Goal: Information Seeking & Learning: Learn about a topic

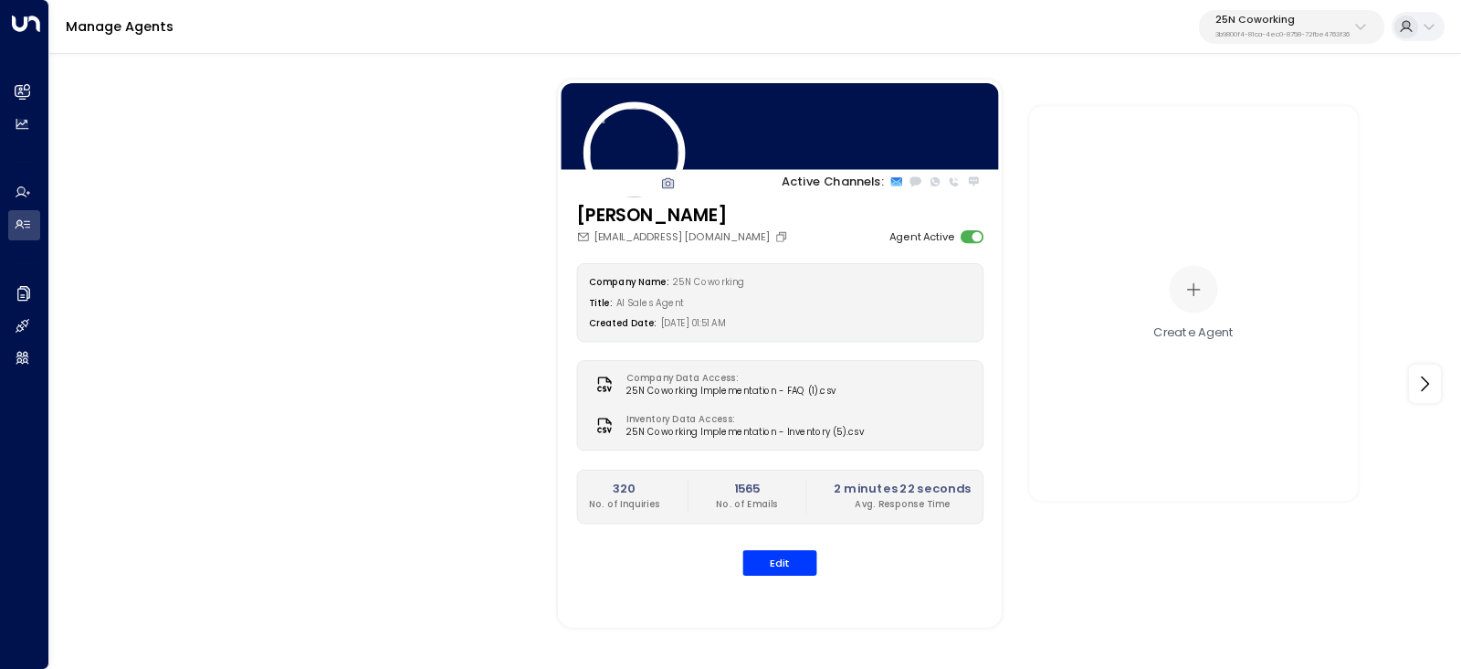
click at [1274, 25] on p "25N Coworking" at bounding box center [1283, 20] width 134 height 11
drag, startPoint x: 1338, startPoint y: 102, endPoint x: 1255, endPoint y: 102, distance: 83.1
click at [1255, 102] on input "**********" at bounding box center [1317, 95] width 216 height 32
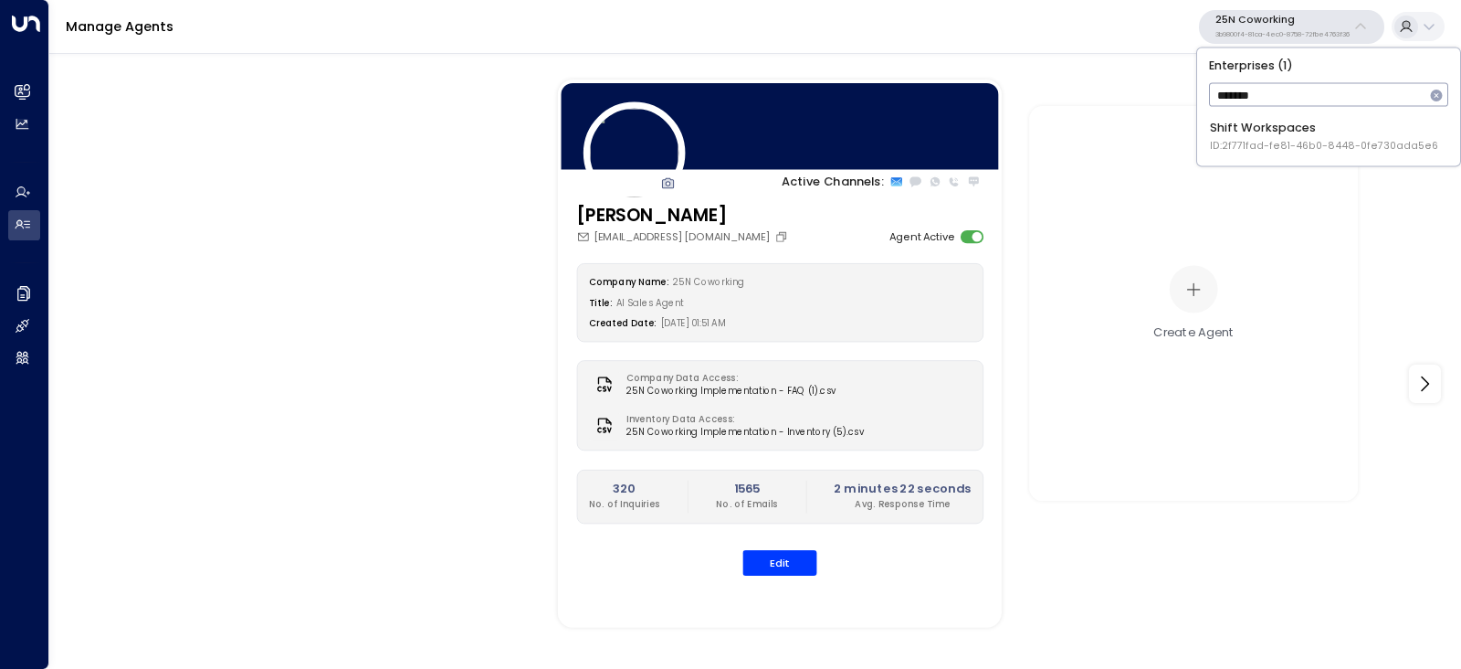
type input "*******"
click at [1290, 139] on span "ID: 2f771fad-fe81-46b0-8448-0fe730ada5e6" at bounding box center [1324, 146] width 228 height 15
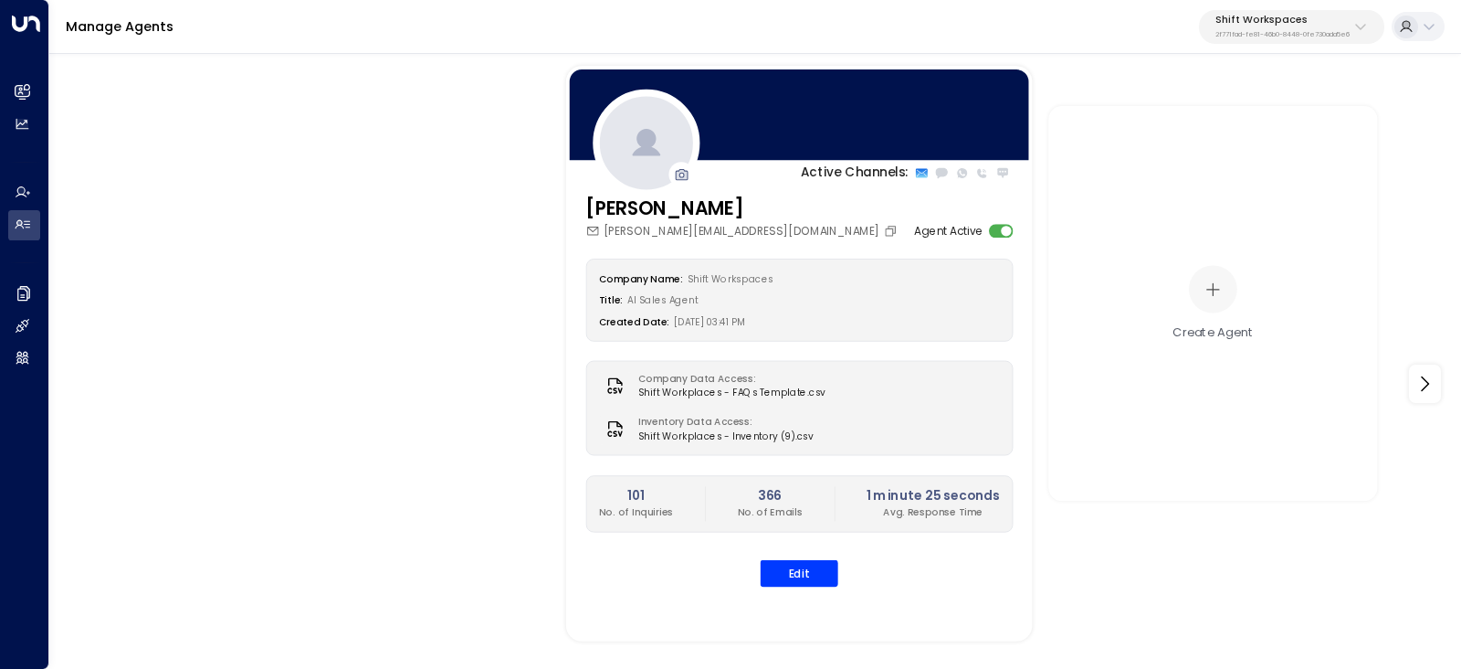
click at [674, 228] on div "emma@shiftworkspaces.com" at bounding box center [742, 231] width 315 height 16
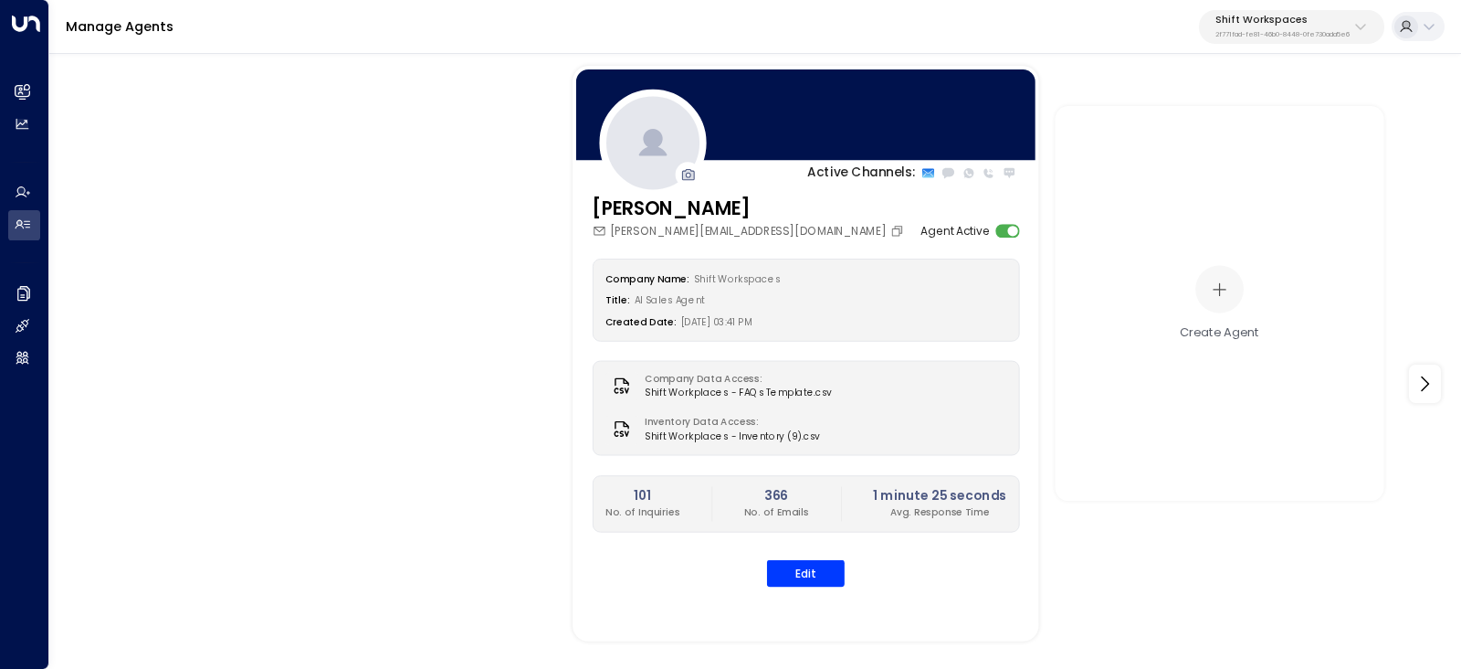
click at [680, 429] on span "Shift Workplaces - Inventory (9).csv" at bounding box center [732, 436] width 175 height 14
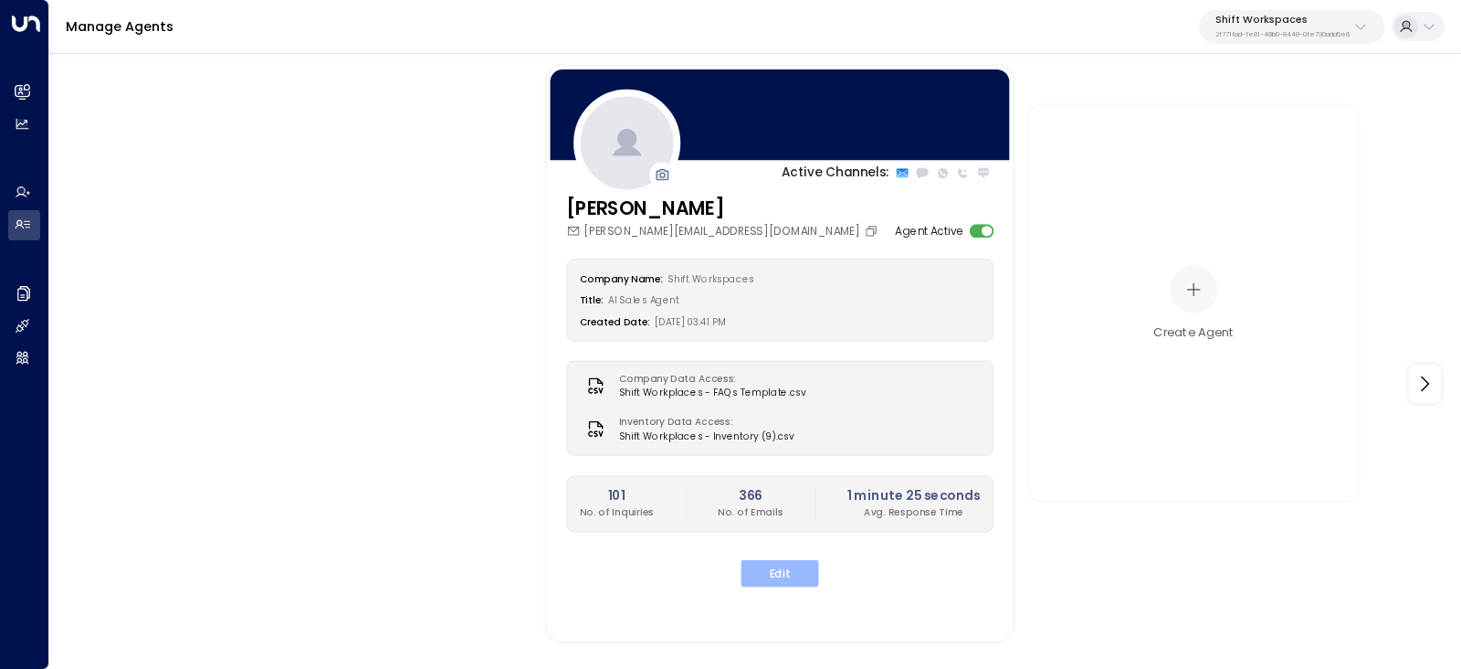
click at [783, 577] on button "Edit" at bounding box center [780, 573] width 78 height 27
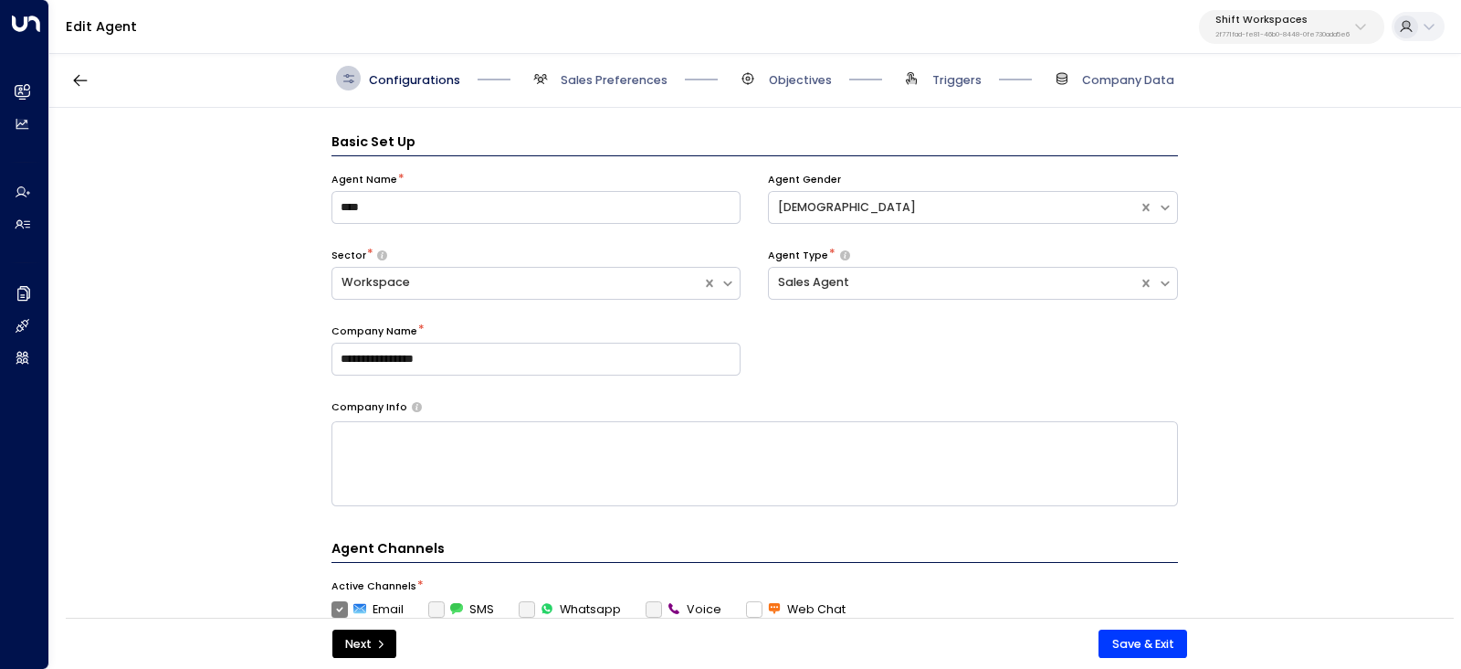
scroll to position [24, 0]
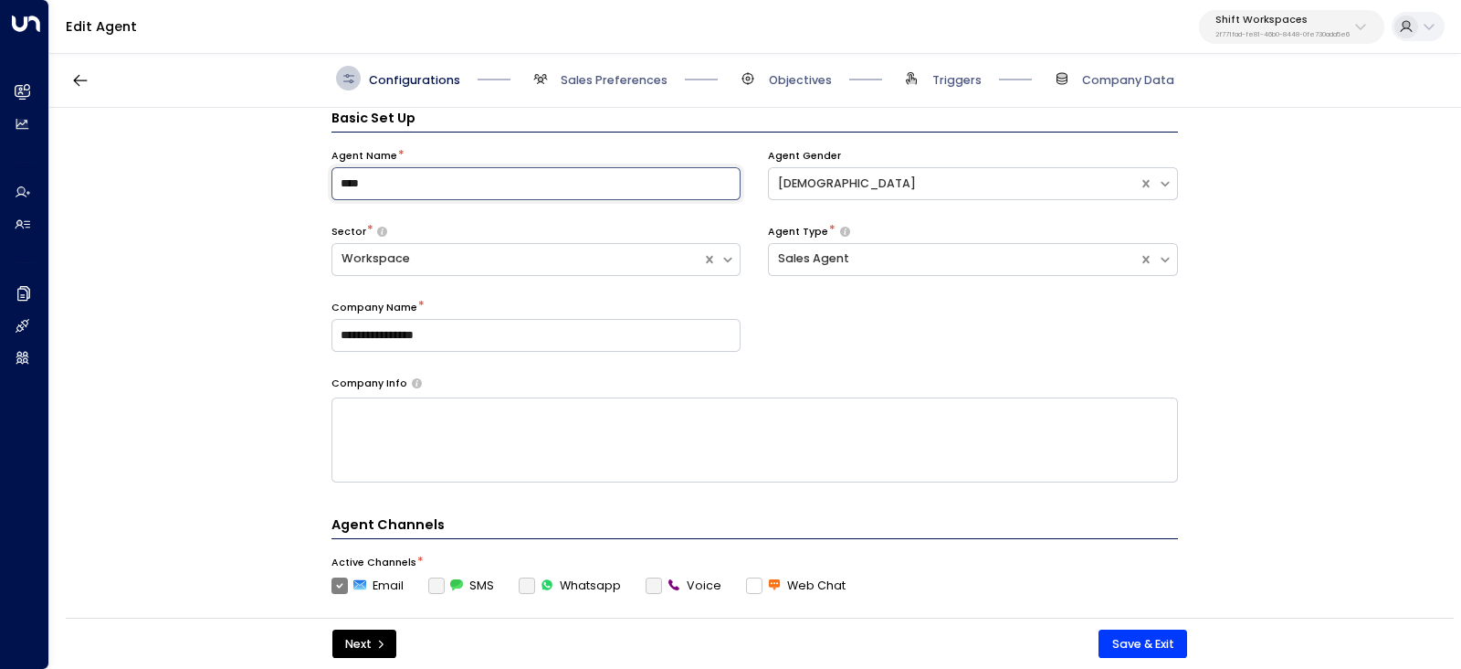
click at [451, 180] on input "****" at bounding box center [537, 183] width 410 height 33
drag, startPoint x: 484, startPoint y: 330, endPoint x: 317, endPoint y: 326, distance: 167.2
click at [309, 333] on div "**********" at bounding box center [754, 368] width 1410 height 521
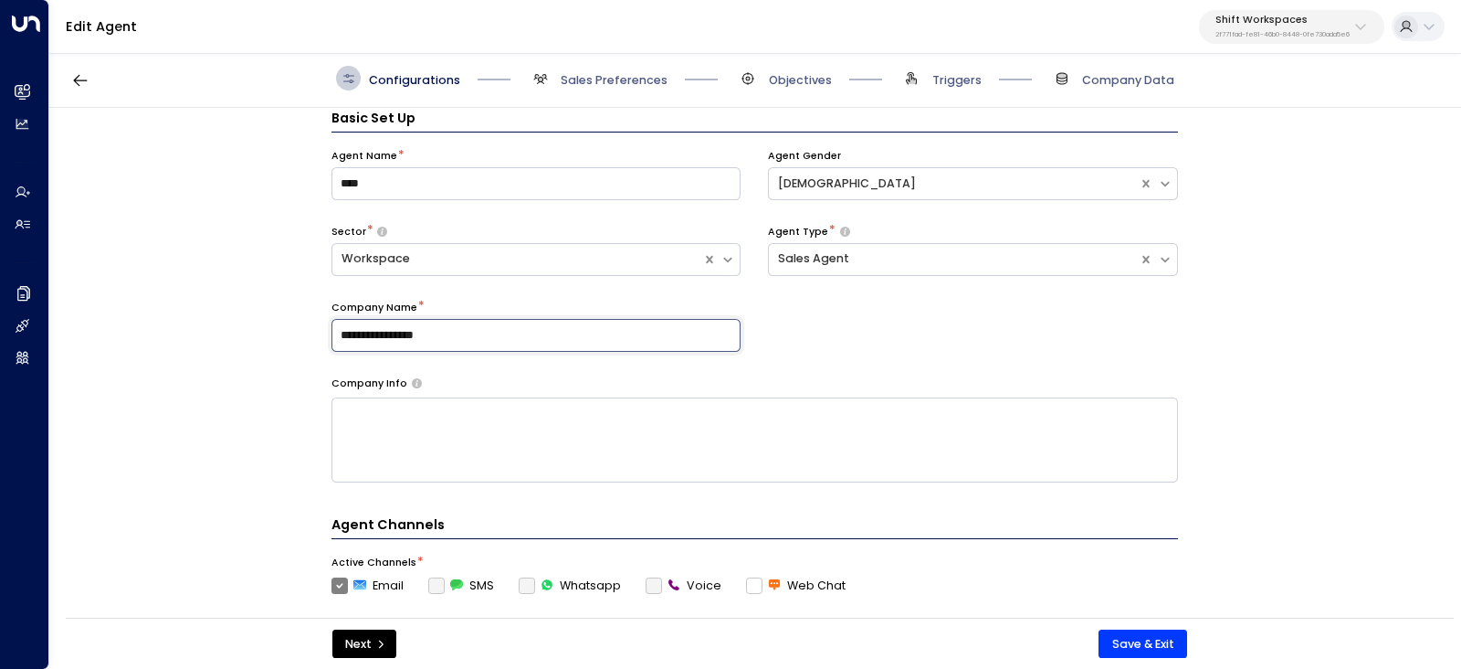
scroll to position [0, 0]
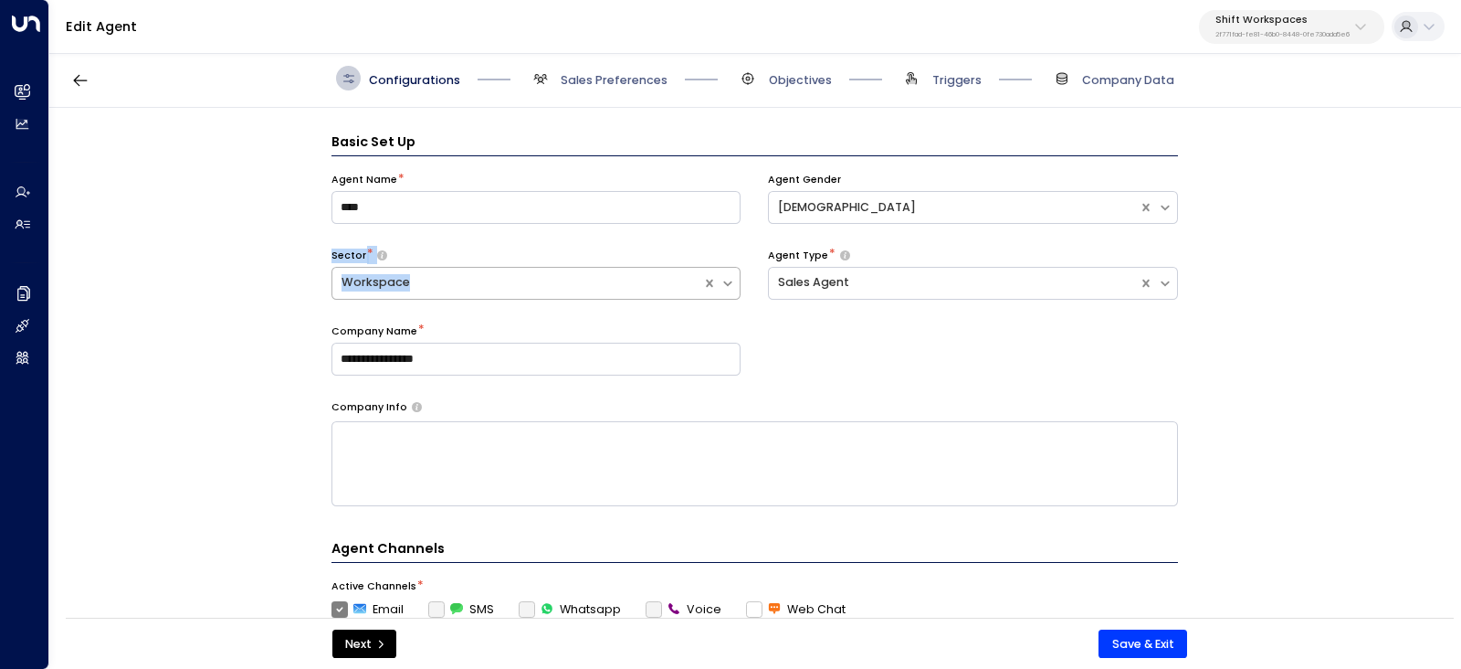
drag, startPoint x: 324, startPoint y: 250, endPoint x: 416, endPoint y: 290, distance: 100.3
click at [416, 290] on div "**********" at bounding box center [754, 368] width 1410 height 521
copy div "Sector * Workspace"
drag, startPoint x: 757, startPoint y: 258, endPoint x: 853, endPoint y: 289, distance: 100.8
click at [853, 289] on div "**********" at bounding box center [755, 286] width 847 height 226
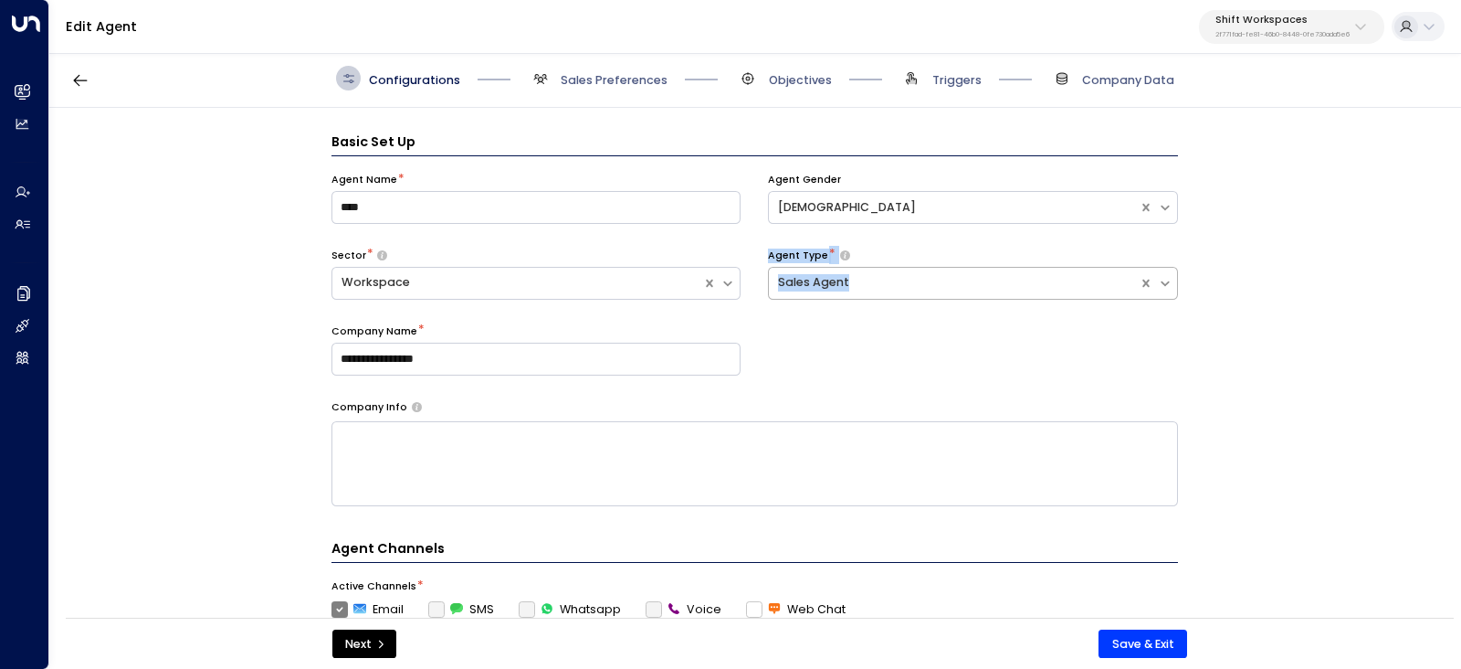
copy div "Agent Type * Sales Agent"
drag, startPoint x: 315, startPoint y: 329, endPoint x: 457, endPoint y: 367, distance: 146.7
click at [457, 369] on div "**********" at bounding box center [754, 368] width 1410 height 521
drag, startPoint x: 341, startPoint y: 356, endPoint x: 315, endPoint y: 354, distance: 25.6
click at [315, 354] on div "**********" at bounding box center [754, 368] width 1410 height 521
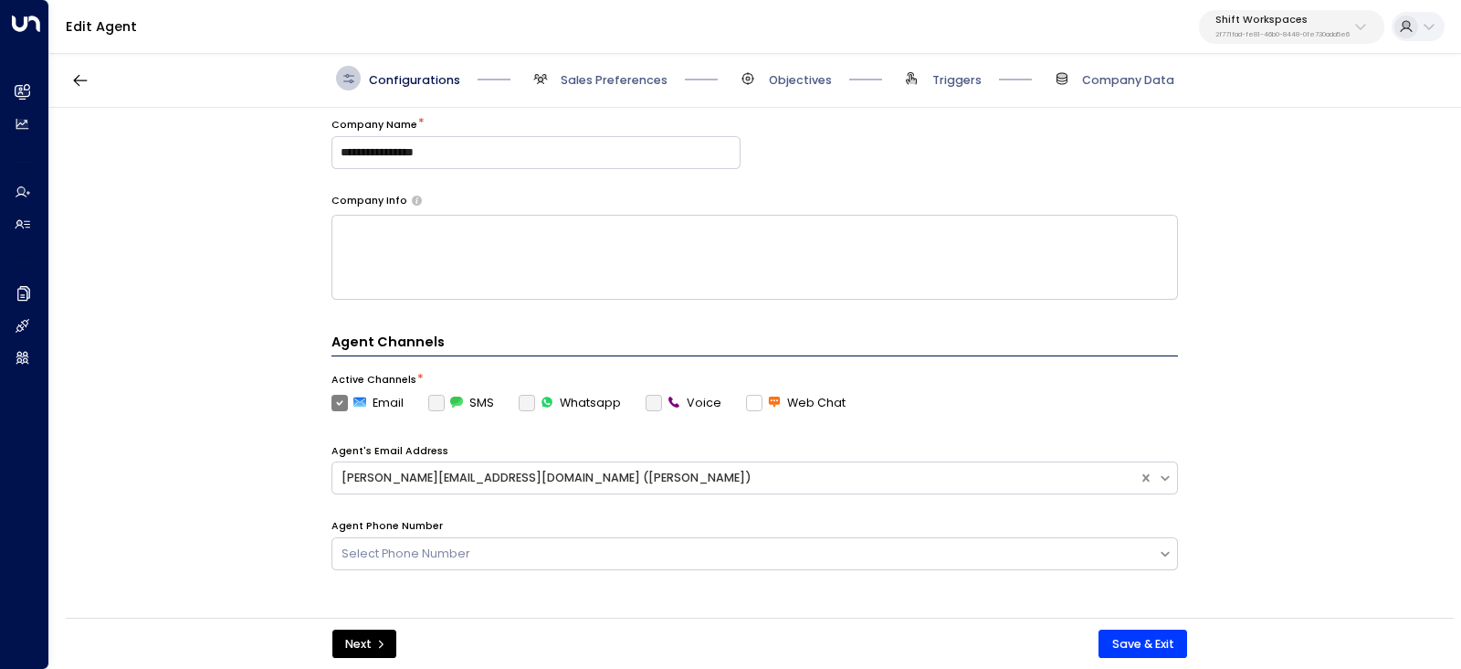
scroll to position [227, 0]
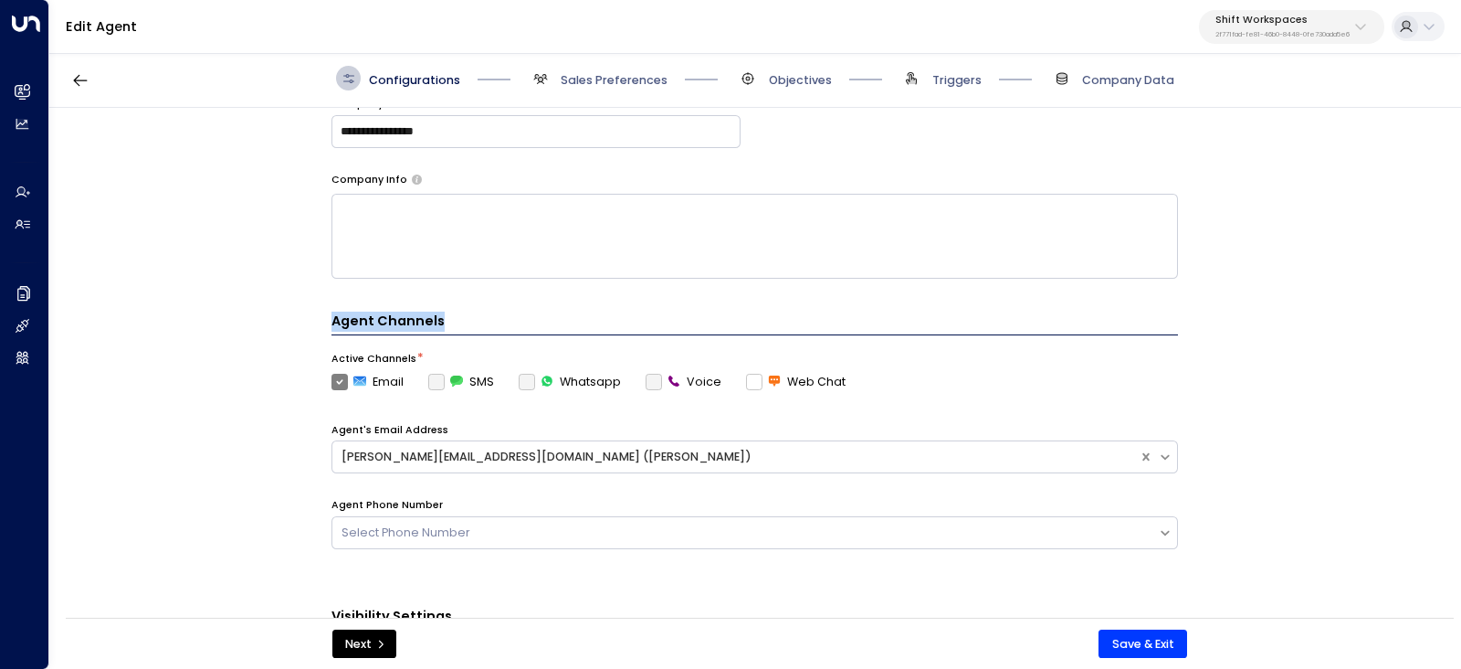
drag, startPoint x: 319, startPoint y: 321, endPoint x: 479, endPoint y: 321, distance: 160.7
click at [479, 321] on div "**********" at bounding box center [754, 368] width 1410 height 521
copy h4 "Agent Channels"
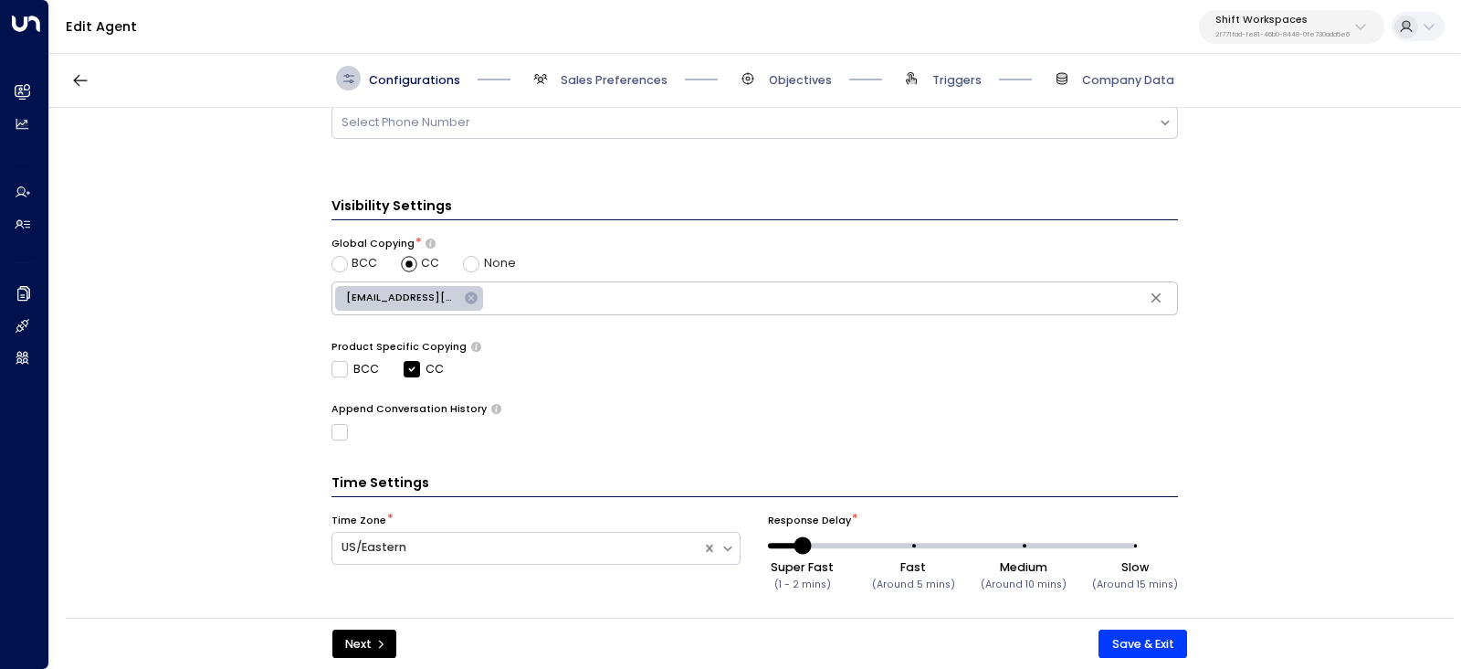
scroll to position [657, 0]
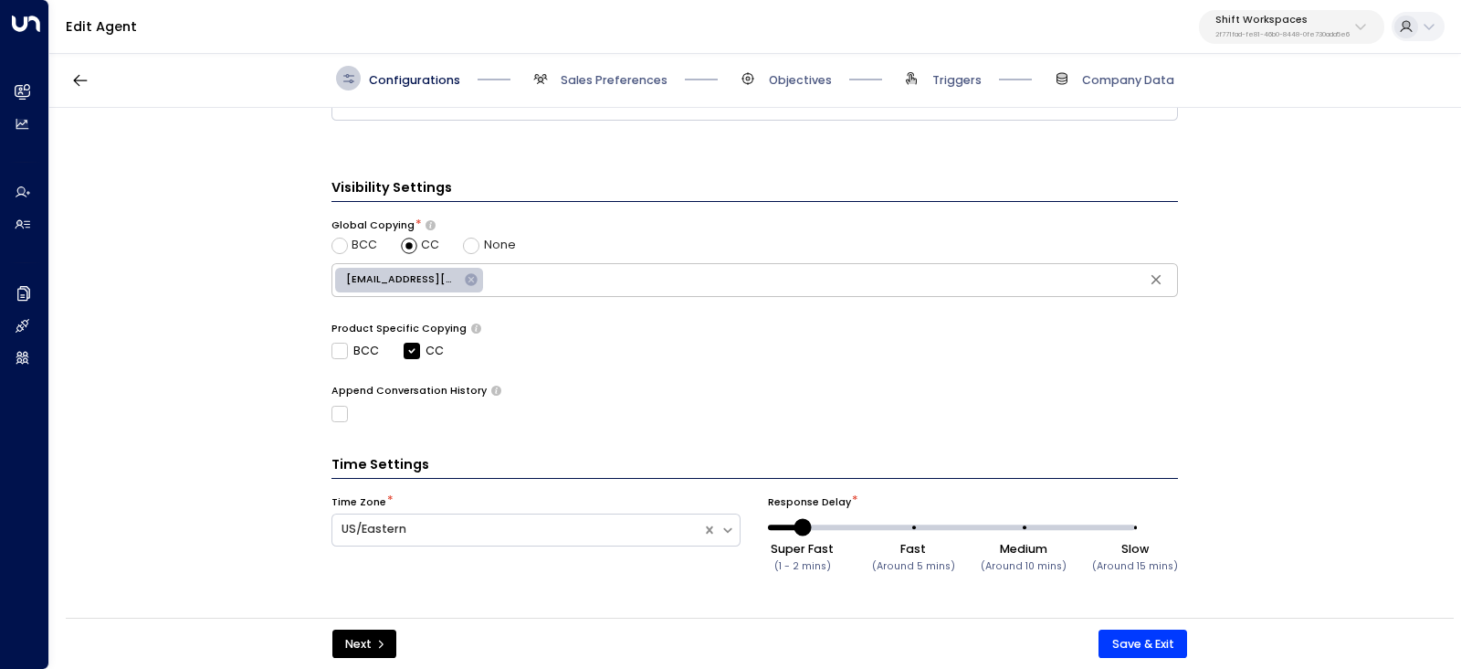
click at [615, 87] on span "Sales Preferences" at bounding box center [614, 80] width 107 height 16
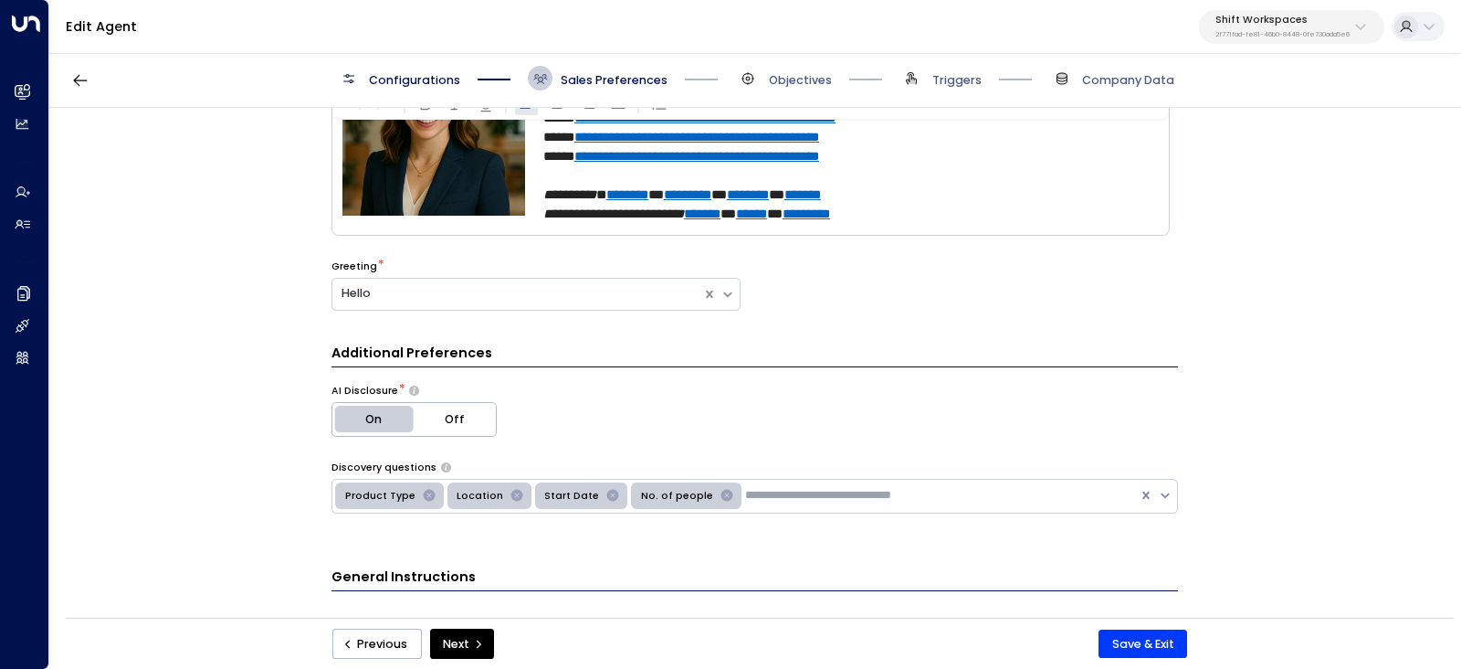
scroll to position [138, 0]
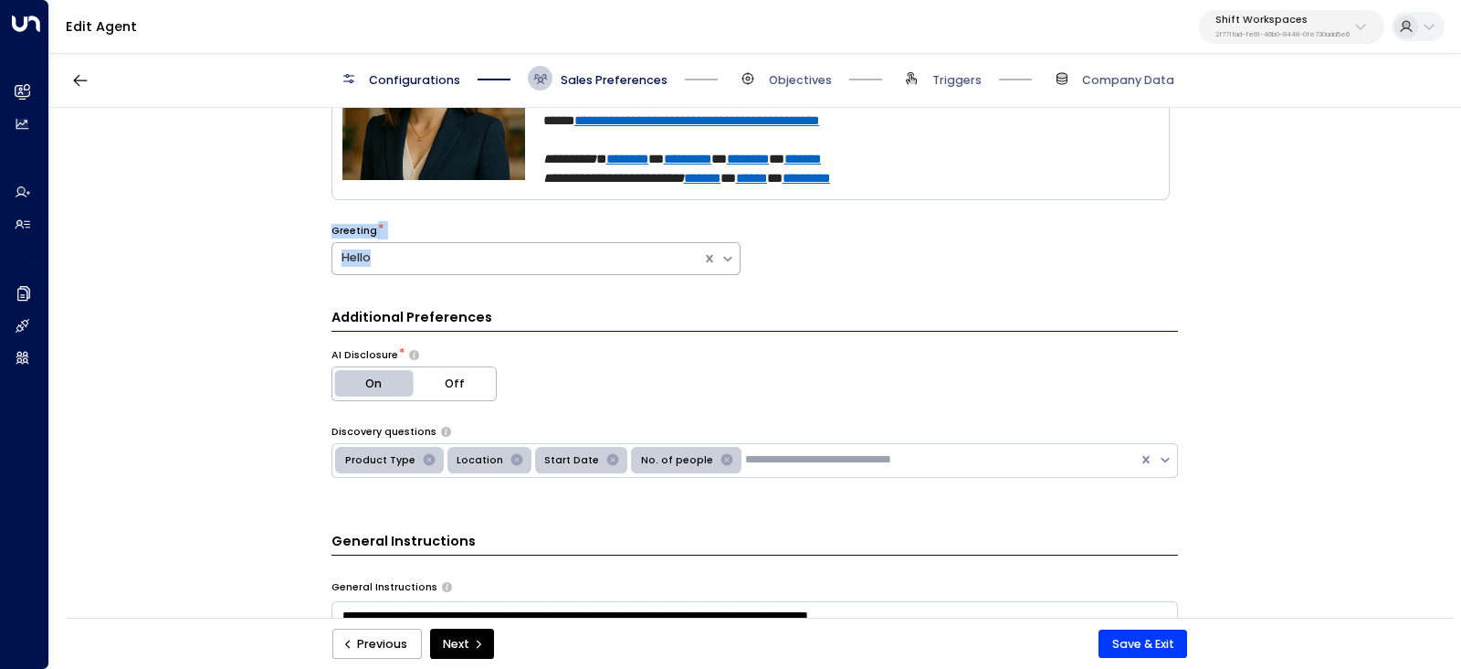
drag, startPoint x: 316, startPoint y: 227, endPoint x: 384, endPoint y: 254, distance: 72.6
click at [384, 254] on div "**********" at bounding box center [754, 368] width 1410 height 521
copy div "Greeting * Hello"
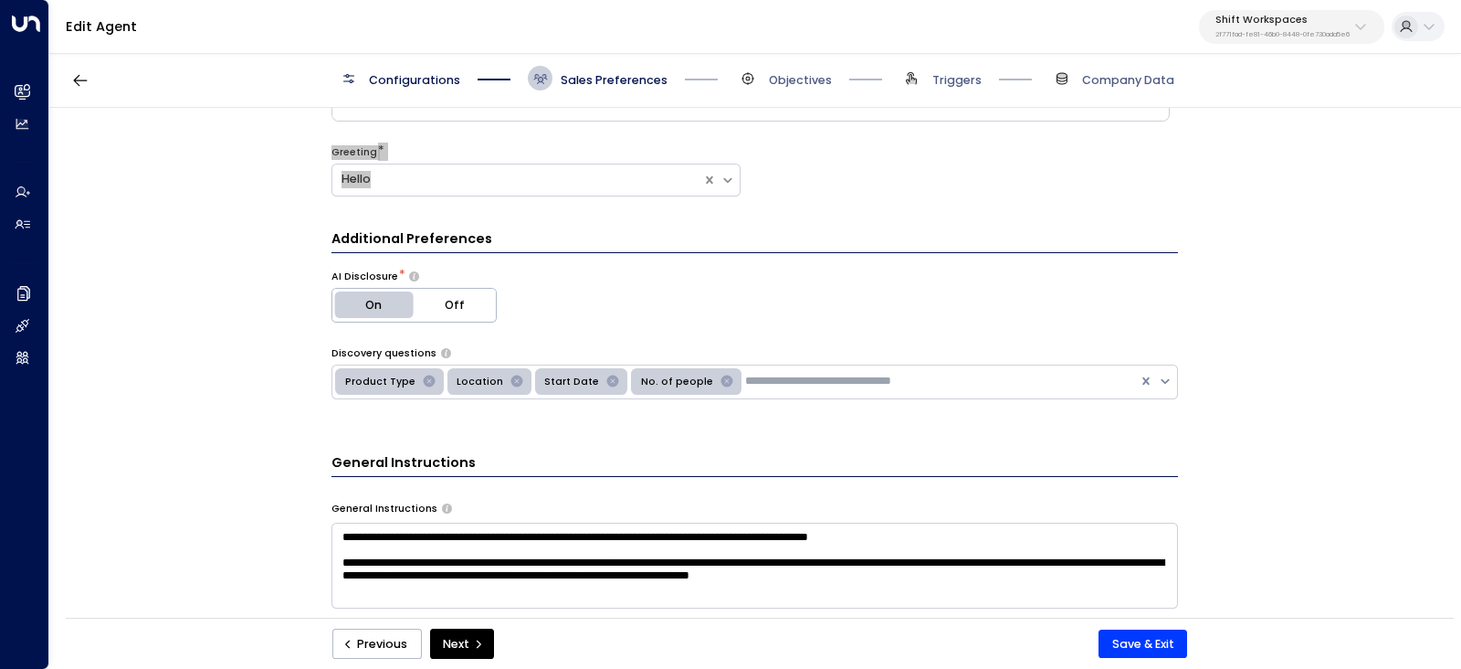
scroll to position [252, 0]
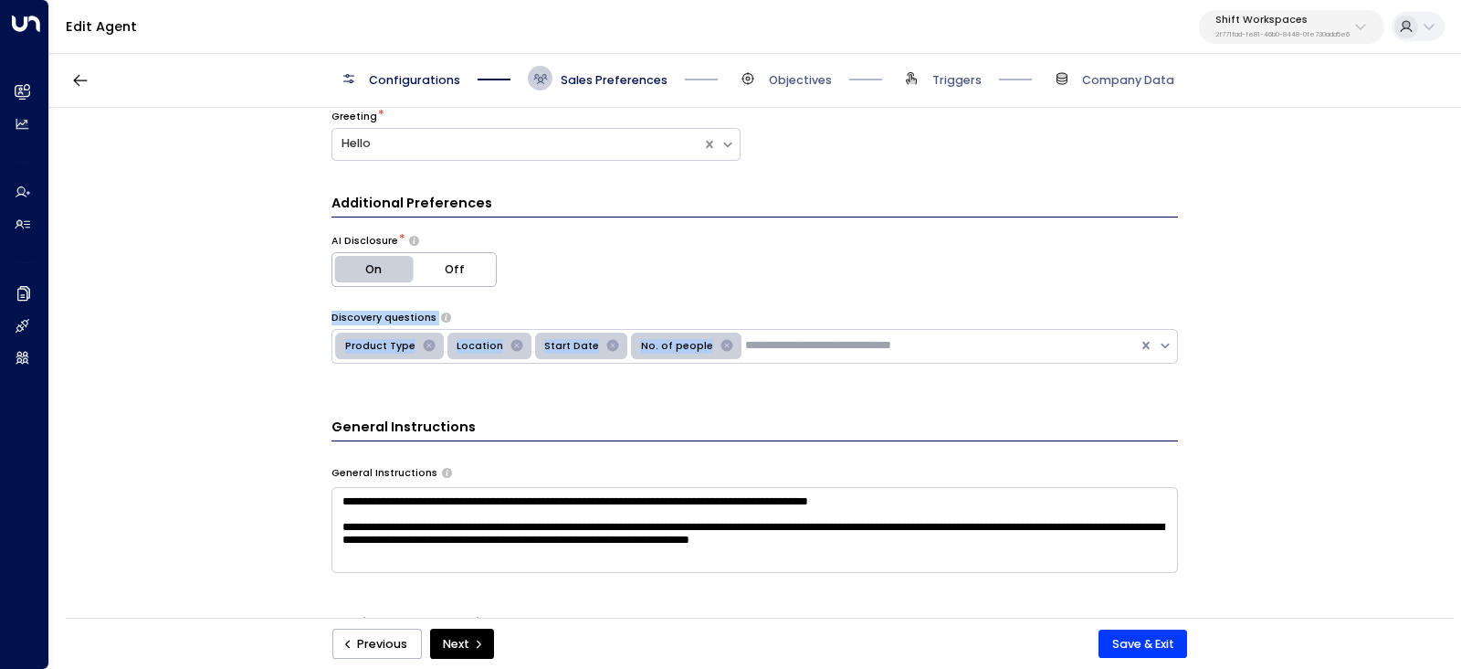
drag, startPoint x: 315, startPoint y: 315, endPoint x: 738, endPoint y: 342, distance: 423.7
click at [738, 342] on div "**********" at bounding box center [754, 368] width 1410 height 521
copy div "Discovery questions Product Type Location Start Date No. of people"
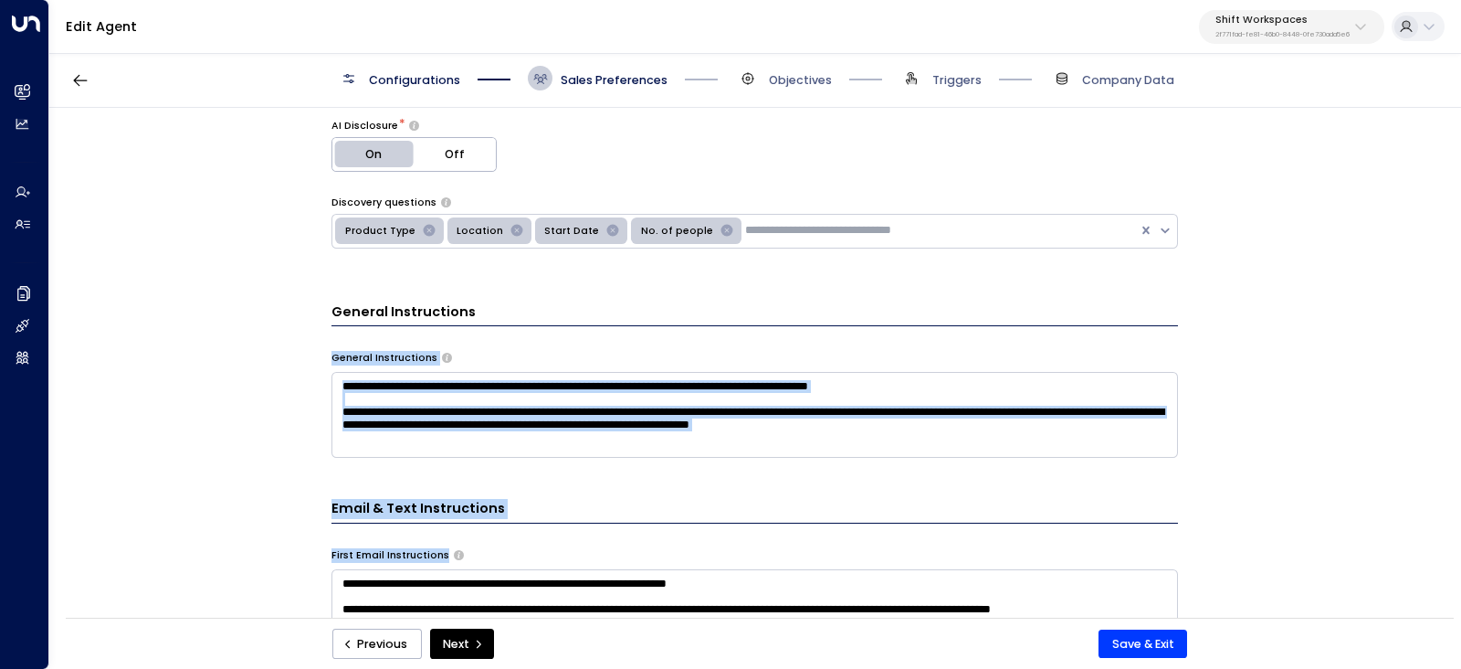
scroll to position [480, 0]
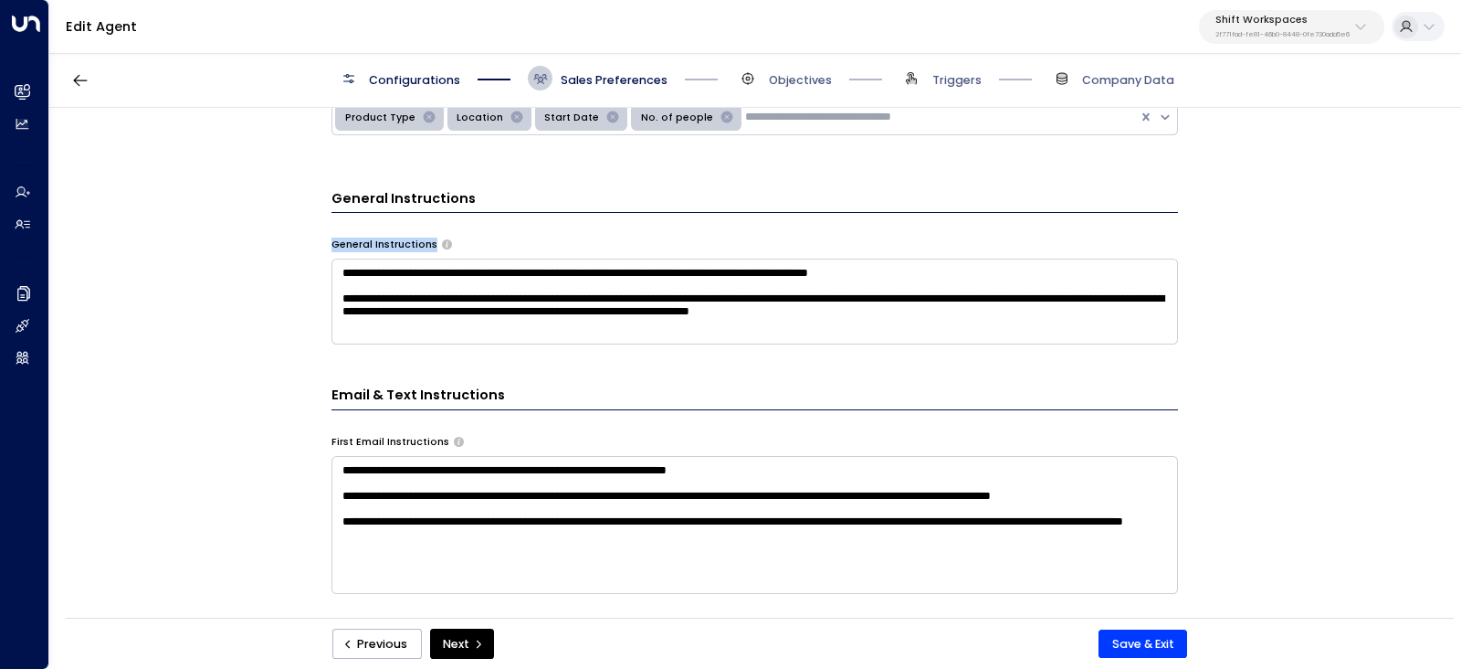
drag, startPoint x: 327, startPoint y: 467, endPoint x: 988, endPoint y: 329, distance: 675.4
click at [988, 329] on div "**********" at bounding box center [754, 368] width 1410 height 521
copy div "General Instructions"
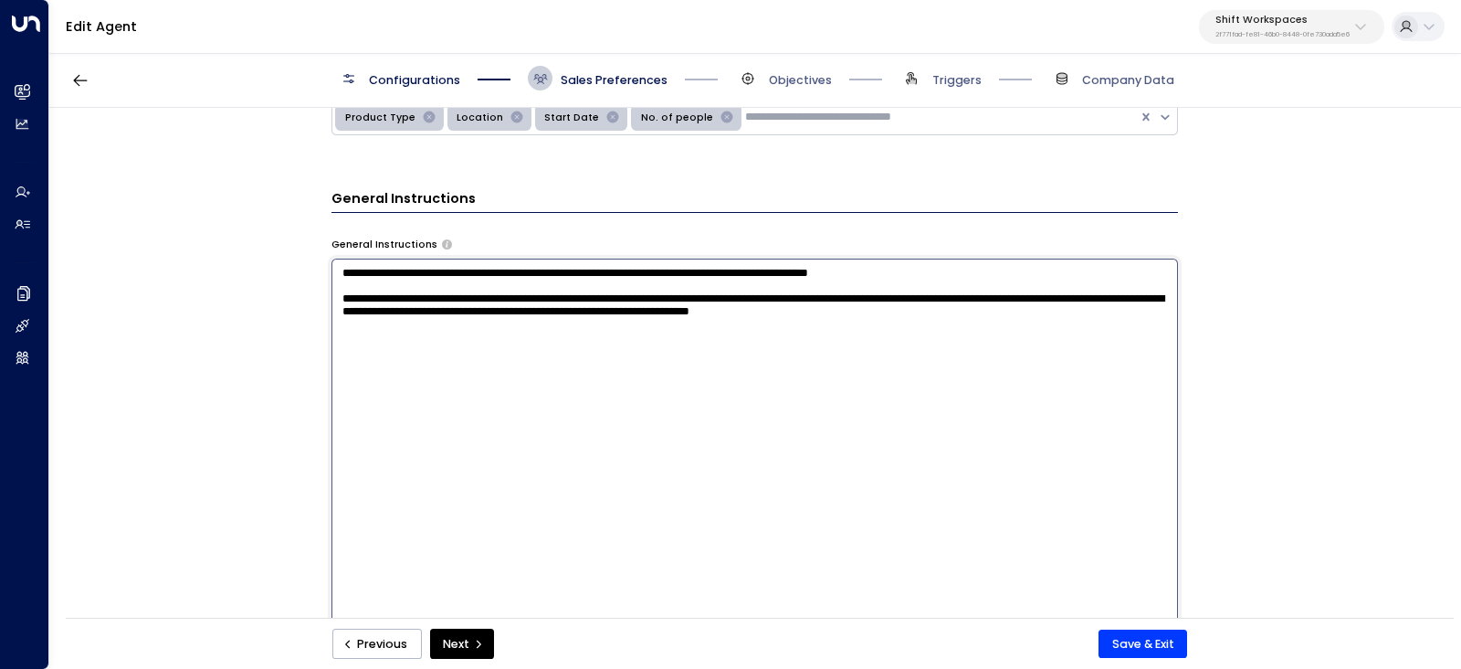
drag, startPoint x: 338, startPoint y: 271, endPoint x: 996, endPoint y: 326, distance: 660.7
click at [996, 326] on textarea "**********" at bounding box center [755, 474] width 847 height 432
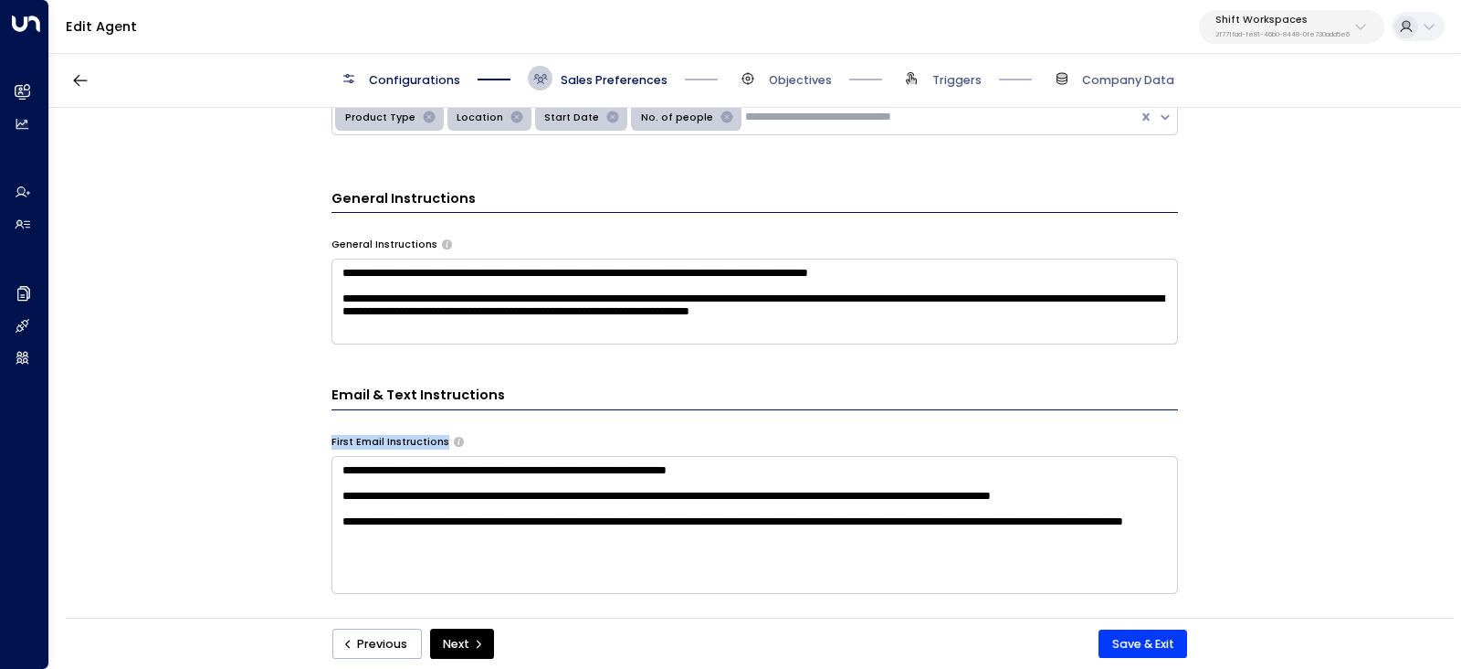
drag, startPoint x: 327, startPoint y: 440, endPoint x: 478, endPoint y: 443, distance: 150.7
click at [478, 443] on div "**********" at bounding box center [754, 368] width 1410 height 521
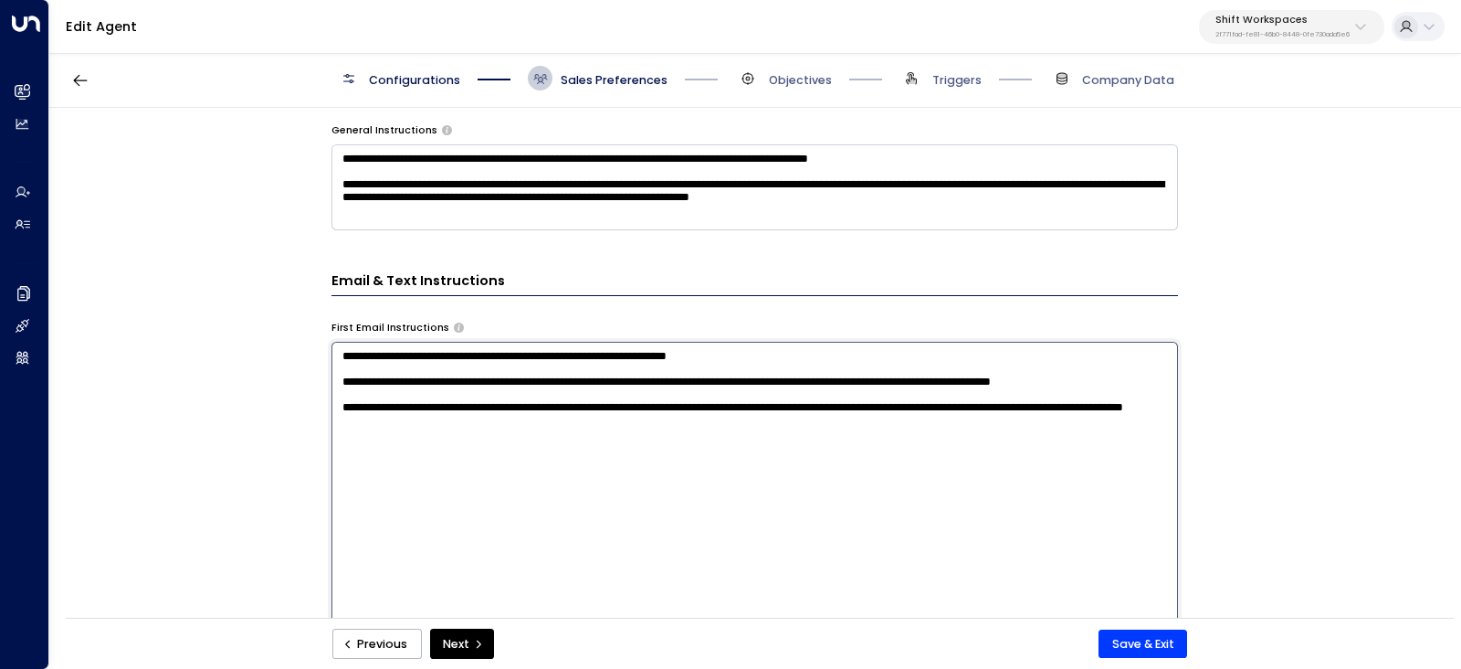
drag, startPoint x: 340, startPoint y: 470, endPoint x: 965, endPoint y: 575, distance: 634.3
click at [965, 575] on textarea "**********" at bounding box center [755, 558] width 847 height 432
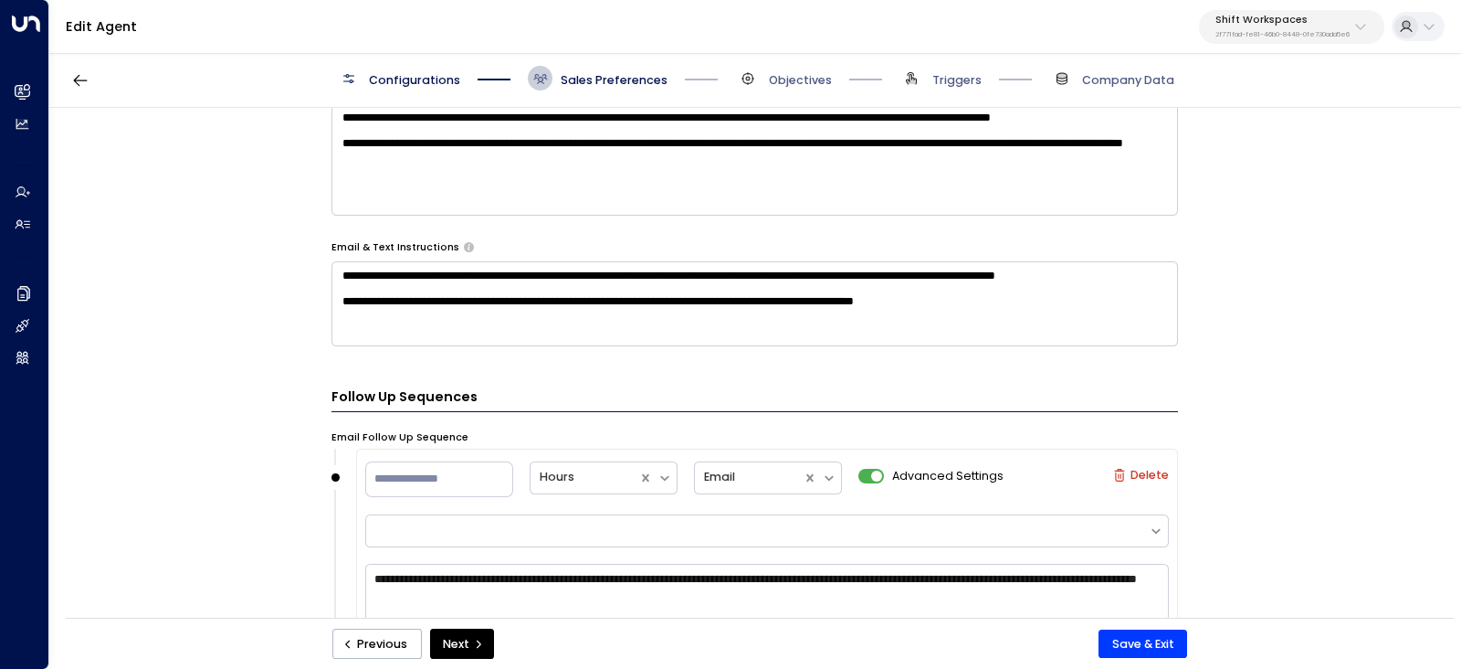
scroll to position [823, 0]
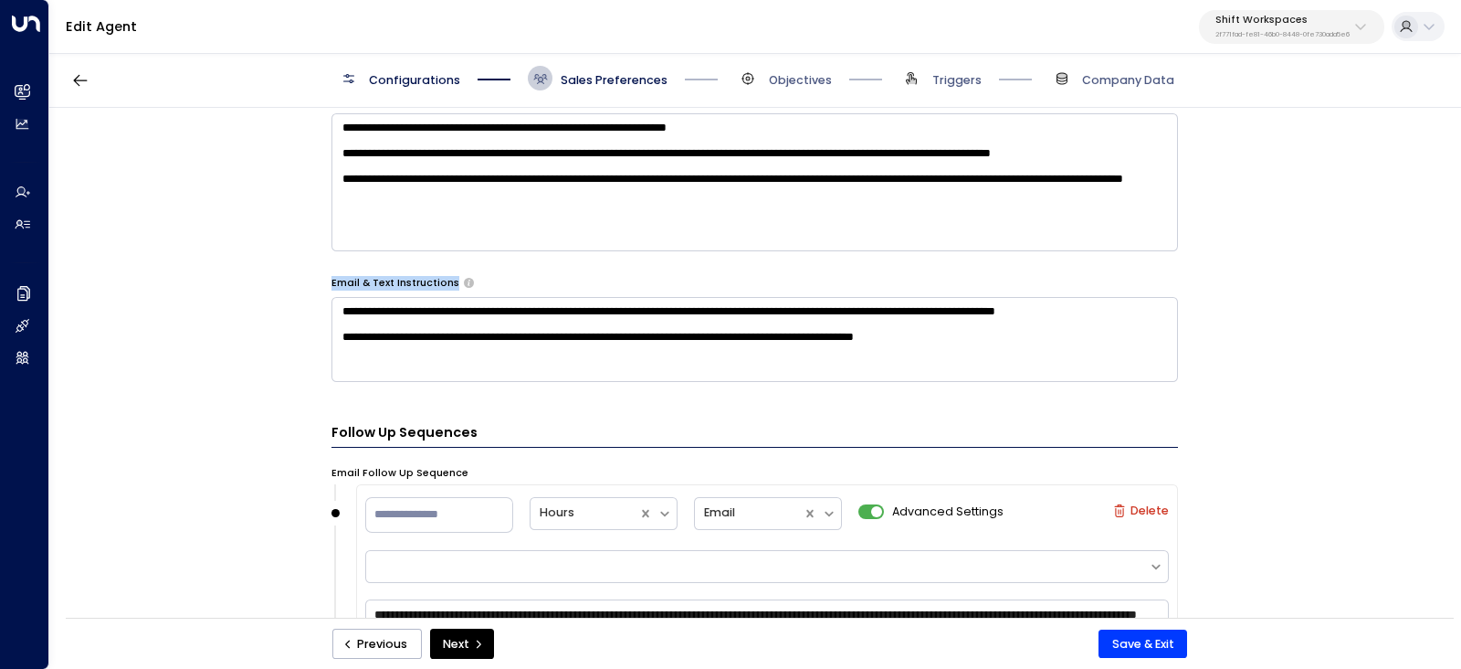
drag, startPoint x: 324, startPoint y: 280, endPoint x: 1035, endPoint y: 349, distance: 713.8
click at [1035, 349] on div "**********" at bounding box center [754, 368] width 1410 height 521
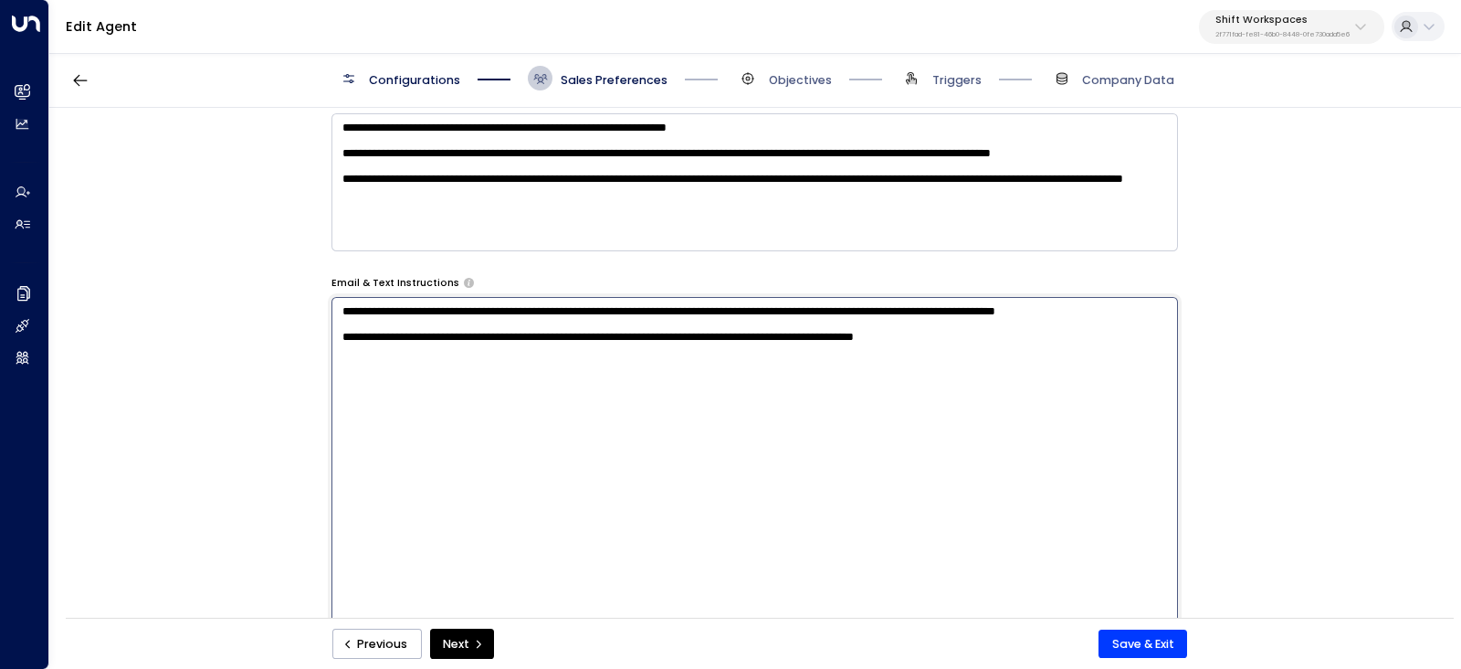
drag, startPoint x: 1021, startPoint y: 359, endPoint x: 324, endPoint y: 307, distance: 698.8
click at [319, 305] on div "**********" at bounding box center [754, 368] width 1410 height 521
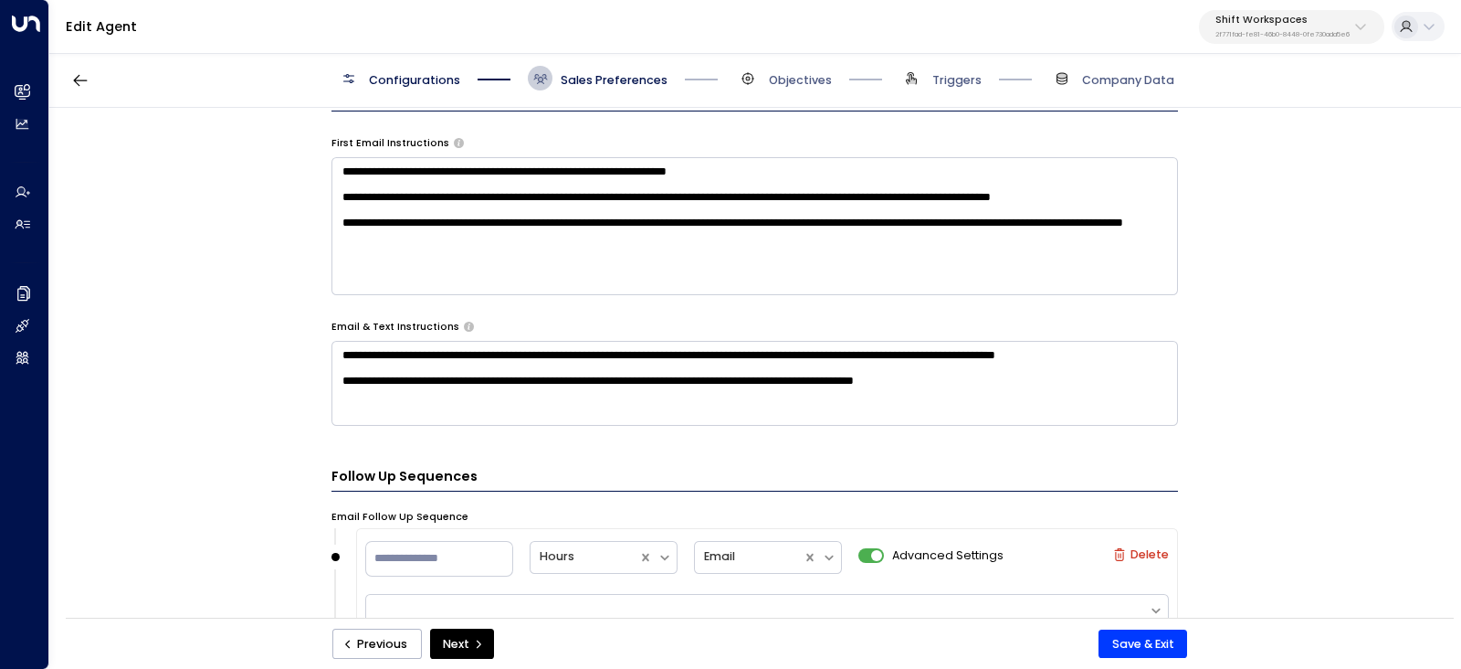
scroll to position [937, 0]
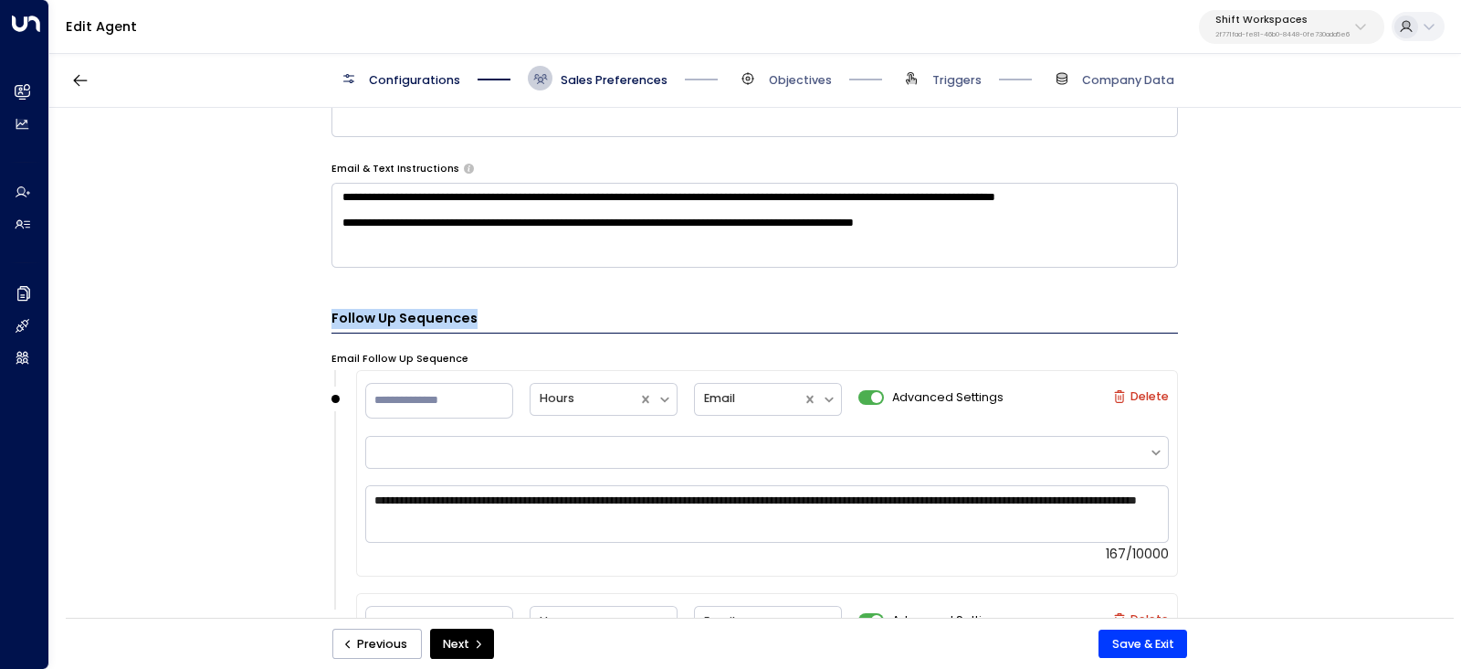
drag, startPoint x: 300, startPoint y: 315, endPoint x: 510, endPoint y: 323, distance: 209.3
click at [510, 323] on div "**********" at bounding box center [754, 368] width 1410 height 521
drag, startPoint x: 548, startPoint y: 512, endPoint x: 337, endPoint y: 485, distance: 212.7
click at [338, 485] on div "**********" at bounding box center [755, 481] width 847 height 223
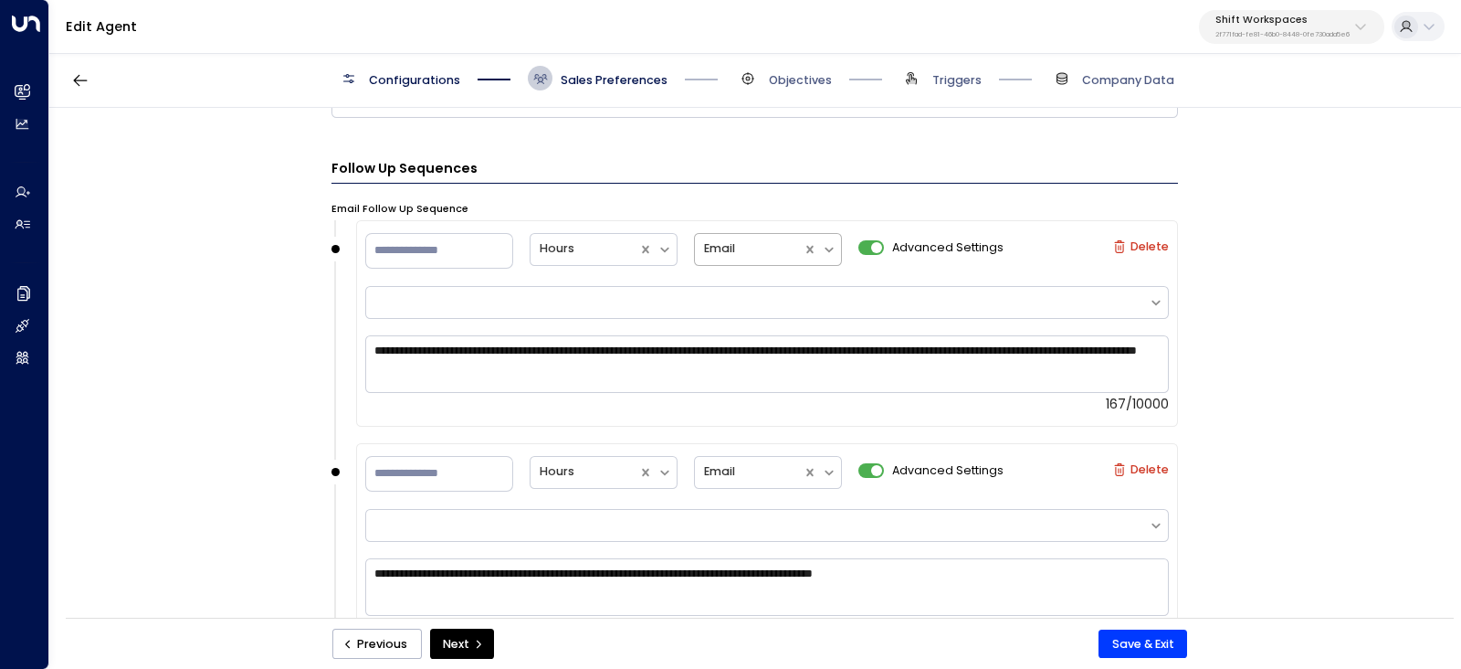
scroll to position [1279, 0]
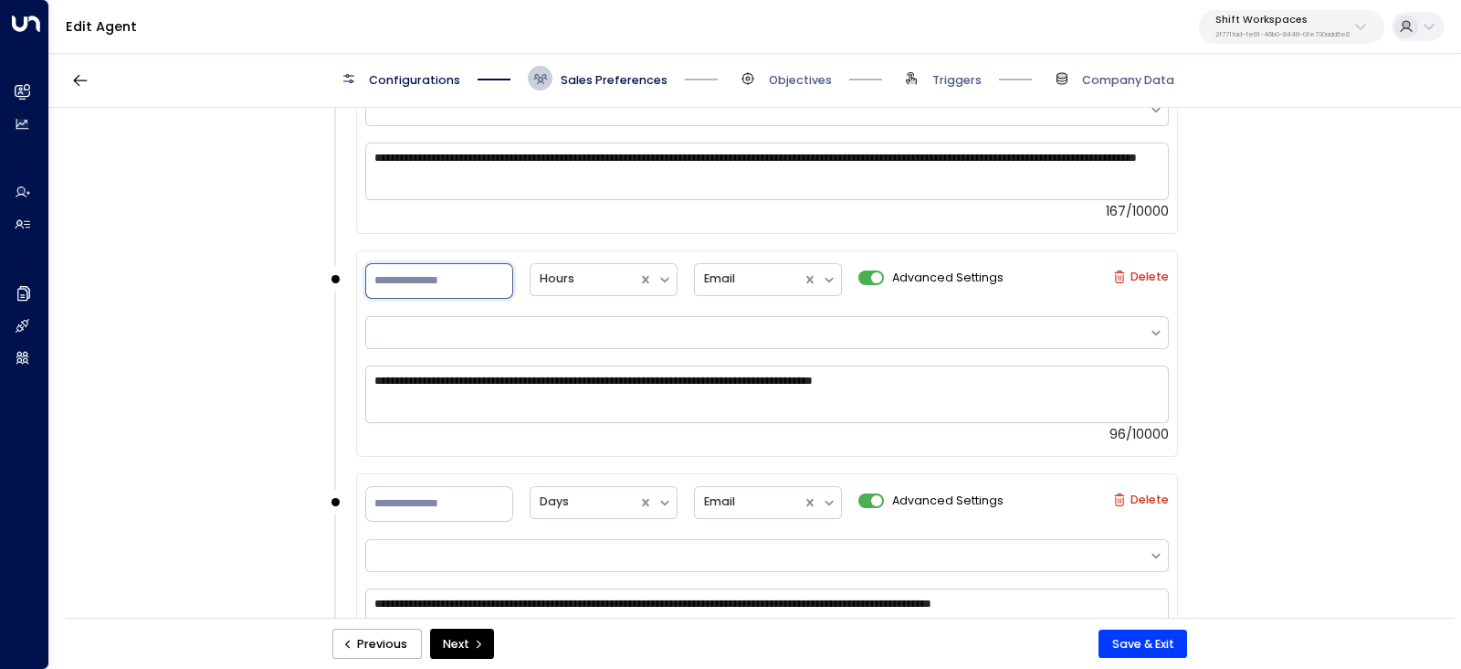
drag, startPoint x: 419, startPoint y: 280, endPoint x: 311, endPoint y: 276, distance: 107.9
click at [311, 276] on div "**********" at bounding box center [754, 368] width 1410 height 521
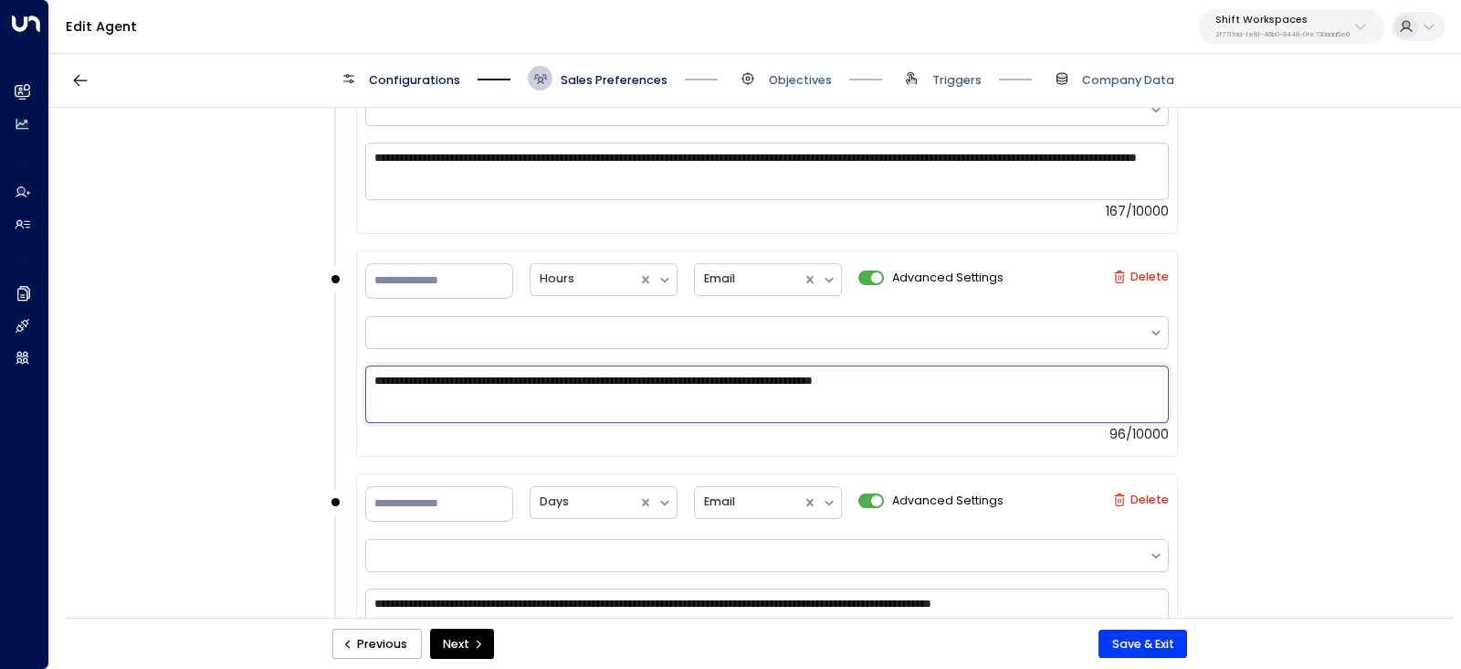
click at [682, 387] on textarea "**********" at bounding box center [767, 394] width 804 height 58
click at [681, 388] on textarea "**********" at bounding box center [767, 394] width 804 height 58
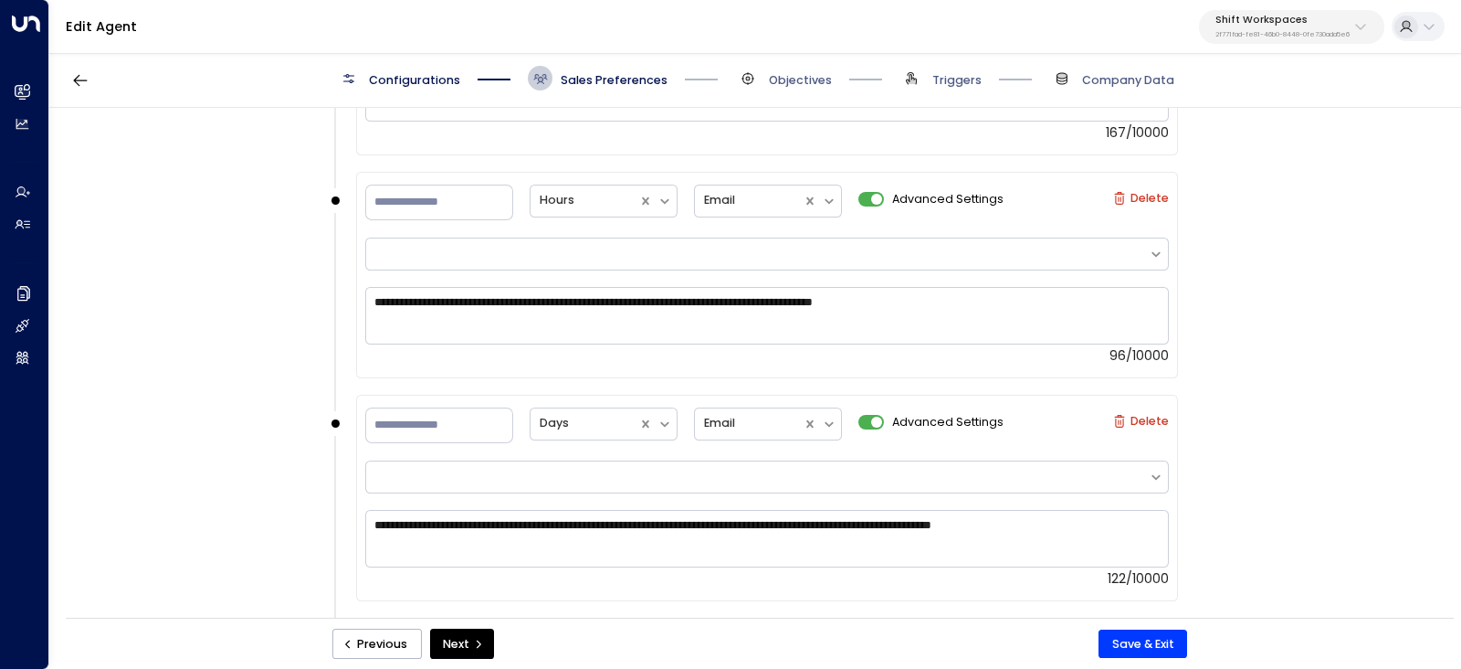
scroll to position [1394, 0]
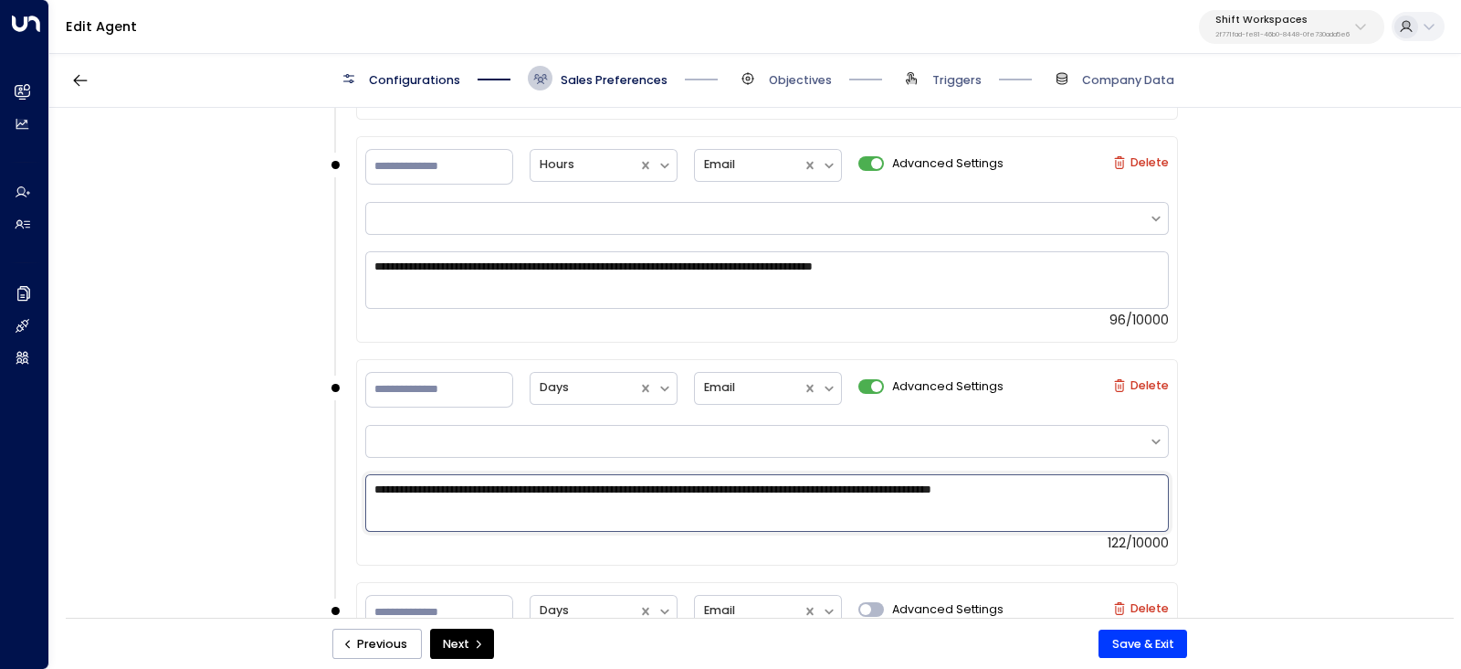
click at [1000, 481] on textarea "**********" at bounding box center [767, 503] width 804 height 58
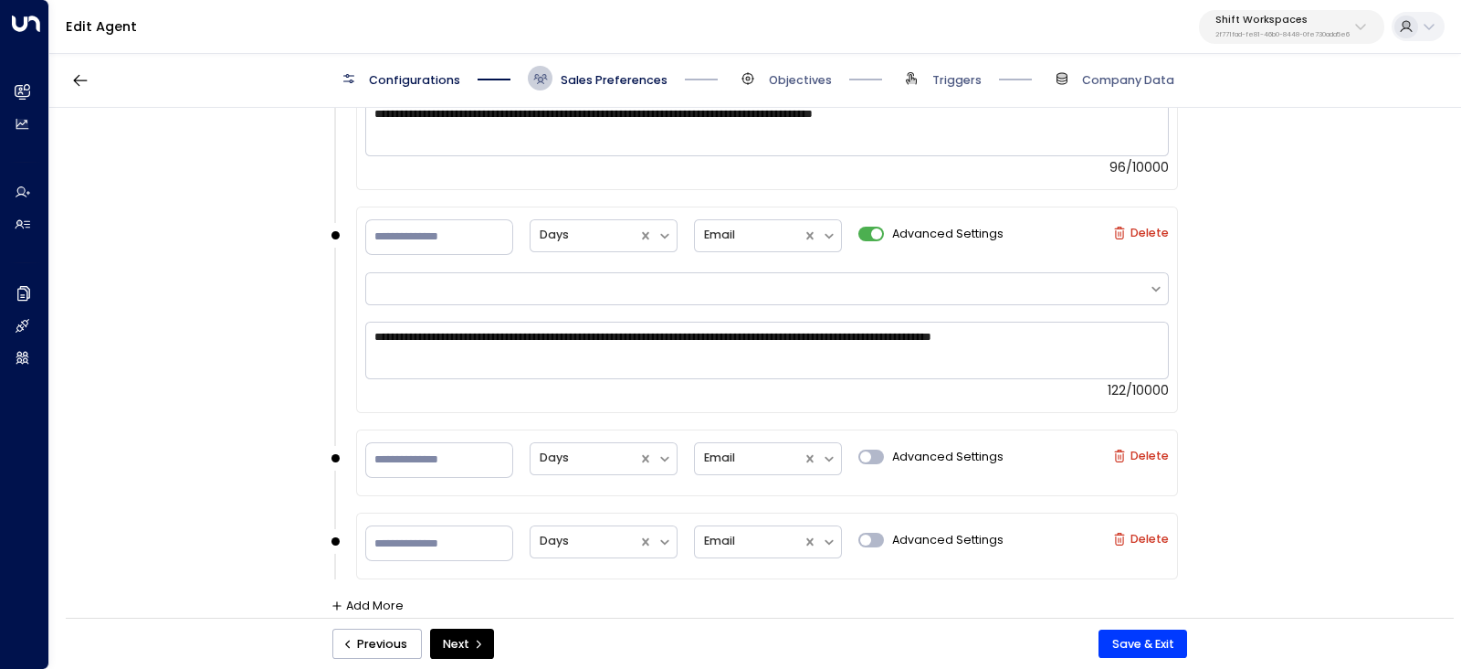
scroll to position [1551, 0]
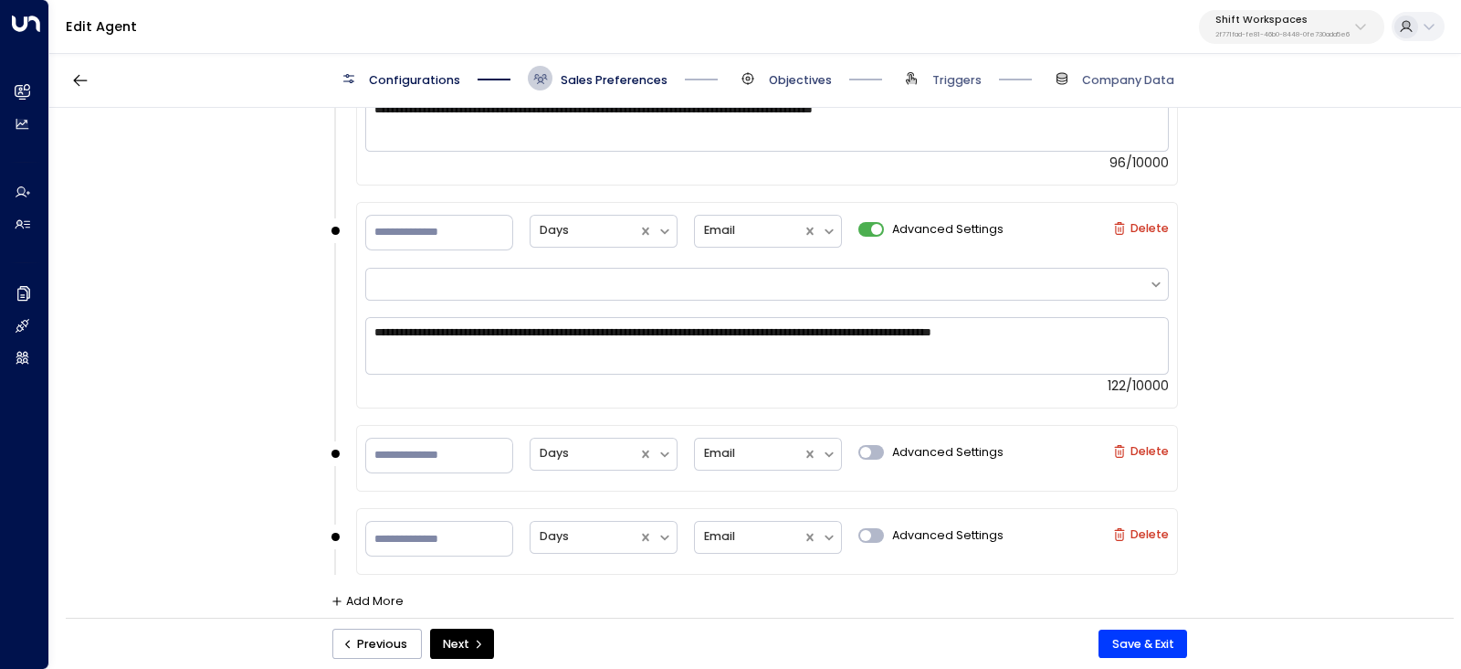
click at [807, 79] on span "Objectives" at bounding box center [800, 80] width 63 height 16
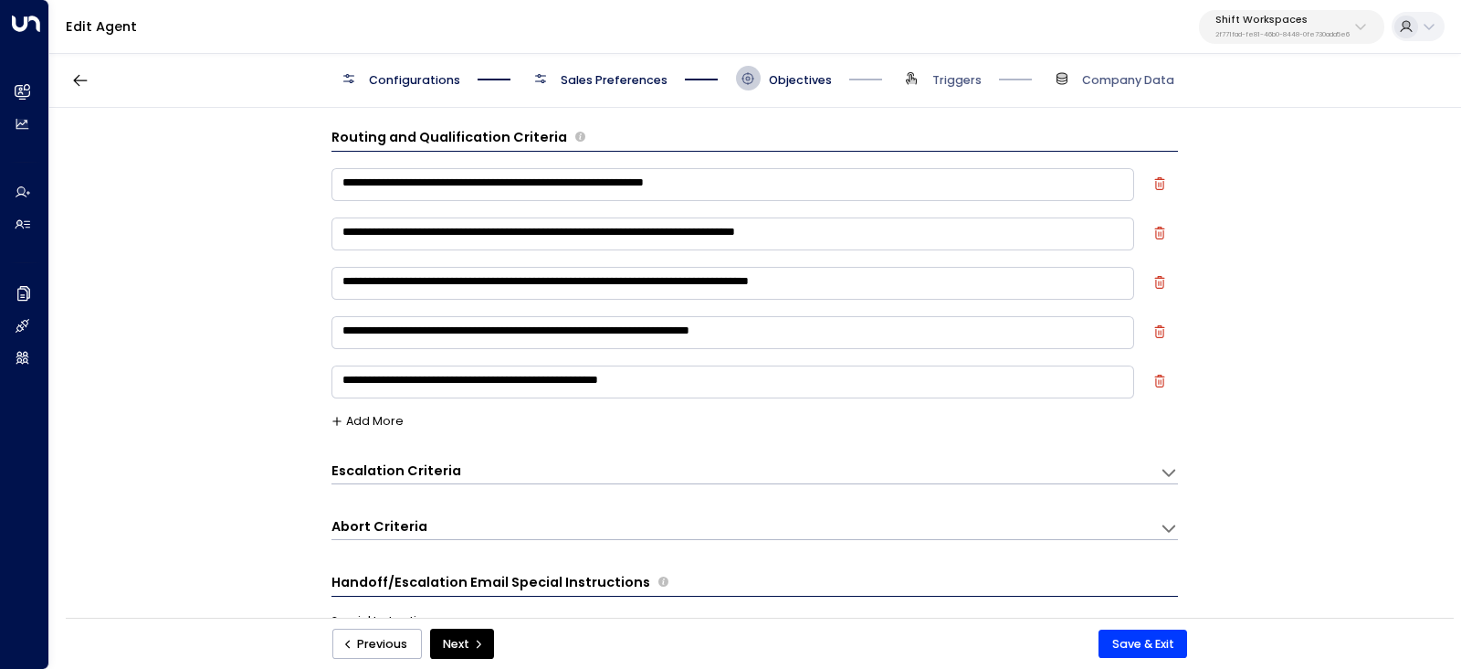
scroll to position [0, 0]
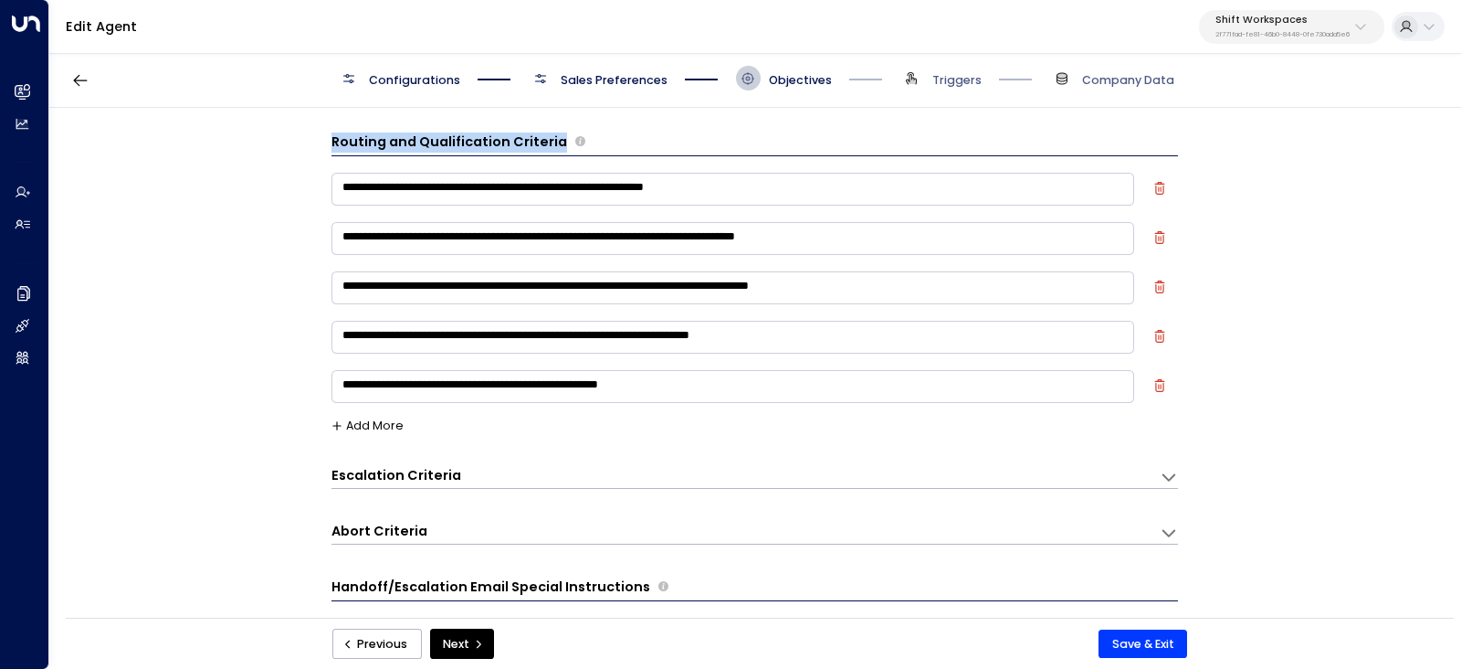
drag, startPoint x: 328, startPoint y: 146, endPoint x: 560, endPoint y: 153, distance: 232.1
click at [560, 153] on div "**********" at bounding box center [754, 368] width 1410 height 521
copy div "Routing and Qualification Criteria"
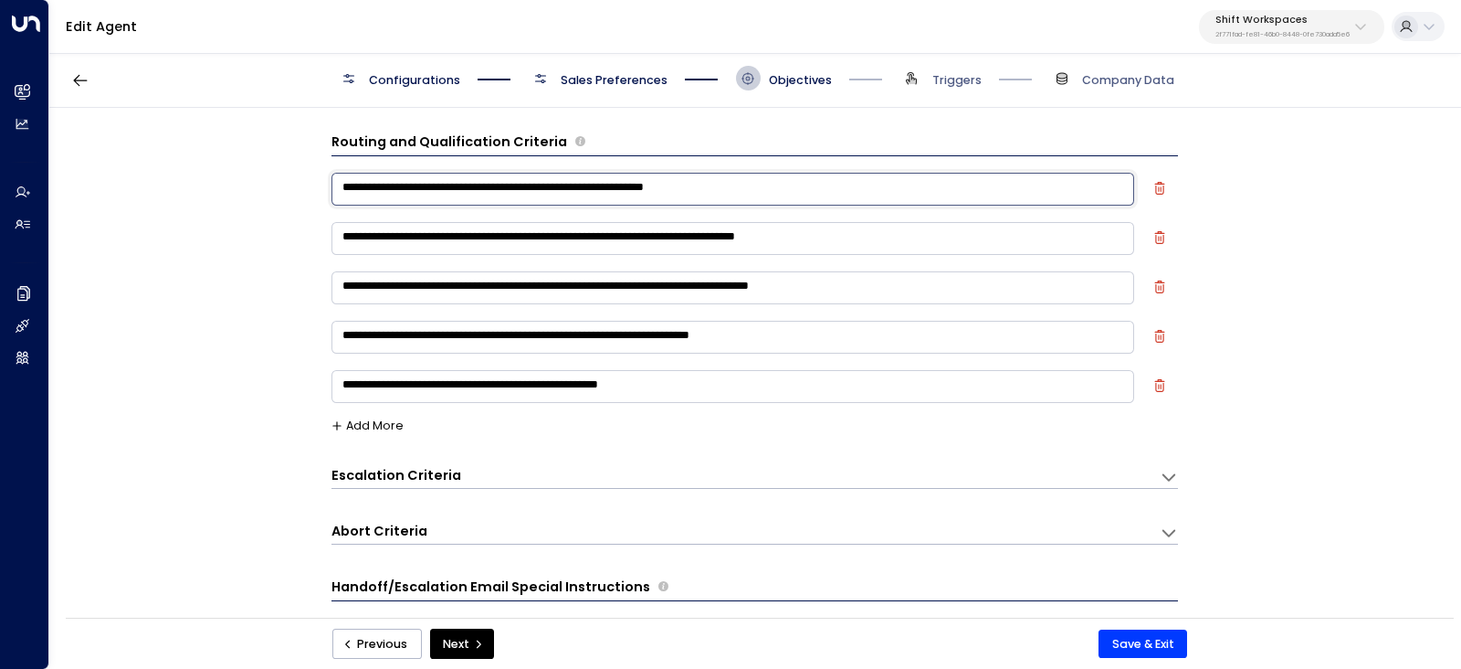
drag, startPoint x: 347, startPoint y: 193, endPoint x: 779, endPoint y: 384, distance: 472.3
click at [861, 414] on div "**********" at bounding box center [755, 293] width 847 height 247
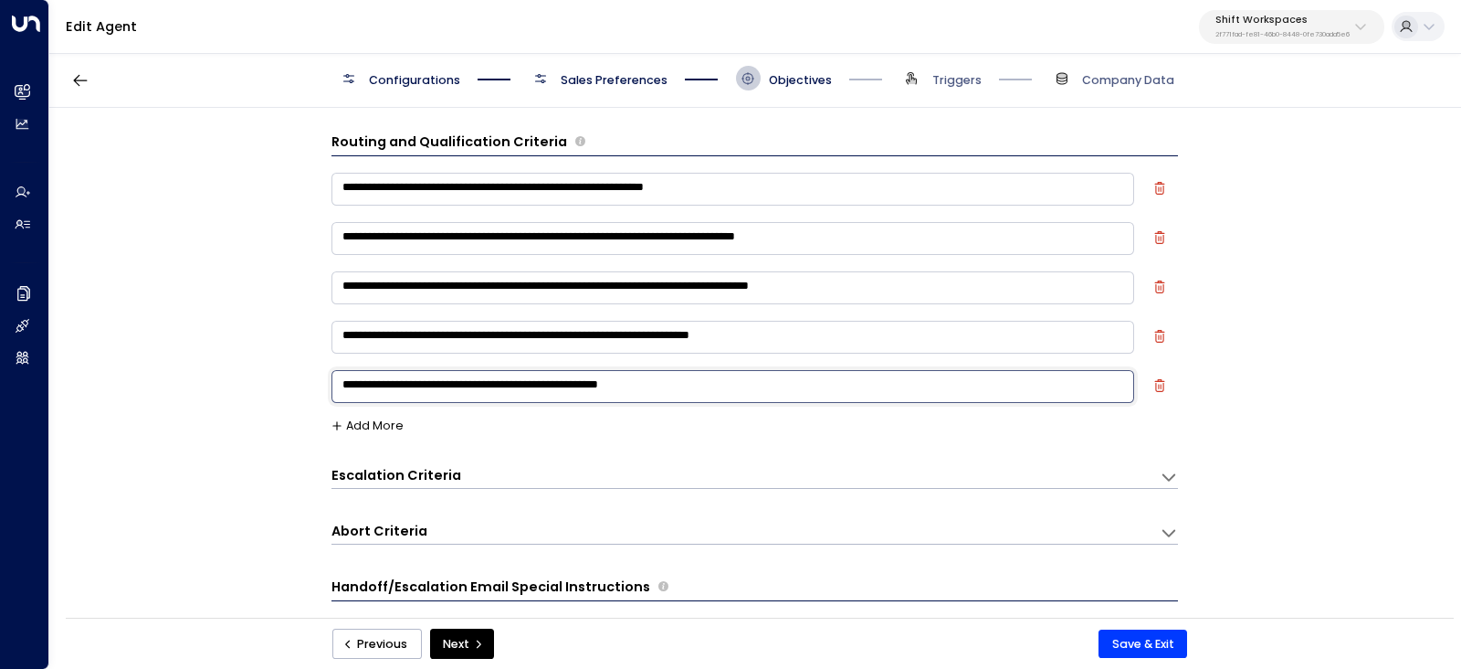
drag, startPoint x: 732, startPoint y: 384, endPoint x: 330, endPoint y: 125, distance: 478.5
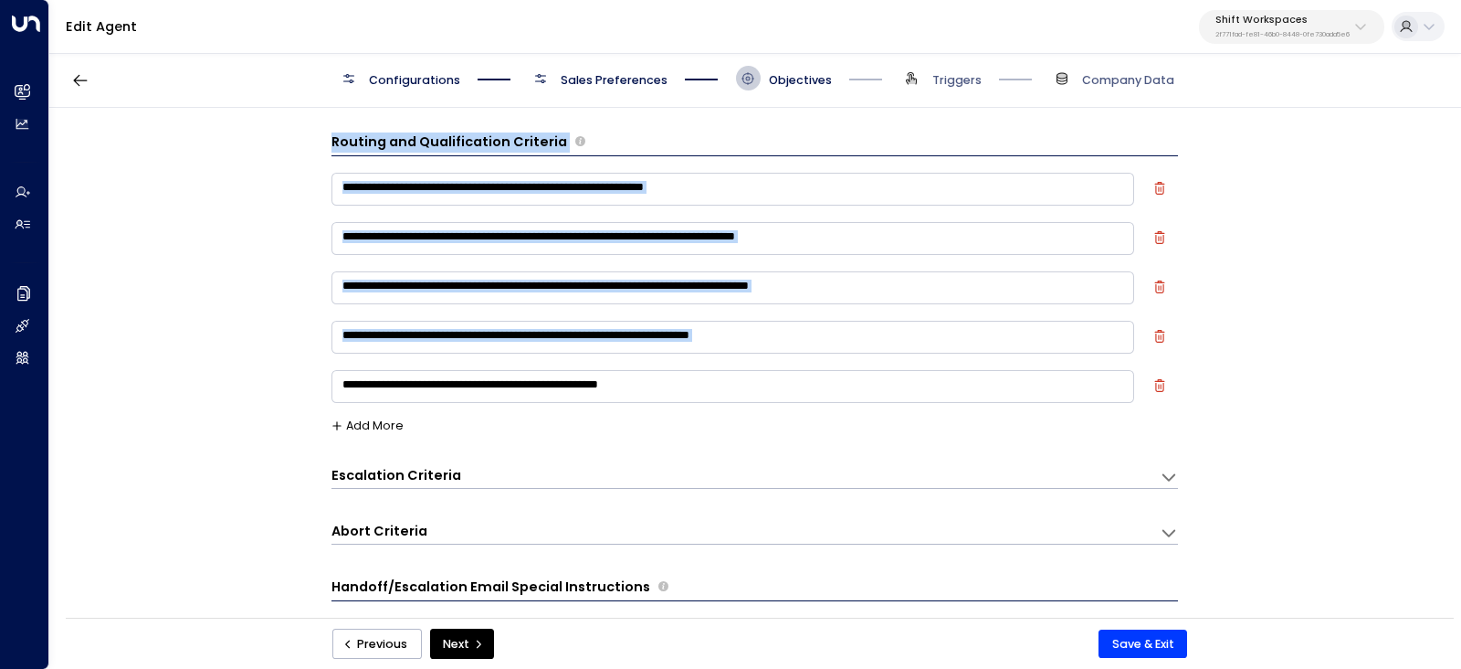
drag, startPoint x: 331, startPoint y: 125, endPoint x: 719, endPoint y: 397, distance: 474.0
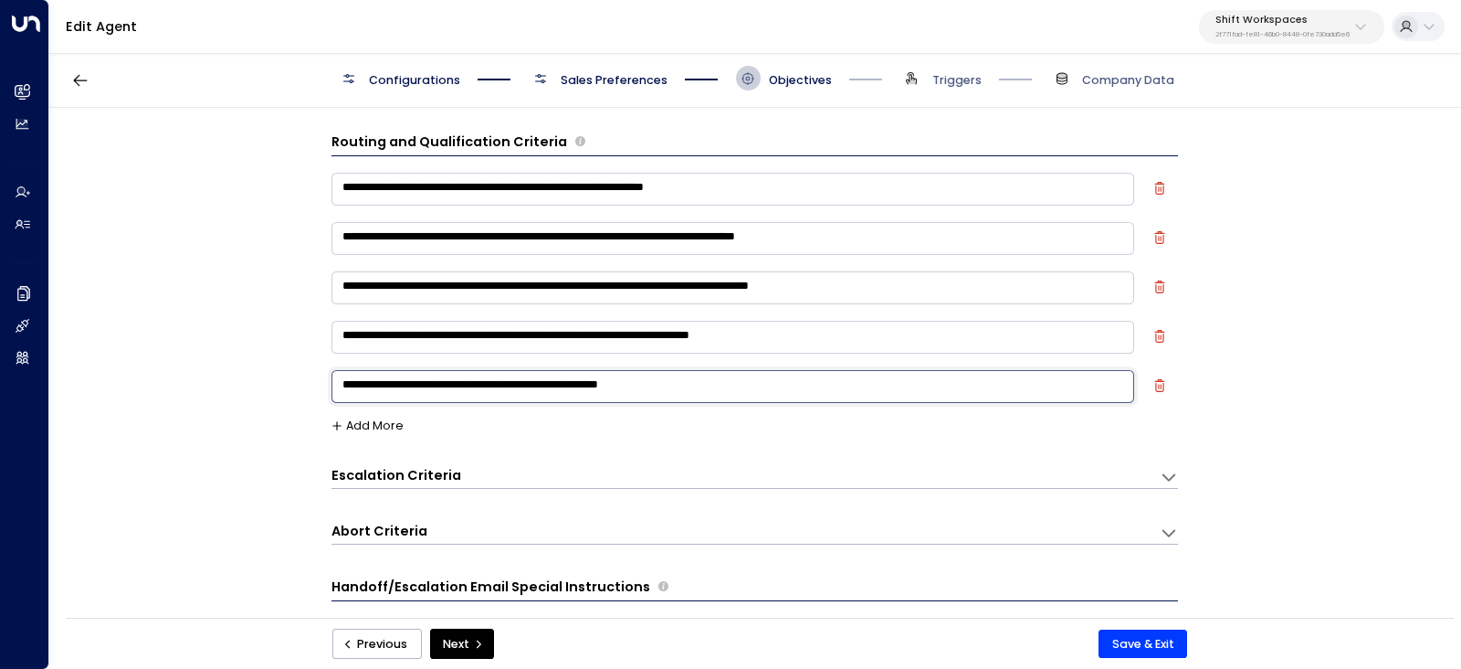
click at [719, 397] on textarea "**********" at bounding box center [733, 386] width 803 height 33
drag, startPoint x: 708, startPoint y: 384, endPoint x: 254, endPoint y: 132, distance: 519.2
click at [237, 132] on div "**********" at bounding box center [754, 368] width 1410 height 521
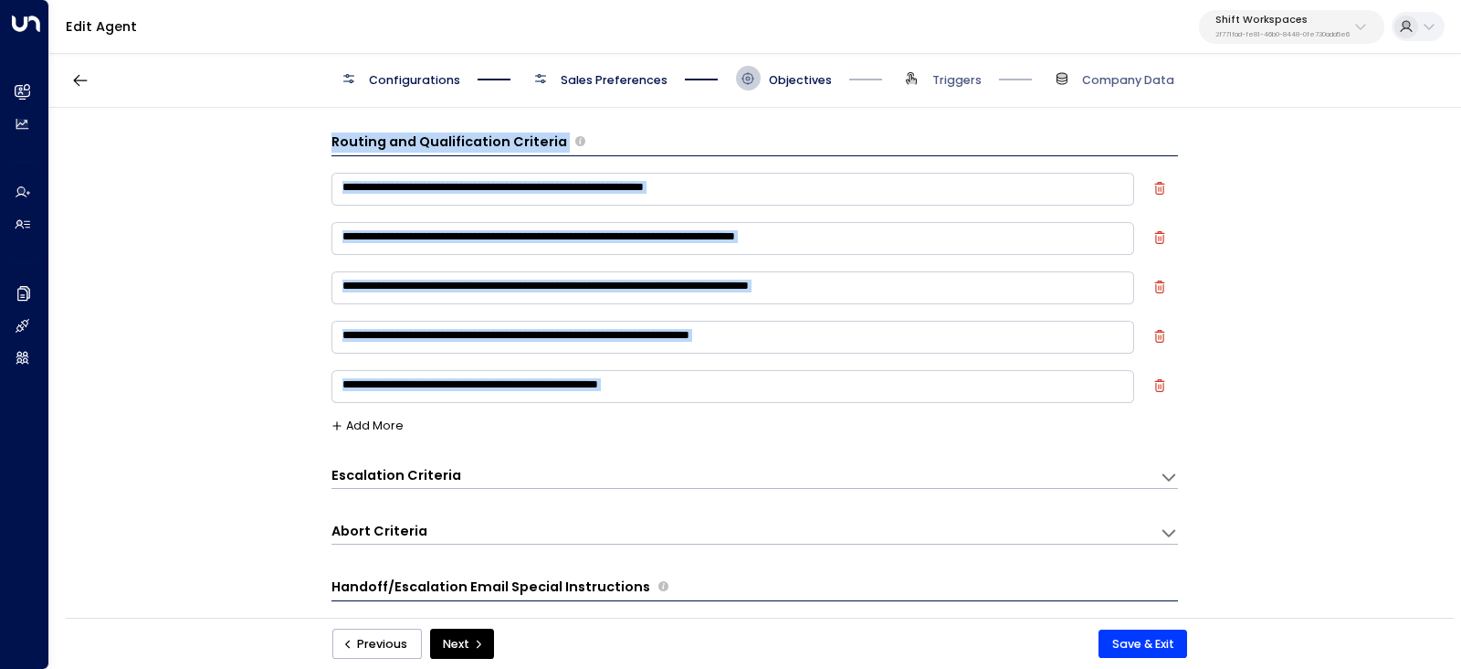
drag, startPoint x: 331, startPoint y: 140, endPoint x: 696, endPoint y: 419, distance: 459.9
click at [696, 419] on div "**********" at bounding box center [755, 282] width 847 height 300
copy div "**********"
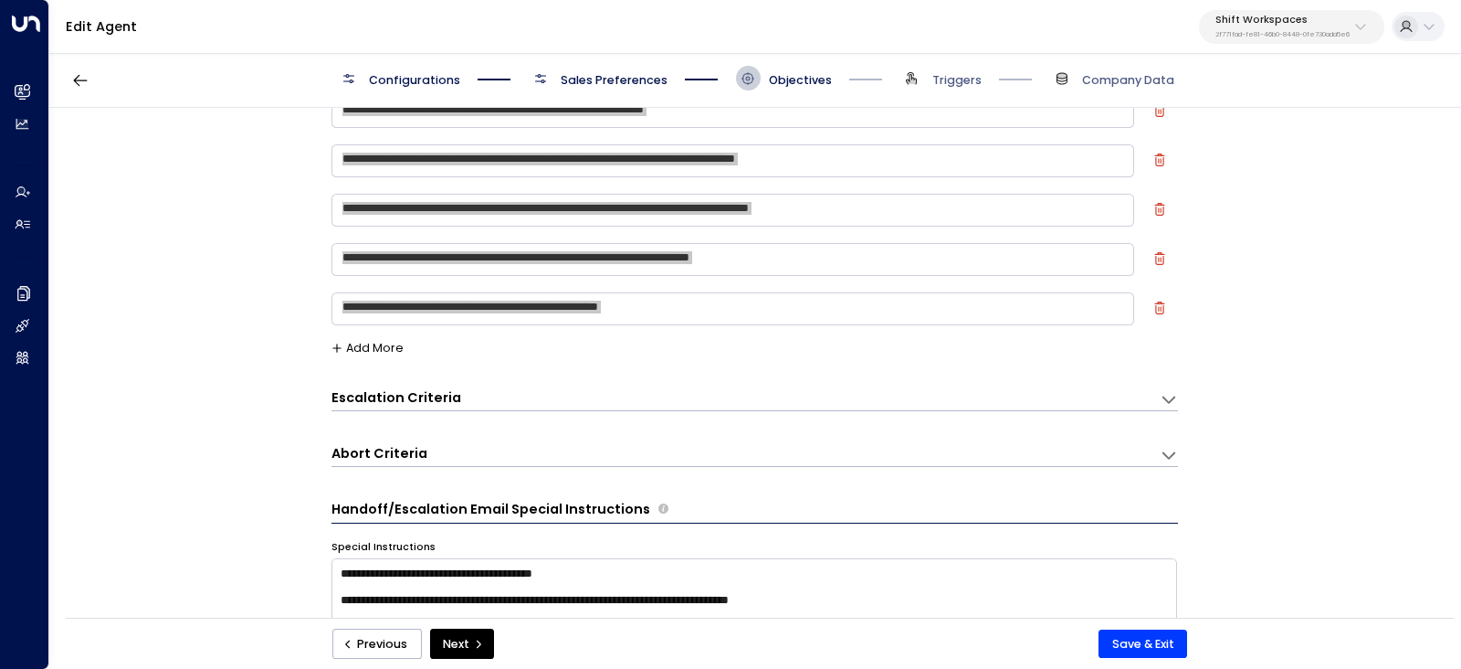
scroll to position [113, 0]
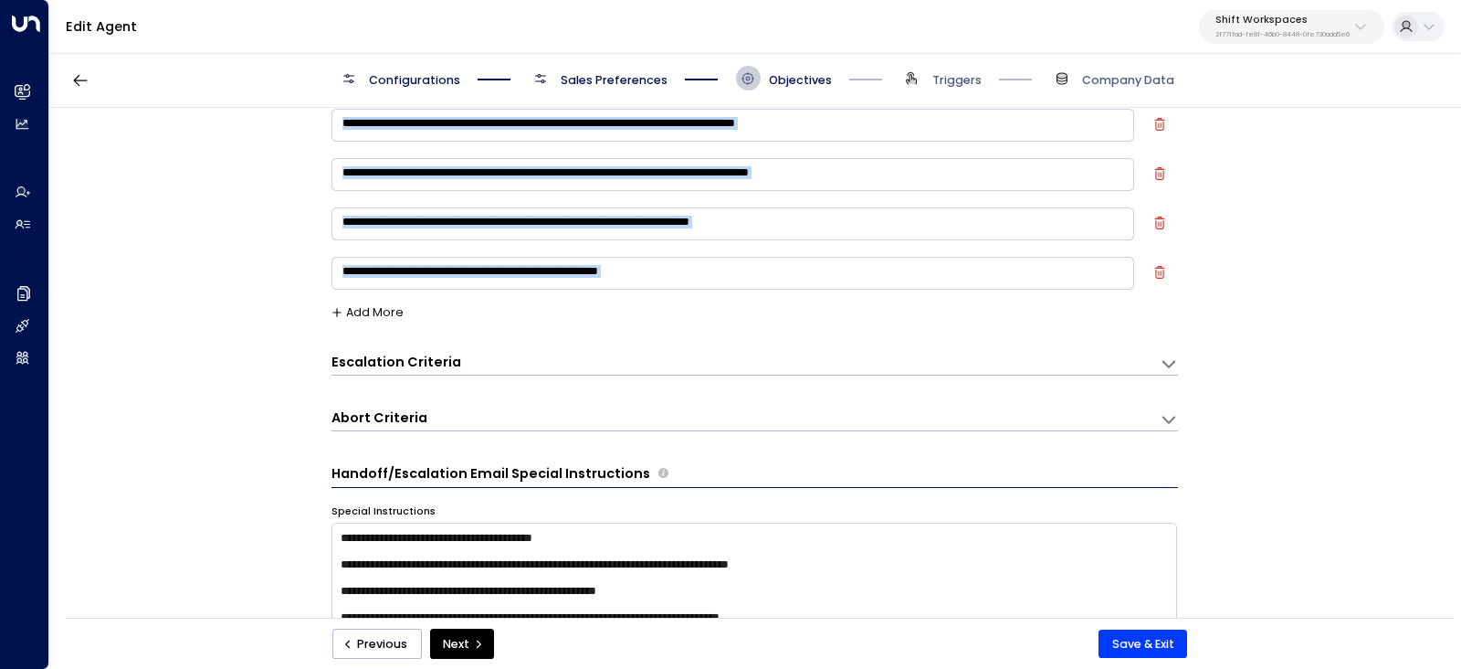
click at [1145, 363] on div "Escalation Criteria Reset" at bounding box center [746, 364] width 828 height 22
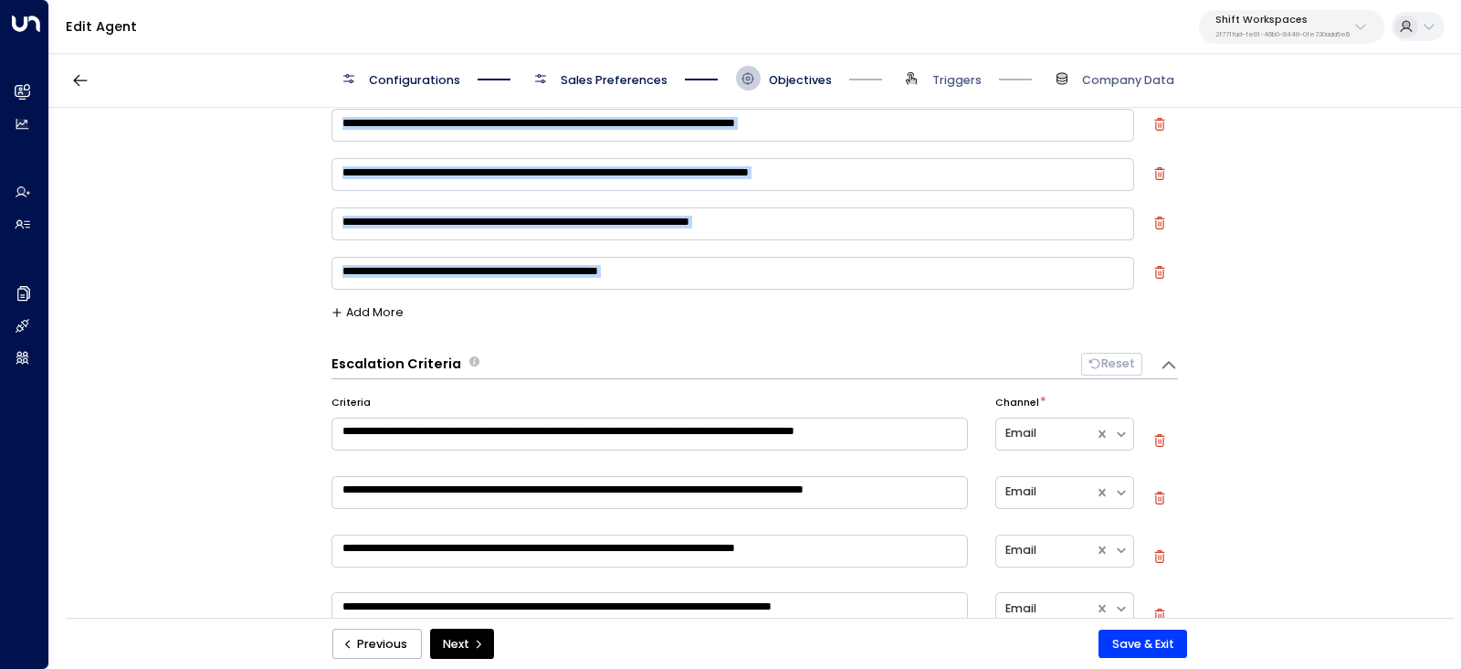
drag, startPoint x: 455, startPoint y: 361, endPoint x: 322, endPoint y: 358, distance: 132.5
click at [323, 358] on div "**********" at bounding box center [754, 368] width 1410 height 521
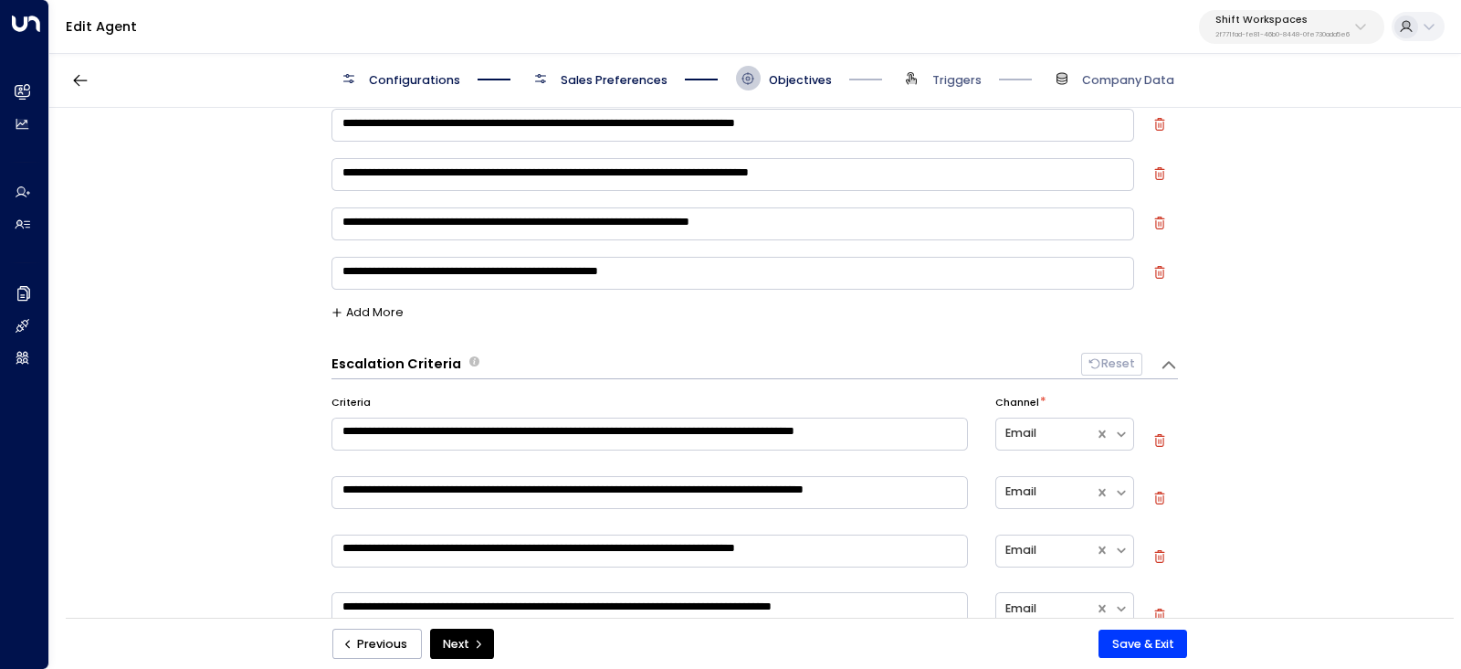
drag, startPoint x: 309, startPoint y: 363, endPoint x: 553, endPoint y: 363, distance: 244.8
click at [522, 363] on div "**********" at bounding box center [754, 368] width 1410 height 521
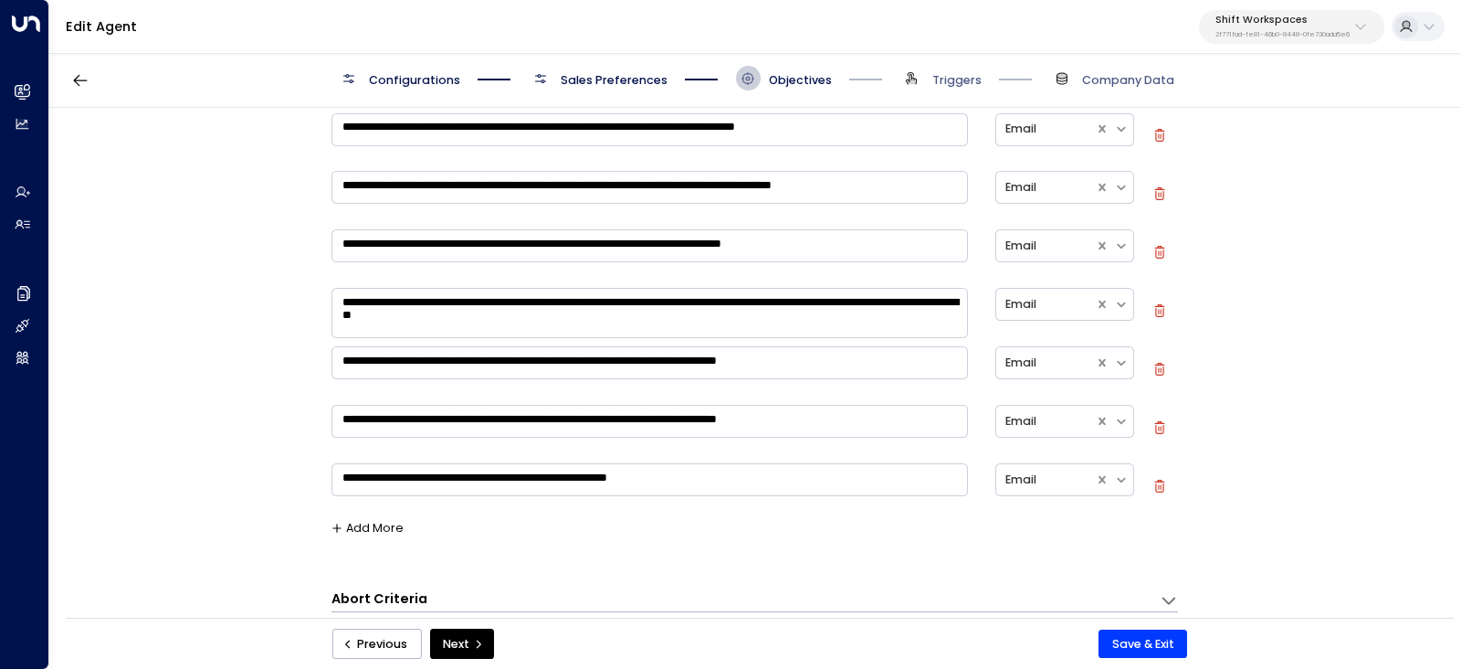
scroll to position [571, 0]
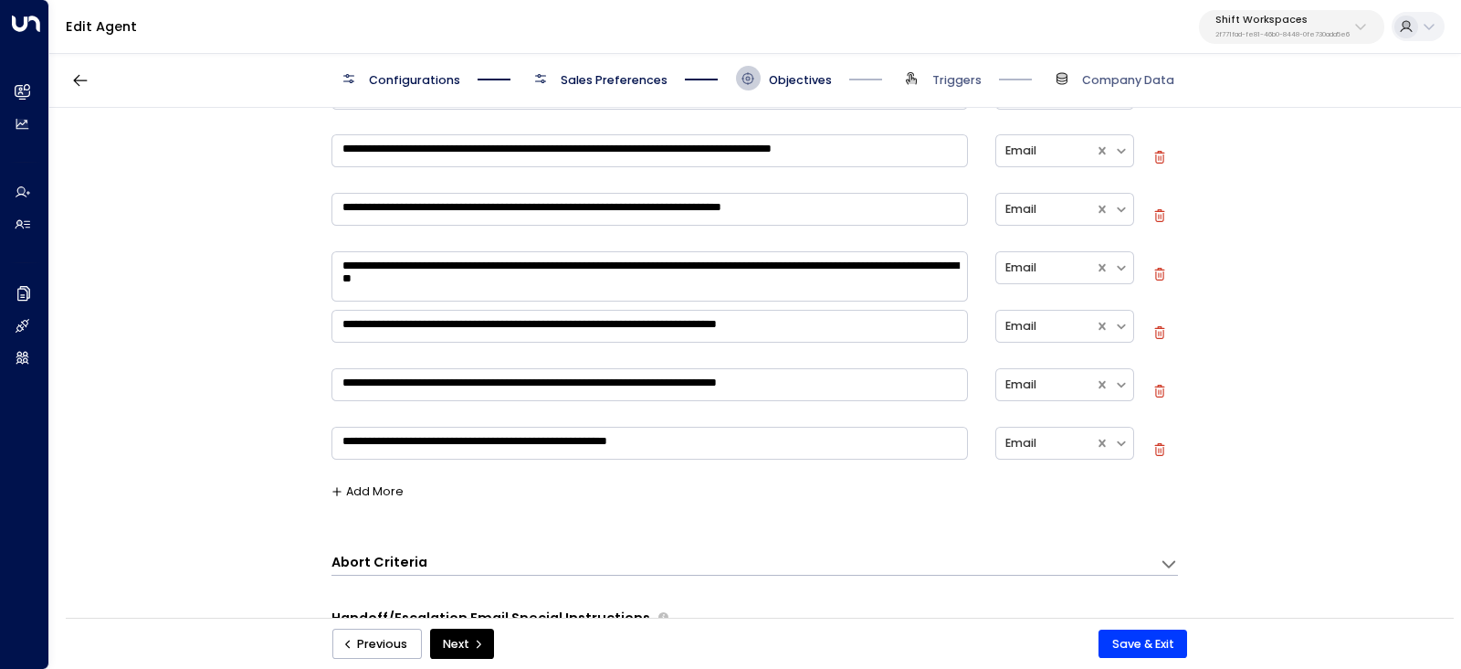
drag, startPoint x: 381, startPoint y: 325, endPoint x: 766, endPoint y: 469, distance: 411.2
click at [770, 478] on div "**********" at bounding box center [755, 219] width 847 height 597
click at [735, 445] on textarea "**********" at bounding box center [650, 442] width 637 height 33
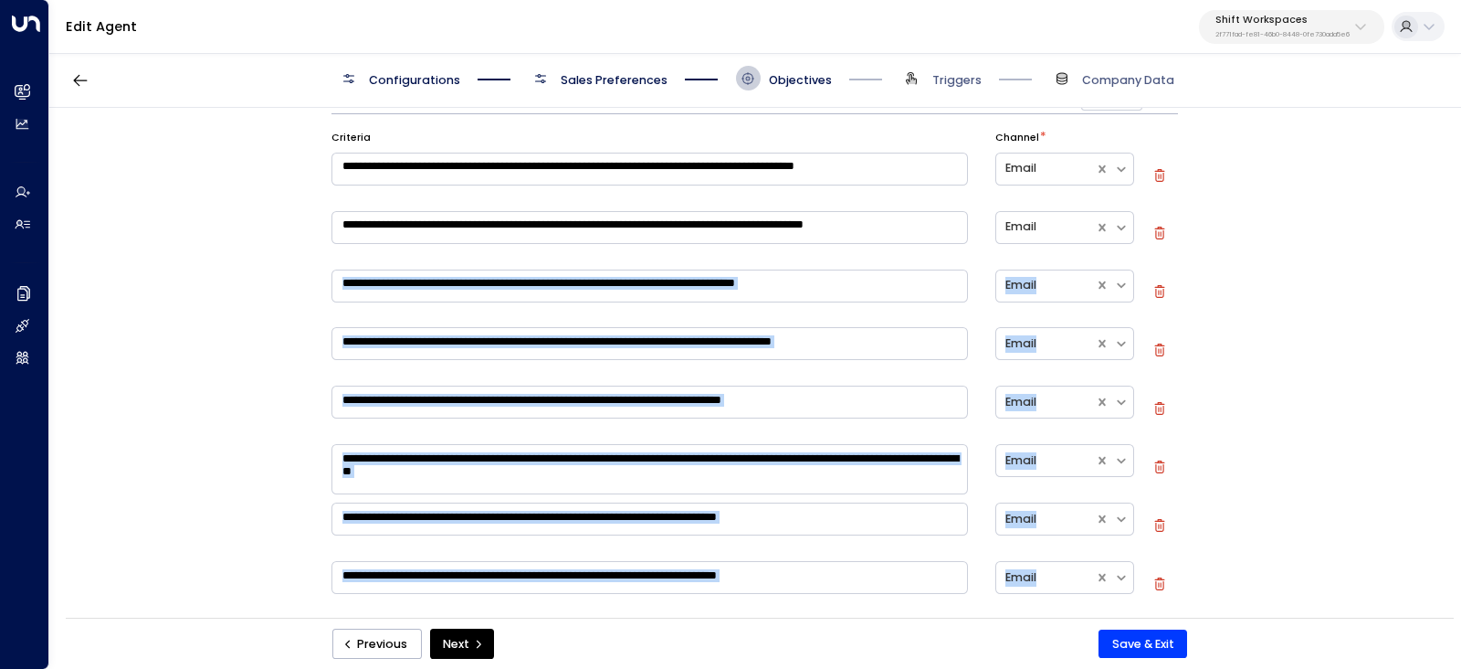
scroll to position [342, 0]
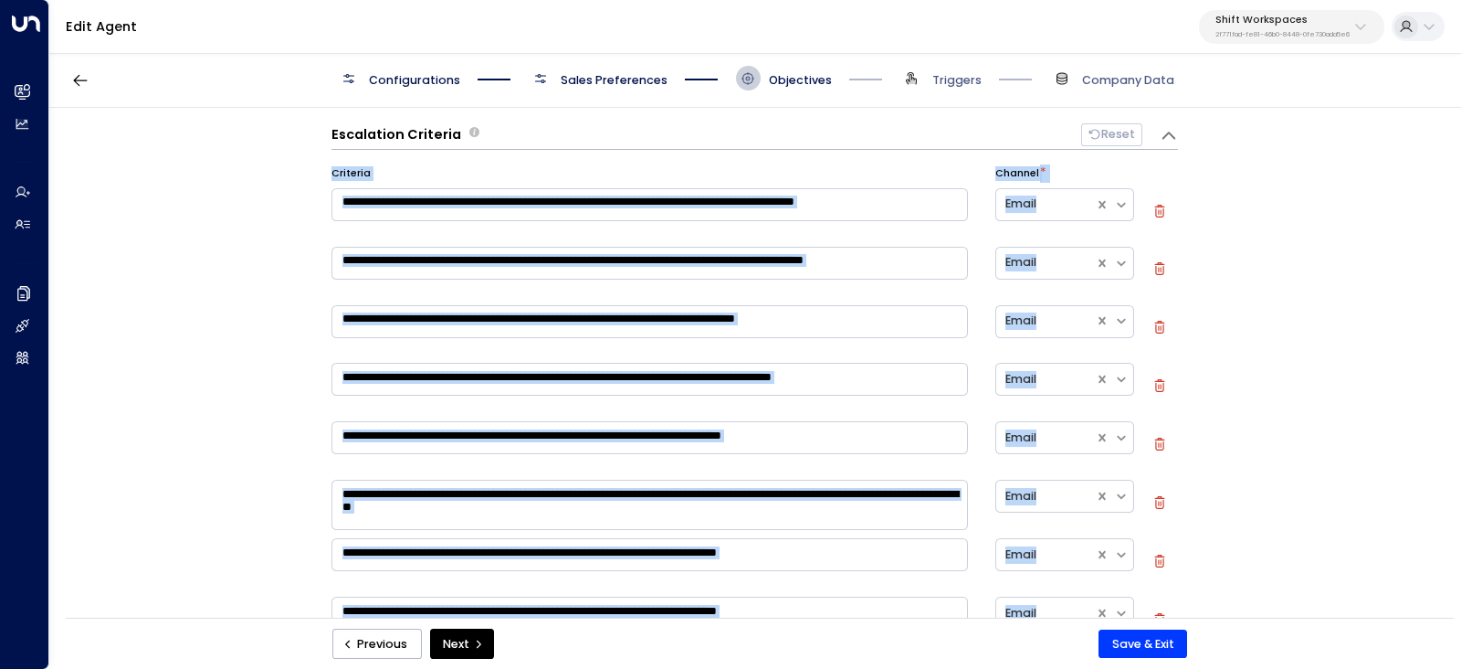
drag, startPoint x: 749, startPoint y: 476, endPoint x: 332, endPoint y: 174, distance: 514.6
click at [332, 174] on div "**********" at bounding box center [755, 435] width 847 height 539
copy div "**********"
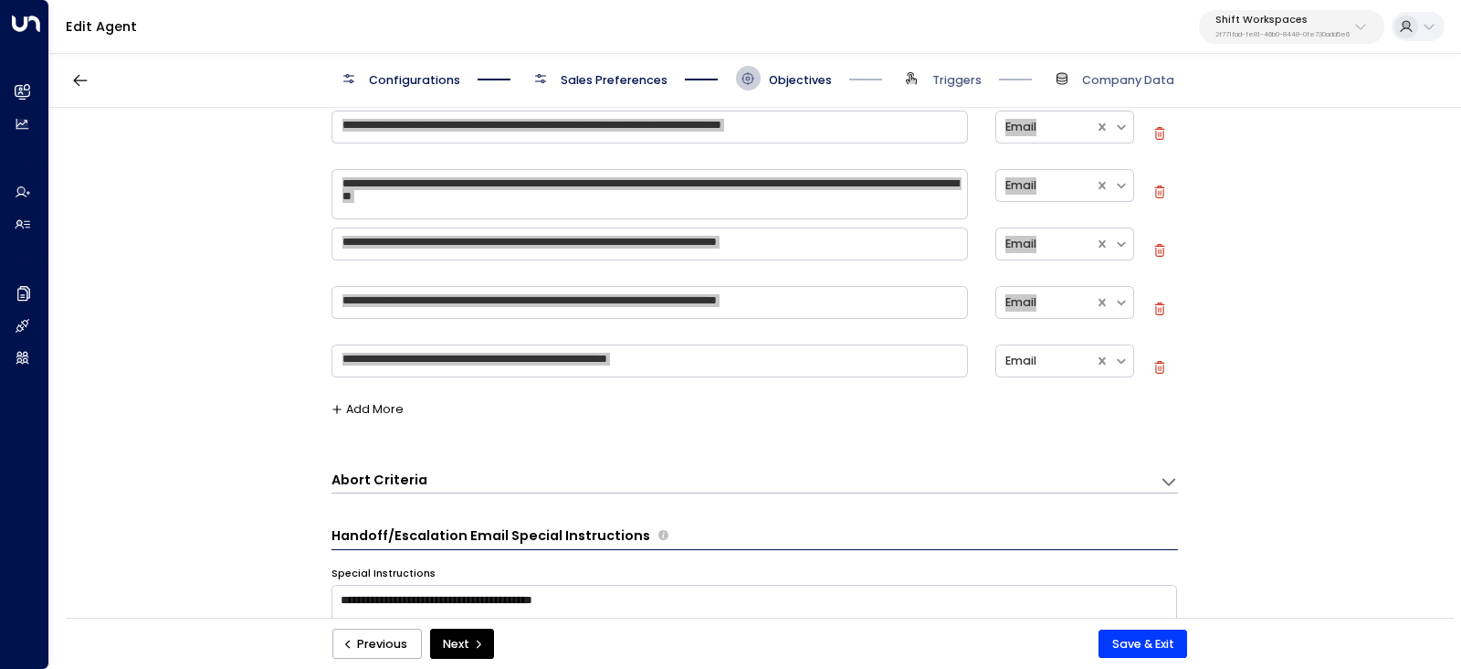
scroll to position [798, 0]
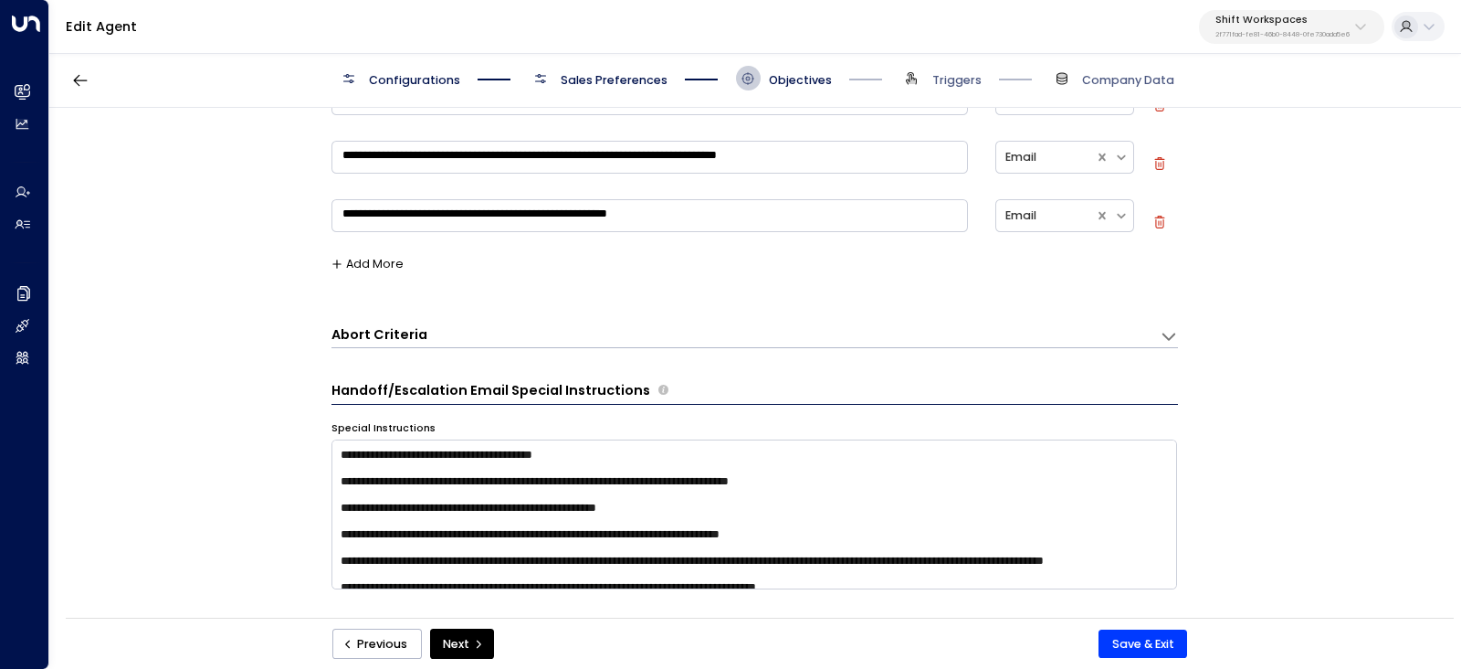
drag, startPoint x: 324, startPoint y: 335, endPoint x: 401, endPoint y: 335, distance: 76.7
click at [401, 335] on div "**********" at bounding box center [754, 368] width 1410 height 521
click at [401, 336] on h3 "Abort Criteria" at bounding box center [380, 334] width 96 height 19
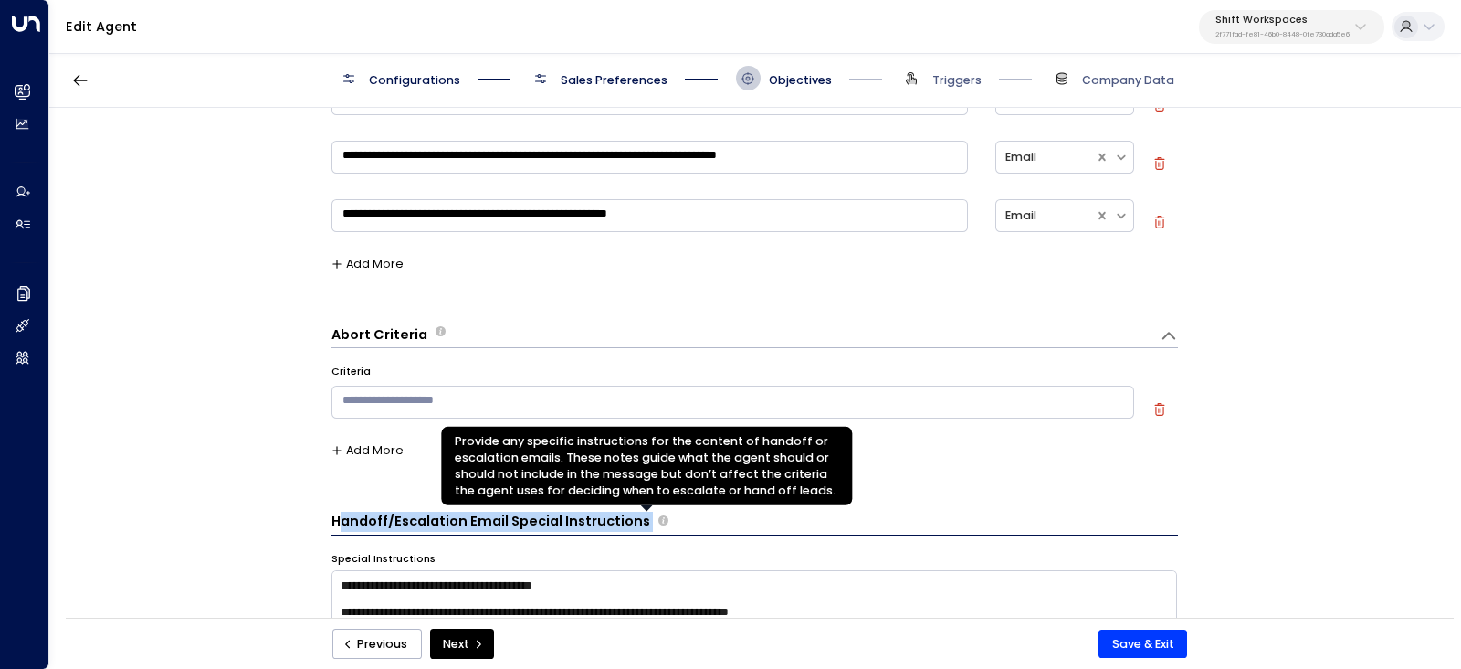
drag, startPoint x: 333, startPoint y: 516, endPoint x: 649, endPoint y: 517, distance: 316.0
click at [649, 517] on div "Handoff/Escalation Email Special Instructions" at bounding box center [755, 523] width 847 height 24
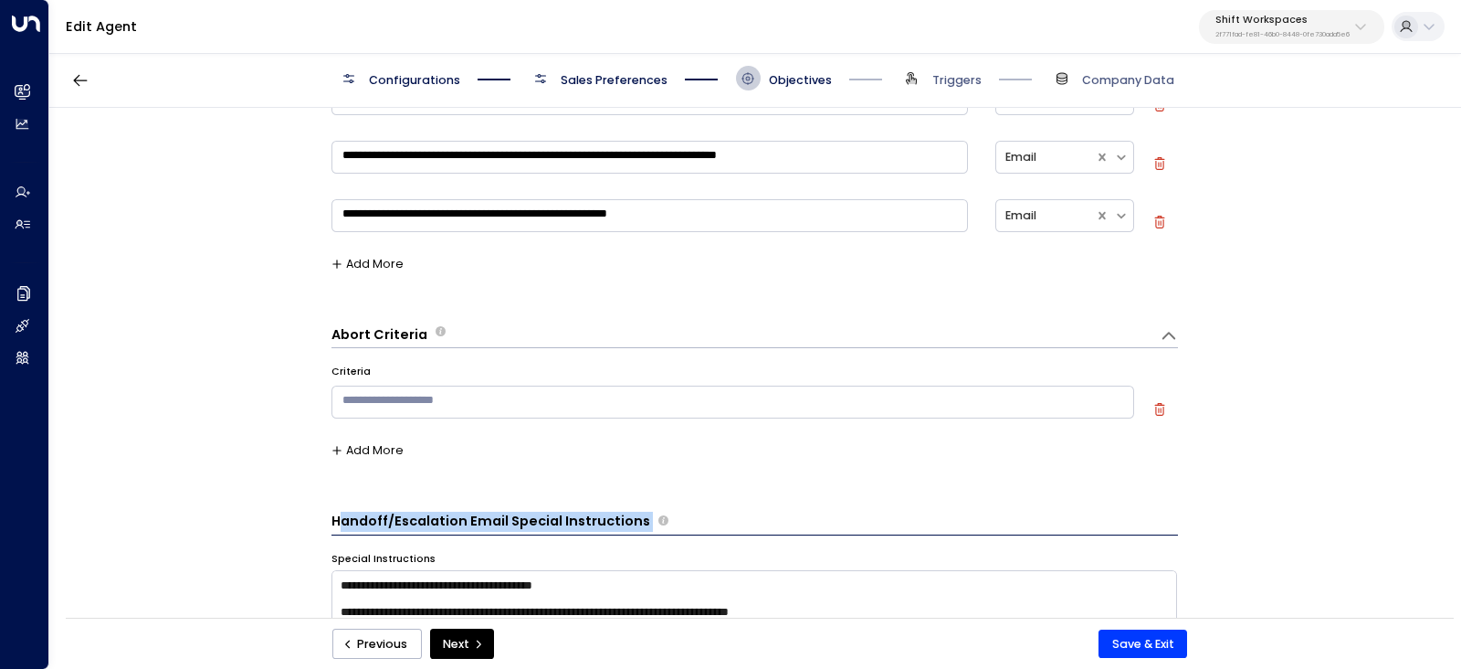
click at [618, 518] on h3 "Handoff/Escalation Email Special Instructions" at bounding box center [491, 521] width 319 height 20
copy div "Handoff/Escalation Email Special Instructions"
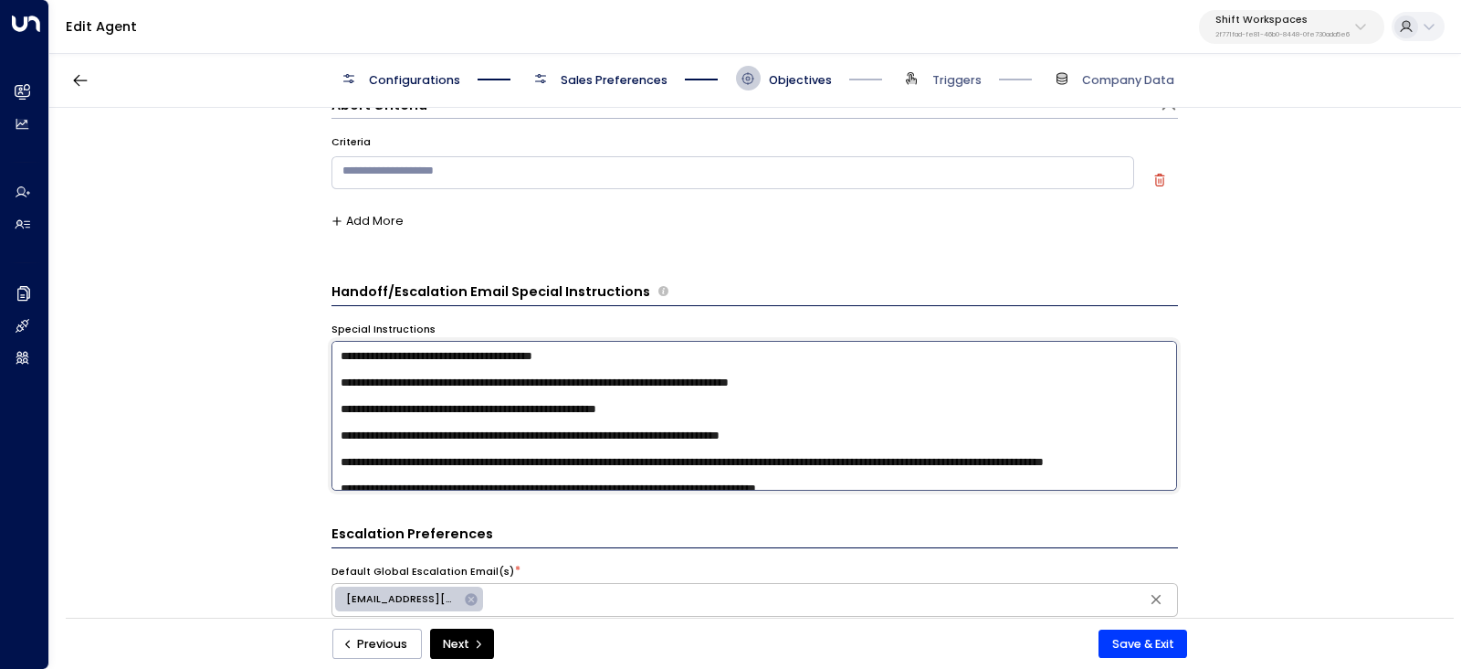
scroll to position [53, 0]
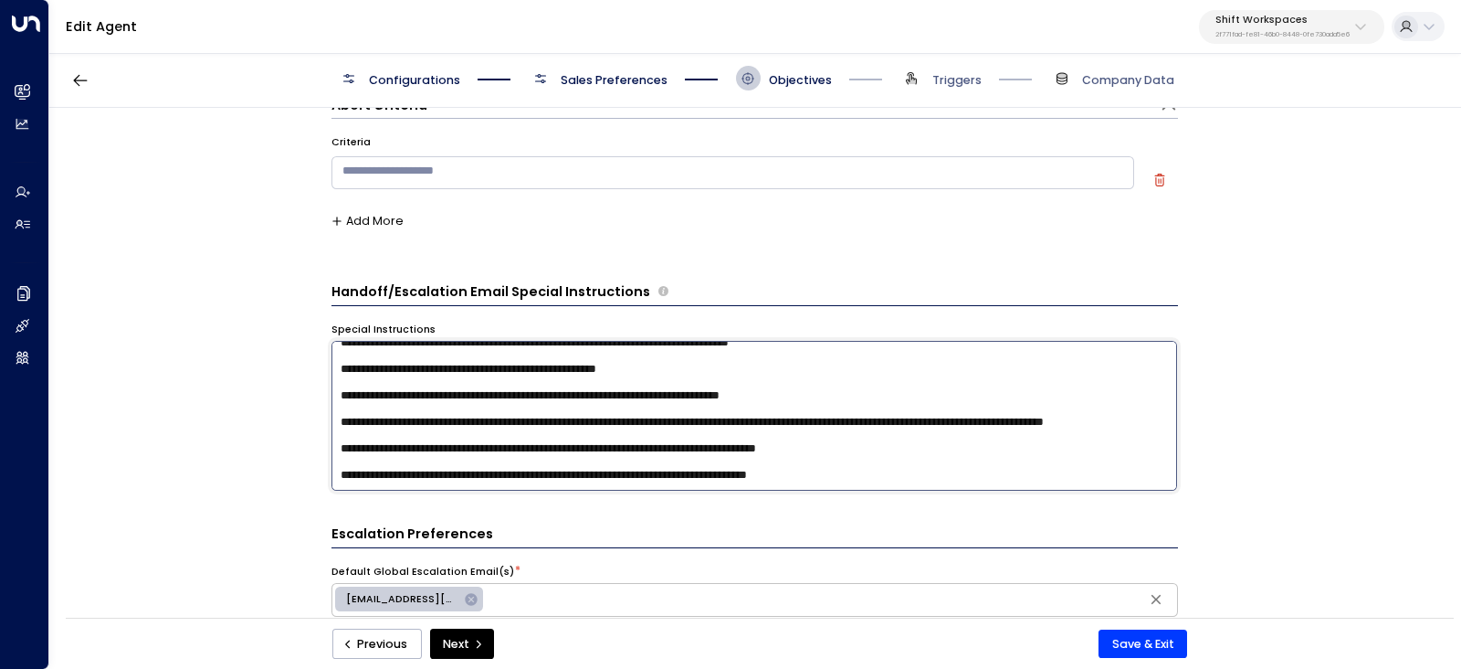
drag, startPoint x: 342, startPoint y: 356, endPoint x: 1010, endPoint y: 486, distance: 680.1
click at [1010, 486] on textarea "**********" at bounding box center [755, 416] width 847 height 150
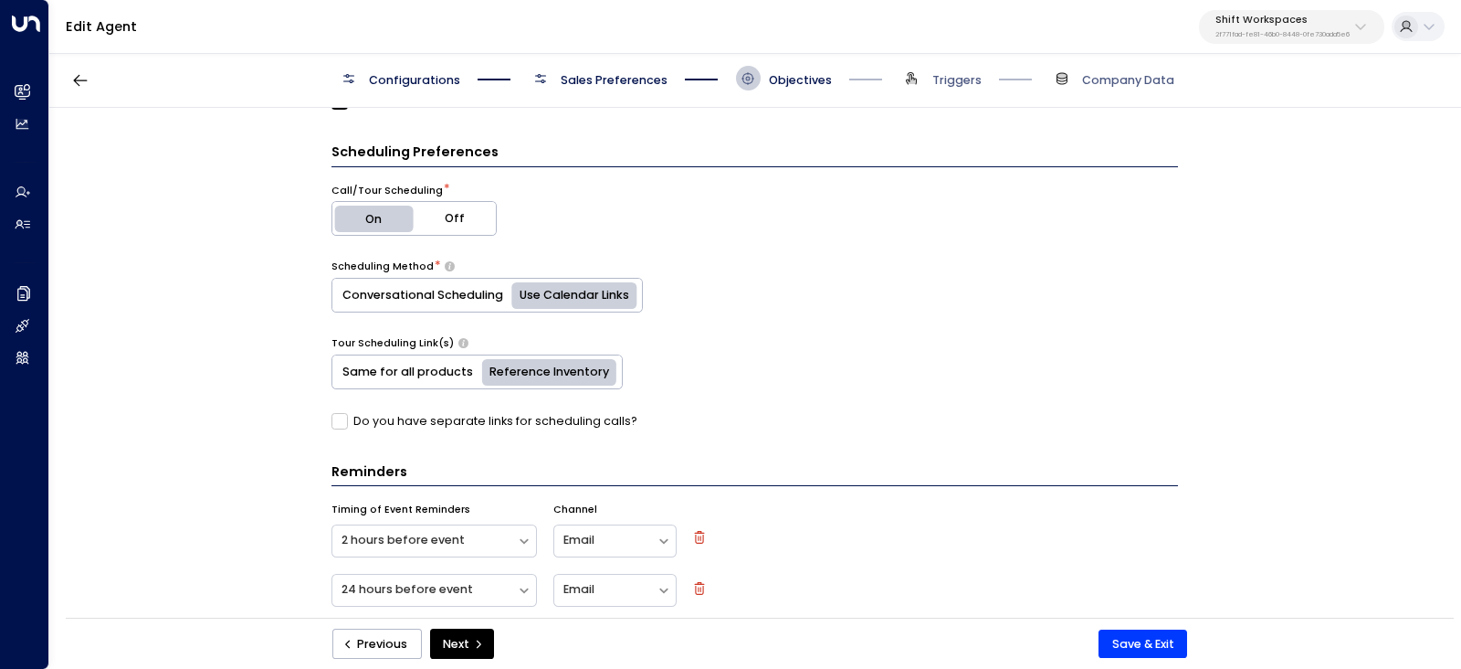
scroll to position [1699, 0]
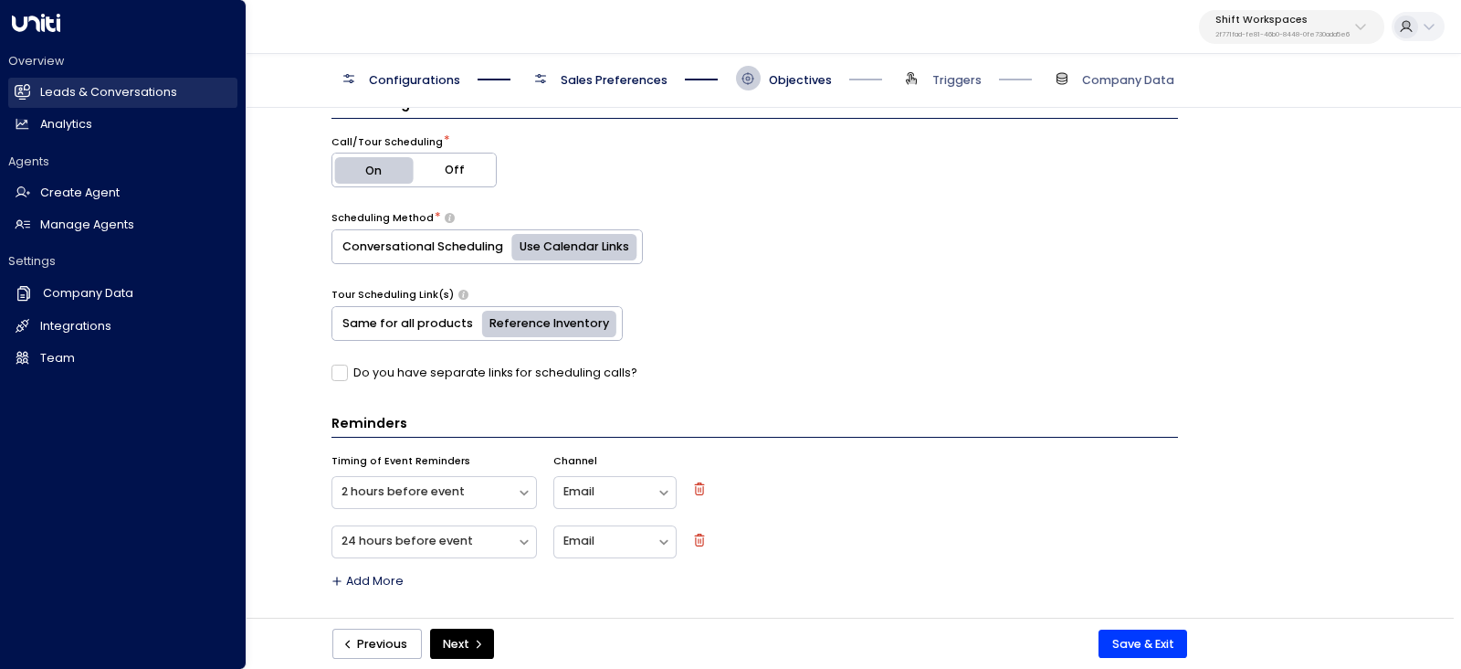
click at [27, 91] on icon at bounding box center [23, 92] width 16 height 16
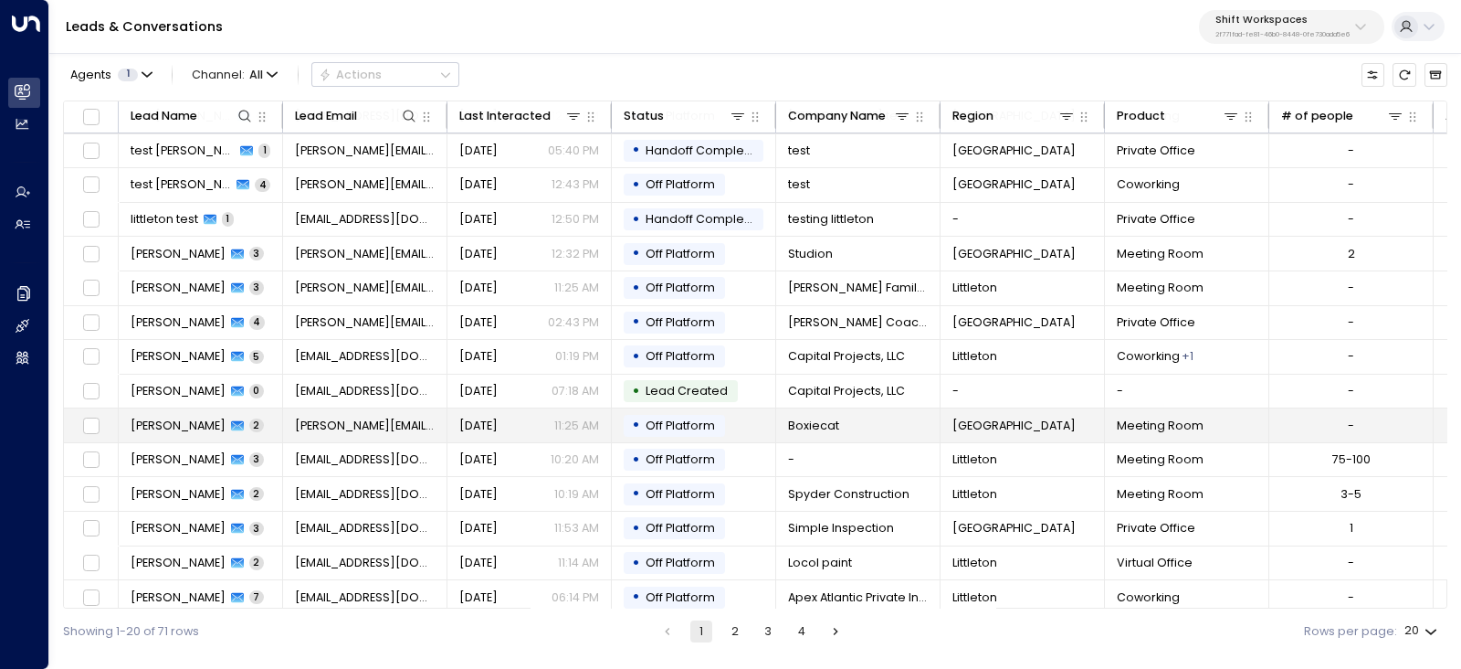
scroll to position [214, 0]
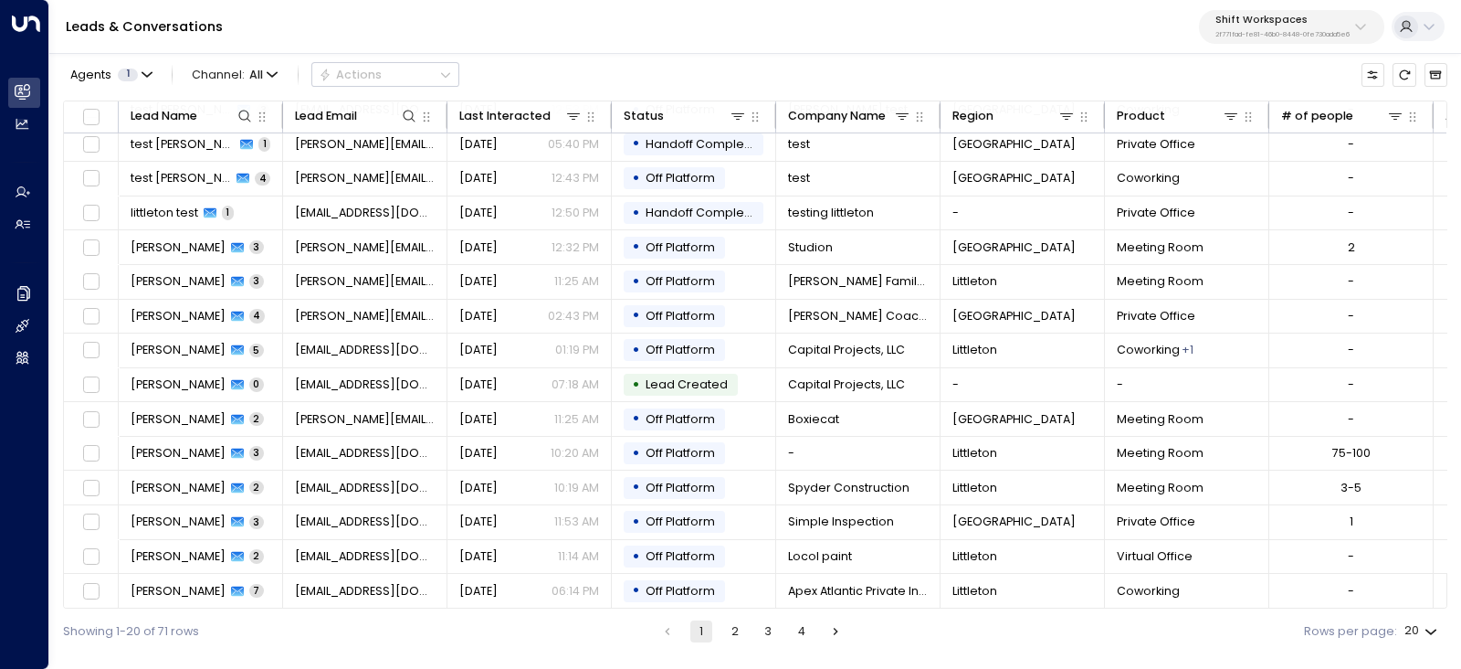
drag, startPoint x: 766, startPoint y: 627, endPoint x: 873, endPoint y: 8, distance: 628.3
click at [766, 627] on button "3" at bounding box center [768, 631] width 22 height 22
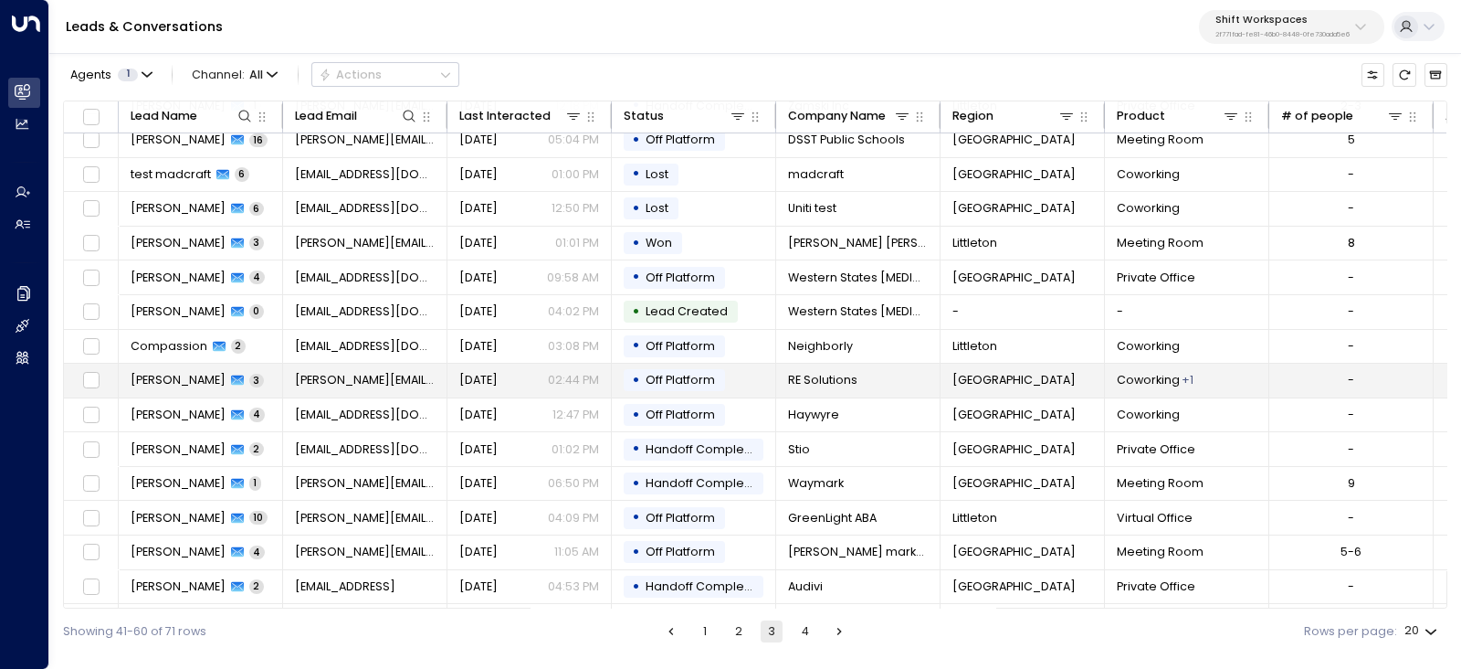
scroll to position [214, 0]
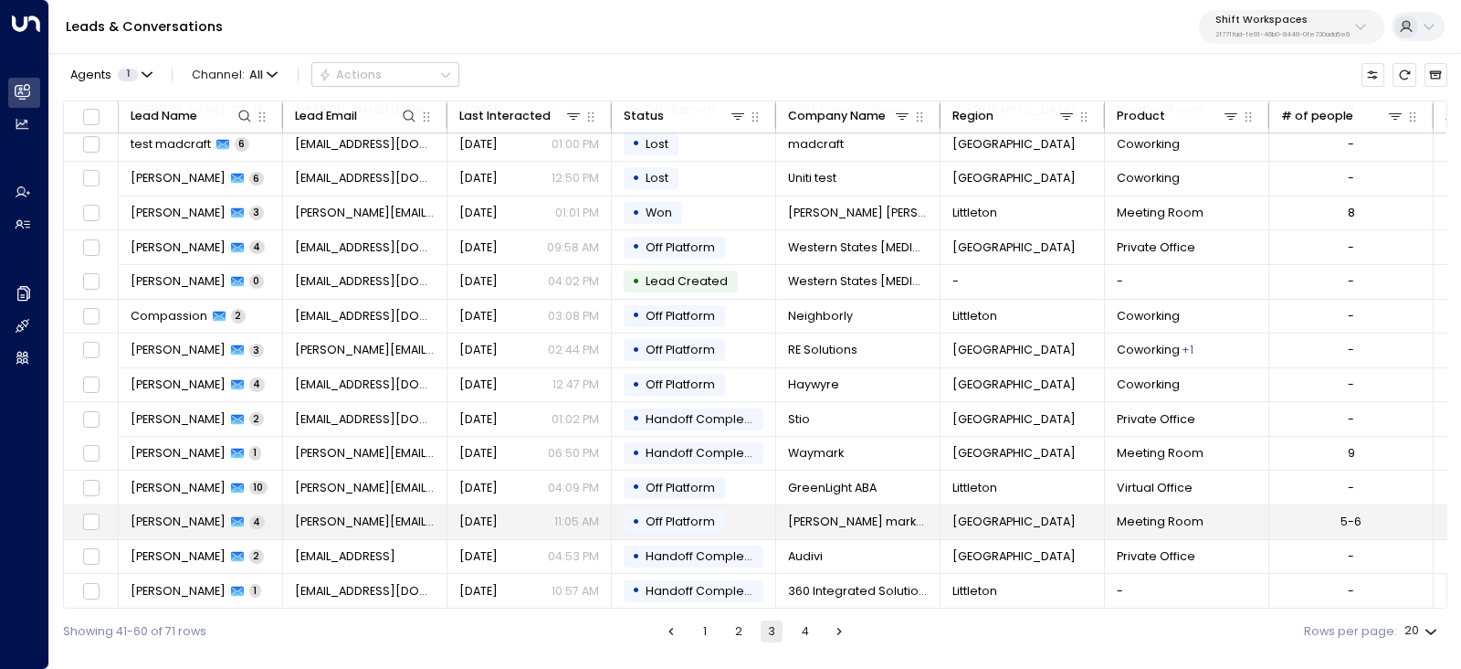
click at [171, 516] on span "Justin Kutner" at bounding box center [178, 521] width 95 height 16
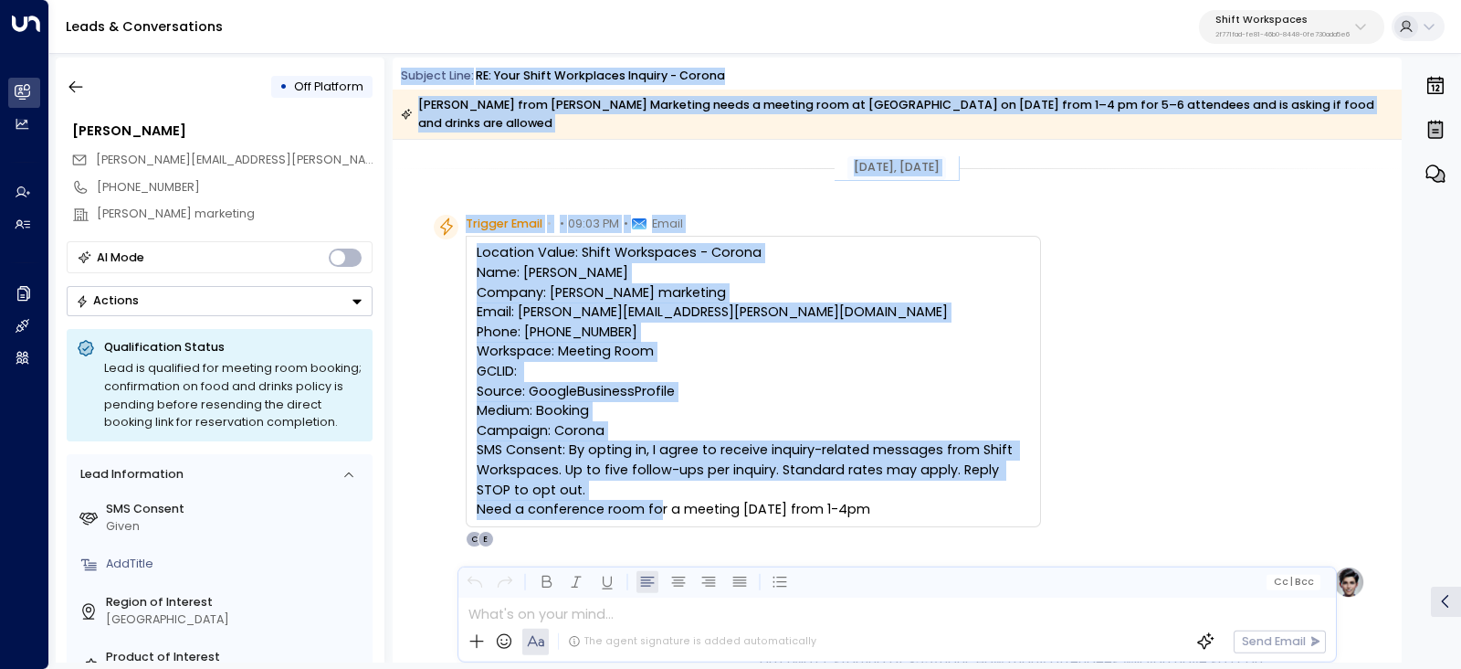
drag, startPoint x: 541, startPoint y: 77, endPoint x: 984, endPoint y: 500, distance: 613.0
click at [983, 500] on div "Subject Line: RE: Your Shift Workplaces Inquiry - Corona Justin Kutner from Coh…" at bounding box center [897, 360] width 1009 height 605
drag, startPoint x: 630, startPoint y: 310, endPoint x: 644, endPoint y: 303, distance: 15.1
click at [631, 309] on div "Location Value: Shift Workspaces - Corona Name: Justin Kutner Company: Cohn mar…" at bounding box center [753, 381] width 553 height 277
click at [79, 87] on icon "button" at bounding box center [76, 87] width 18 height 18
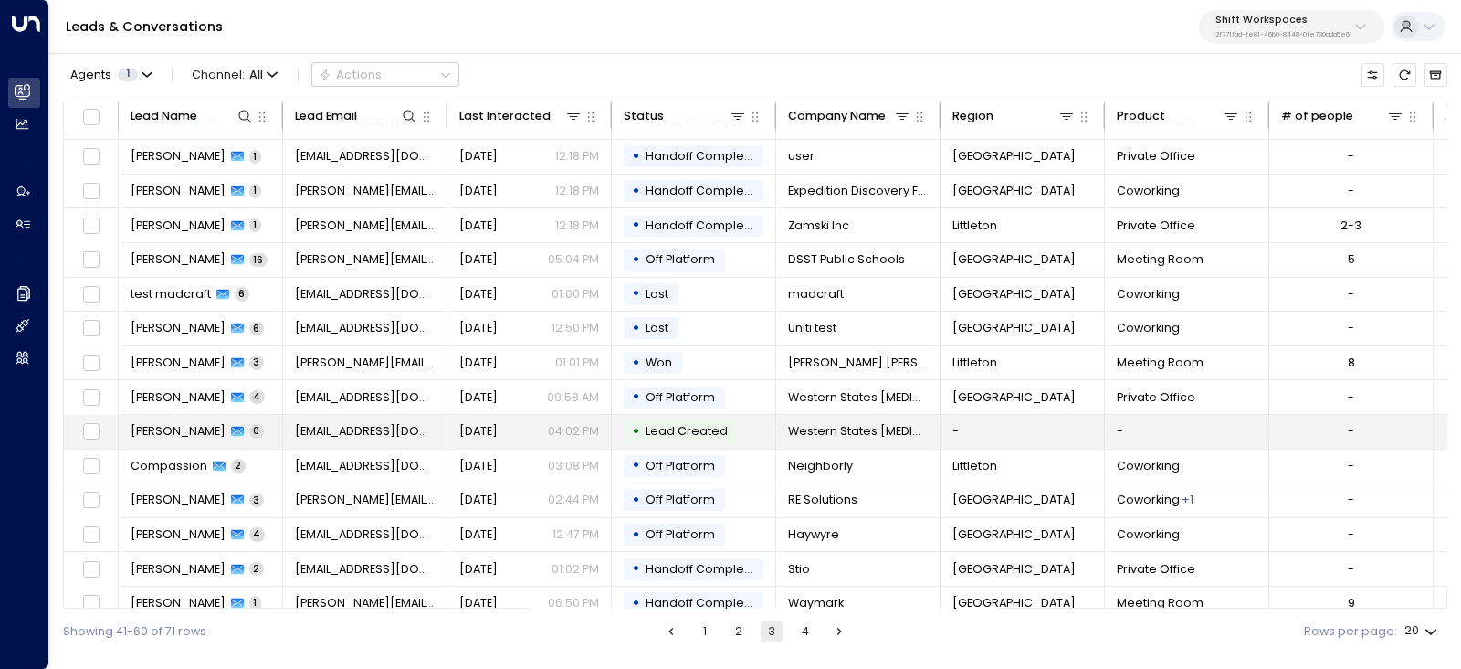
scroll to position [113, 0]
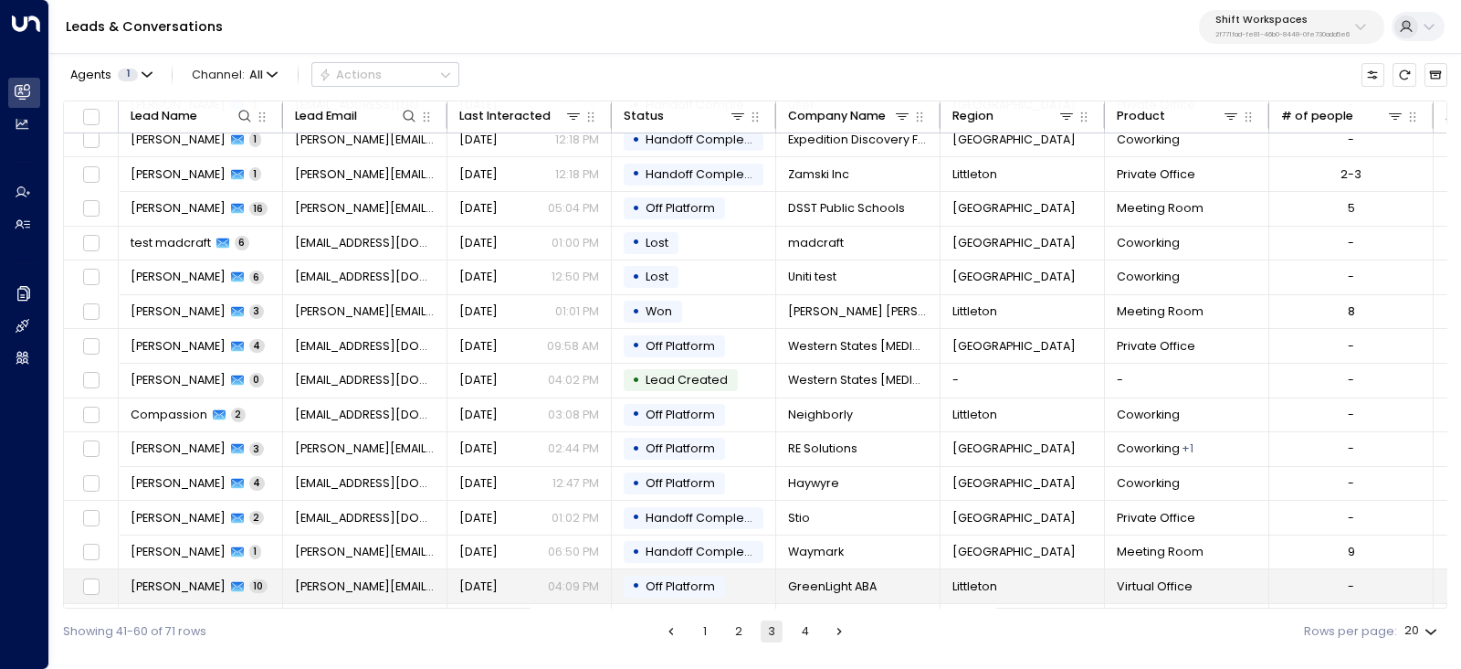
click at [182, 585] on span "Dovi Friedman" at bounding box center [178, 586] width 95 height 16
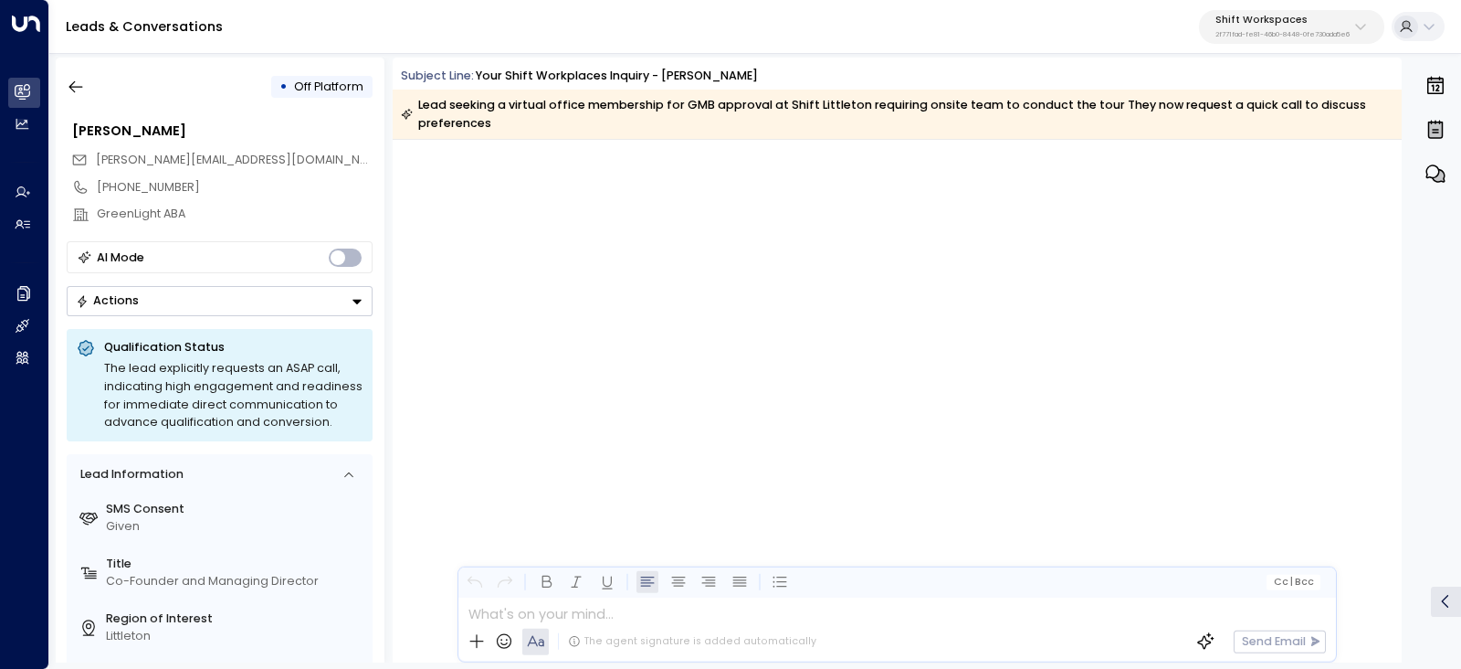
scroll to position [5539, 0]
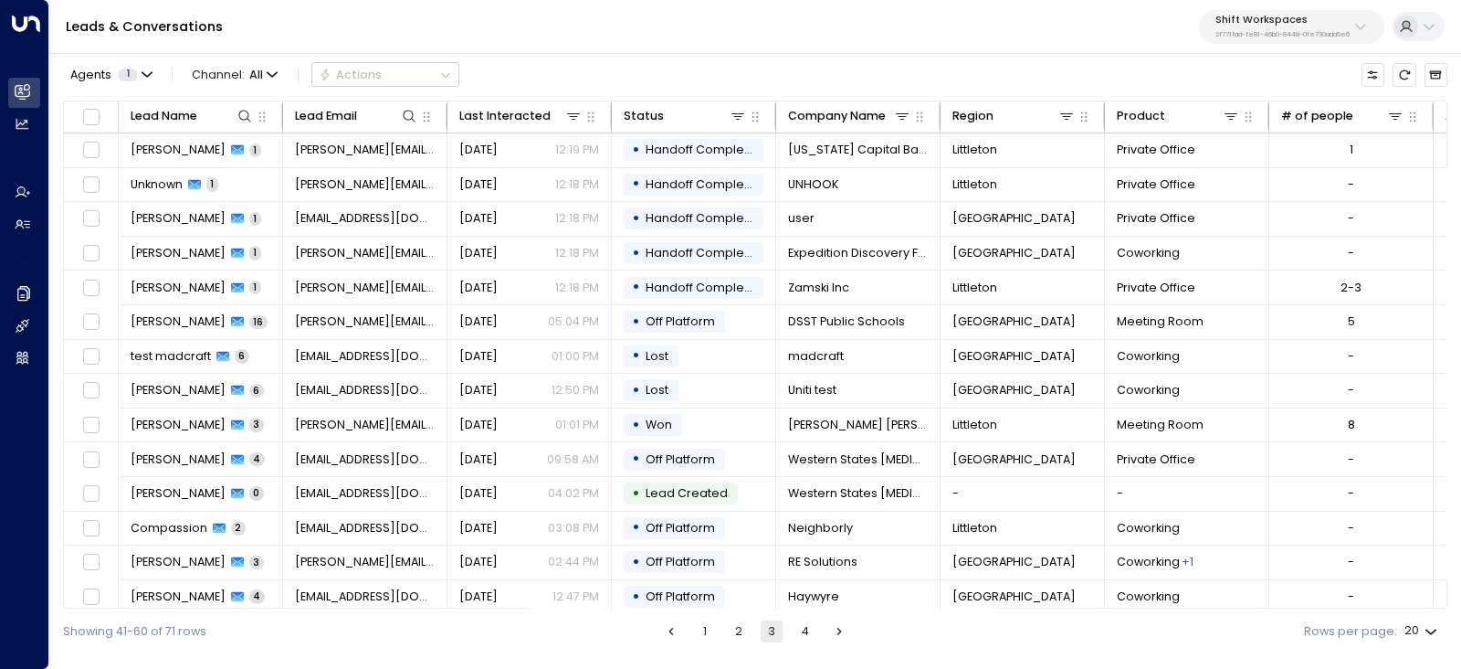
click at [742, 632] on button "2" at bounding box center [739, 631] width 22 height 22
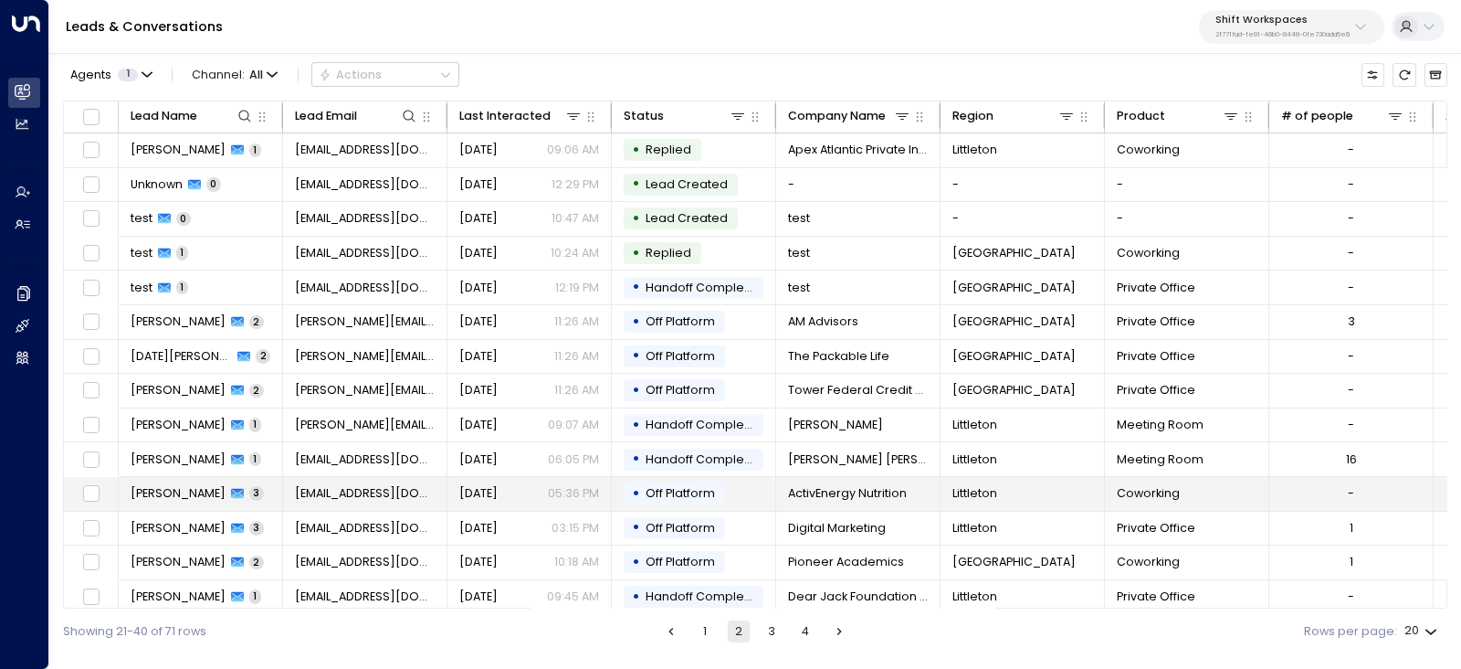
click at [151, 486] on span "Emily Copeland" at bounding box center [178, 493] width 95 height 16
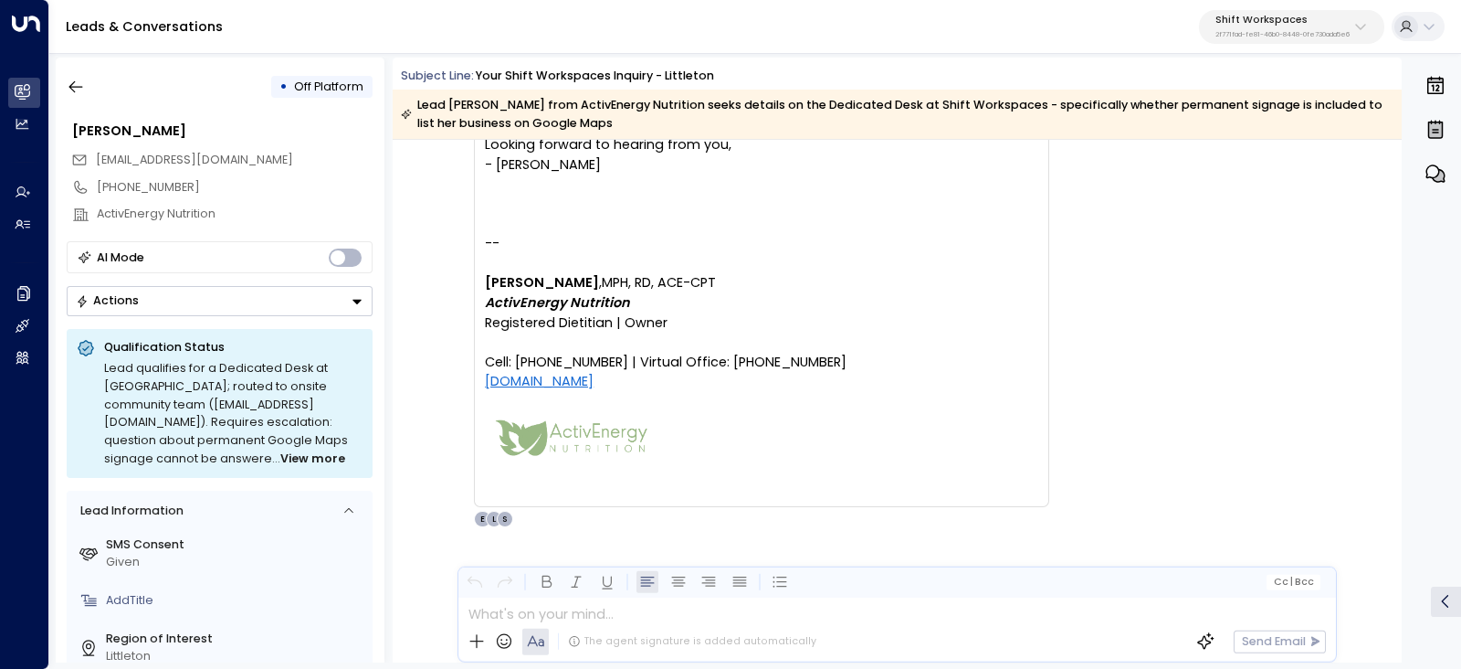
scroll to position [2816, 0]
click at [78, 89] on icon "button" at bounding box center [76, 87] width 18 height 18
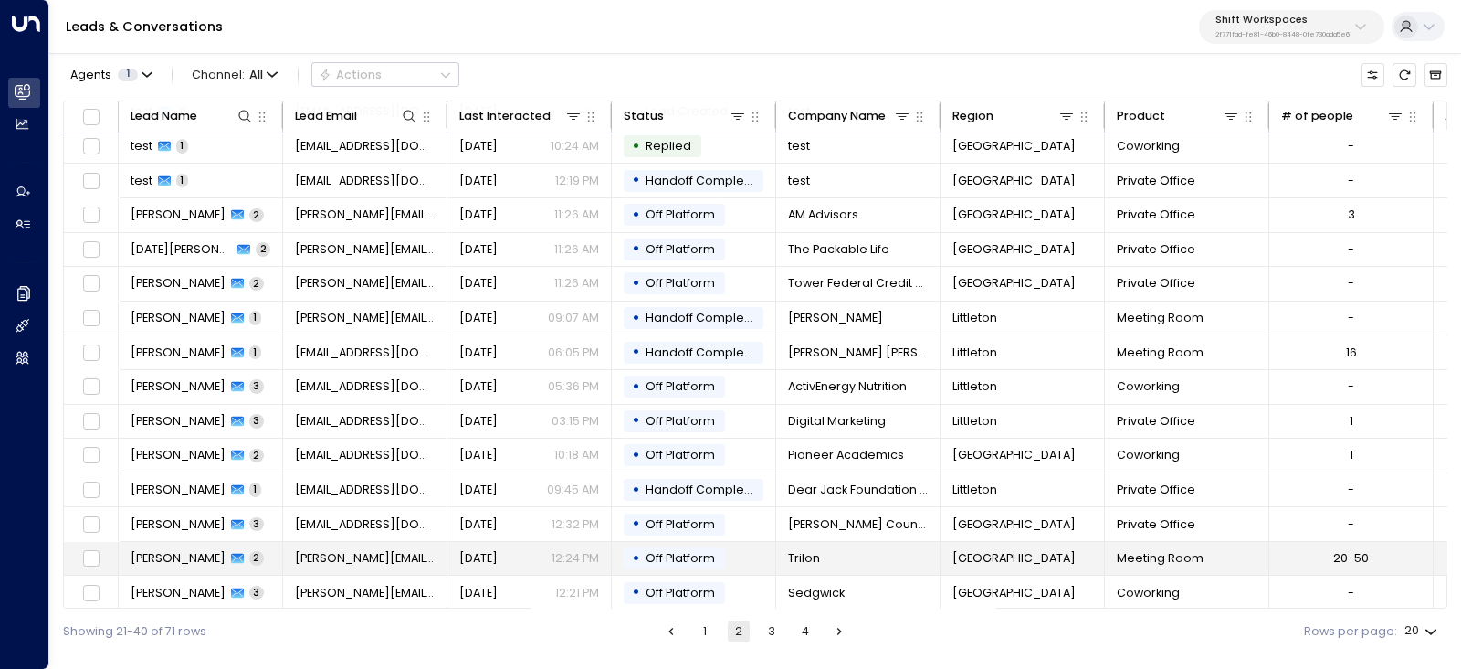
scroll to position [214, 0]
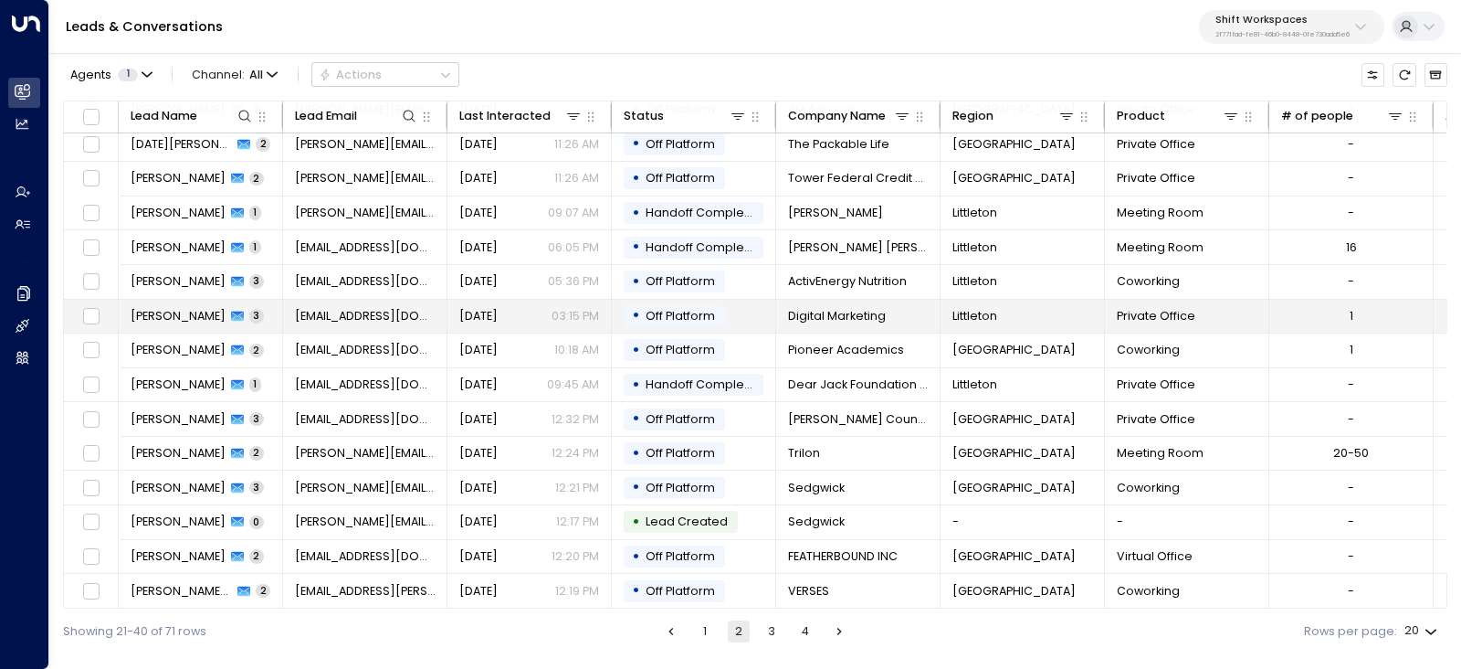
click at [152, 308] on span "Mark Taylor" at bounding box center [178, 316] width 95 height 16
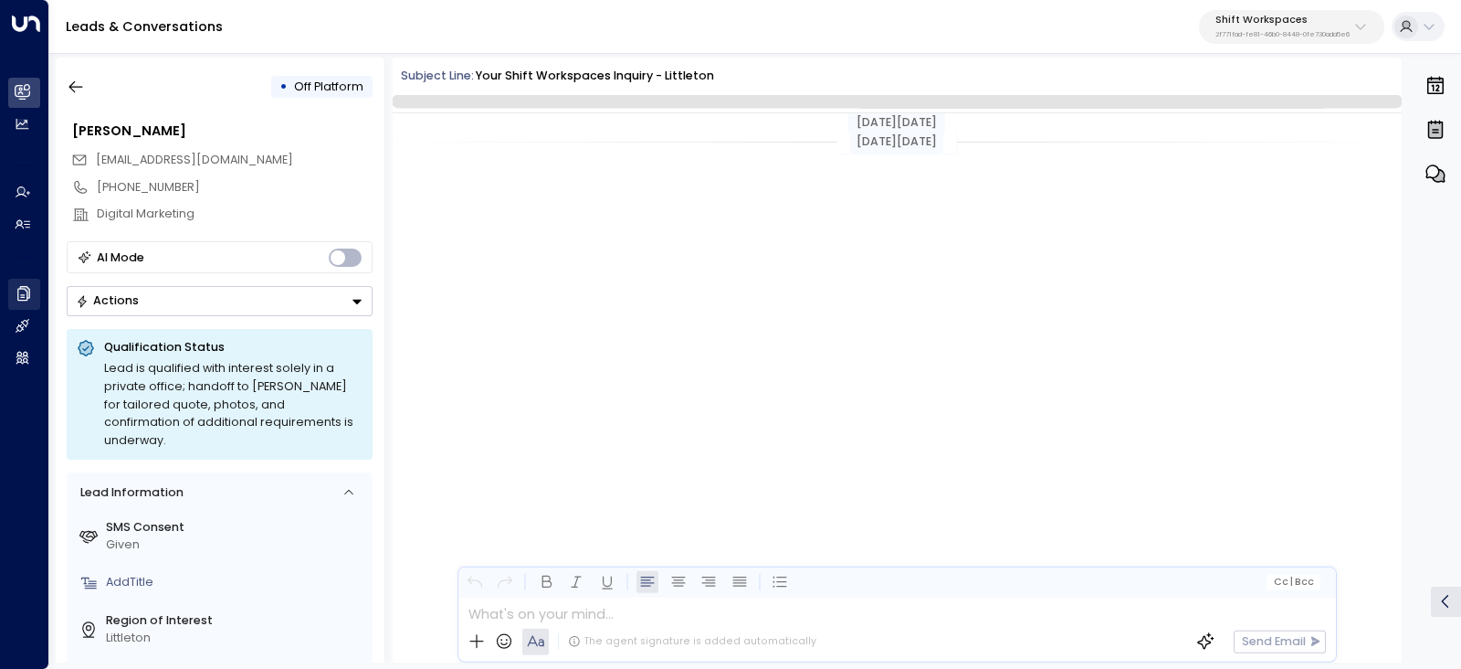
scroll to position [1312, 0]
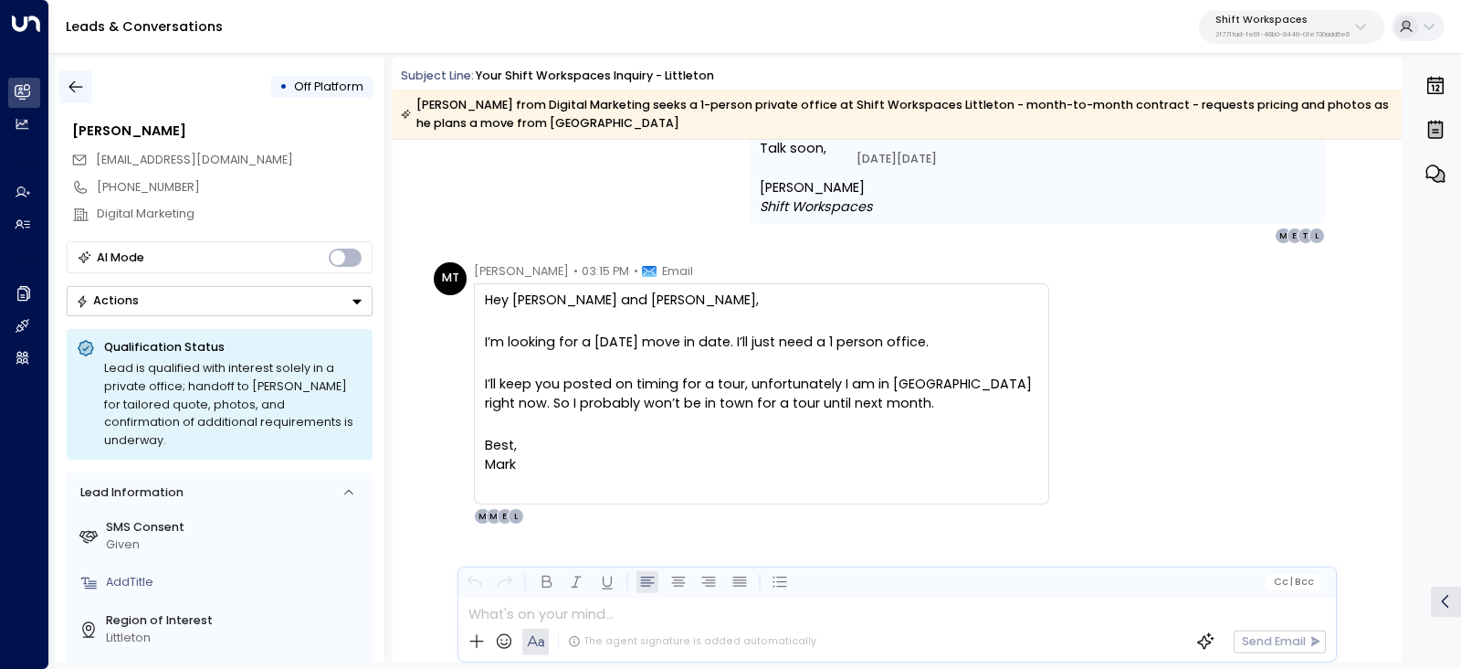
click at [79, 93] on icon "button" at bounding box center [76, 87] width 18 height 18
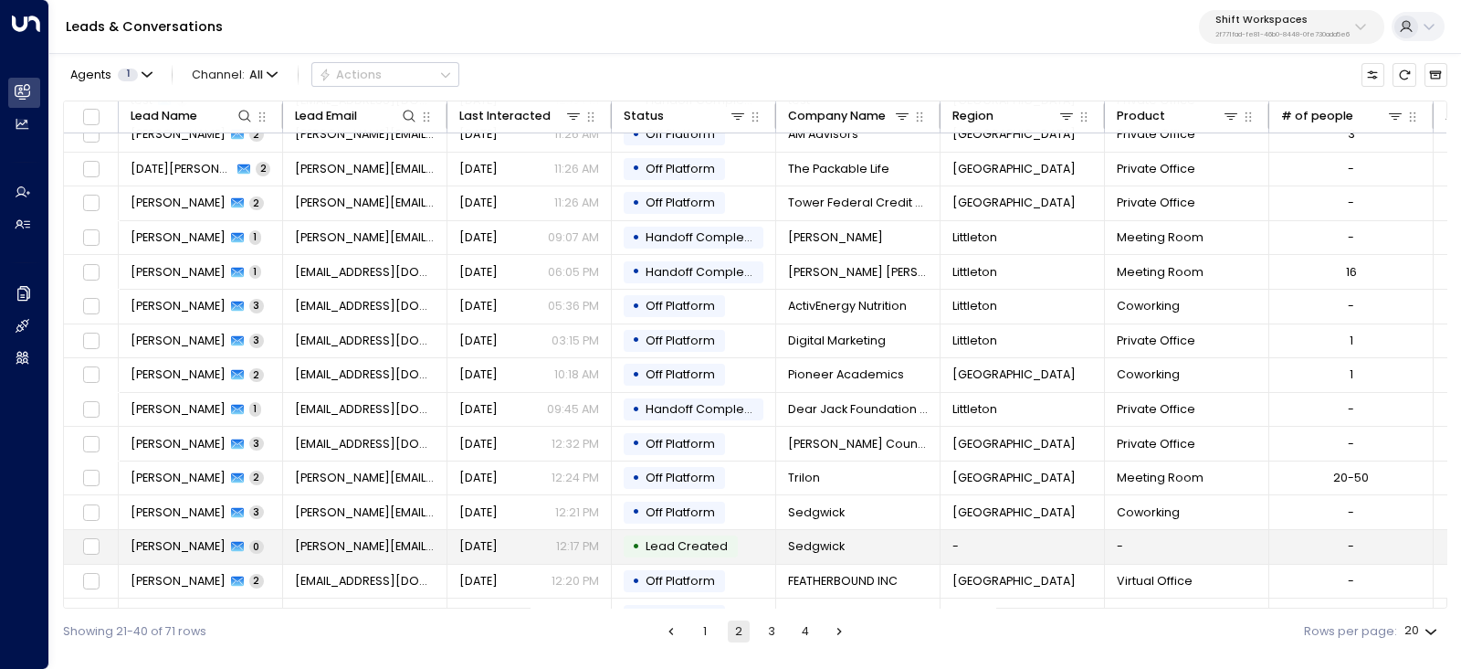
scroll to position [214, 0]
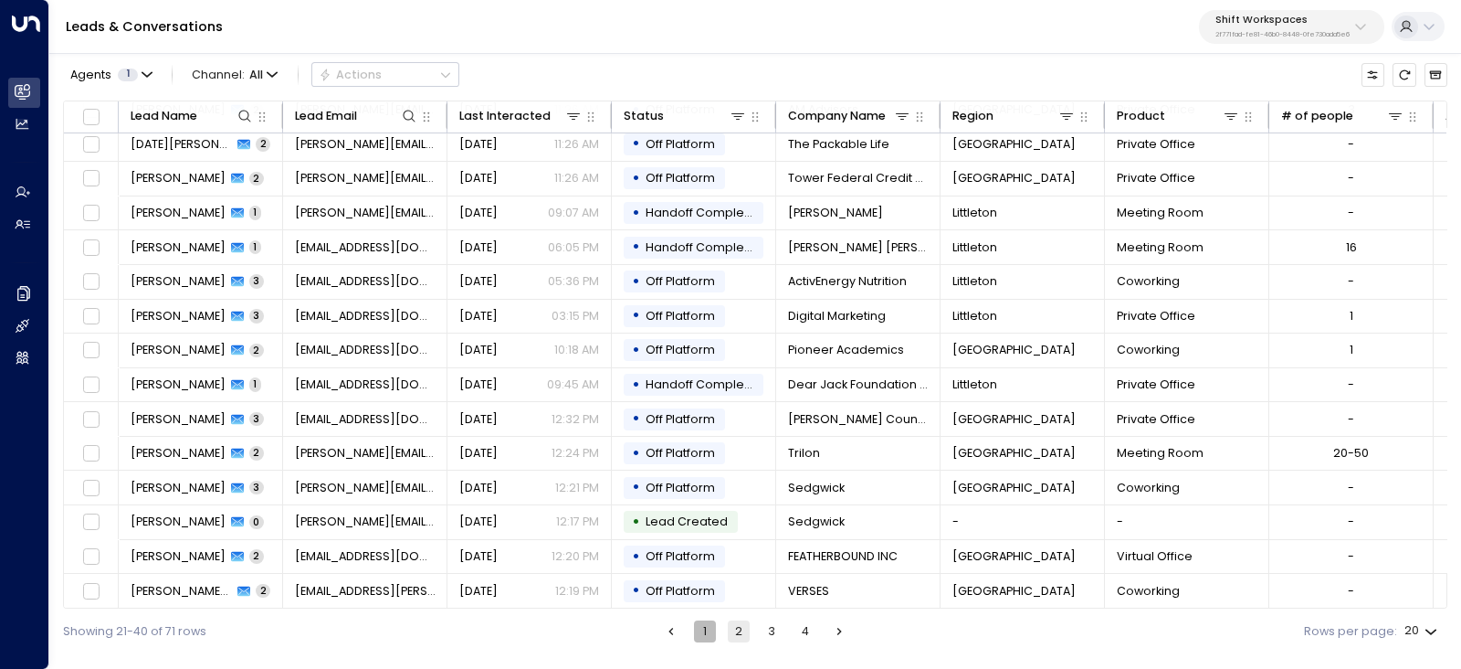
click at [712, 637] on button "1" at bounding box center [705, 631] width 22 height 22
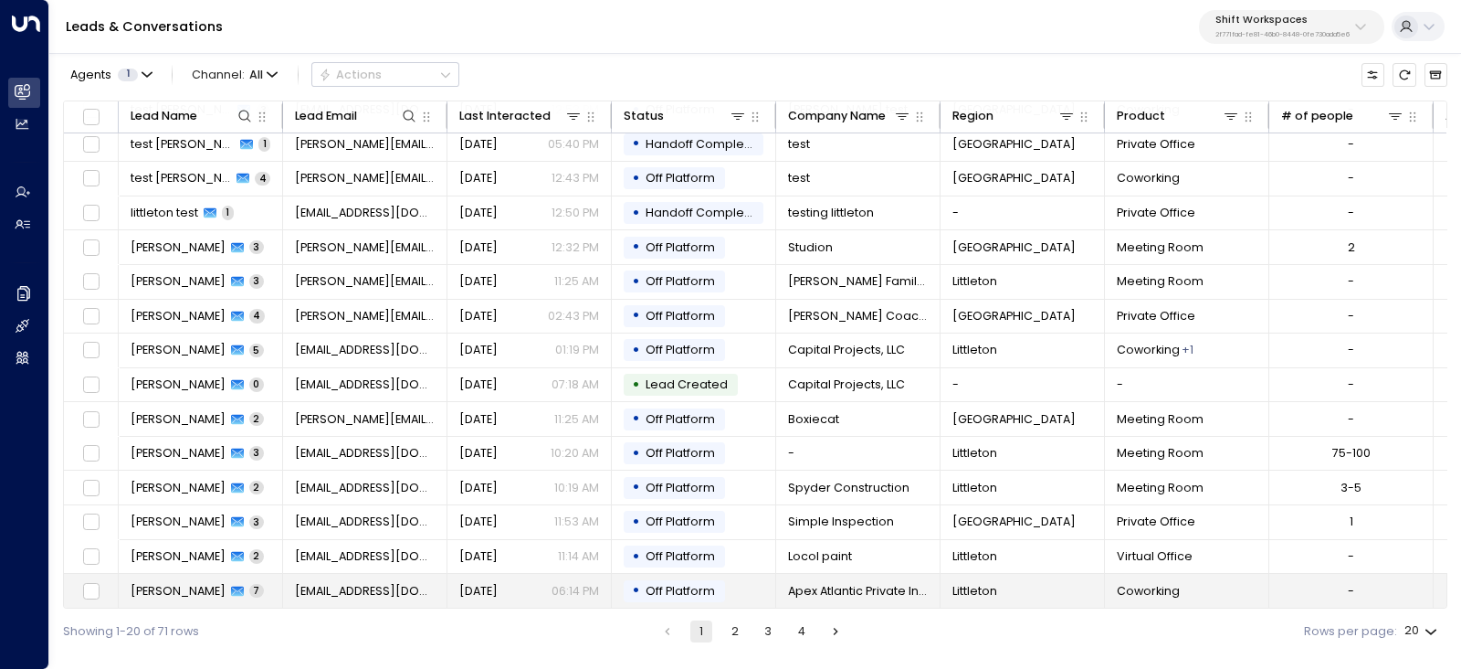
click at [195, 586] on span "[PERSON_NAME]" at bounding box center [178, 591] width 95 height 16
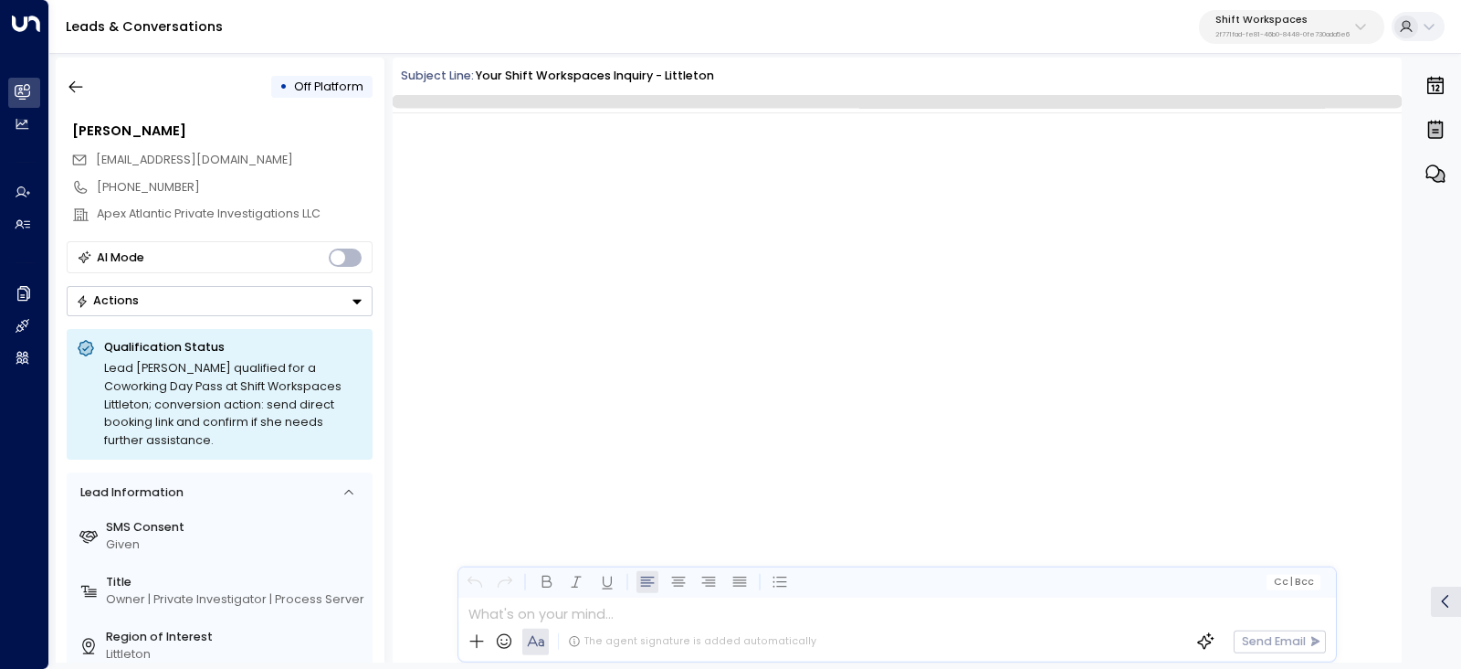
scroll to position [3763, 0]
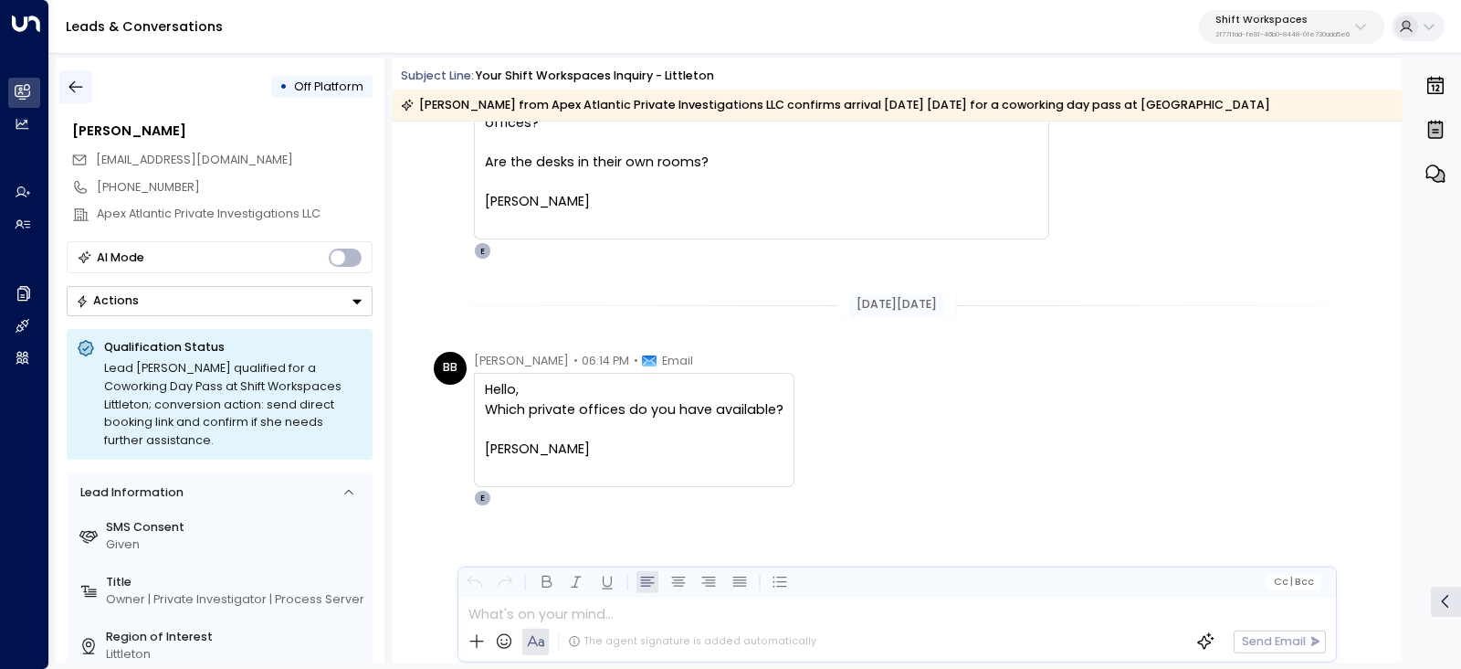
click at [82, 93] on icon "button" at bounding box center [76, 87] width 18 height 18
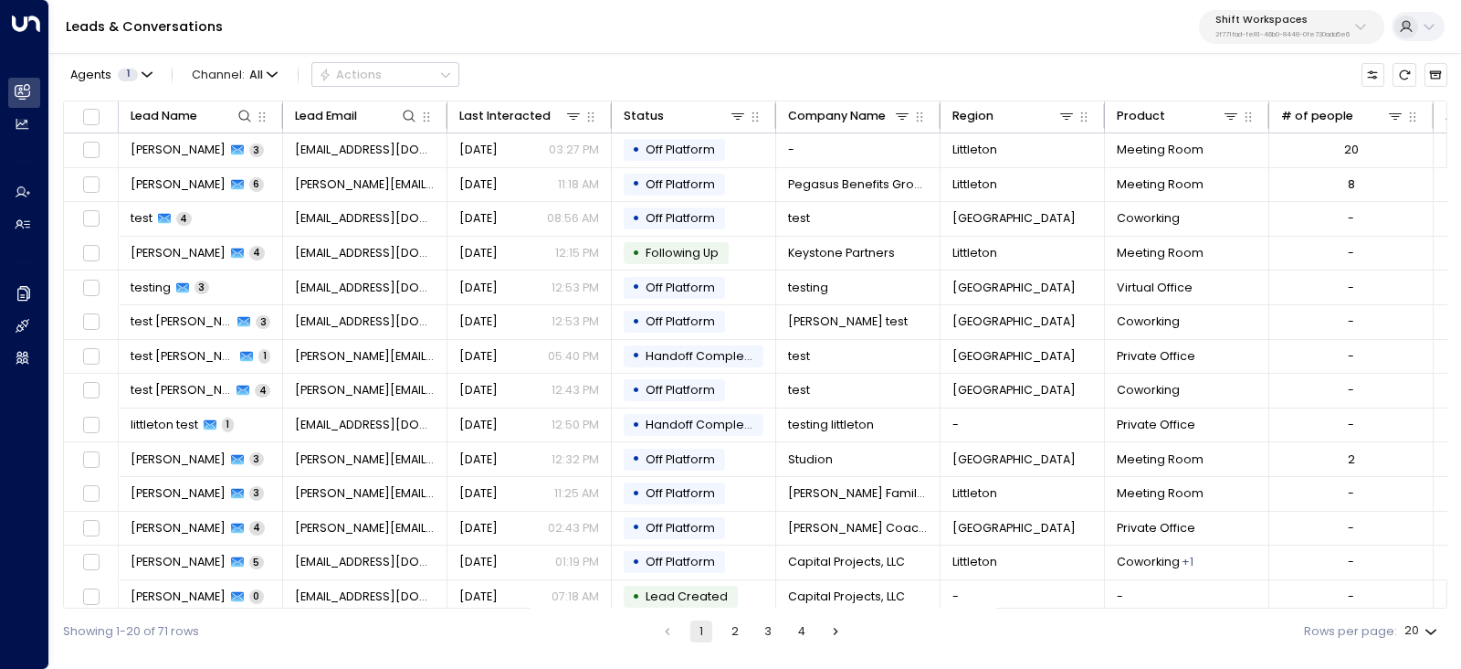
scroll to position [214, 0]
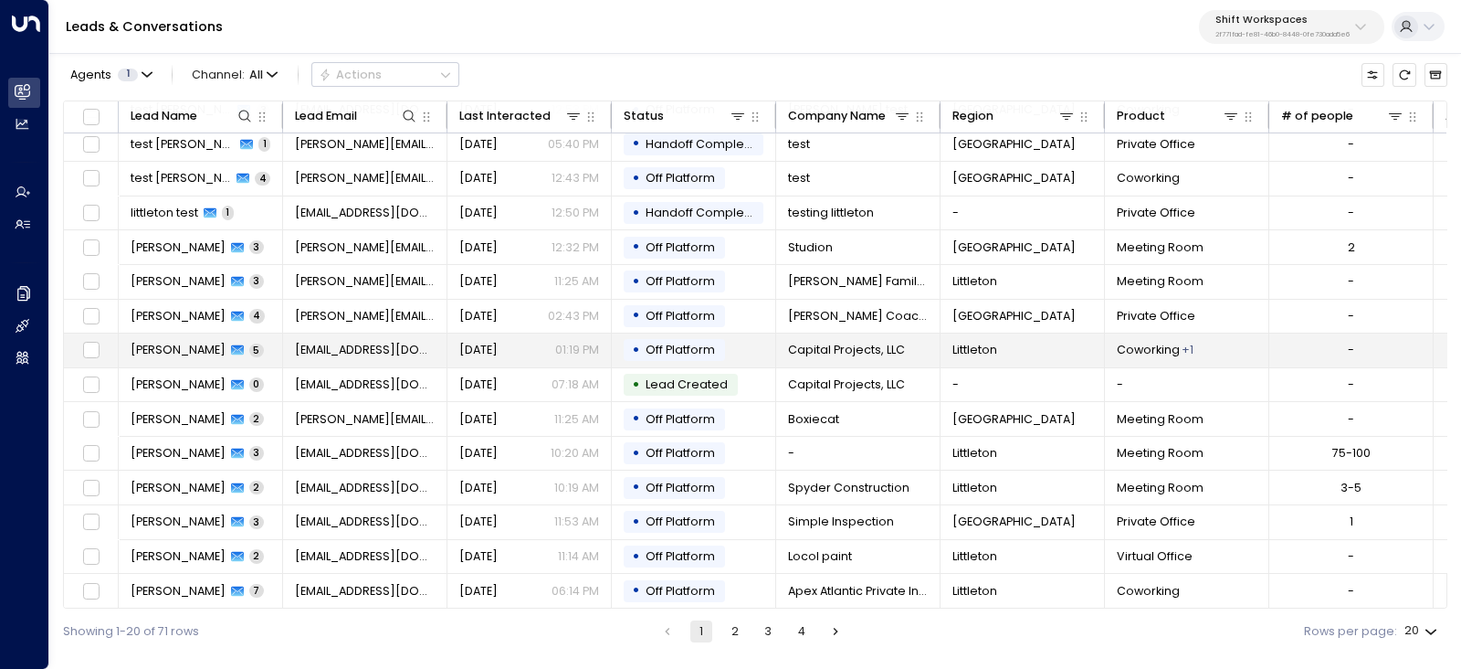
click at [159, 346] on span "Erin Writt" at bounding box center [178, 350] width 95 height 16
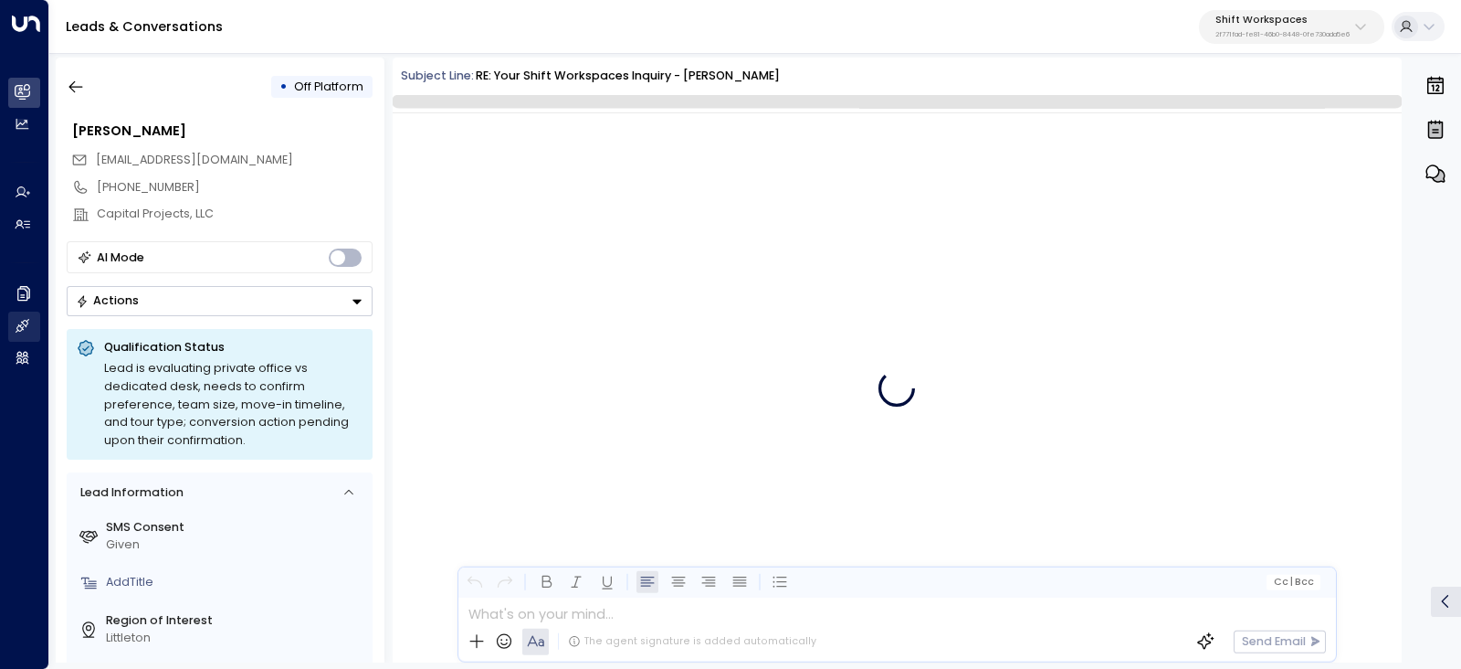
scroll to position [2629, 0]
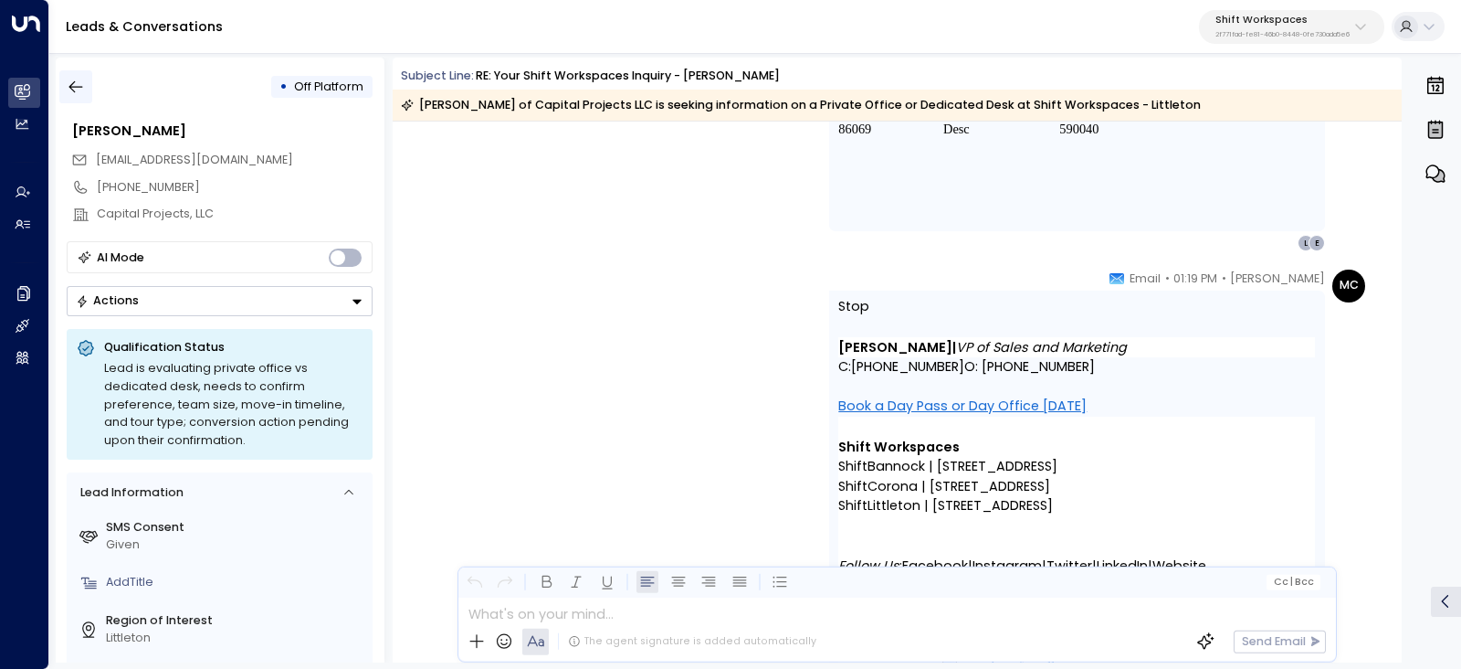
click at [78, 89] on icon "button" at bounding box center [76, 87] width 18 height 18
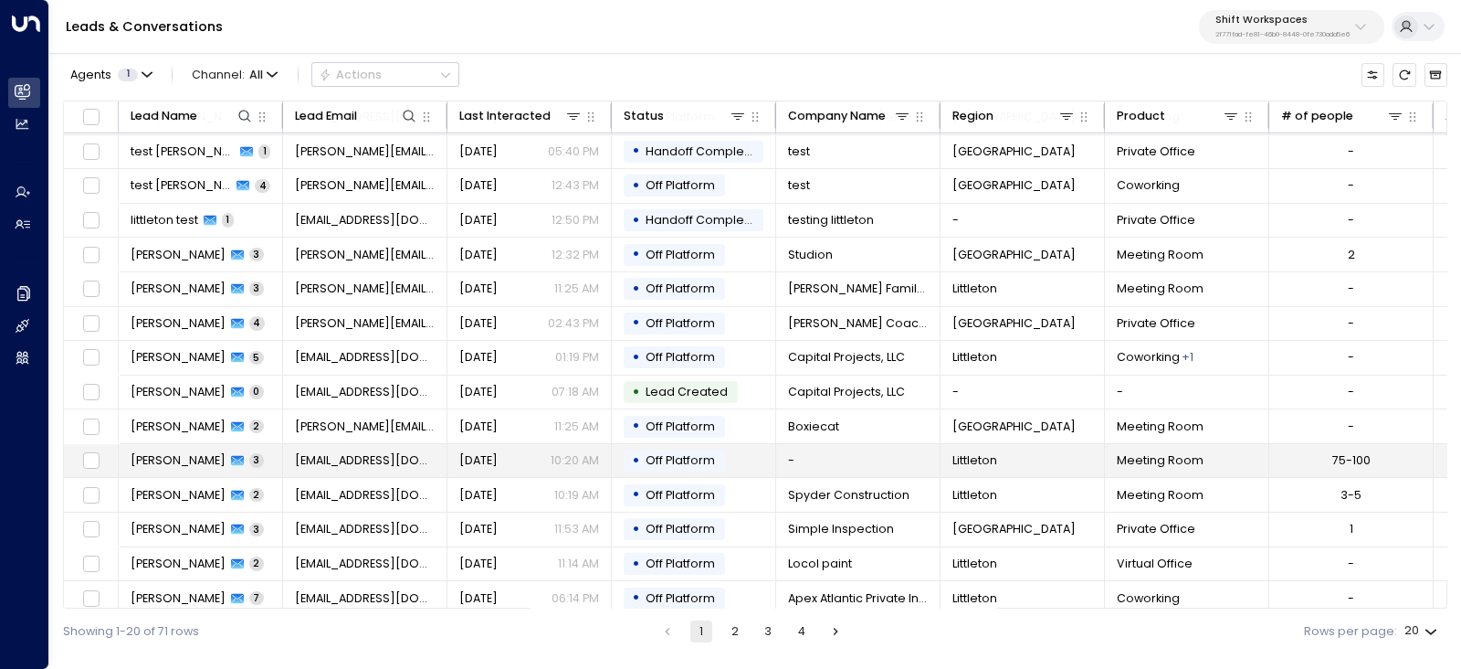
scroll to position [214, 0]
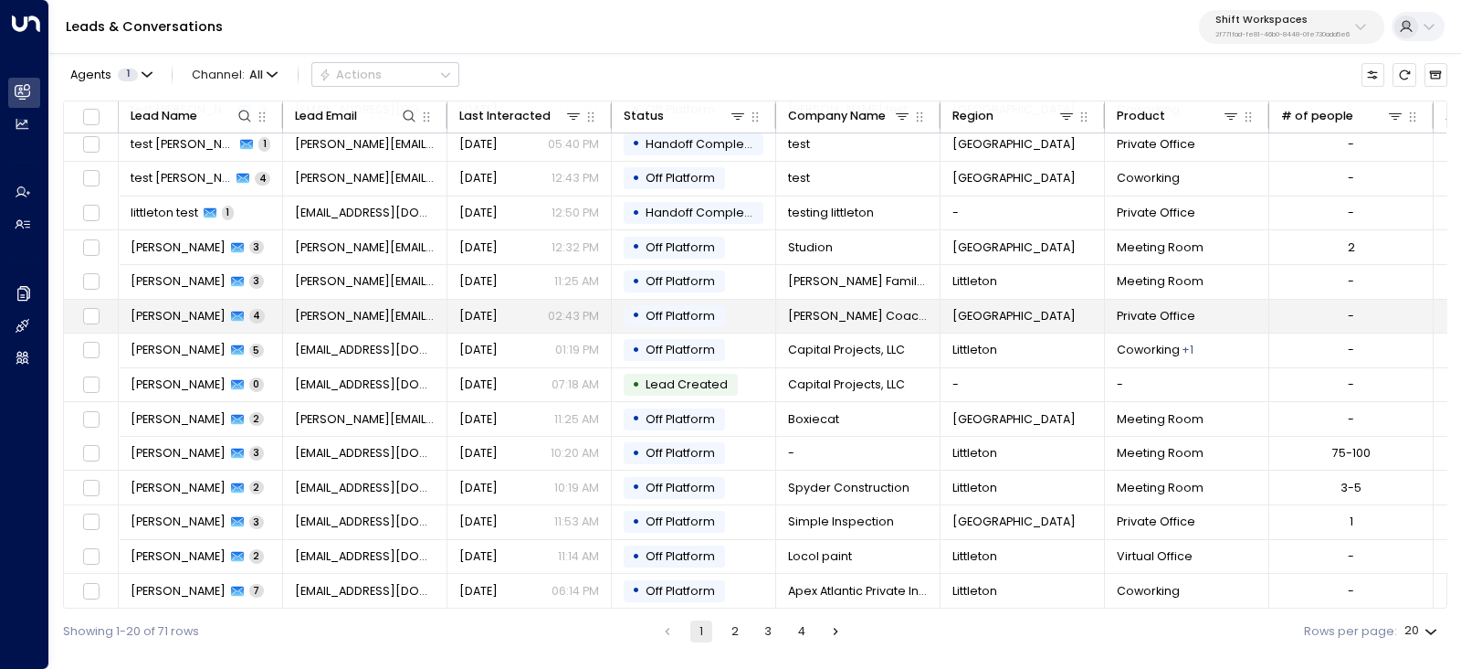
click at [192, 312] on span "KerryAnne Kelley" at bounding box center [178, 316] width 95 height 16
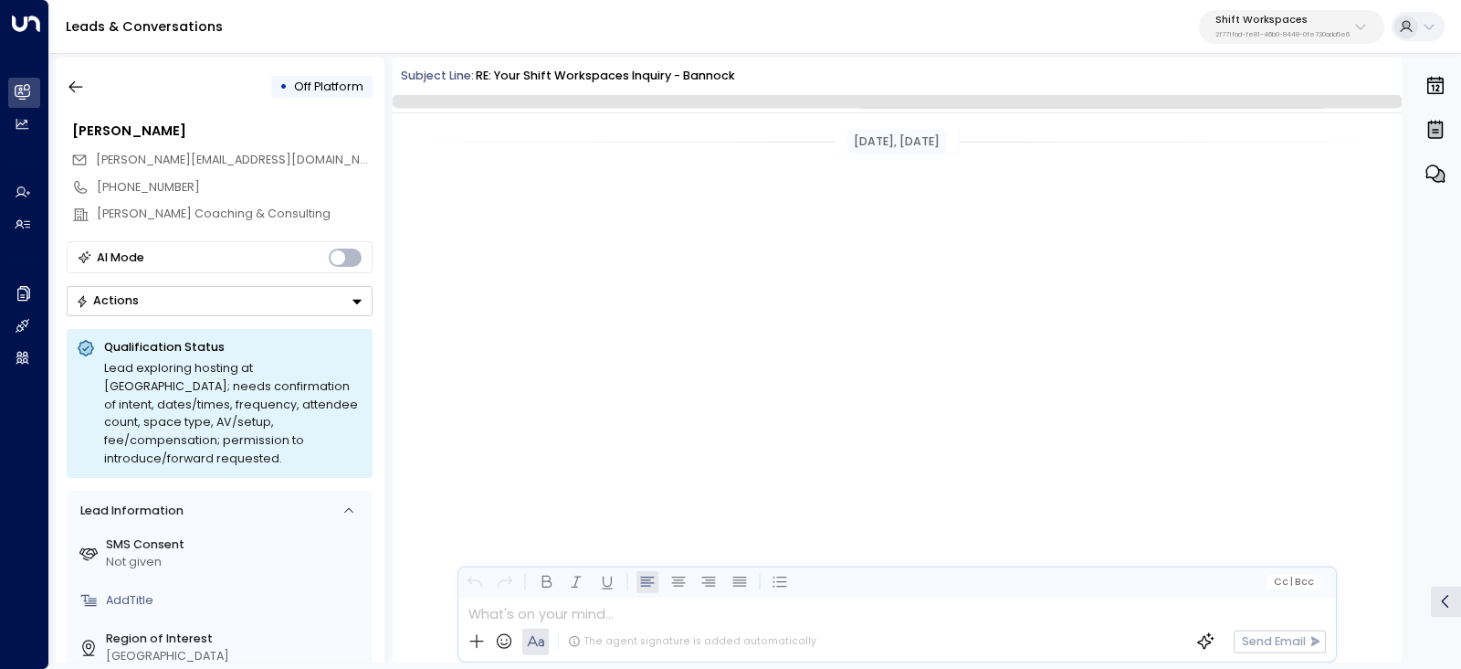
scroll to position [3586, 0]
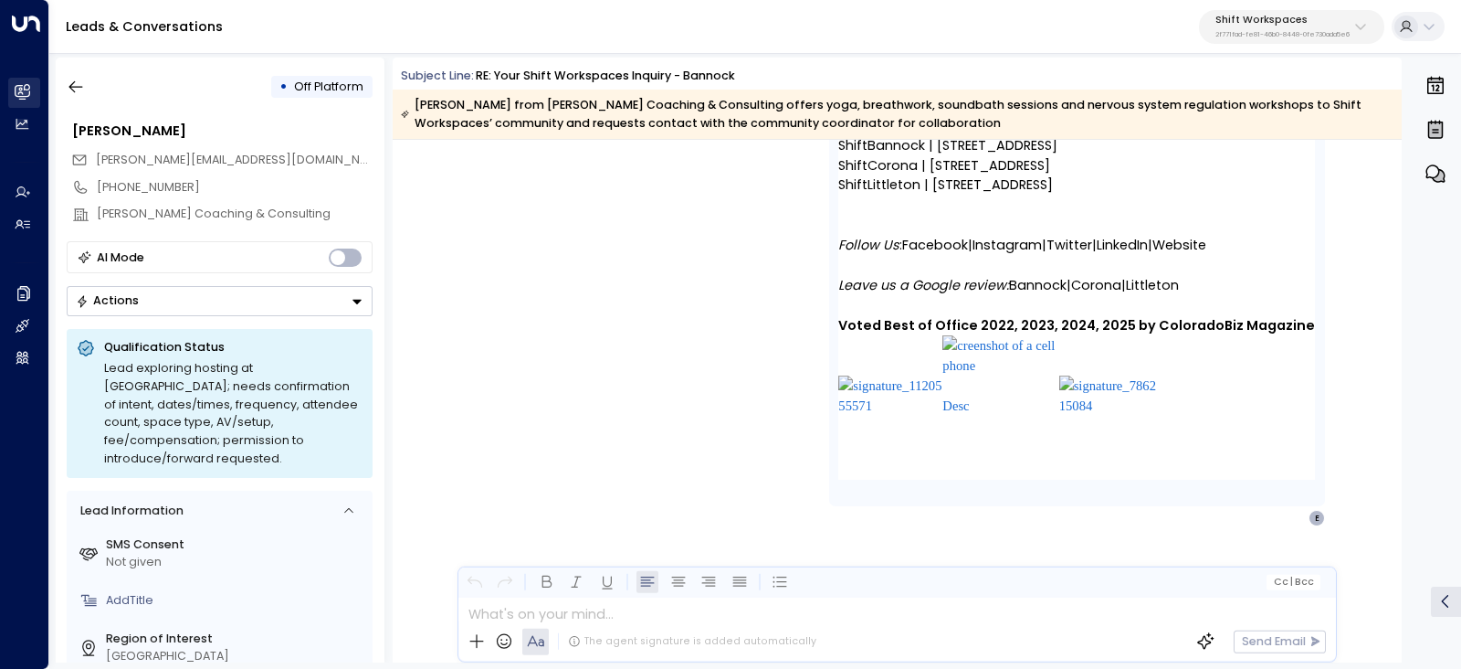
click at [77, 97] on button "button" at bounding box center [75, 86] width 33 height 33
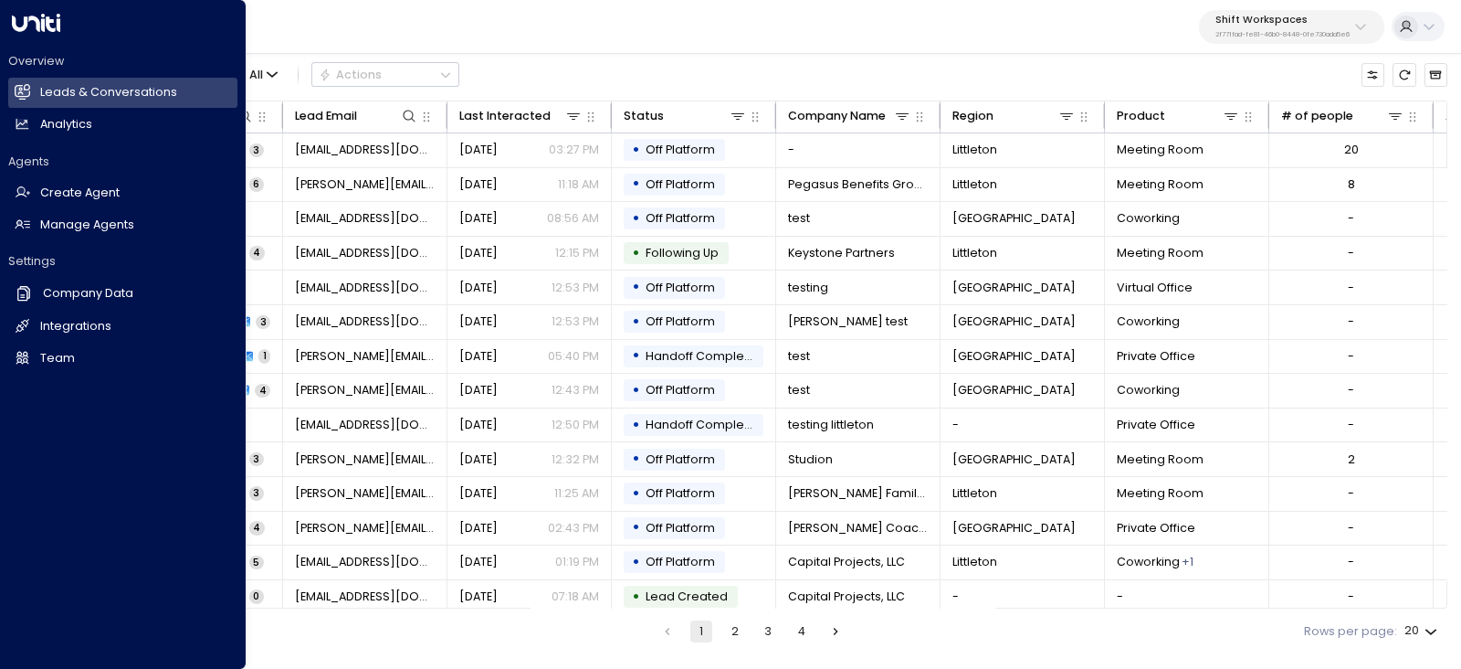
click at [45, 405] on div "Overview Leads & Conversations Leads & Conversations Analytics Analytics Agents…" at bounding box center [123, 334] width 247 height 669
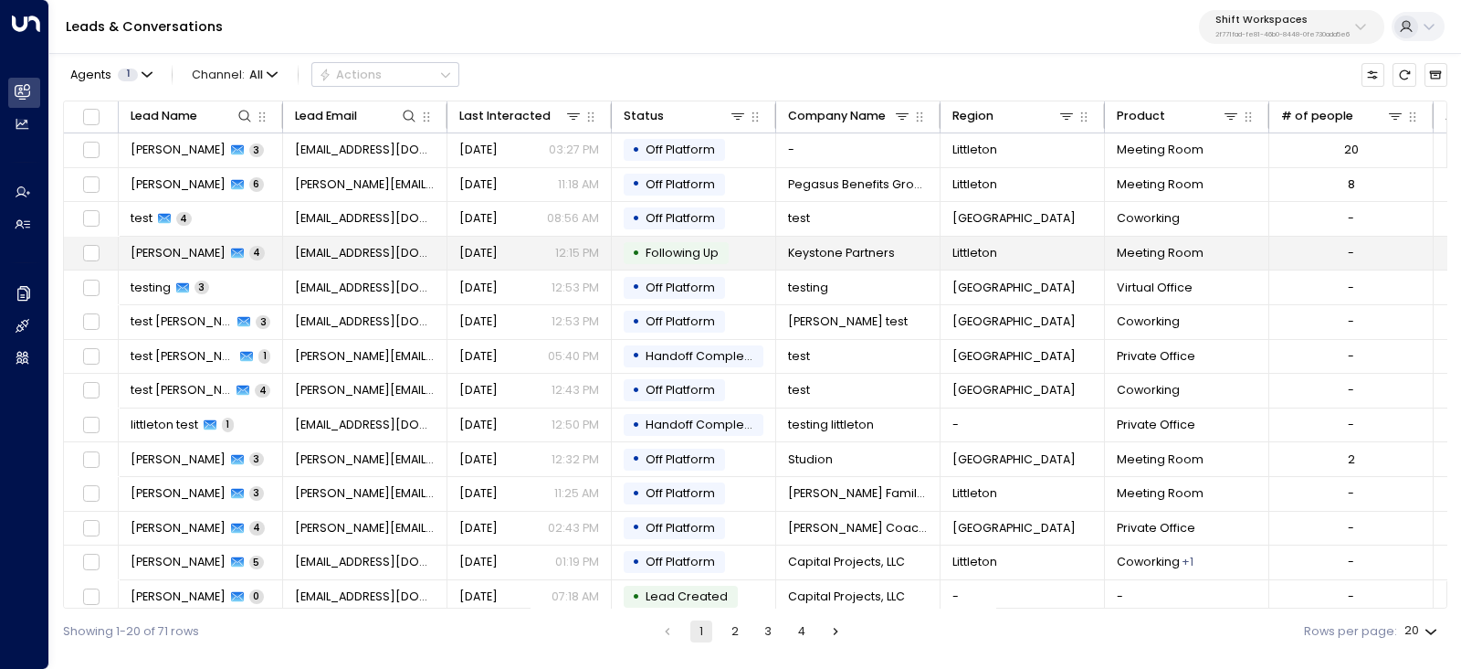
click at [157, 249] on span "Jill Thompson" at bounding box center [178, 253] width 95 height 16
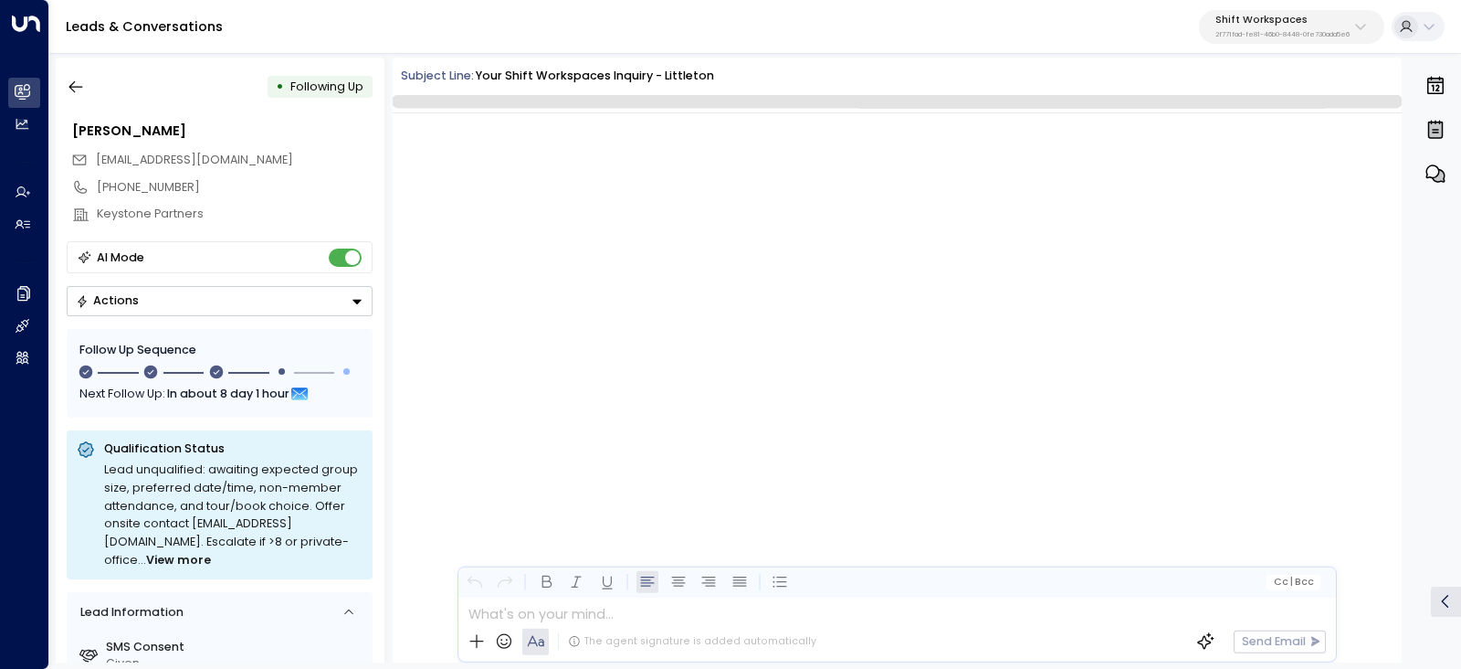
scroll to position [2233, 0]
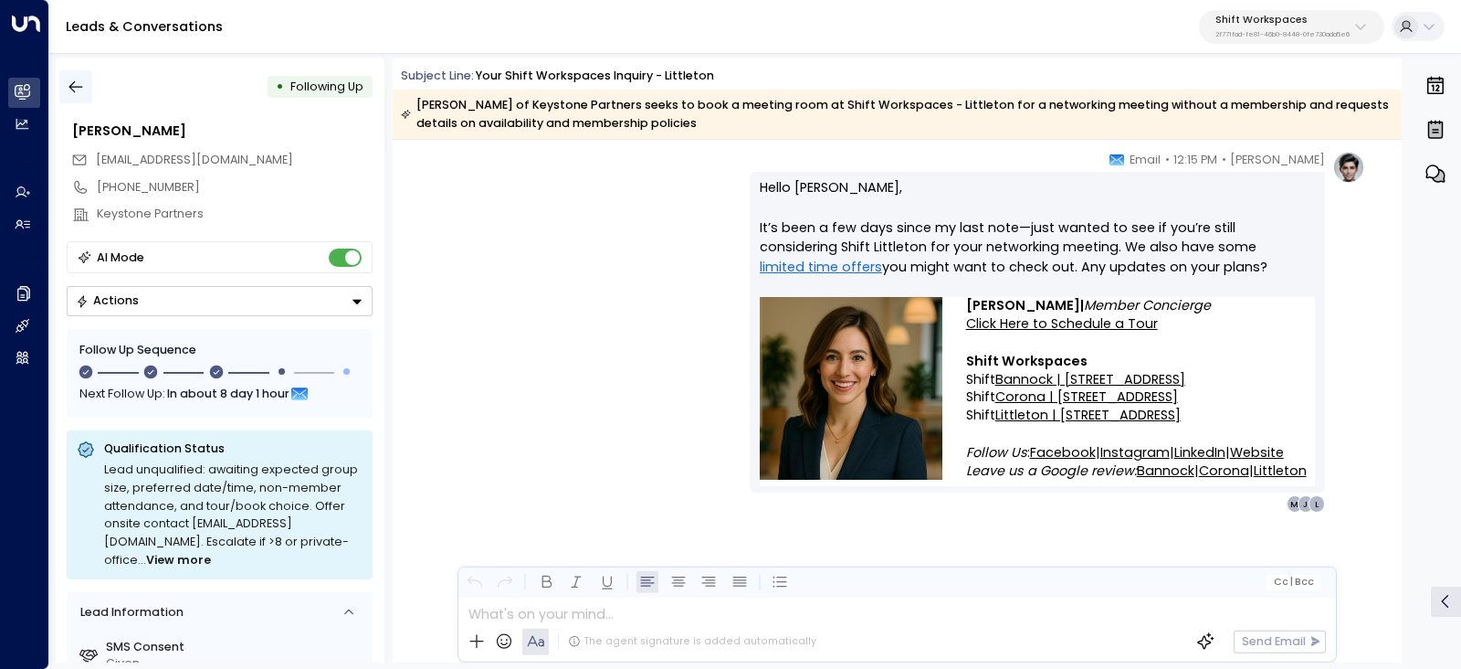
click at [72, 89] on icon "button" at bounding box center [76, 87] width 14 height 12
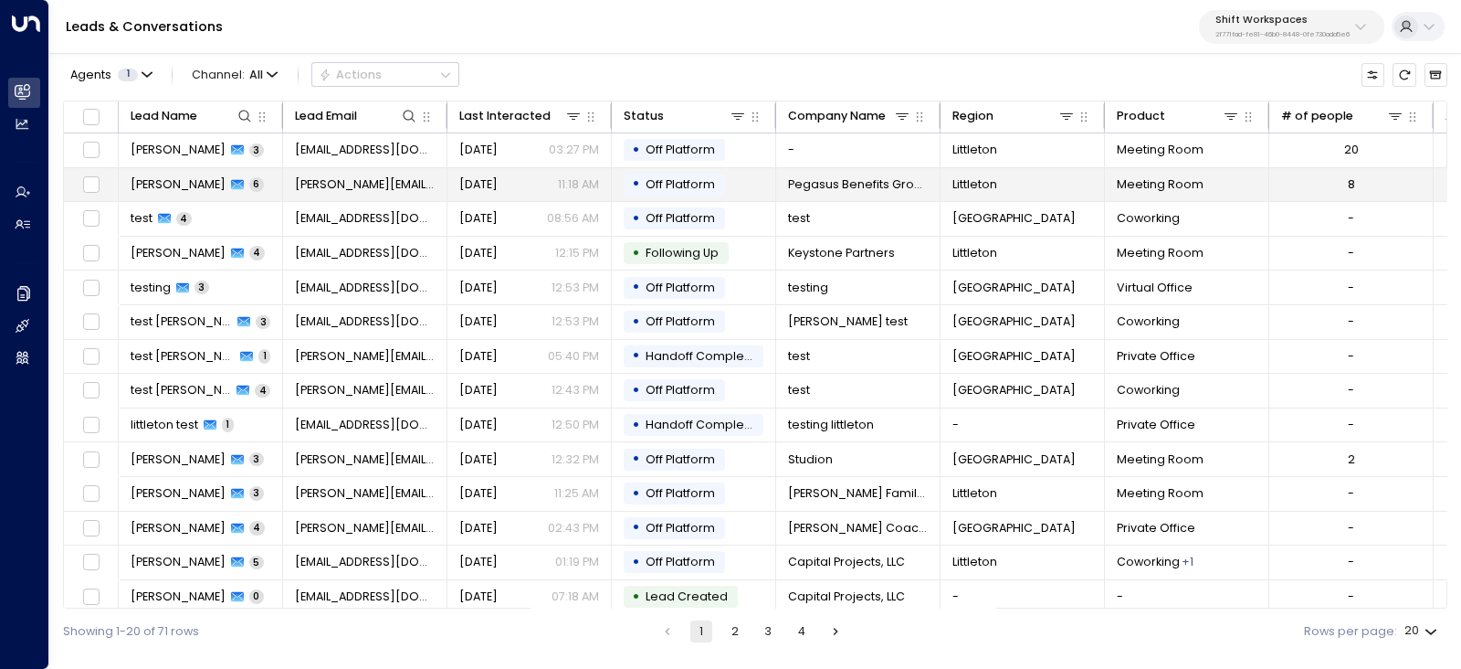
click at [183, 186] on span "Brooks Bergner" at bounding box center [178, 184] width 95 height 16
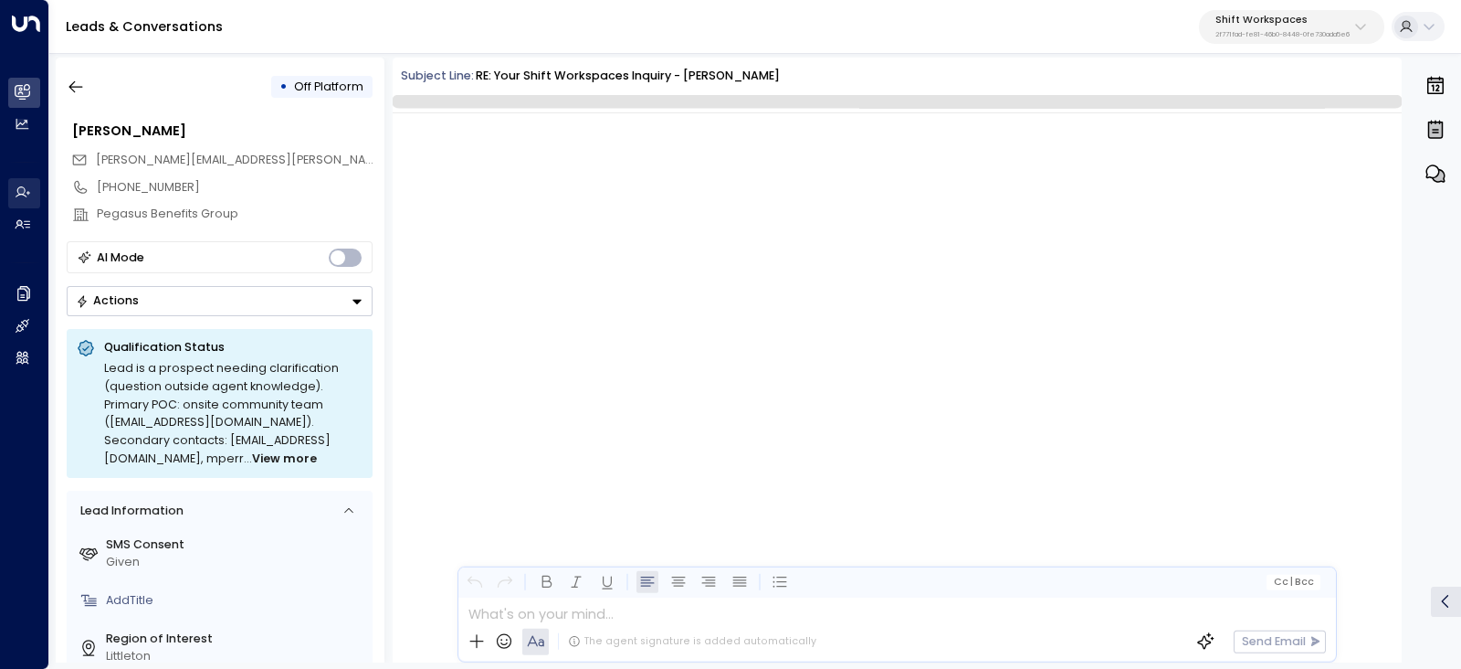
scroll to position [4767, 0]
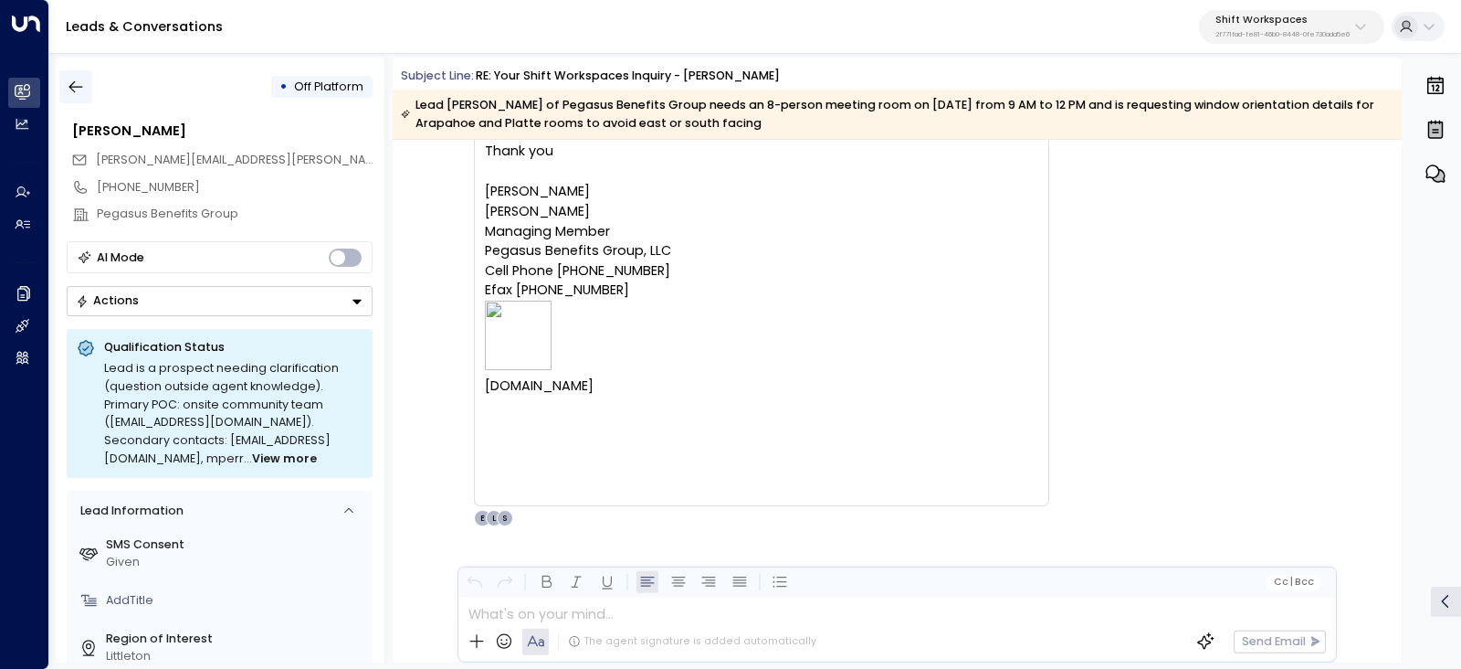
click at [64, 86] on button "button" at bounding box center [75, 86] width 33 height 33
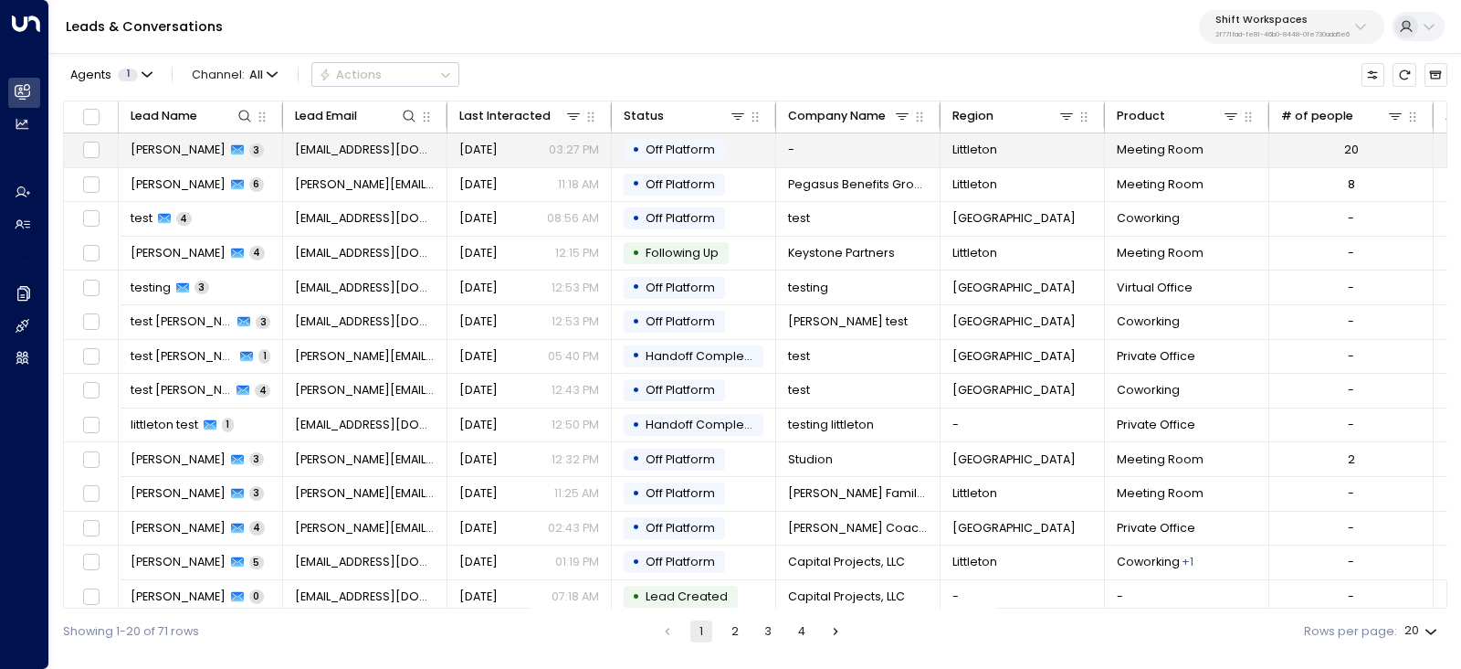
click at [160, 154] on span "Lauren Feggins" at bounding box center [178, 150] width 95 height 16
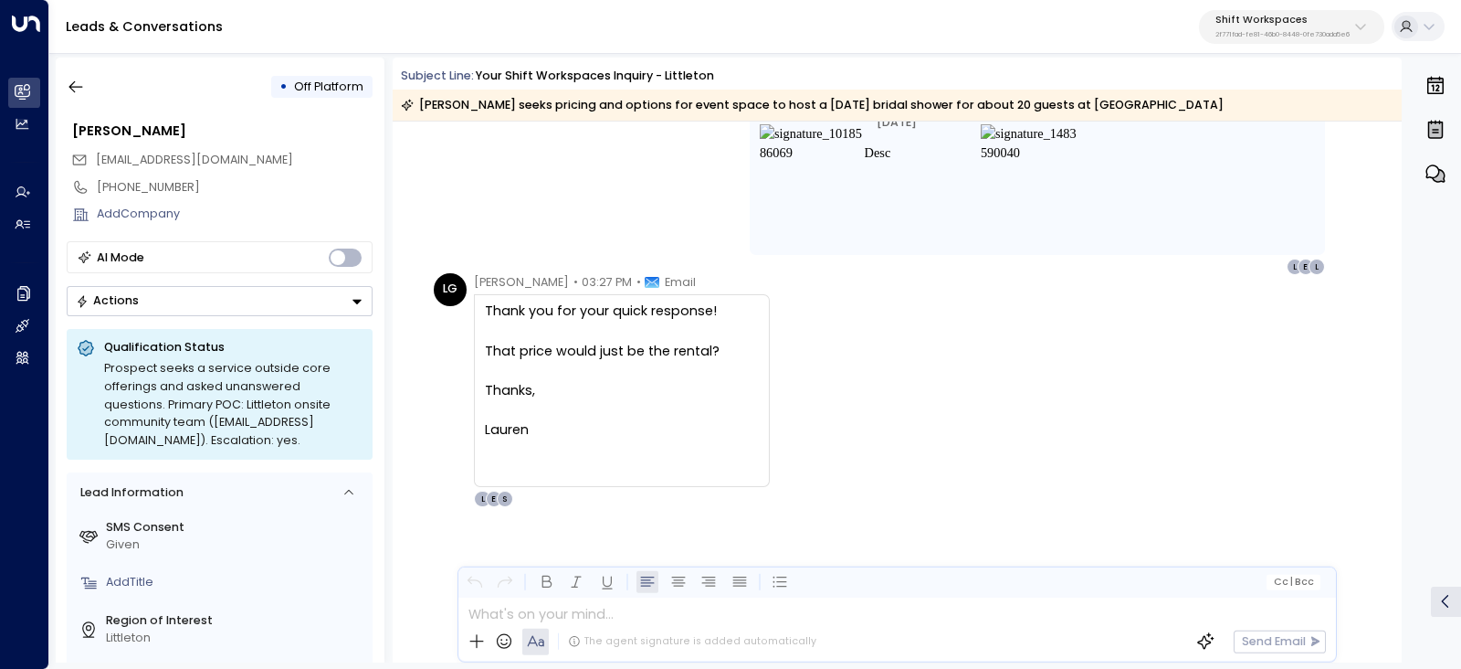
scroll to position [2595, 0]
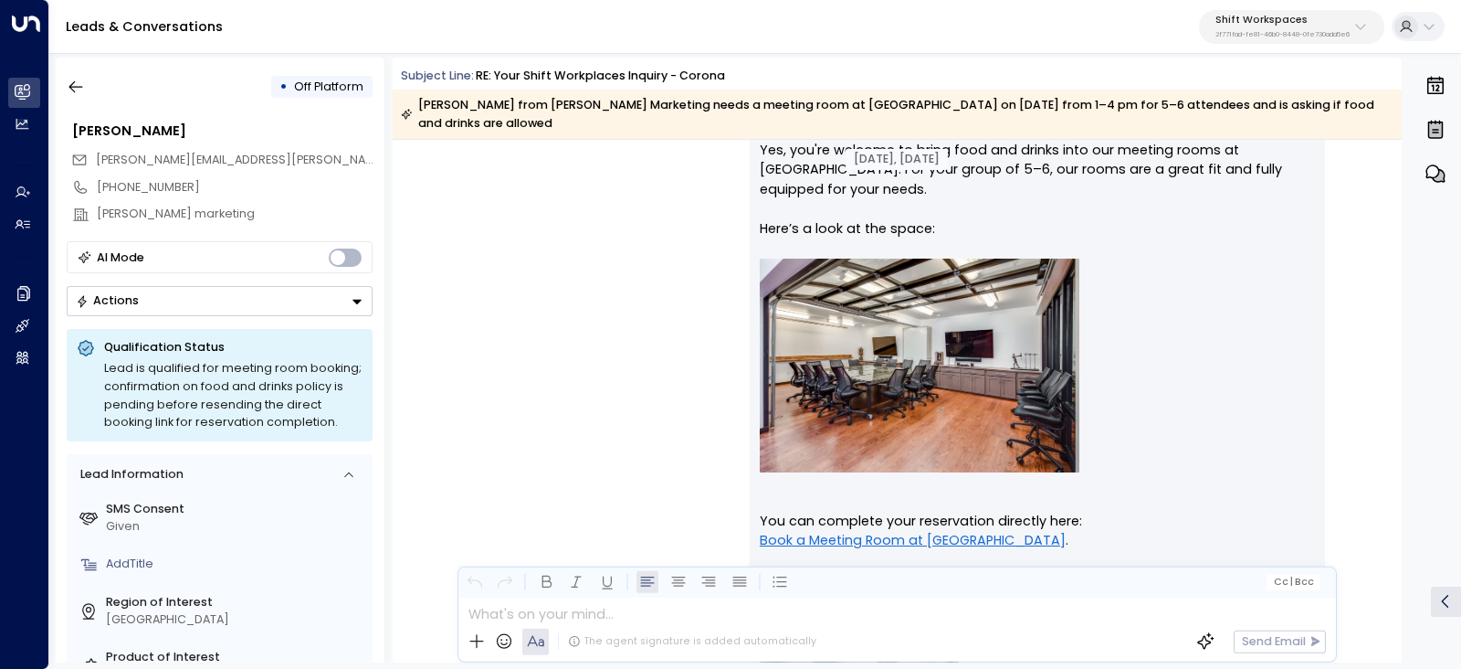
scroll to position [1016, 0]
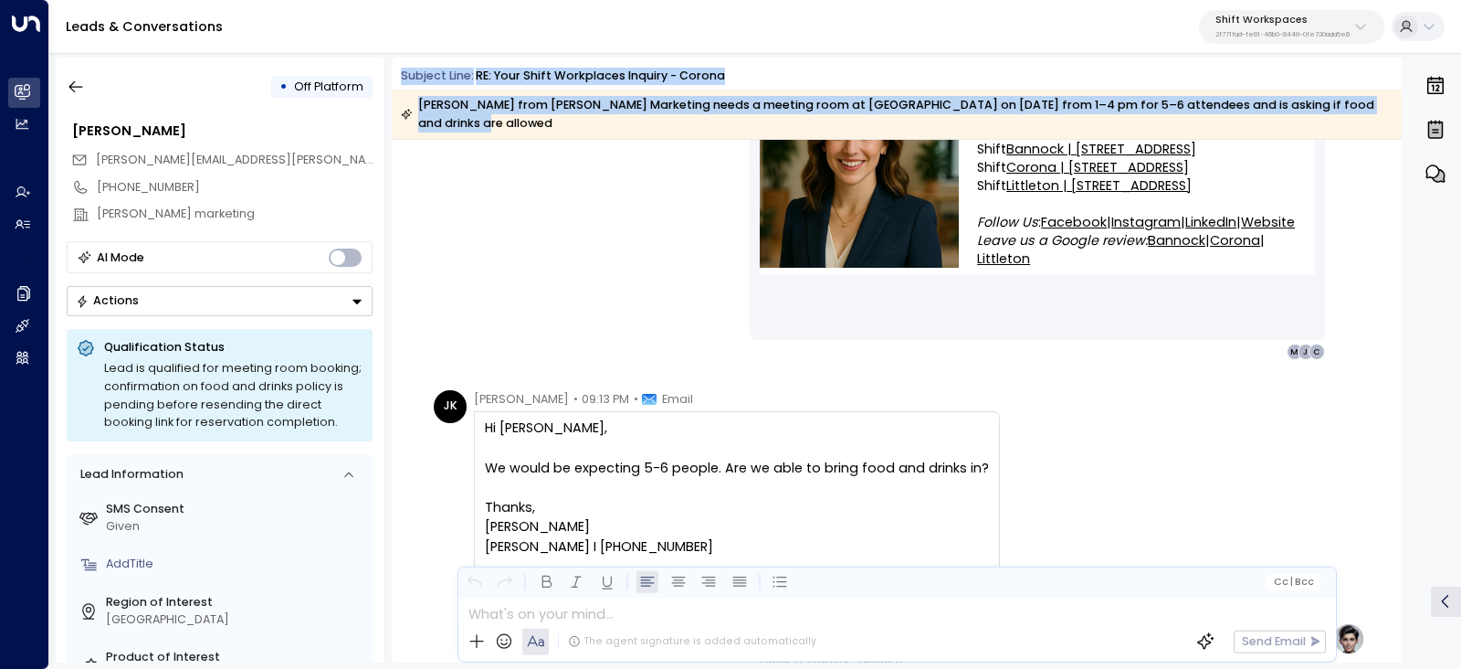
drag, startPoint x: 400, startPoint y: 72, endPoint x: 1388, endPoint y: 116, distance: 989.1
click at [1388, 116] on div "Subject Line: RE: Your Shift Workplaces Inquiry - Corona Justin Kutner from Coh…" at bounding box center [897, 103] width 1009 height 71
copy div "Subject Line: RE: Your Shift Workplaces Inquiry - Corona Justin Kutner from Coh…"
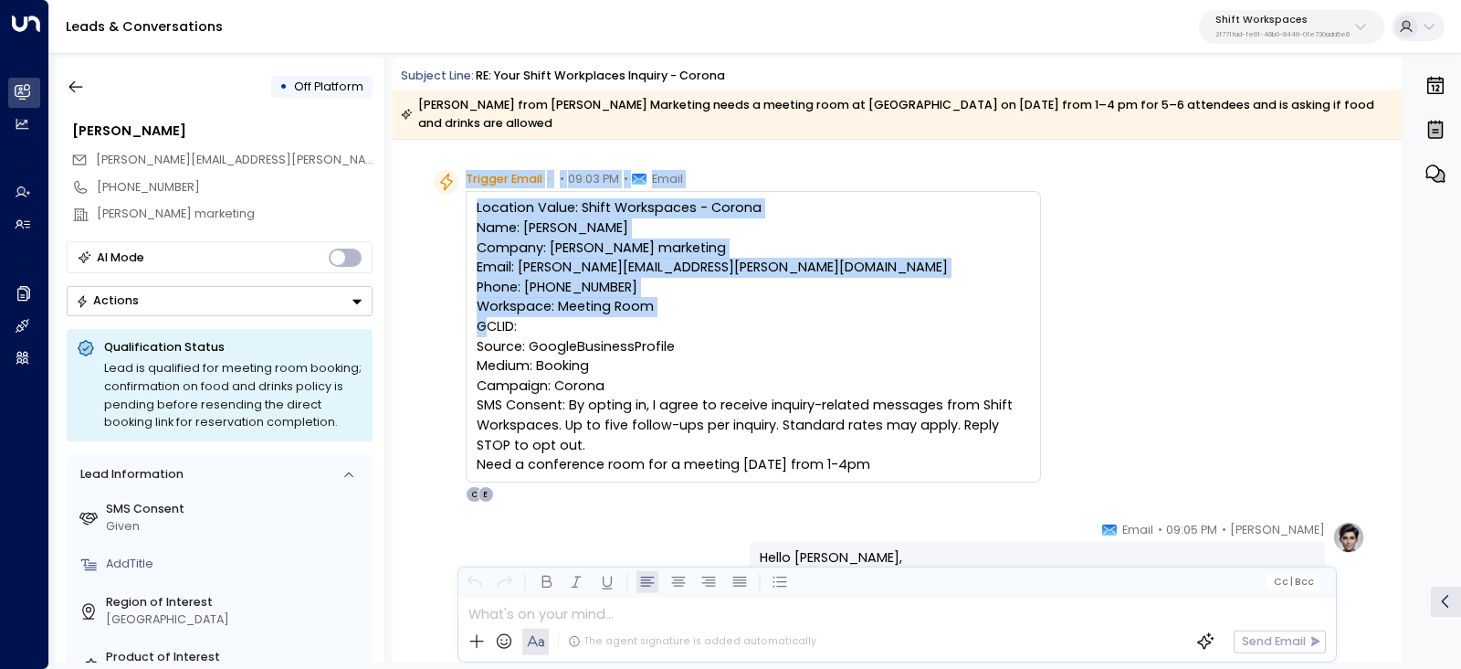
scroll to position [113, 0]
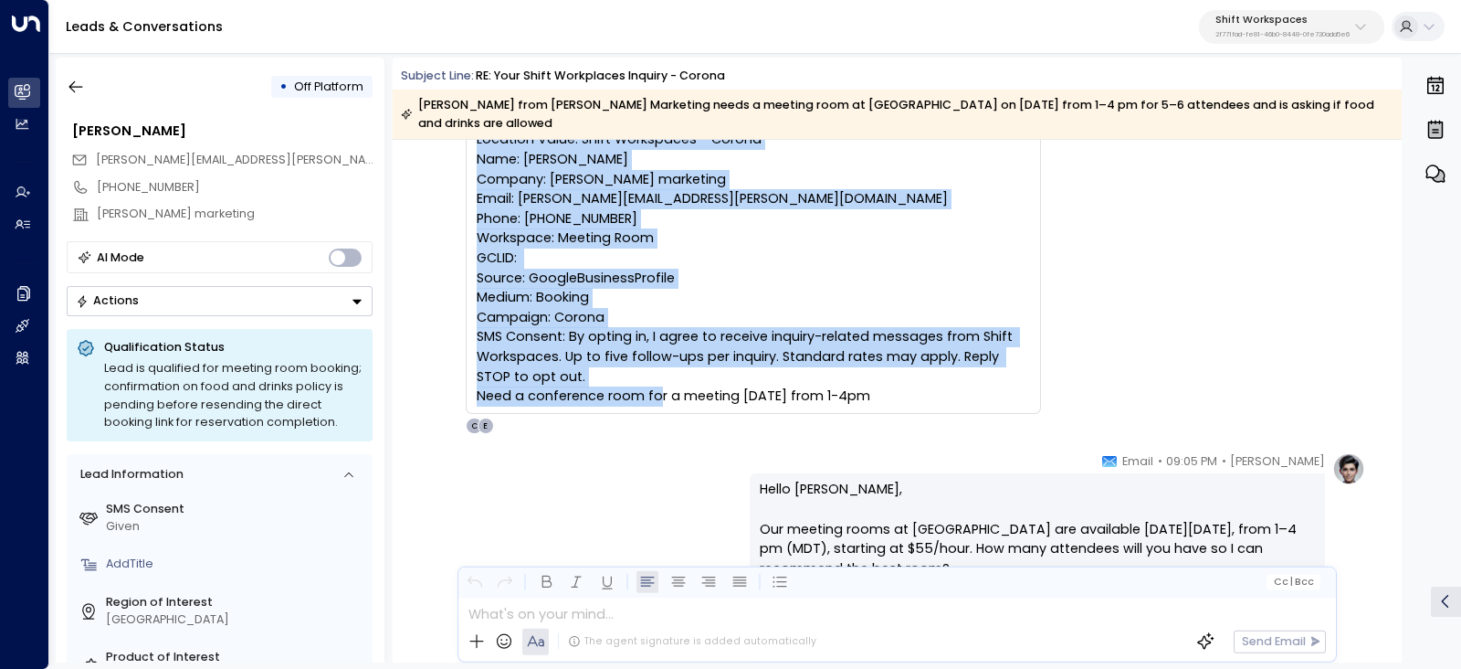
drag, startPoint x: 469, startPoint y: 198, endPoint x: 986, endPoint y: 314, distance: 529.8
click at [1031, 377] on div "Trigger Email • • 09:03 PM • Email Location Value: Shift Workspaces - Corona Na…" at bounding box center [753, 267] width 575 height 332
copy div "Trigger Email • • 09:03 PM • Email Location Value: Shift Workspaces - Corona Na…"
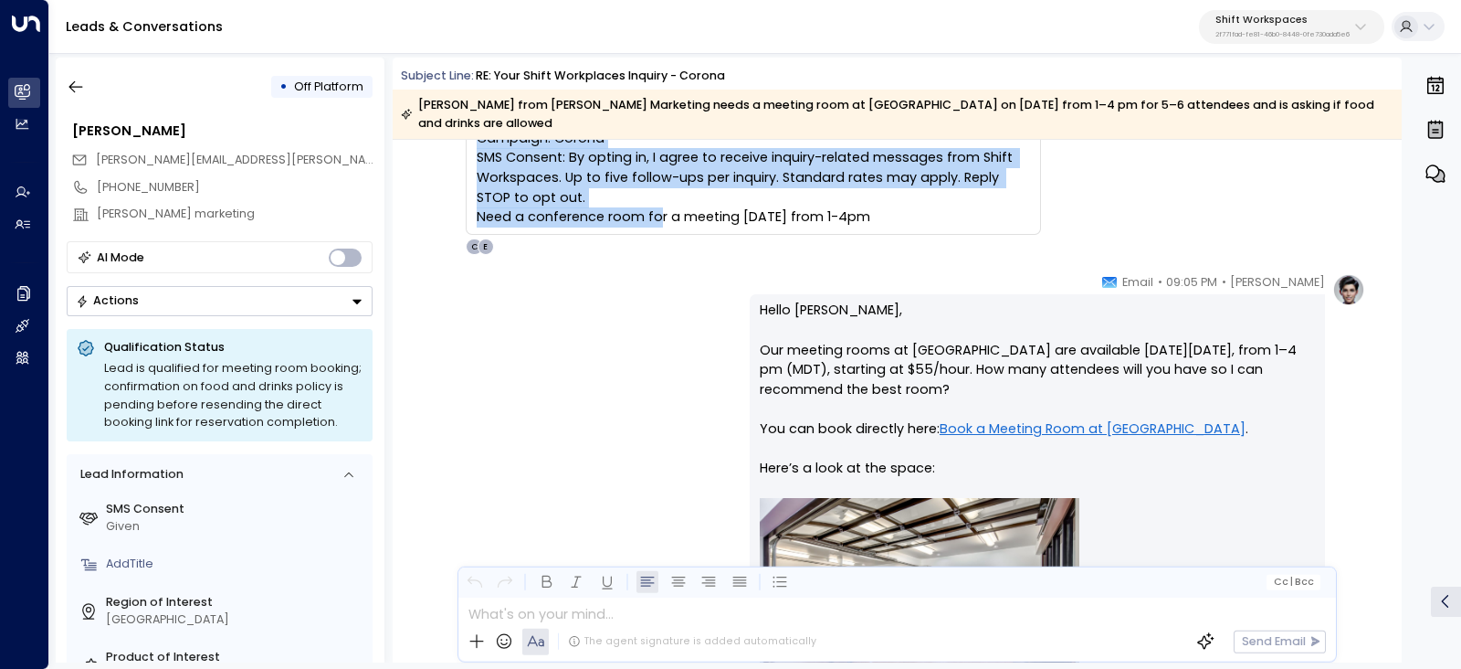
scroll to position [342, 0]
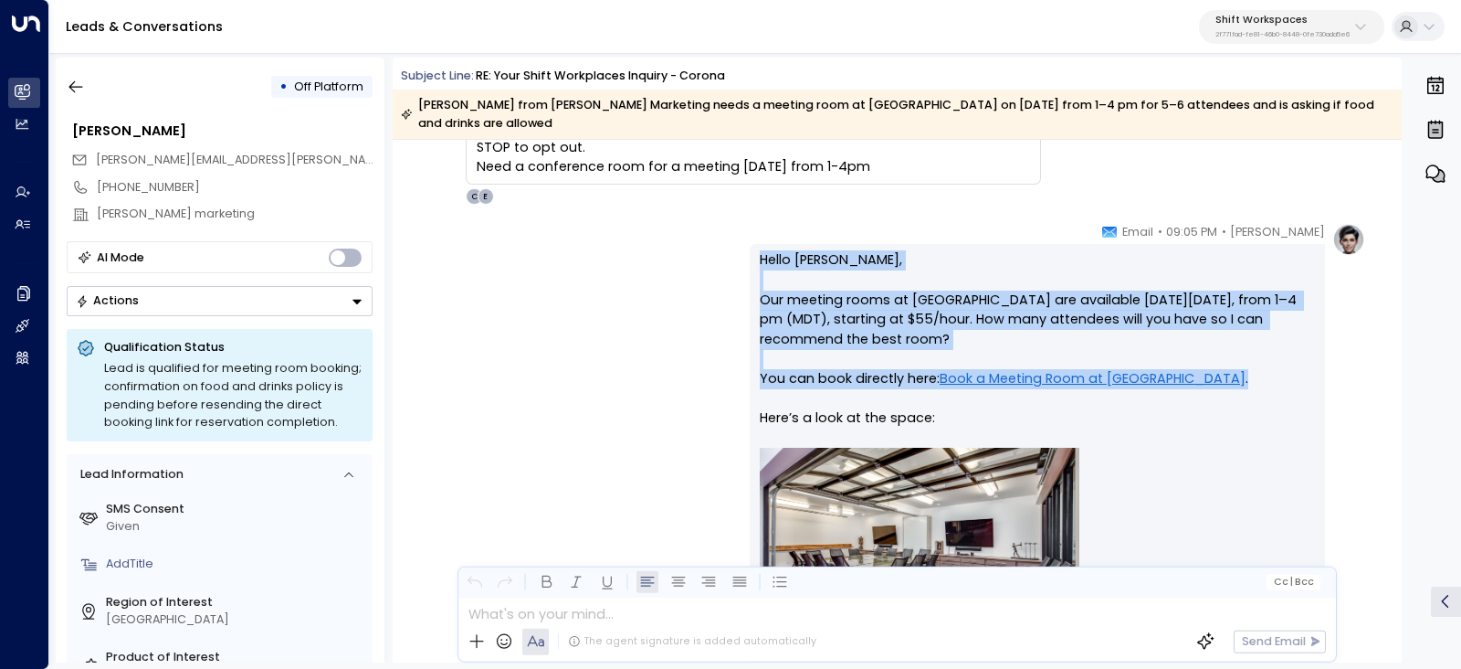
drag, startPoint x: 1137, startPoint y: 209, endPoint x: 1277, endPoint y: 331, distance: 185.1
click at [1290, 340] on div "Emma • 09:05 PM • Email Hello Justin, Our meeting rooms at Shift Corona are ava…" at bounding box center [1037, 628] width 575 height 810
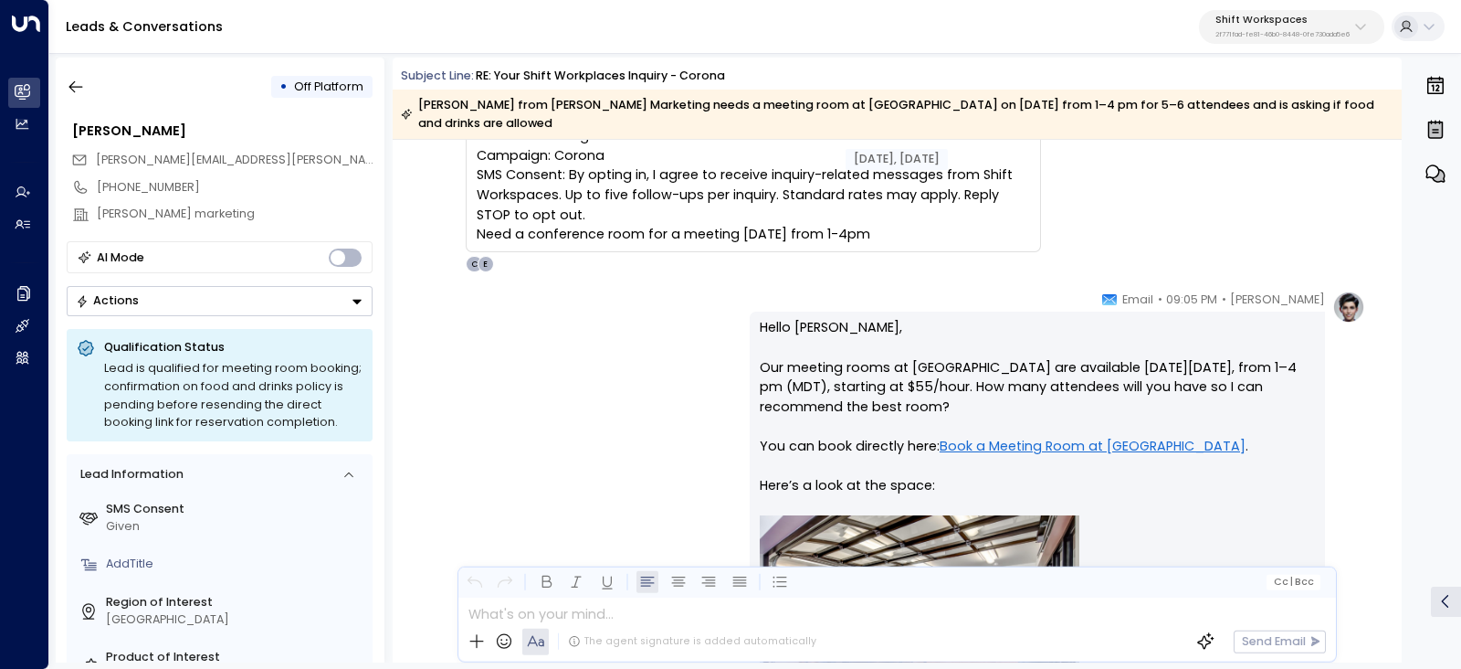
scroll to position [227, 0]
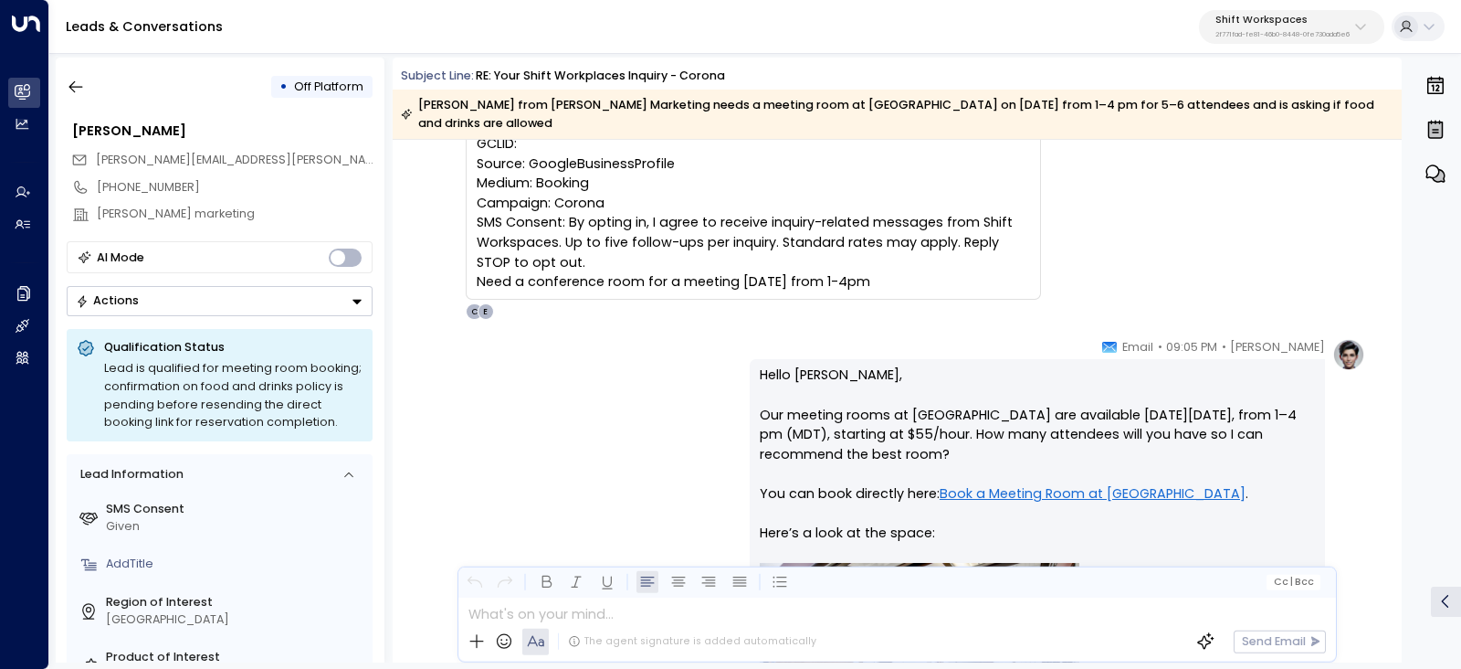
drag, startPoint x: 1170, startPoint y: 299, endPoint x: 738, endPoint y: 314, distance: 432.3
copy div "Let me know if you have any questions! Emma | Member Concierge Click Here to Sc…"
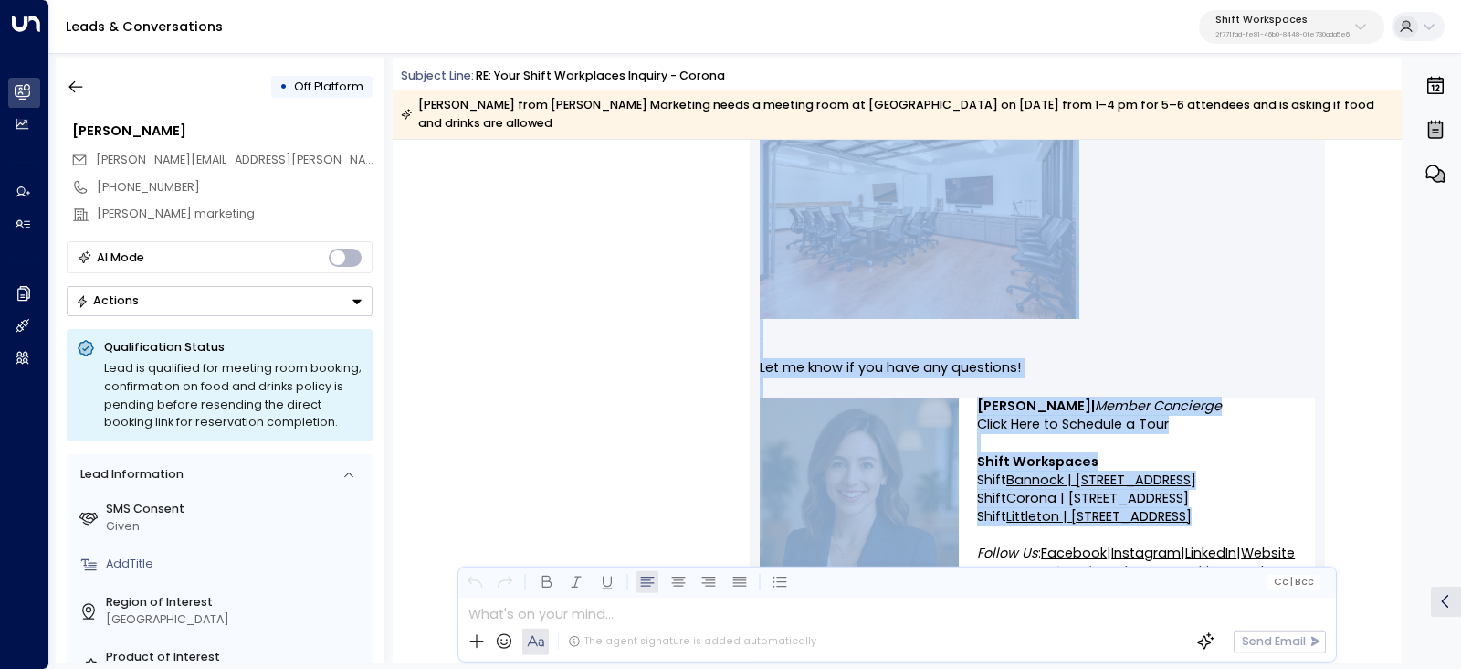
scroll to position [798, 0]
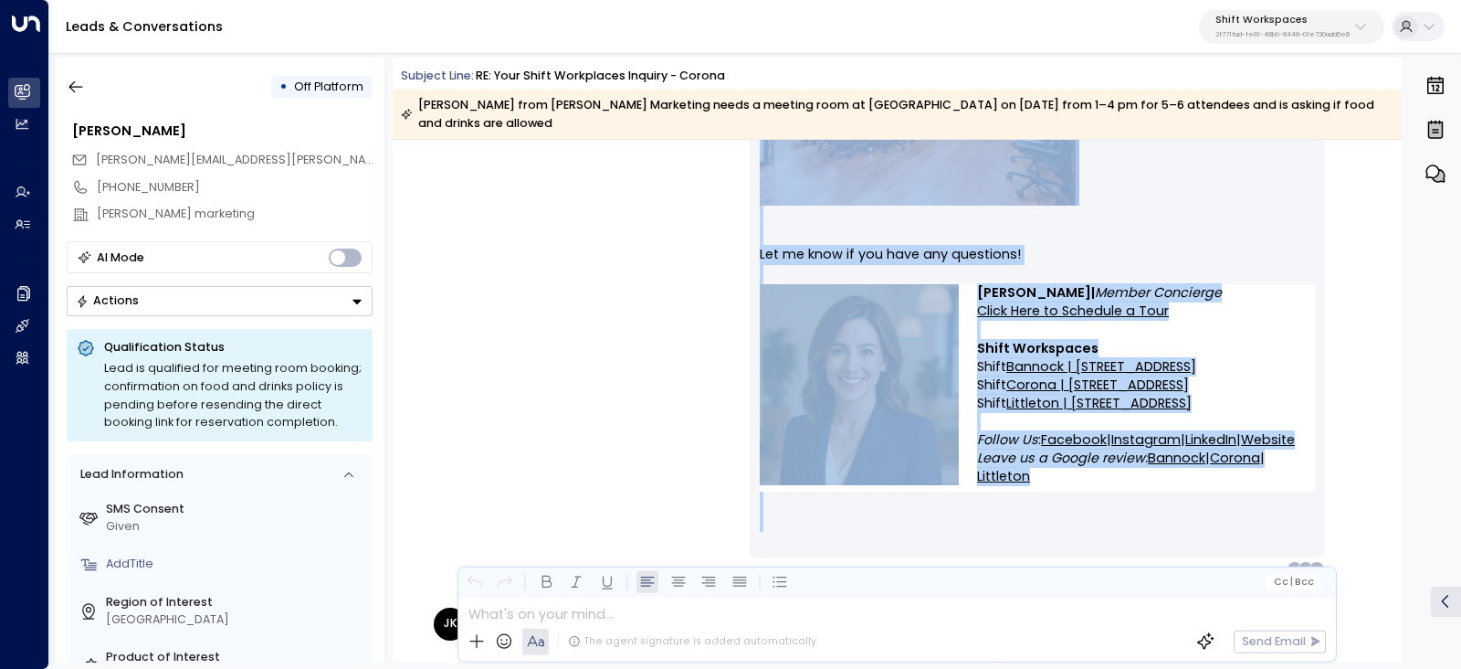
drag, startPoint x: 1110, startPoint y: 328, endPoint x: 1275, endPoint y: 522, distance: 255.3
click at [1279, 532] on div "Emma • 09:05 PM • Email Hello Justin, Our meeting rooms at Shift Corona are ava…" at bounding box center [1037, 172] width 575 height 810
copy div "Hello Justin, Our meeting rooms at Shift Corona are available this Thursday, Ju…"
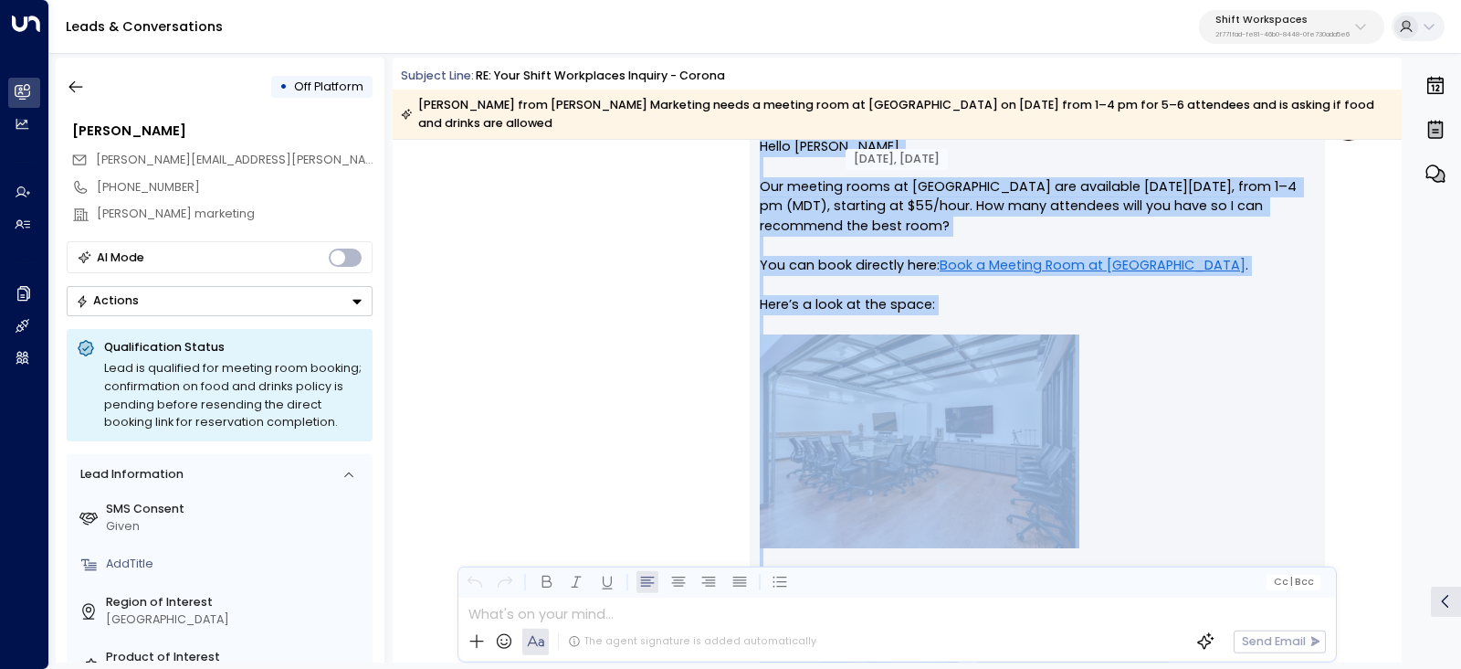
scroll to position [227, 0]
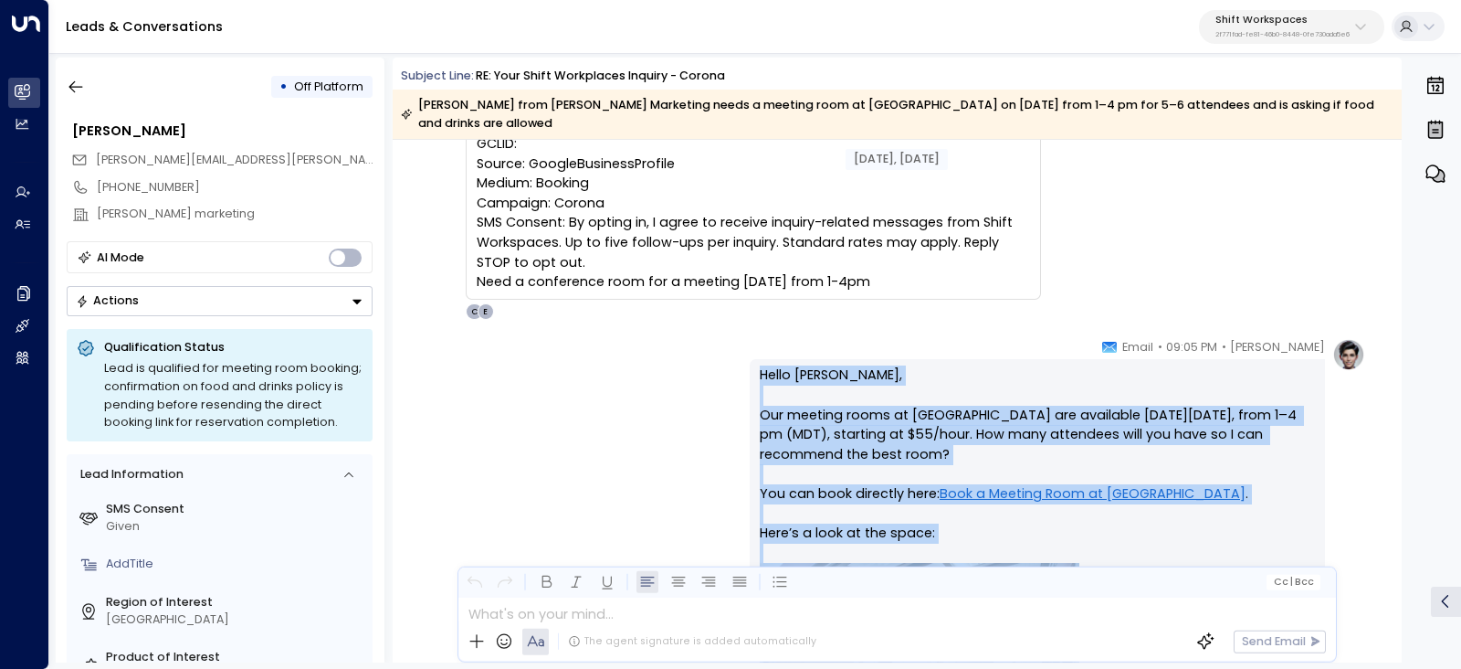
click at [1184, 365] on p "Hello Justin, Our meeting rooms at Shift Corona are available this Thursday, Ju…" at bounding box center [1037, 610] width 555 height 490
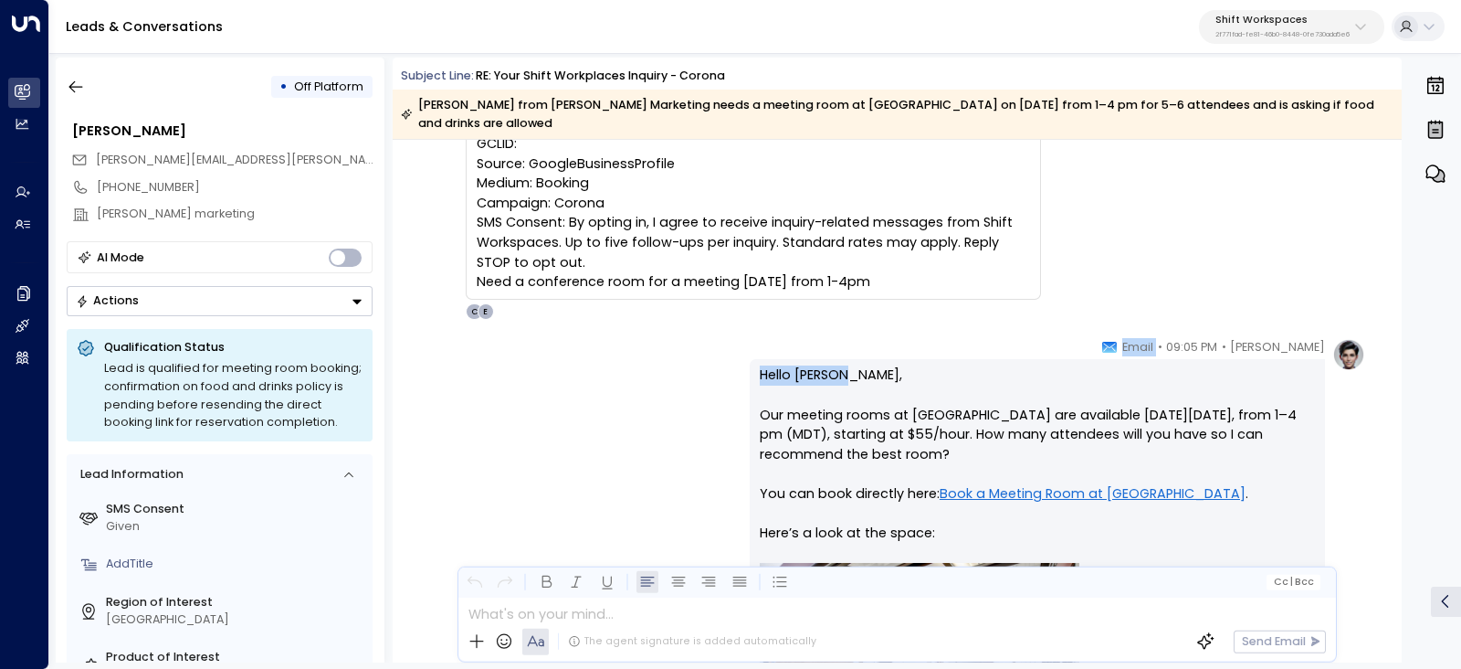
drag, startPoint x: 831, startPoint y: 354, endPoint x: 1172, endPoint y: 322, distance: 342.1
copy div "Email Hello Justin,"
click at [817, 396] on p "Hello Justin, Our meeting rooms at Shift Corona are available this Thursday, Ju…" at bounding box center [1037, 610] width 555 height 490
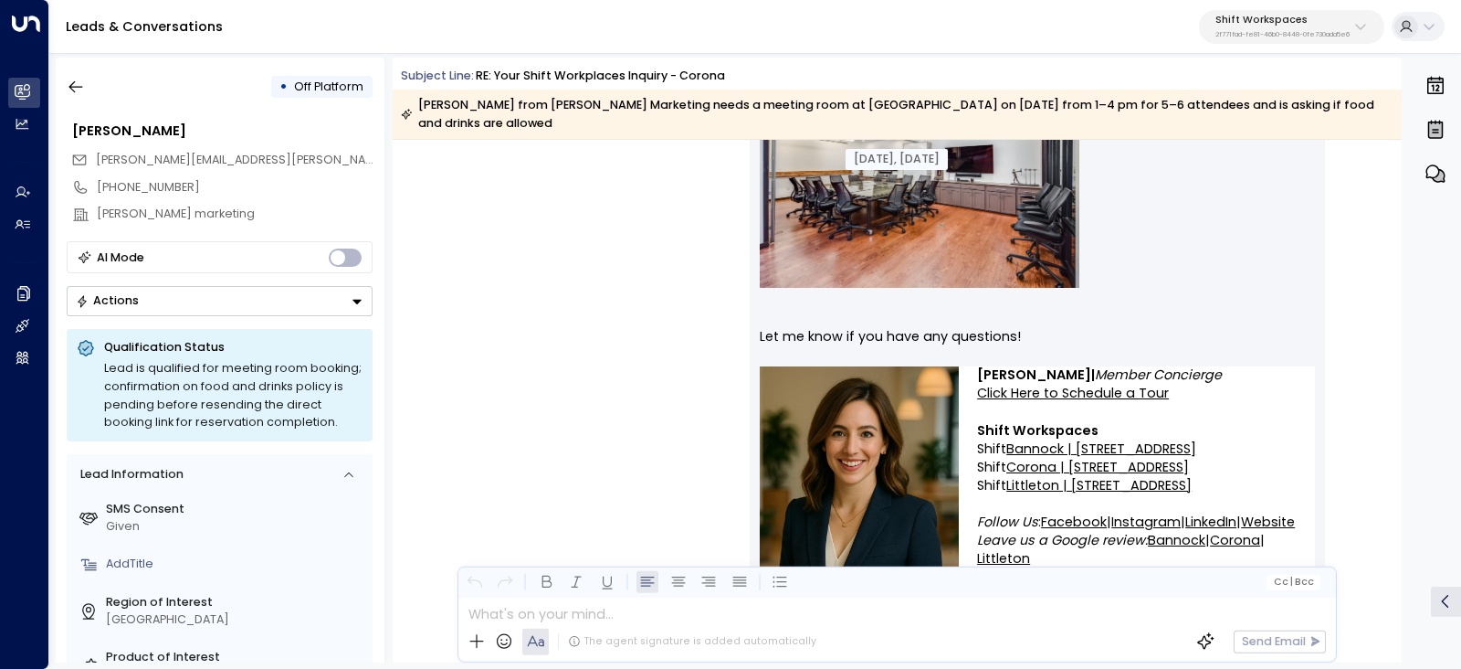
scroll to position [1142, 0]
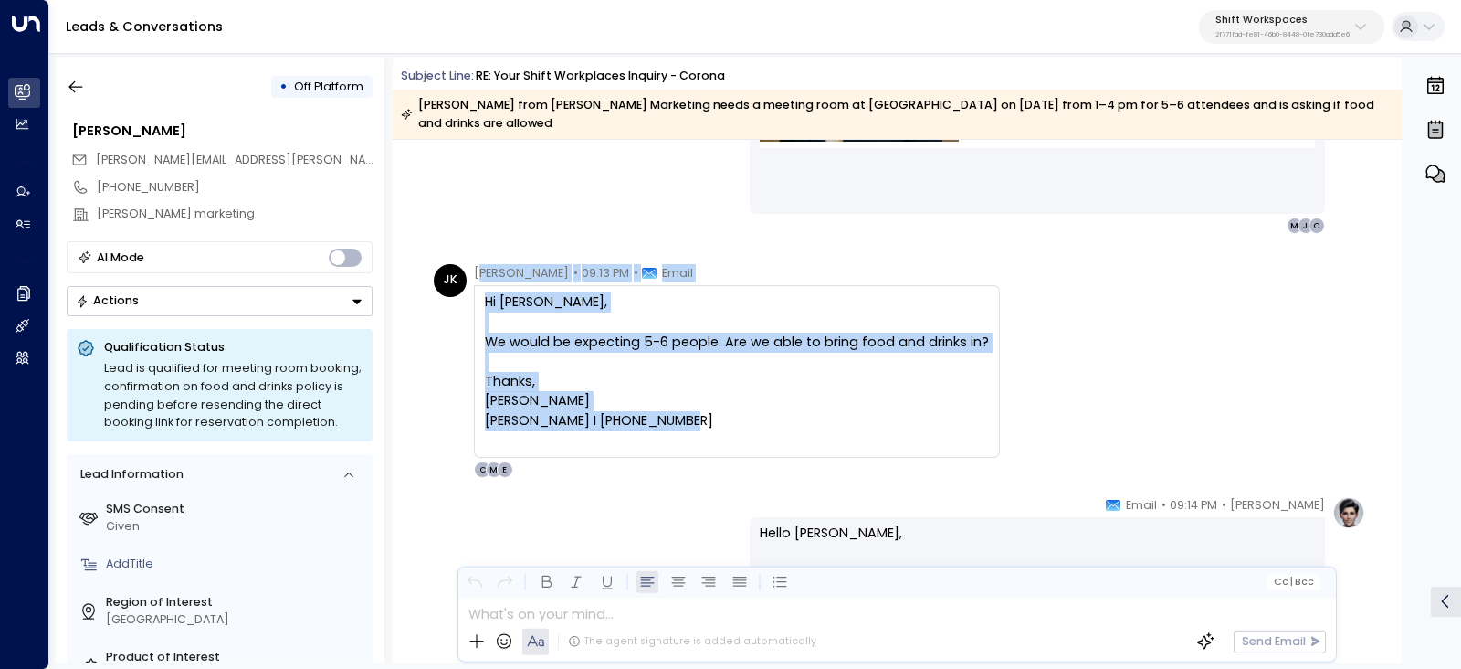
drag, startPoint x: 479, startPoint y: 253, endPoint x: 700, endPoint y: 401, distance: 265.2
click at [700, 401] on div "Justin Kutner • 09:13 PM • Email Hi Emma, We would be expecting 5-6 people. Are…" at bounding box center [737, 371] width 526 height 215
copy div "ustin Kutner • 09:13 PM • Email Hi Emma, We would be expecting 5-6 people. Are …"
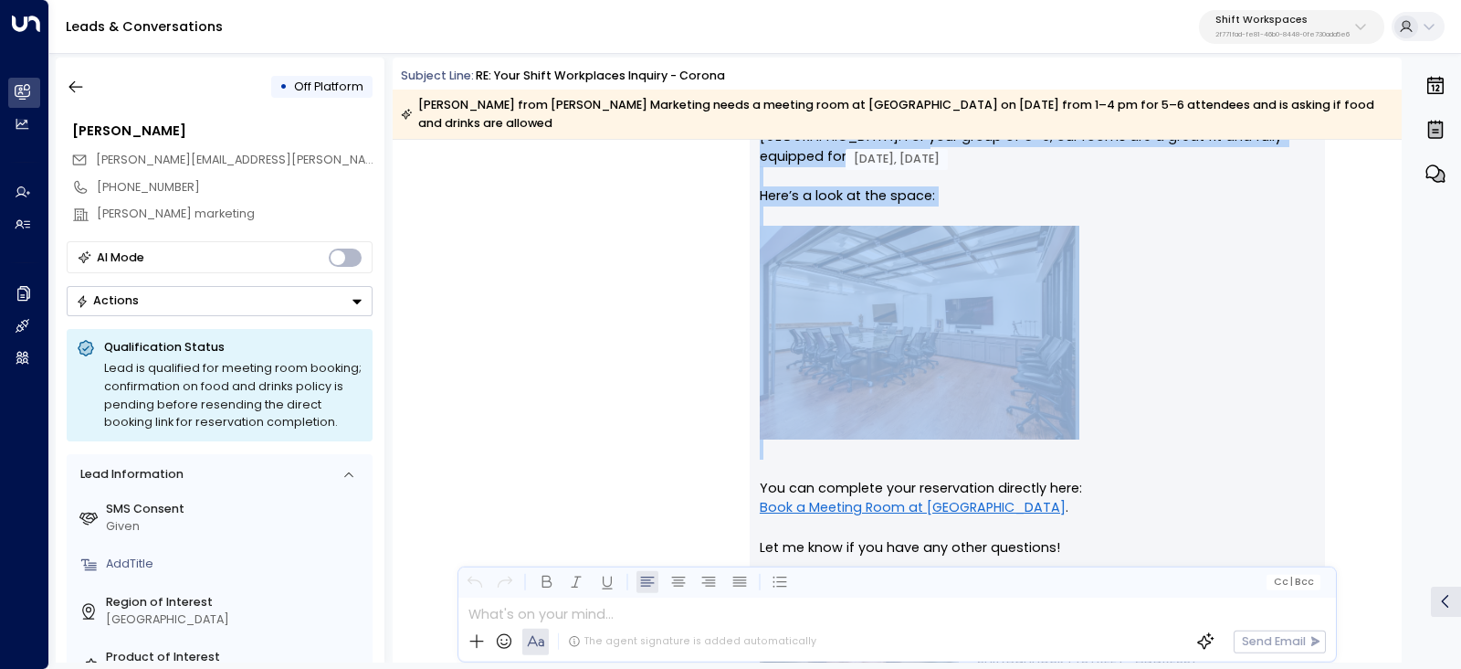
scroll to position [1711, 0]
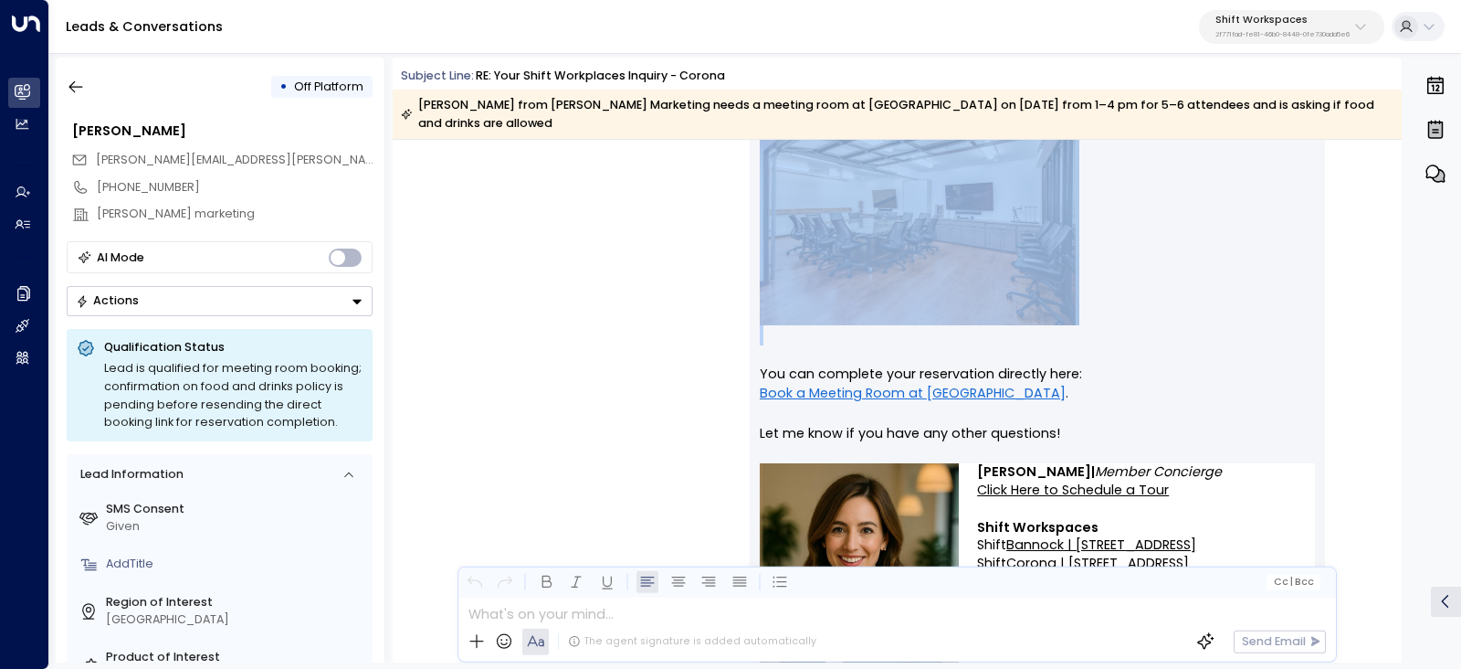
drag, startPoint x: 1142, startPoint y: 248, endPoint x: 1219, endPoint y: 453, distance: 218.5
click at [1219, 453] on div "Emma • 09:14 PM • Email Hello Justin, Yes, you're welcome to bring food and dri…" at bounding box center [1037, 341] width 575 height 830
copy div "Email Hello Justin, Yes, you're welcome to bring food and drinks into our meeti…"
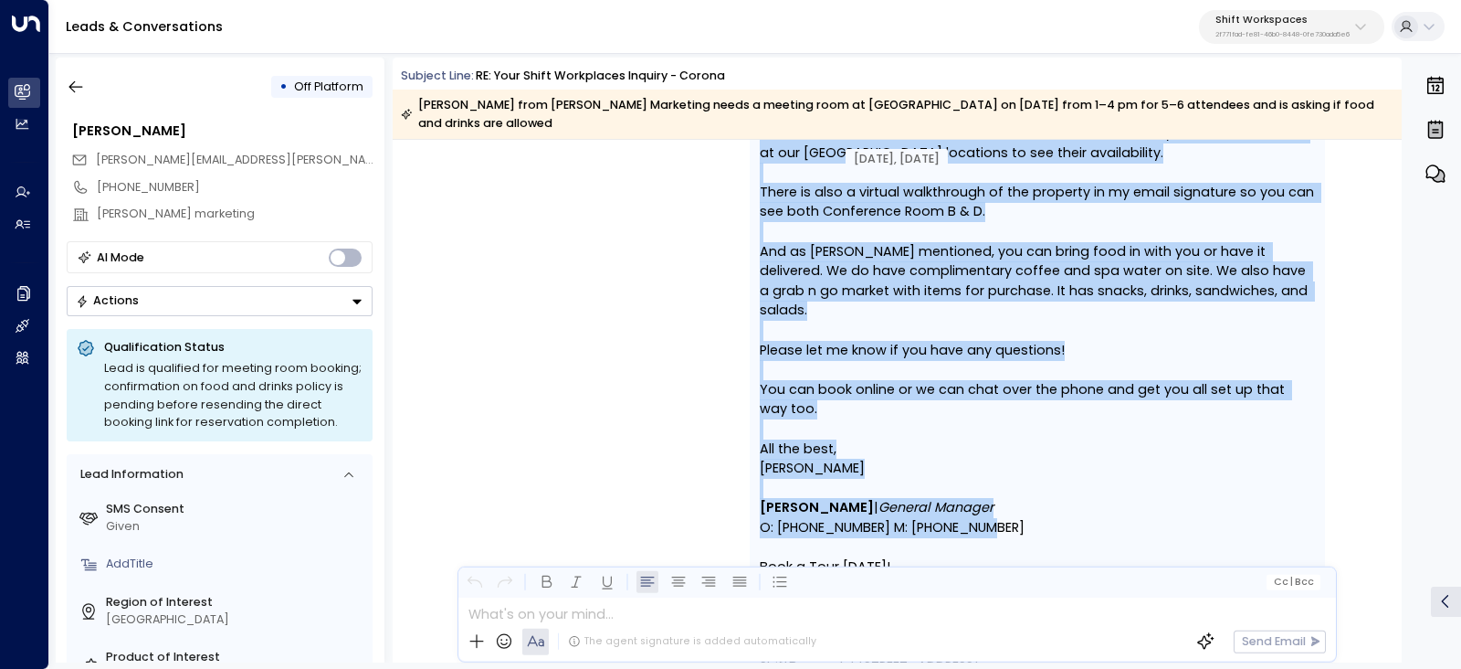
scroll to position [2853, 0]
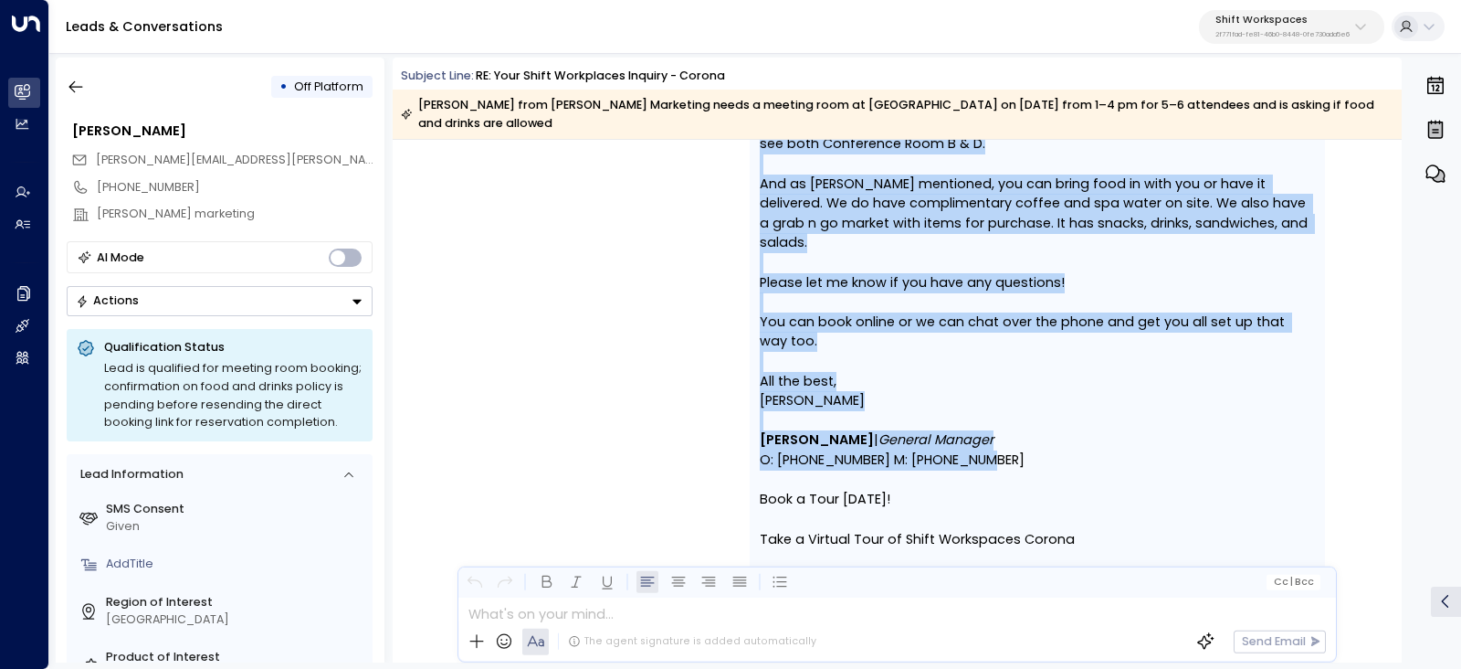
drag, startPoint x: 853, startPoint y: 315, endPoint x: 1096, endPoint y: 426, distance: 267.3
copy div "l 08, 1 month ago Takeover by Alaina Burrus on Tuesday, Jul 08 2025 at 11:05 am…"
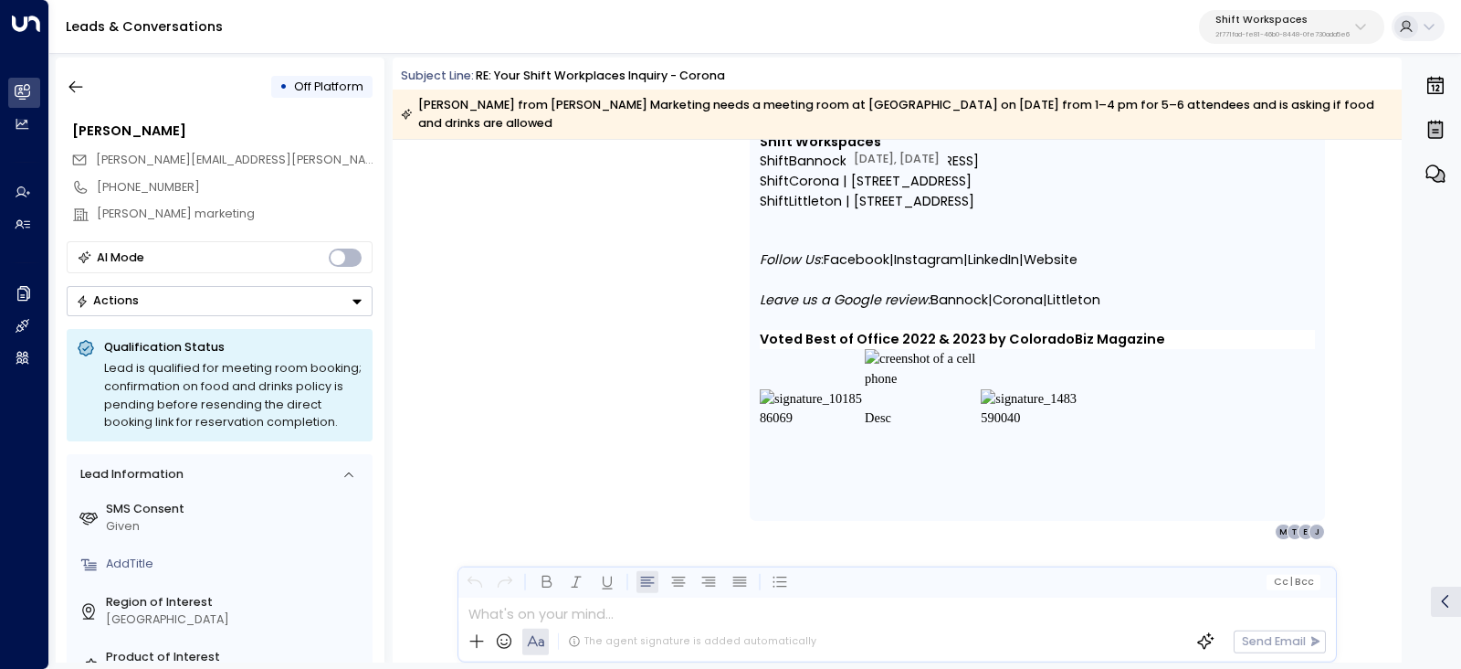
scroll to position [3293, 0]
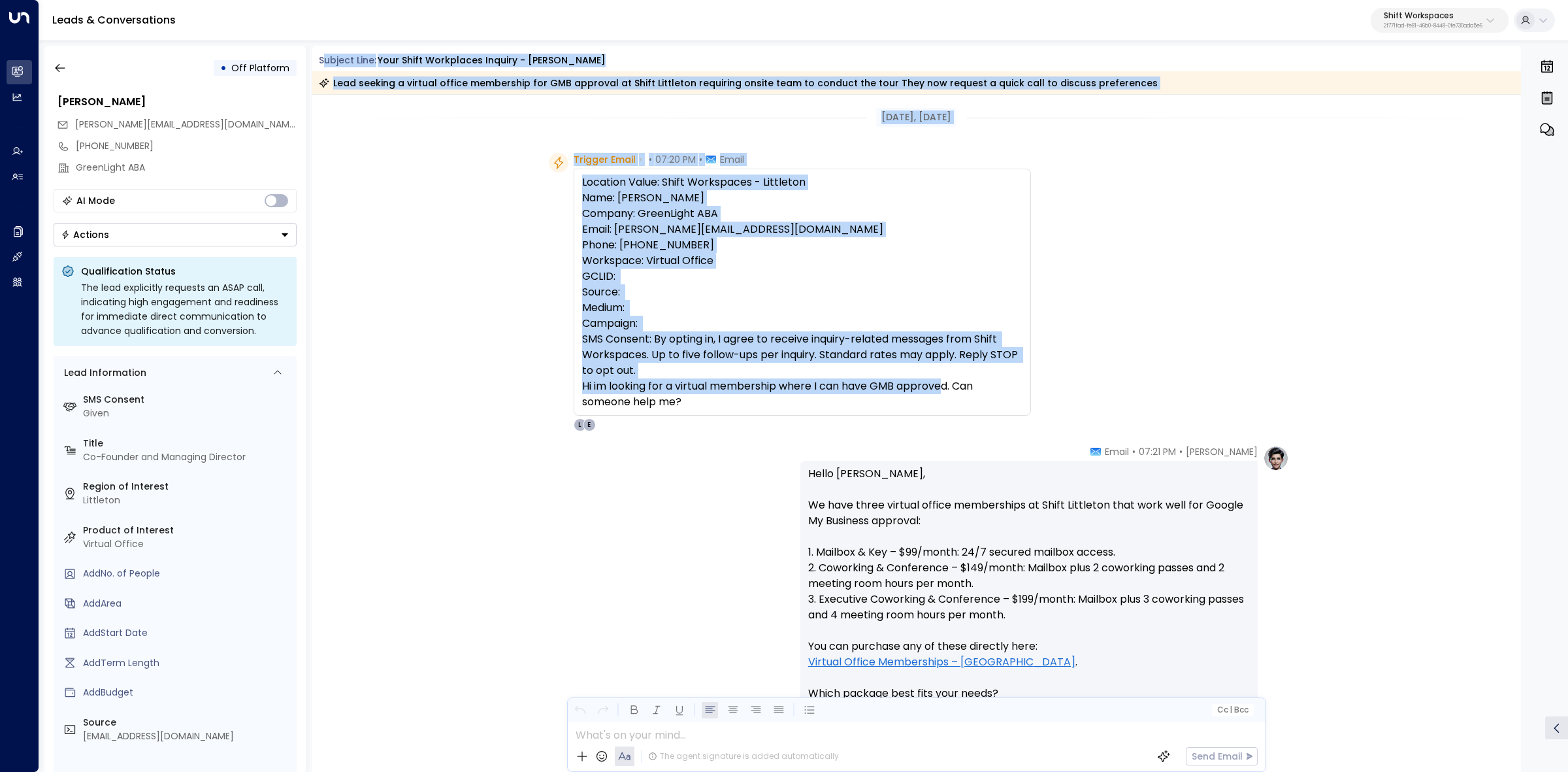
drag, startPoint x: 322, startPoint y: 56, endPoint x: 1001, endPoint y: 399, distance: 760.7
click at [987, 402] on div "Subject Line: Your Shift Workplaces Inquiry - Littleton Lead seeking a virtual …" at bounding box center [917, 409] width 1209 height 726
copy div "ubject Line: Your Shift Workplaces Inquiry - Littleton Lead seeking a virtual o…"
click at [710, 213] on div "Location Value: Shift Workspaces - Littleton Name: Dovi Friedman Company: Green…" at bounding box center [803, 292] width 441 height 235
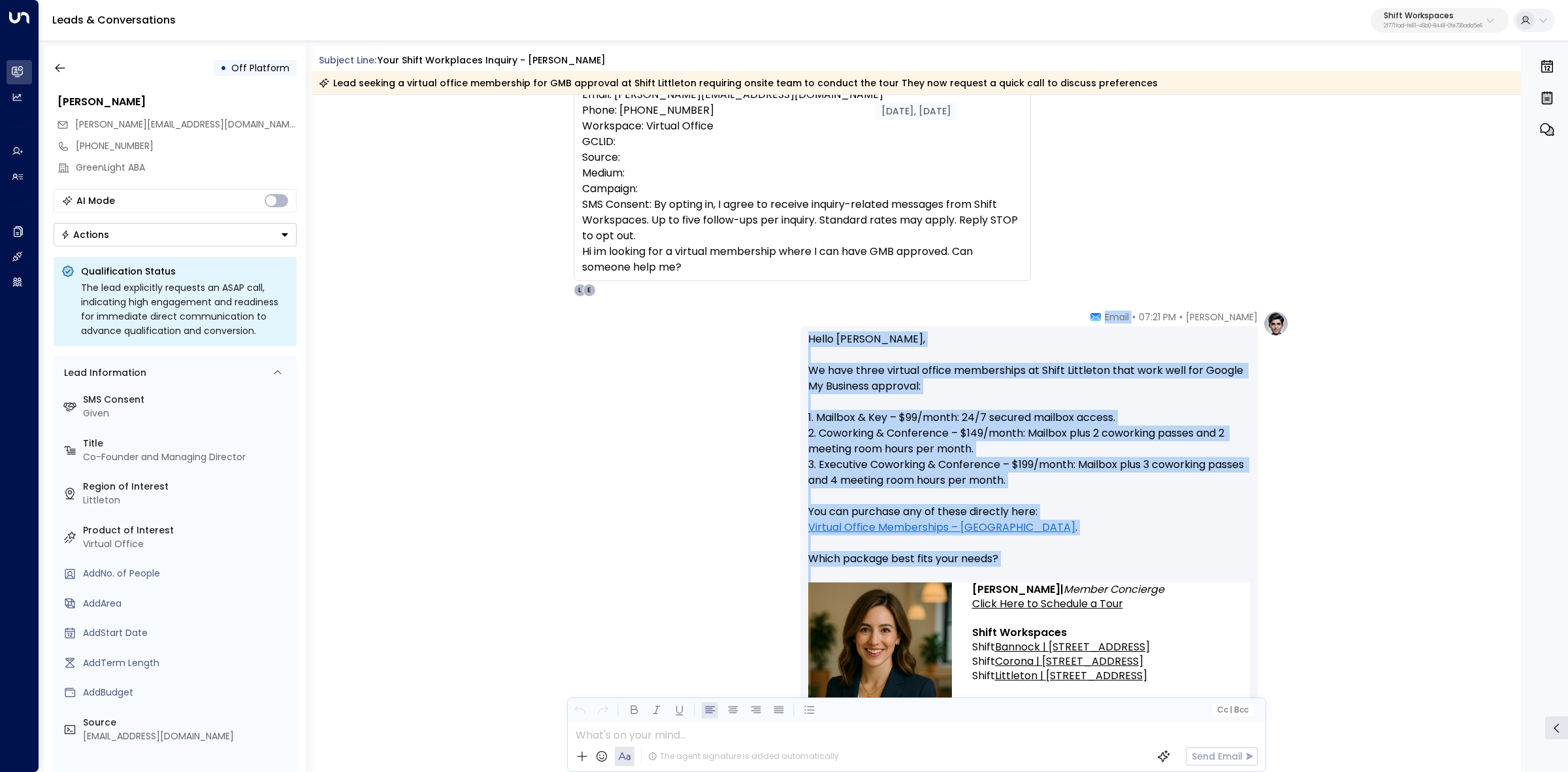
scroll to position [163, 0]
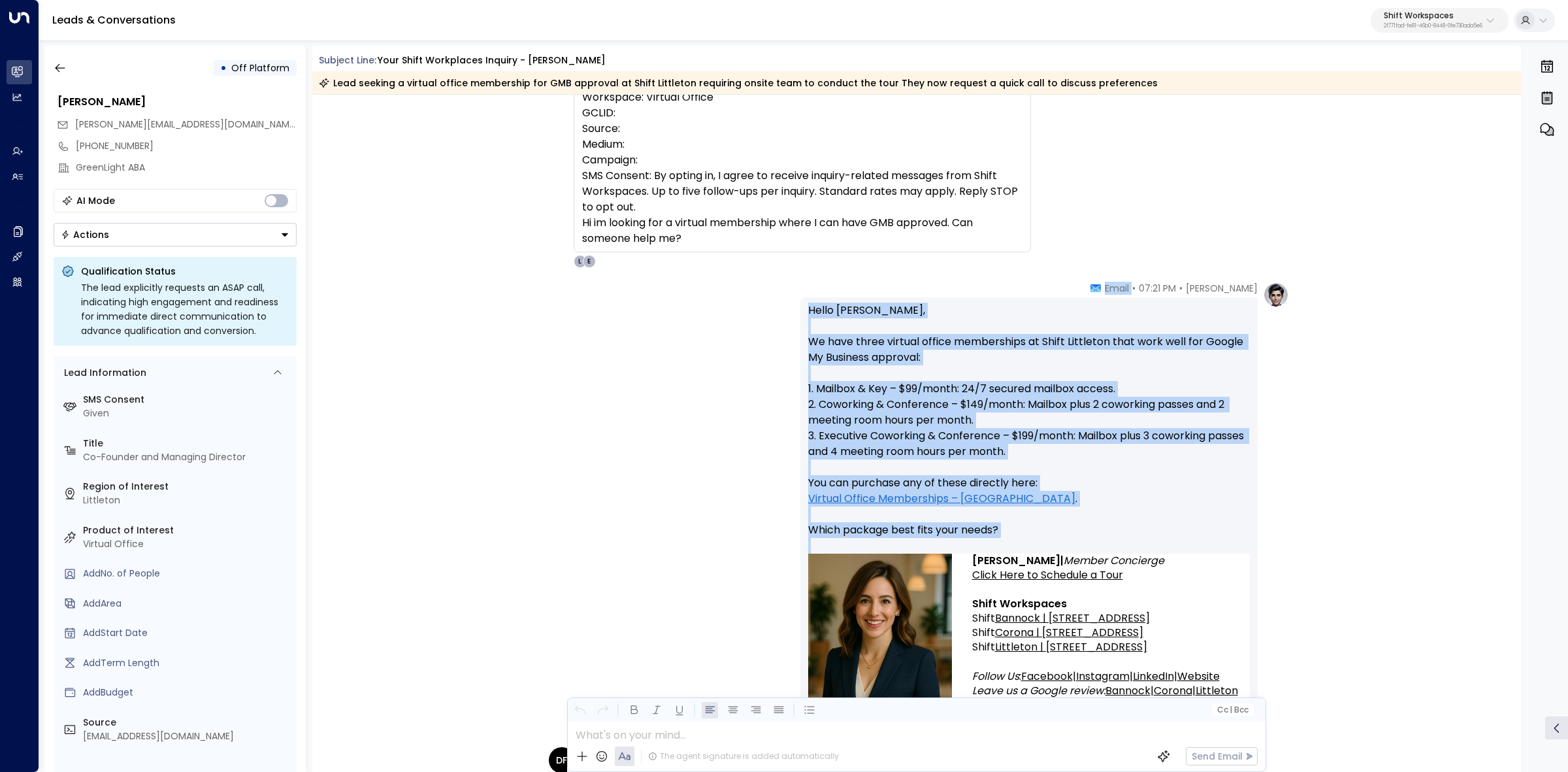
drag, startPoint x: 1145, startPoint y: 446, endPoint x: 1224, endPoint y: 588, distance: 162.5
click at [1224, 588] on div "Emma • 07:21 PM • Email Hello Dovi, We have three virtual office memberships at…" at bounding box center [1029, 510] width 457 height 456
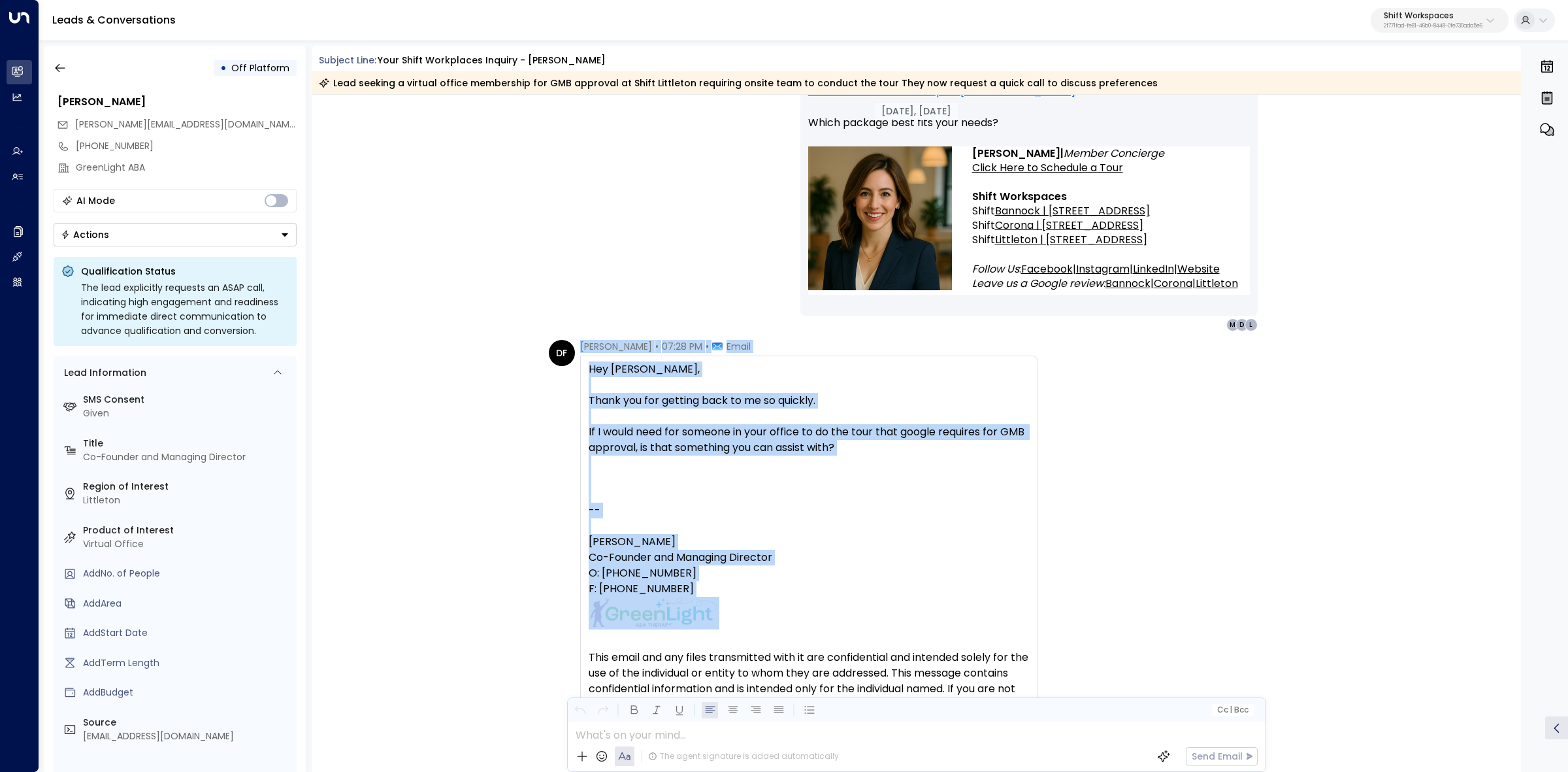
scroll to position [572, 0]
drag, startPoint x: 576, startPoint y: 507, endPoint x: 926, endPoint y: 564, distance: 354.6
click at [926, 564] on div "DF Dovi Friedman • 07:28 PM • Email Hey Emma, Thank you for getting back to me …" at bounding box center [793, 575] width 489 height 472
copy div "Dovi Friedman • 07:28 PM • Email Hey Emma, Thank you for getting back to me so …"
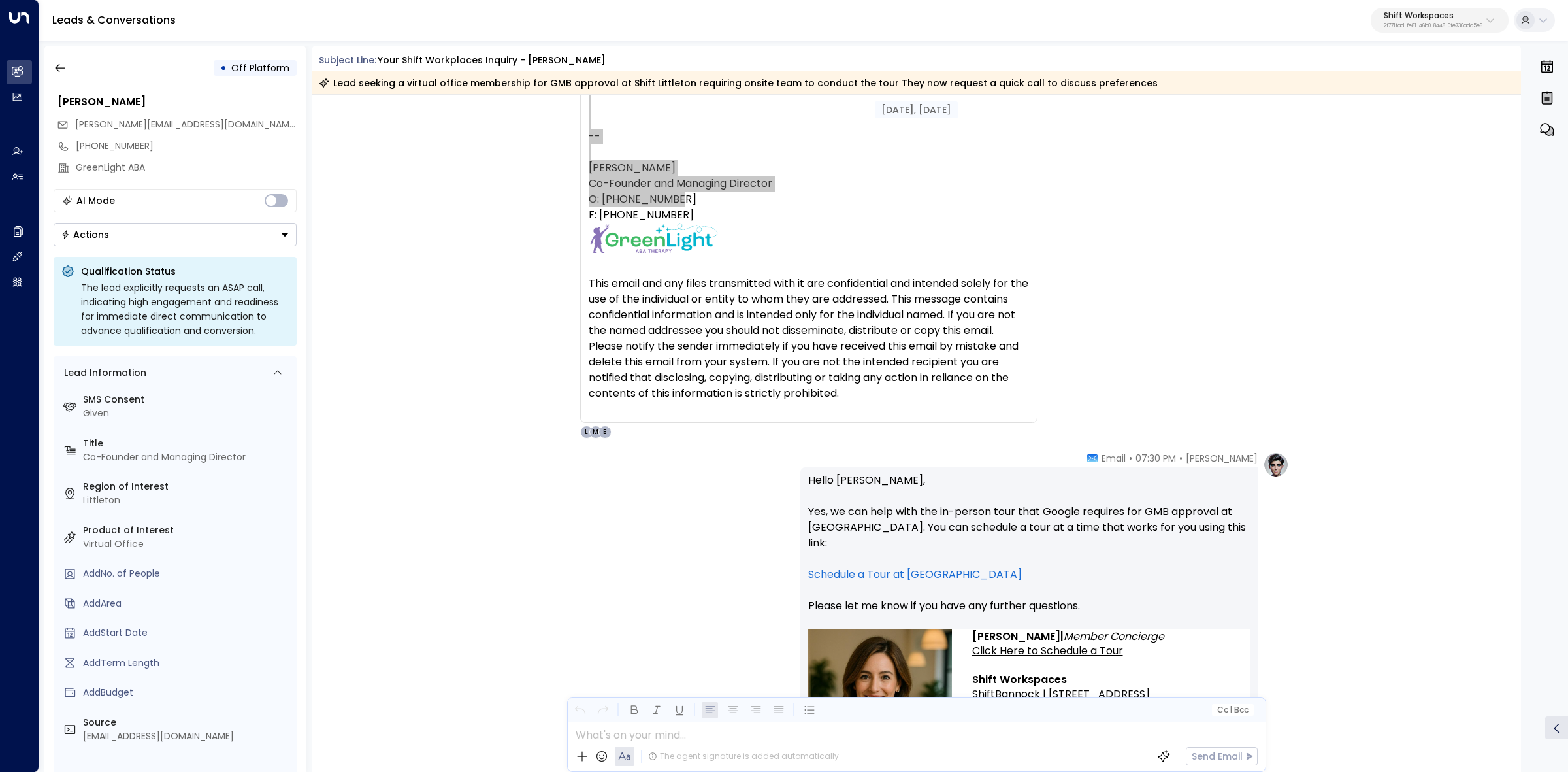
scroll to position [980, 0]
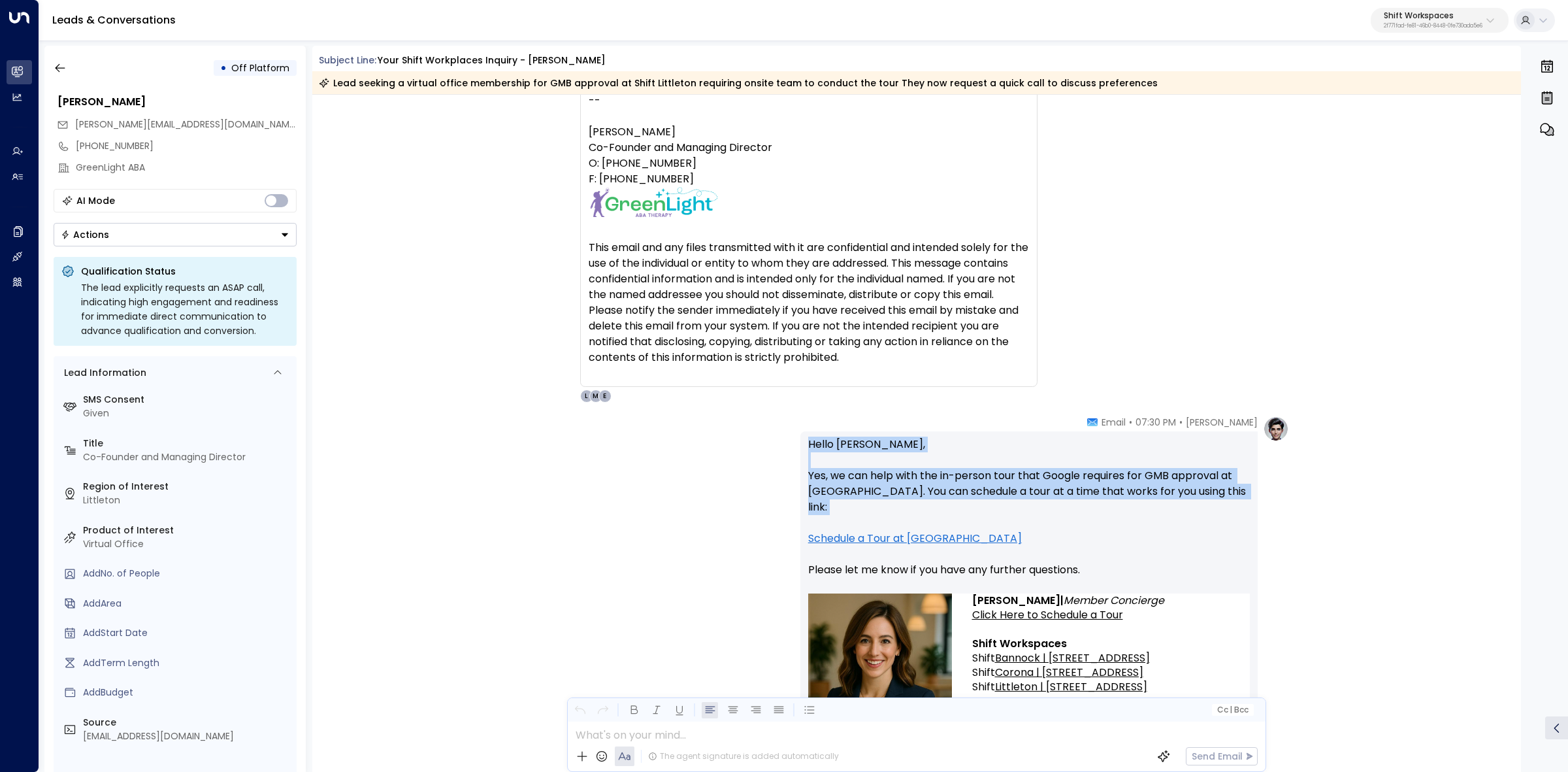
drag, startPoint x: 1152, startPoint y: 433, endPoint x: 1255, endPoint y: 499, distance: 122.3
click at [1258, 514] on div "Emma • 07:30 PM • Email Hello Dovi, Yes, we can help with the in-person tour th…" at bounding box center [1044, 597] width 489 height 363
click at [1253, 464] on div "Hello Dovi, Yes, we can help with the in-person tour that Google requires for G…" at bounding box center [1029, 597] width 457 height 331
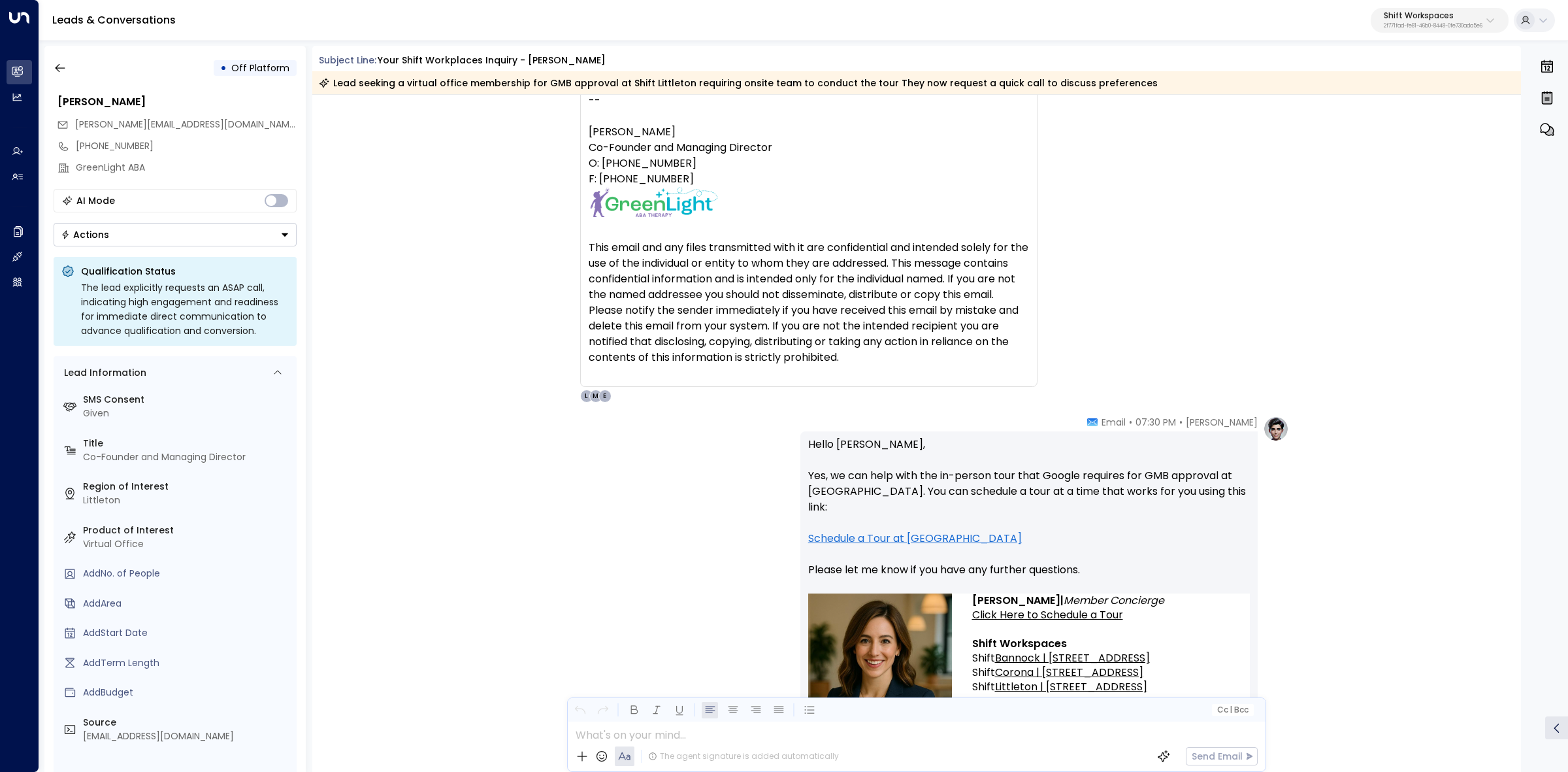
click at [1176, 423] on span "07:30 PM" at bounding box center [1155, 422] width 41 height 13
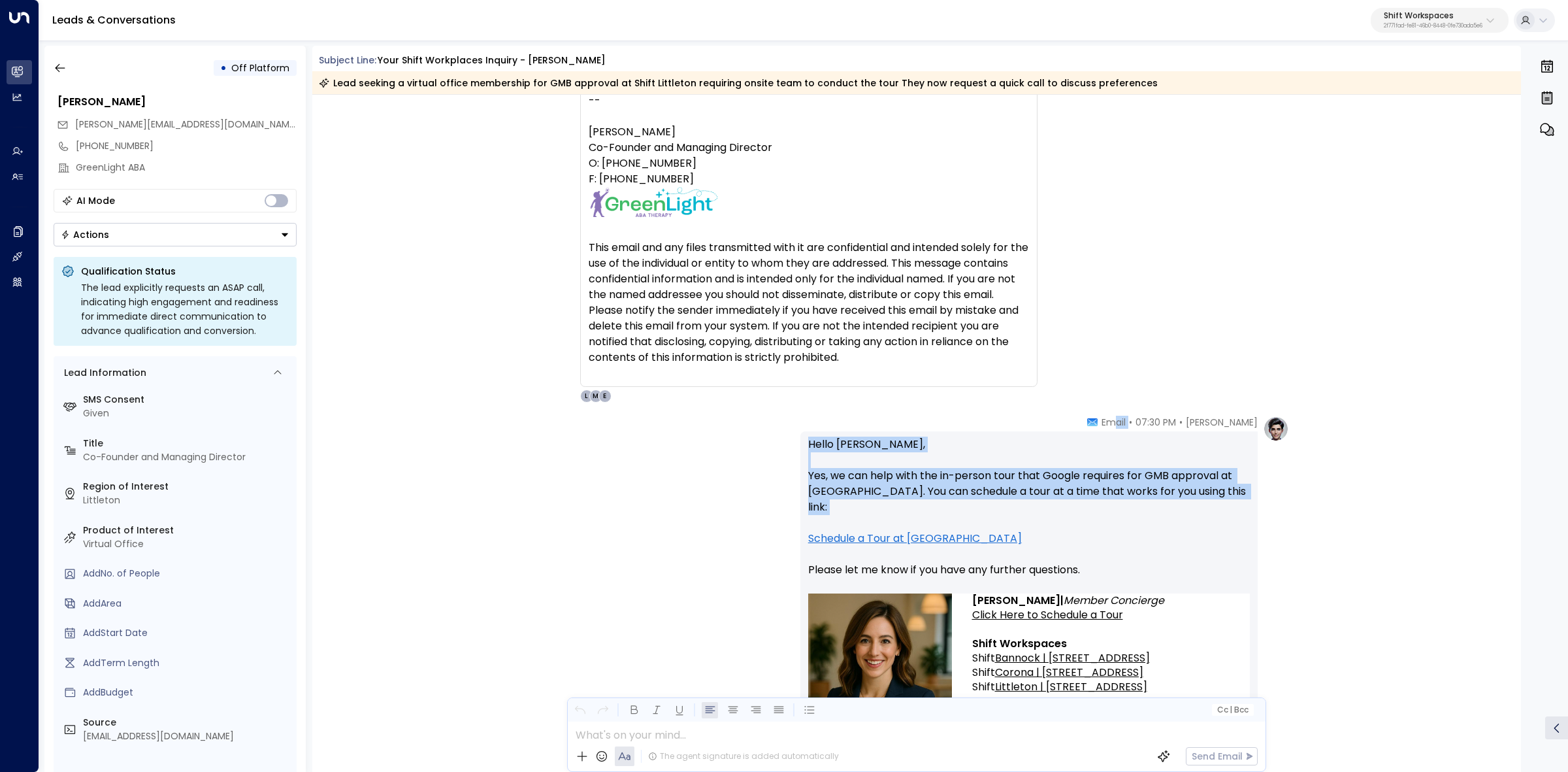
drag, startPoint x: 1151, startPoint y: 419, endPoint x: 1131, endPoint y: 438, distance: 27.6
click at [1233, 507] on div "Emma • 07:30 PM • Email Hello Dovi, Yes, we can help with the in-person tour th…" at bounding box center [1029, 597] width 457 height 363
drag, startPoint x: 1109, startPoint y: 429, endPoint x: 1118, endPoint y: 423, distance: 10.8
click at [1111, 429] on div "Emma • 07:30 PM • Email Hello Dovi, Yes, we can help with the in-person tour th…" at bounding box center [1029, 597] width 457 height 363
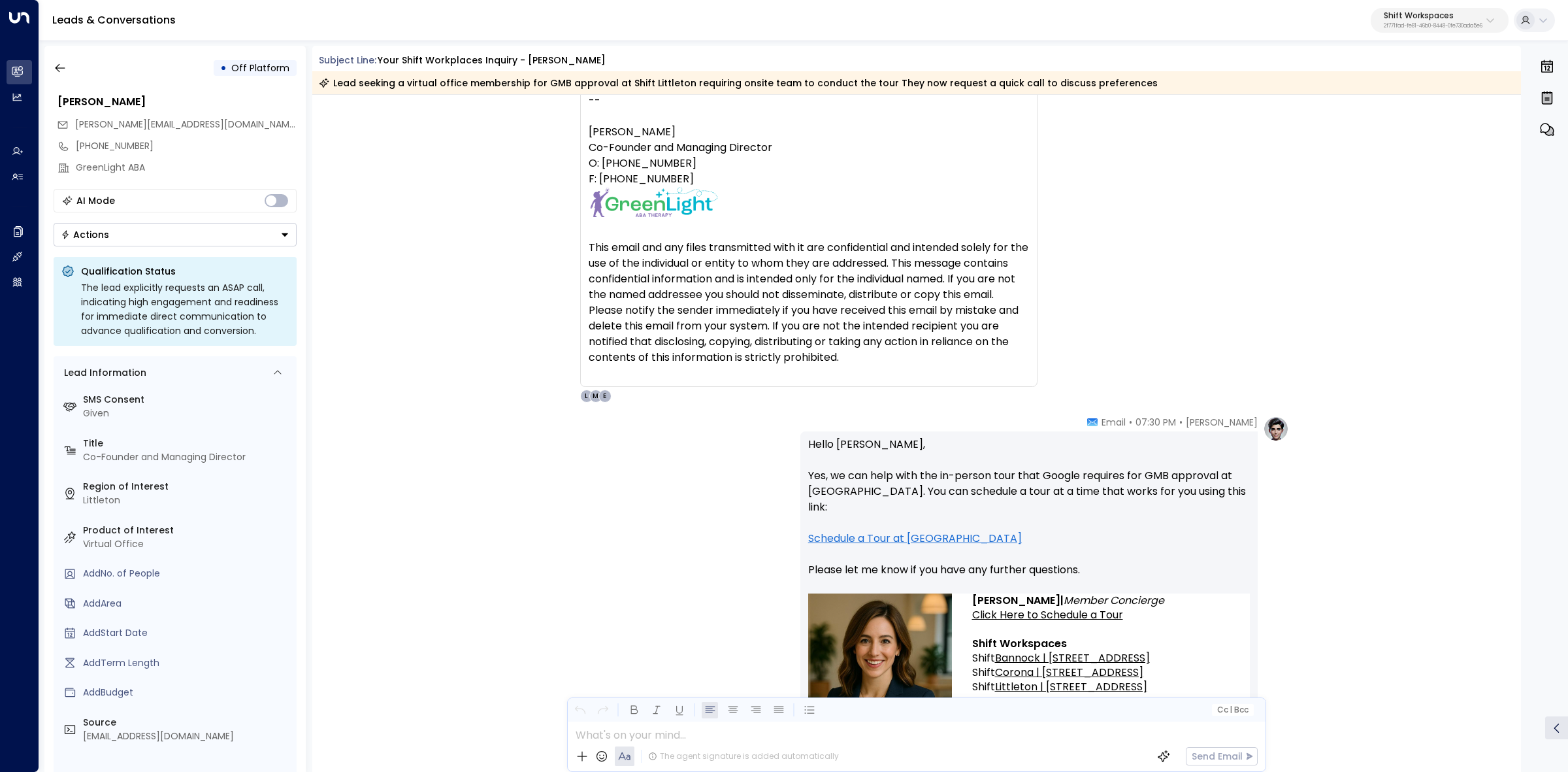
click at [1126, 423] on span "Email" at bounding box center [1114, 422] width 24 height 13
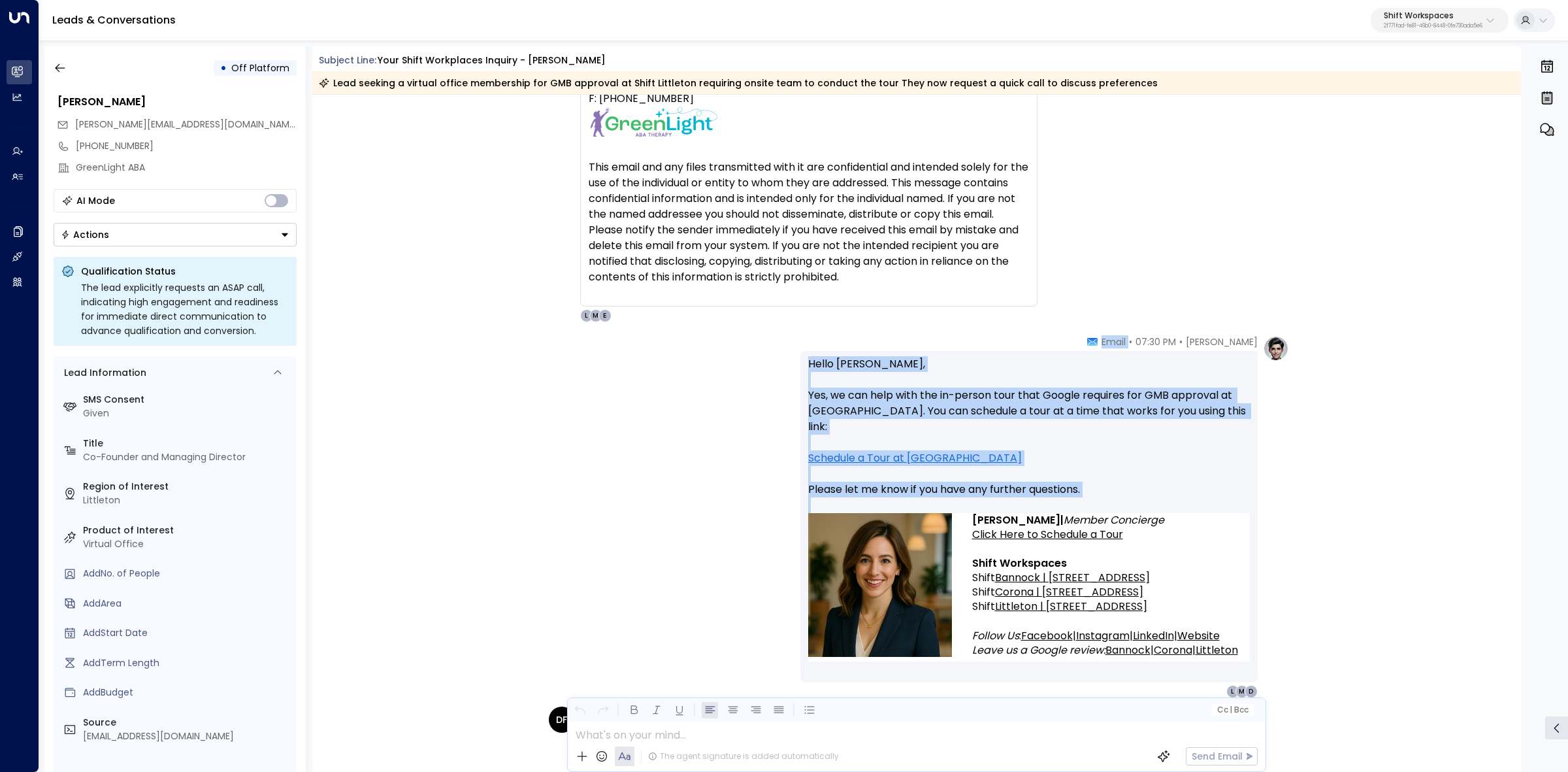
scroll to position [1062, 0]
drag, startPoint x: 1140, startPoint y: 424, endPoint x: 1186, endPoint y: 501, distance: 89.7
click at [1186, 501] on div "Emma • 07:30 PM • Email Hello Dovi, Yes, we can help with the in-person tour th…" at bounding box center [1029, 515] width 457 height 363
copy div "Email Hello Dovi, Yes, we can help with the in-person tour that Google requires…"
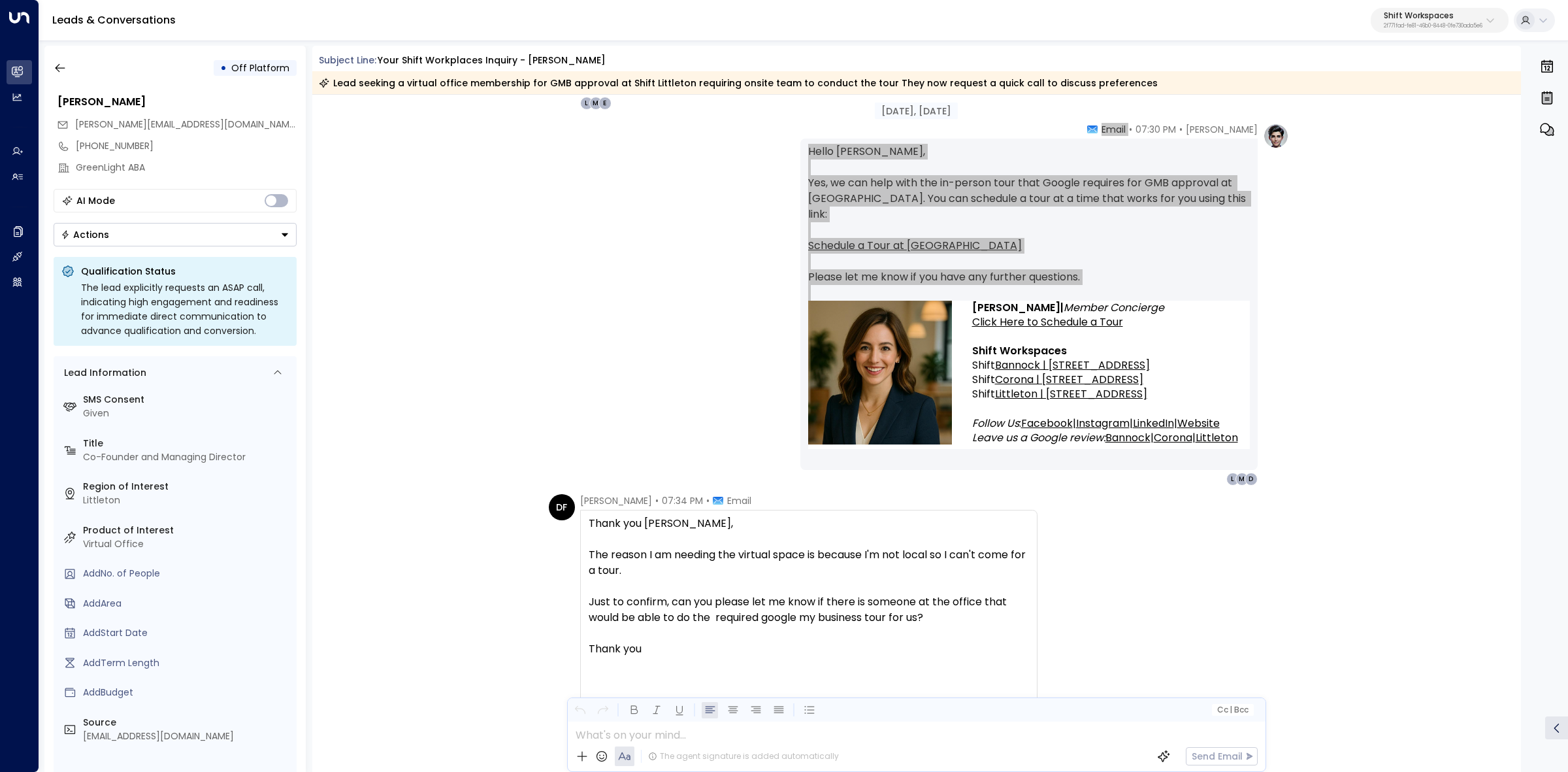
scroll to position [1307, 0]
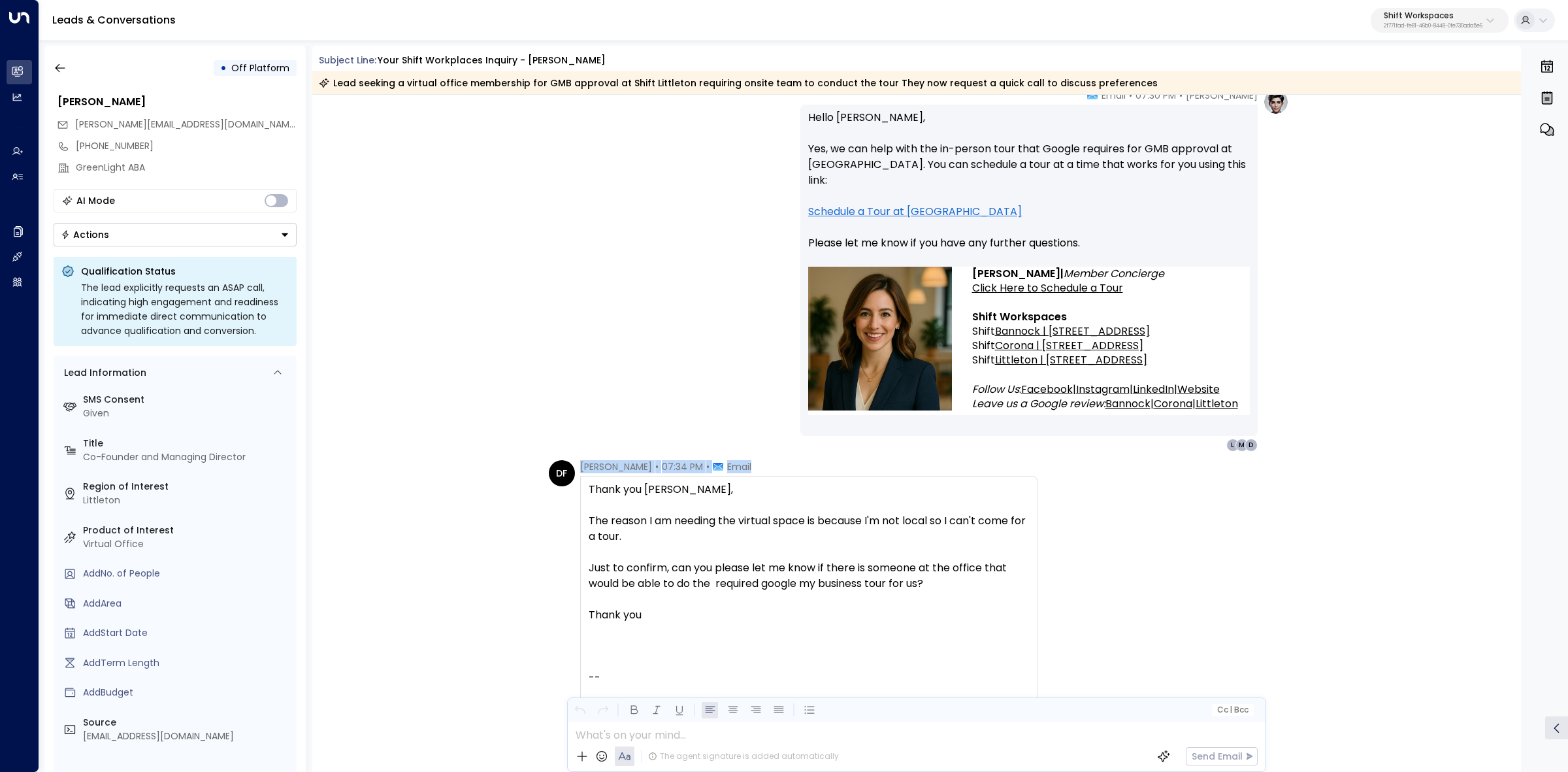
drag, startPoint x: 606, startPoint y: 472, endPoint x: 825, endPoint y: 630, distance: 270.0
click at [825, 630] on div "Dovi Friedman • 07:34 PM • Email Thank you Emma, The reason I am needing the vi…" at bounding box center [808, 720] width 457 height 519
copy div "Dovi Friedman • 07:34 PM • Email"
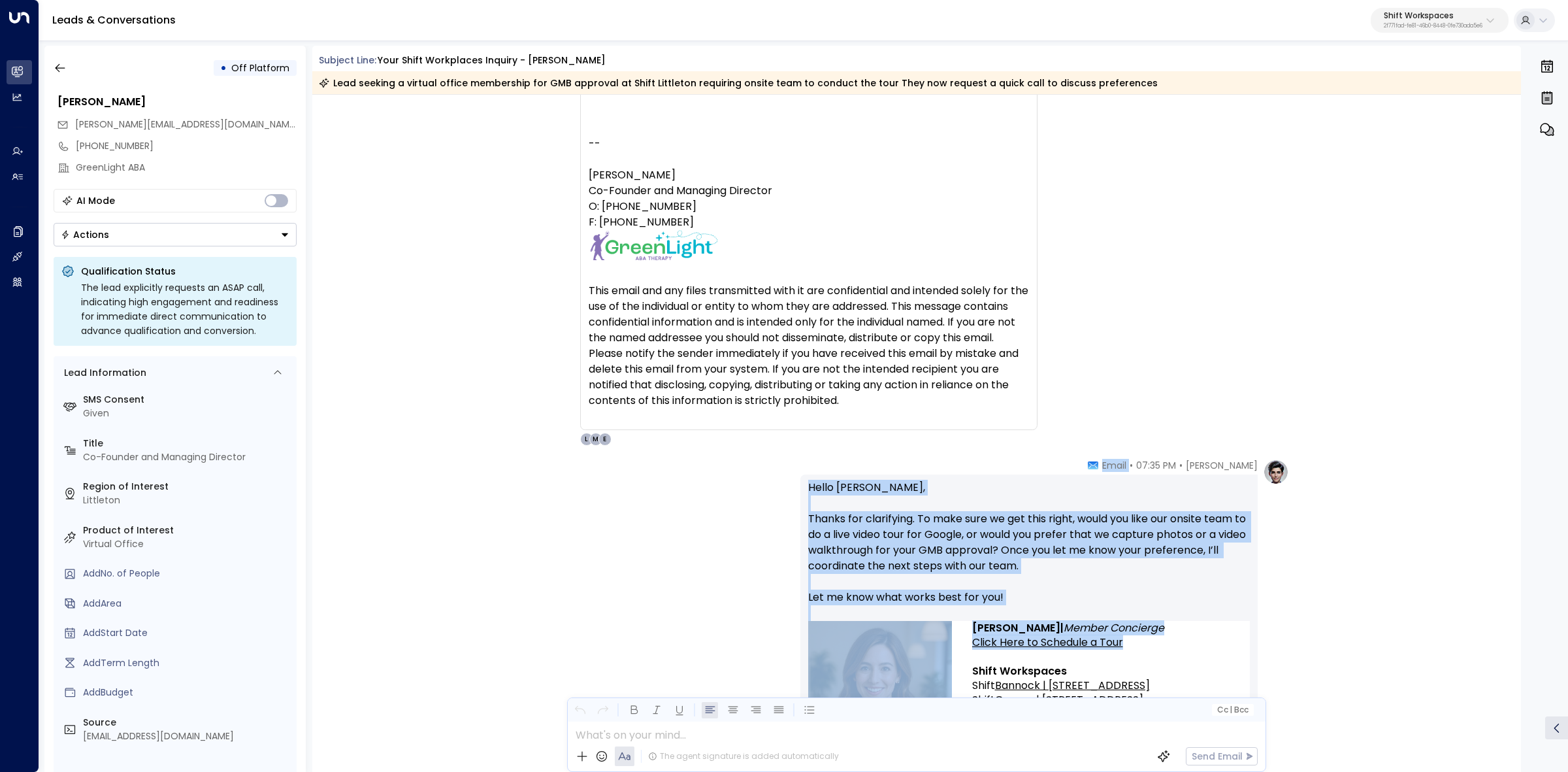
scroll to position [1879, 0]
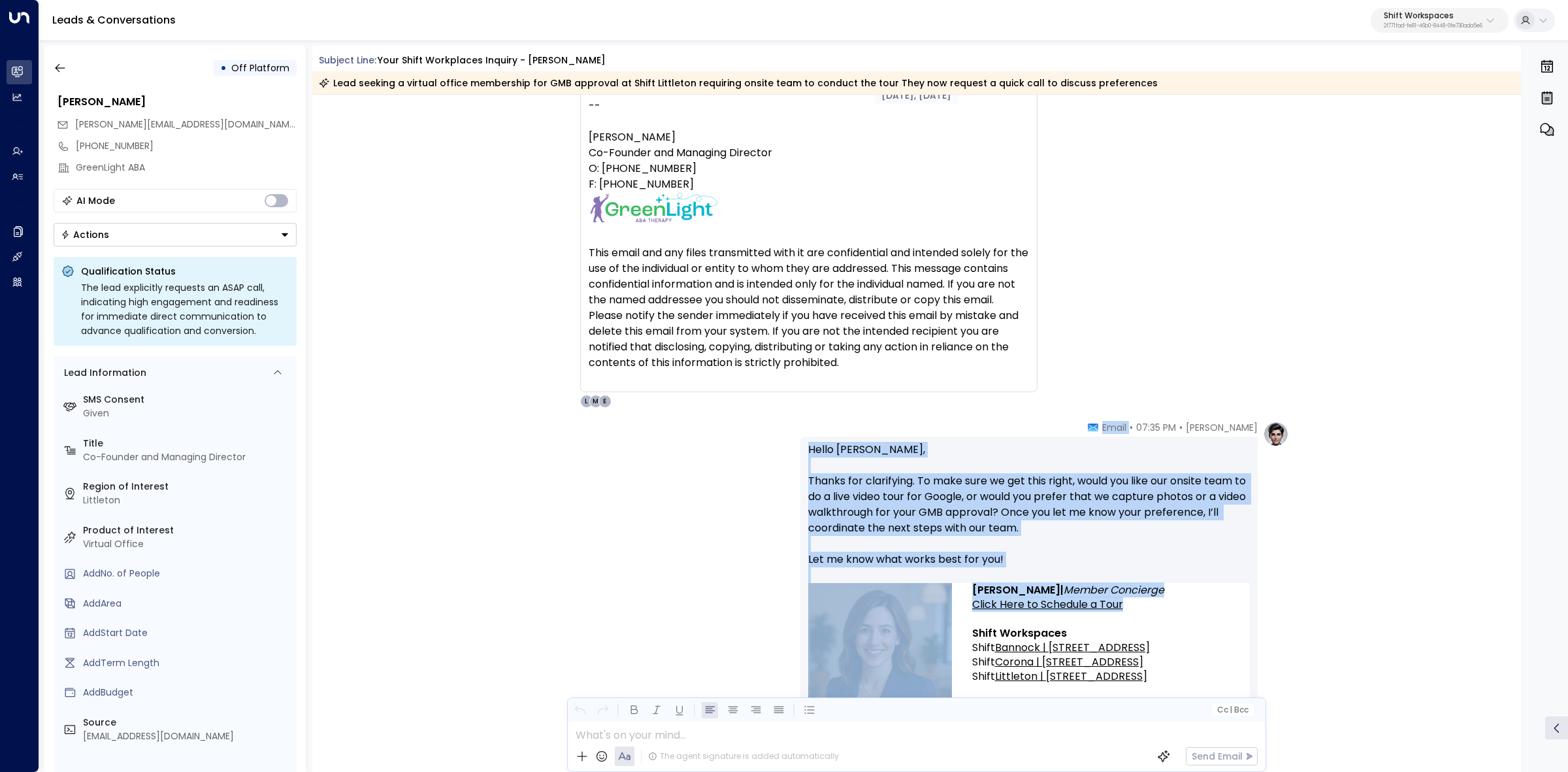
drag, startPoint x: 1132, startPoint y: 504, endPoint x: 1168, endPoint y: 600, distance: 102.5
click at [1168, 600] on div "Emma • 07:35 PM • Email Hello Dovi, Thanks for clarifying. To make sure we get …" at bounding box center [1029, 594] width 457 height 347
copy div "Email Hello Dovi, Thanks for clarifying. To make sure we get this right, would …"
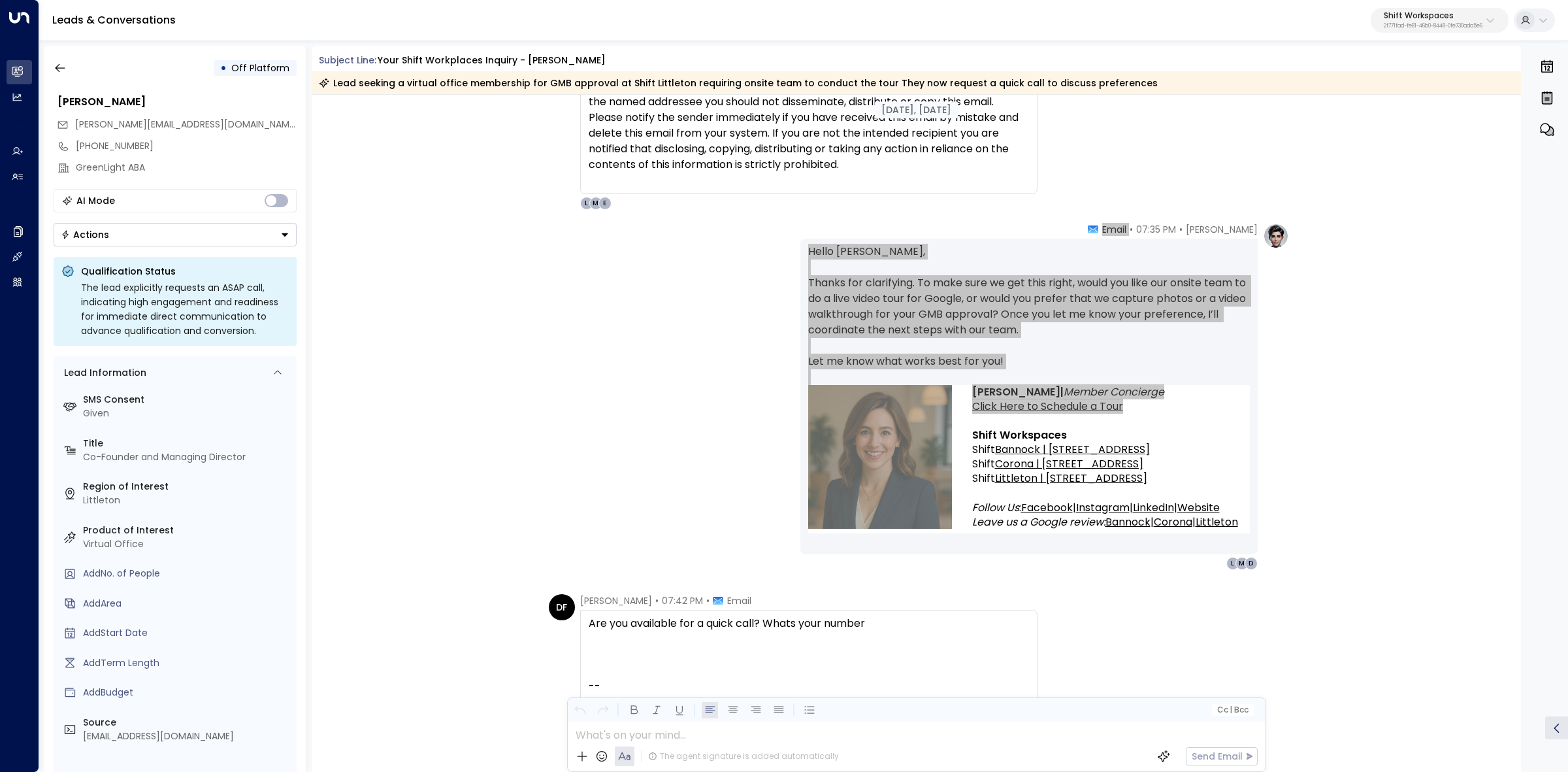
scroll to position [2287, 0]
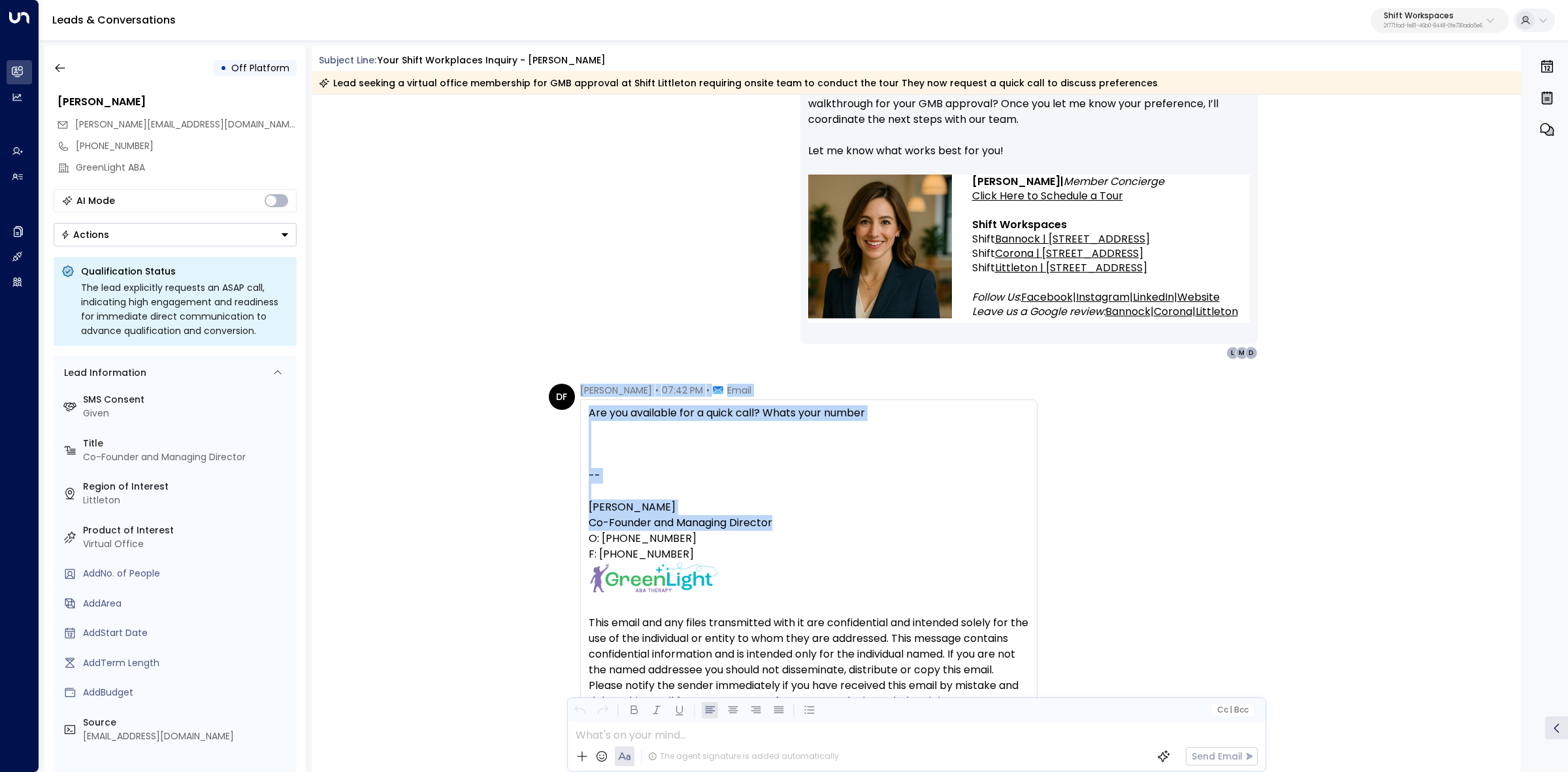
drag, startPoint x: 589, startPoint y: 388, endPoint x: 960, endPoint y: 523, distance: 394.8
click at [960, 523] on div "Dovi Friedman • 07:42 PM • Email Are you available for a quick call? Whats your…" at bounding box center [808, 580] width 457 height 394
copy div "Dovi Friedman • 07:42 PM • Email Are you available for a quick call? Whats your…"
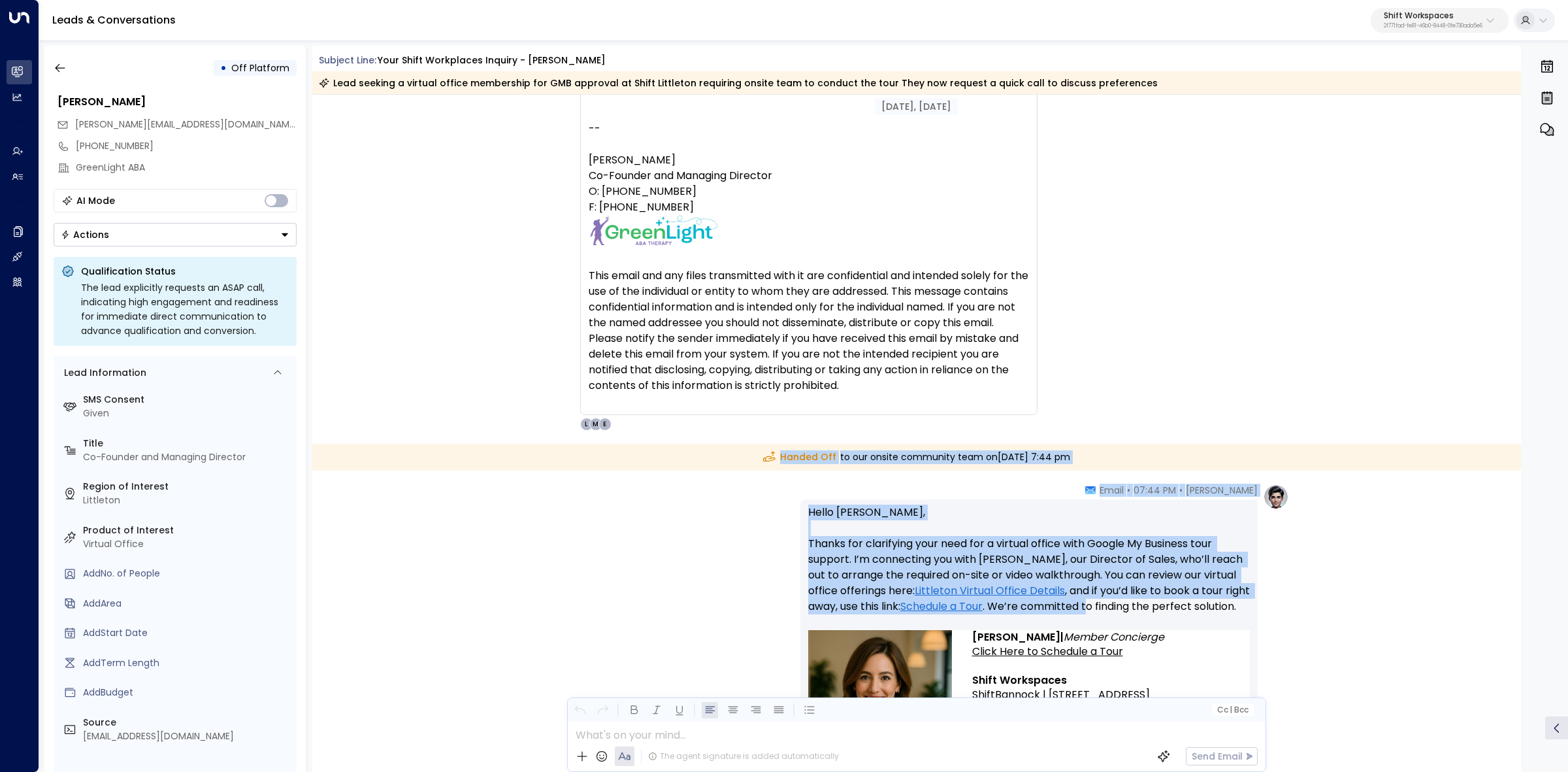
scroll to position [2695, 0]
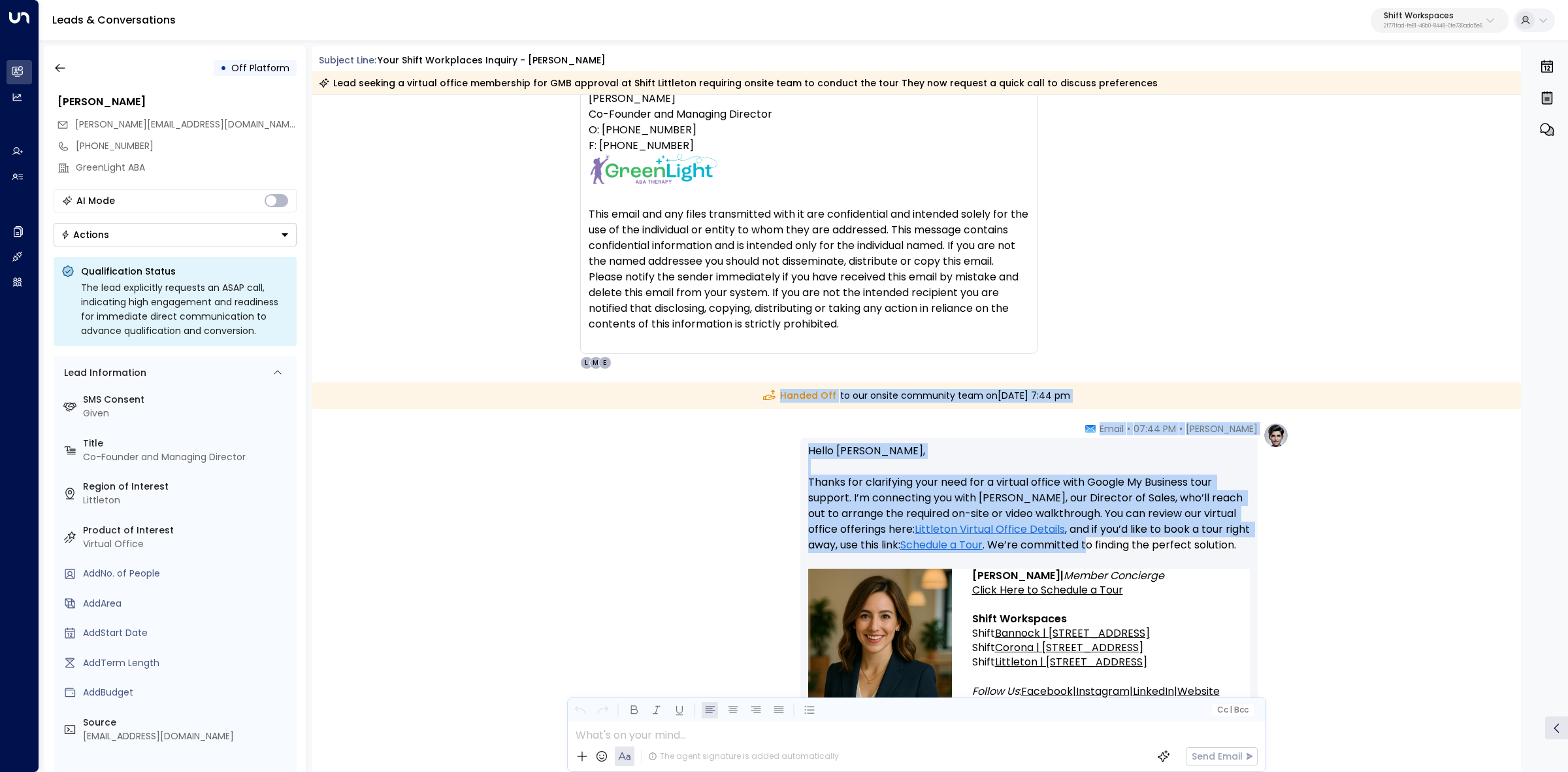
drag, startPoint x: 737, startPoint y: 467, endPoint x: 1233, endPoint y: 598, distance: 513.0
copy div "Handed Off to our onsite community team on Thursday, Jul 03 2025 at 7:44 pm Emm…"
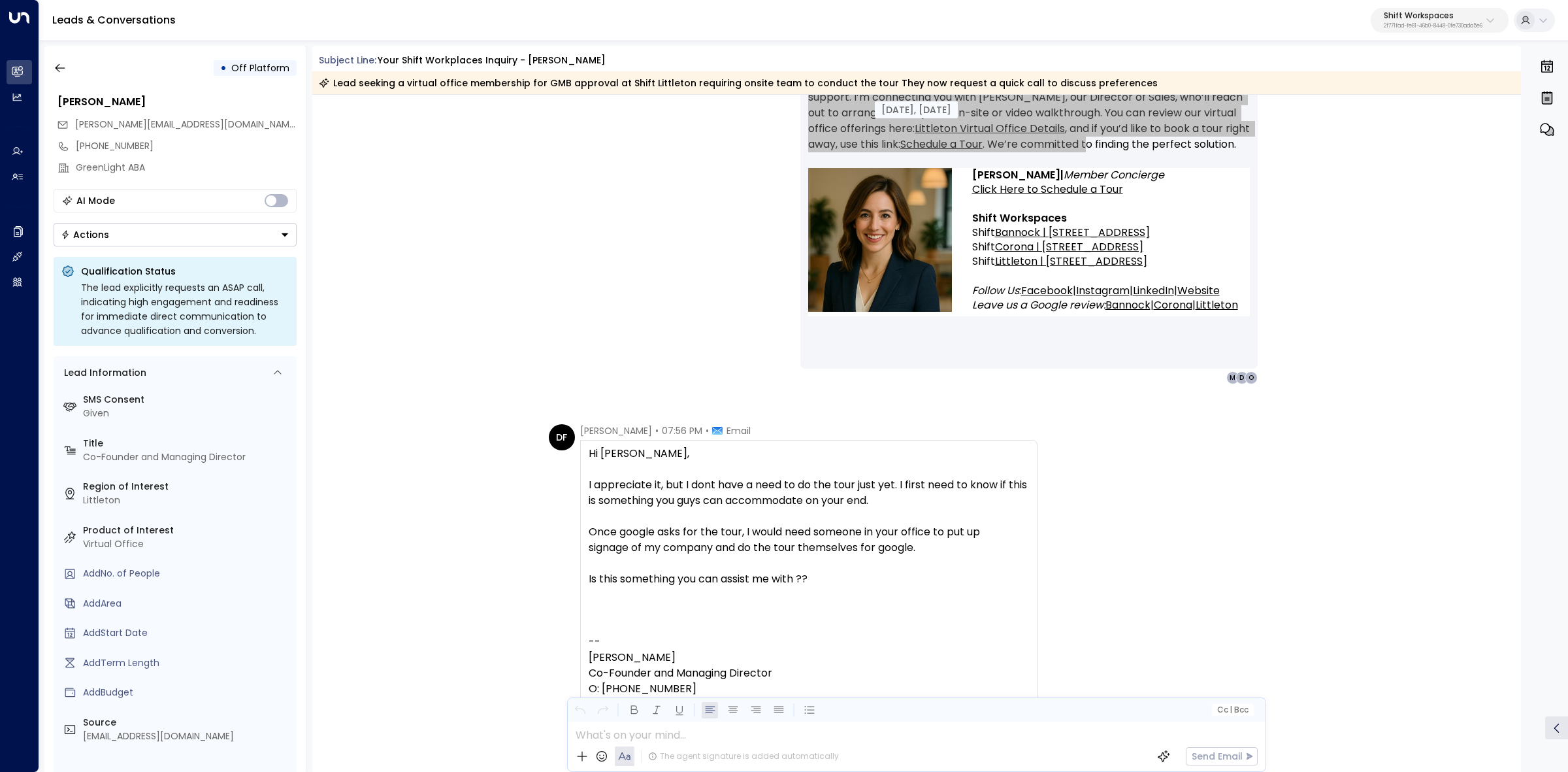
scroll to position [3104, 0]
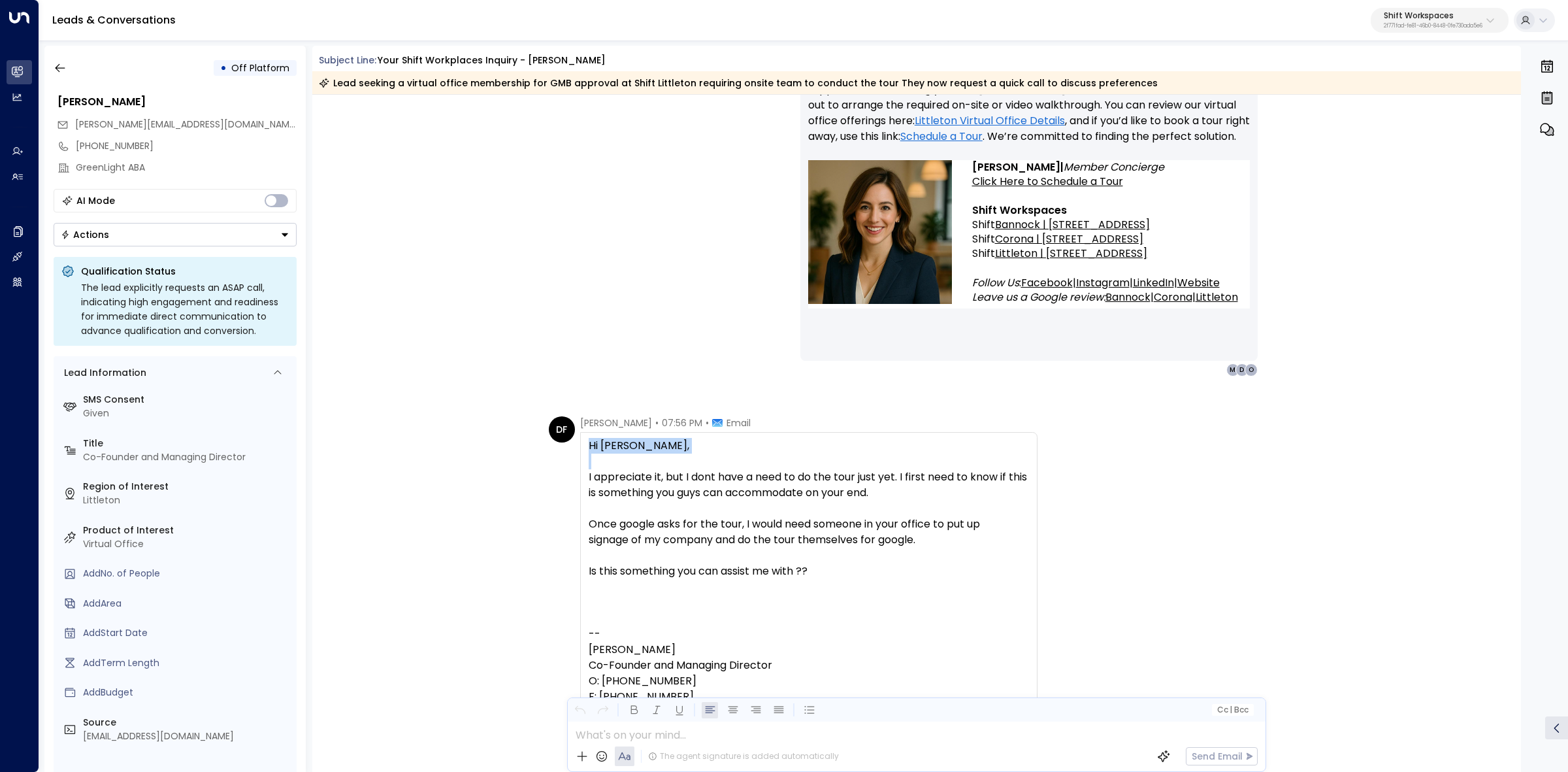
drag, startPoint x: 582, startPoint y: 430, endPoint x: 752, endPoint y: 469, distance: 174.4
click at [750, 463] on div "Dovi Friedman • 07:56 PM • Email Hi Emma, I appreciate it, but I dont have a ne…" at bounding box center [808, 668] width 457 height 504
click at [753, 469] on div "I appreciate it, but I dont have a need to do the tour just yet. I first need t…" at bounding box center [809, 485] width 441 height 31
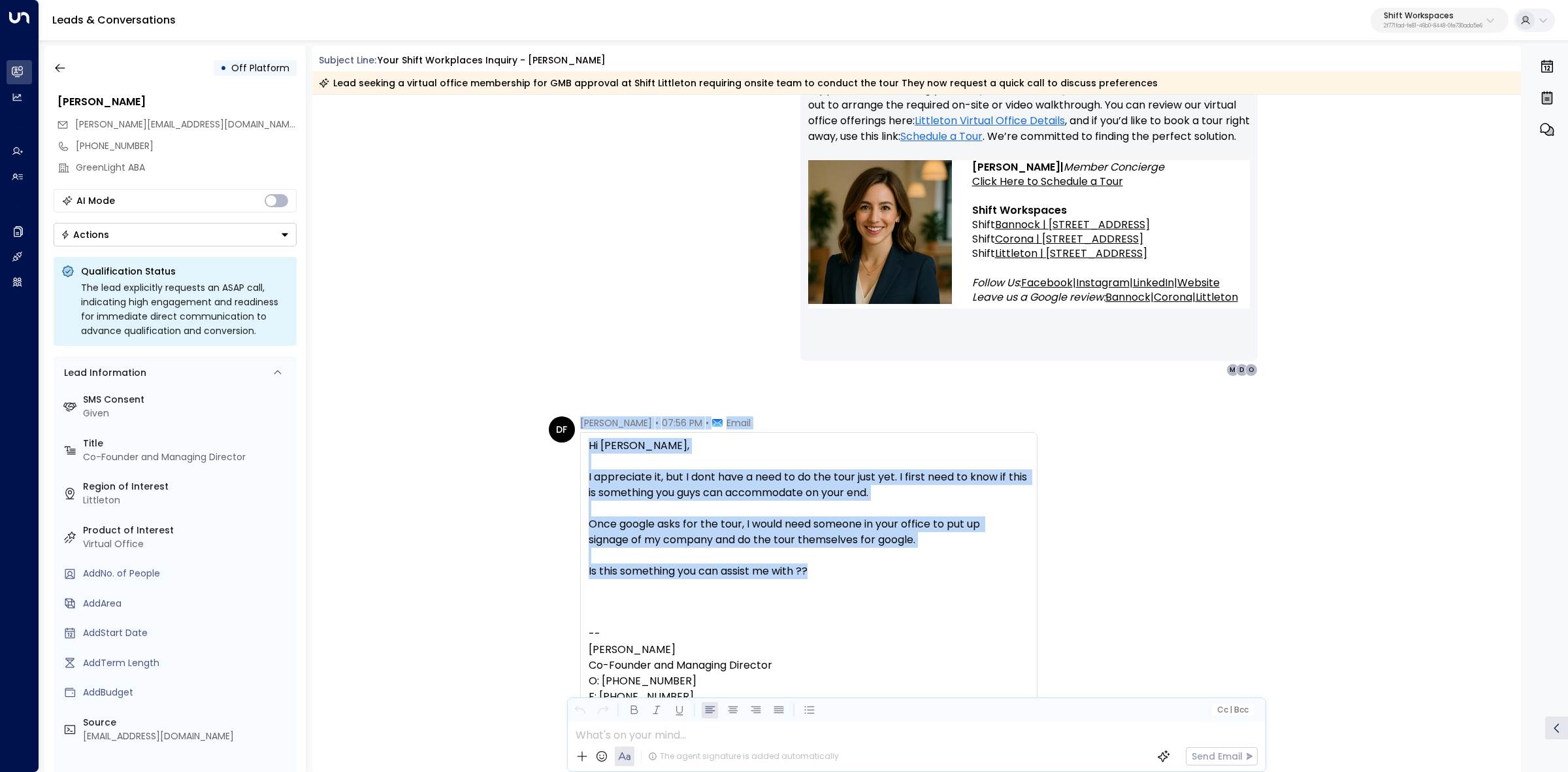
drag, startPoint x: 584, startPoint y: 419, endPoint x: 1013, endPoint y: 572, distance: 455.5
click at [1013, 572] on div "Dovi Friedman • 07:56 PM • Email Hi Emma, I appreciate it, but I dont have a ne…" at bounding box center [808, 668] width 457 height 504
copy div "Dovi Friedman • 07:56 PM • Email Hi Emma, I appreciate it, but I dont have a ne…"
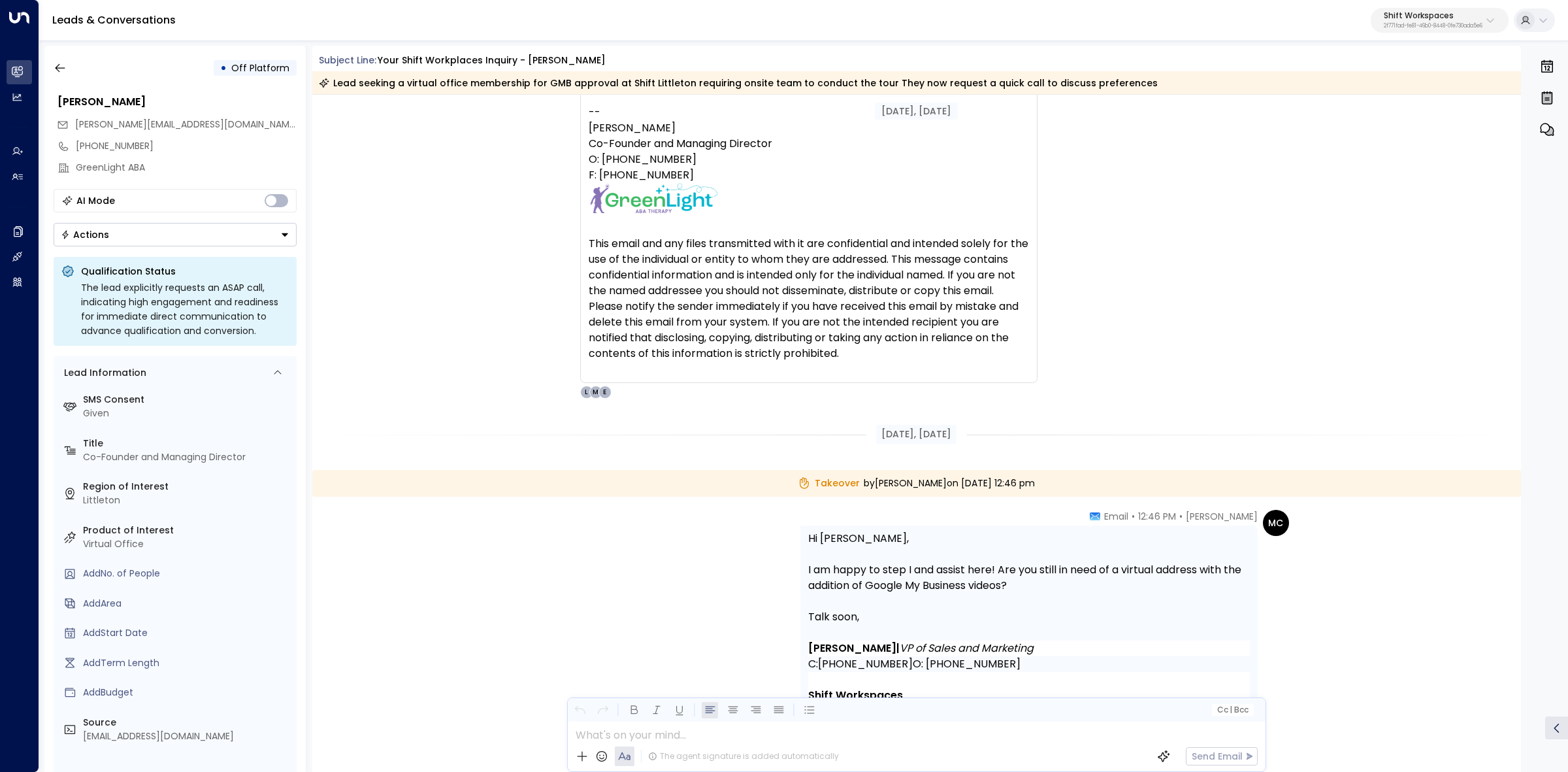
scroll to position [3675, 0]
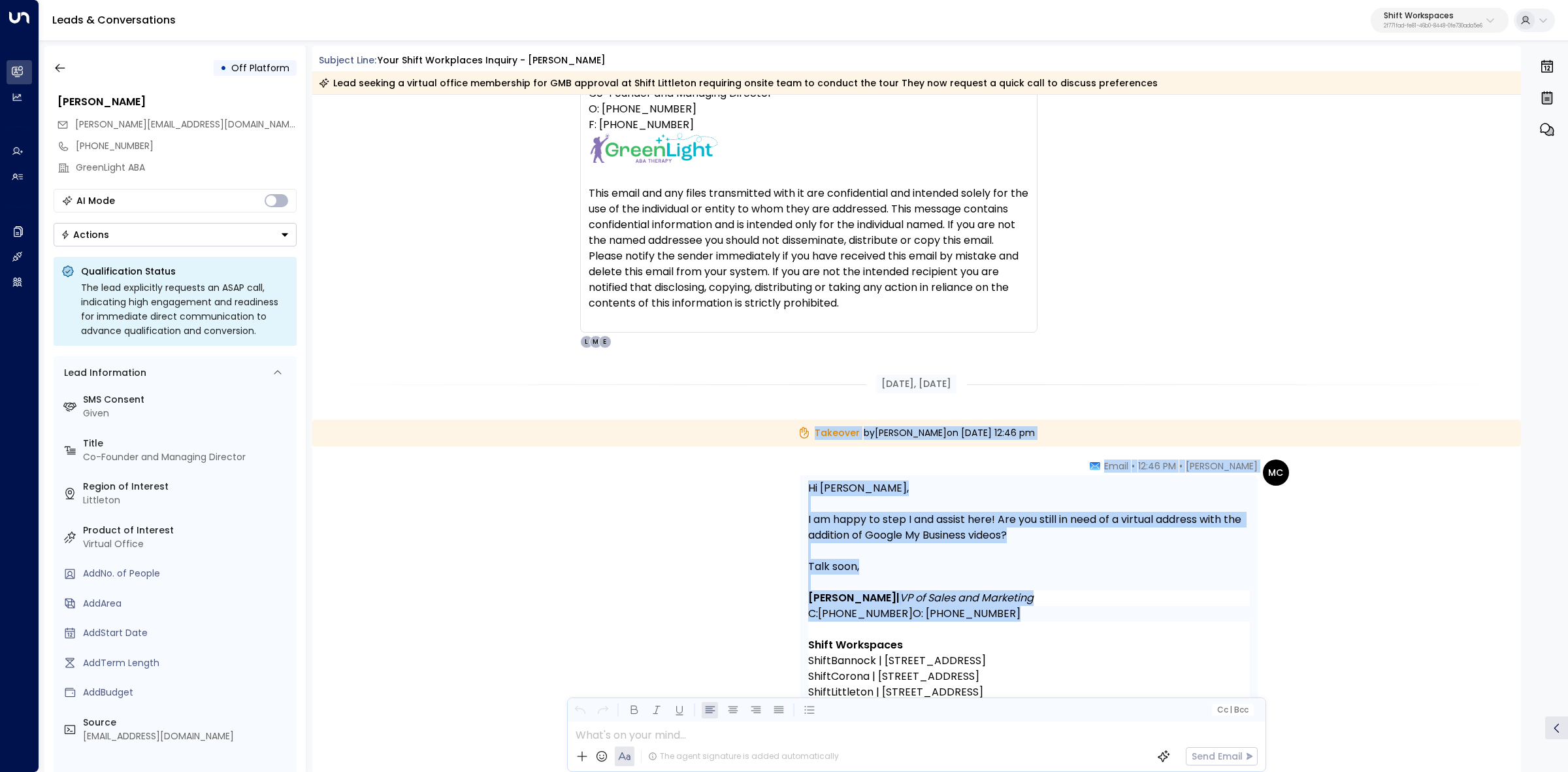
drag, startPoint x: 776, startPoint y: 433, endPoint x: 1107, endPoint y: 632, distance: 386.2
copy div "Takeover by Maggie Clark on Tuesday, Jul 08 2025 at 12:46 pm MC Maggie Clark • …"
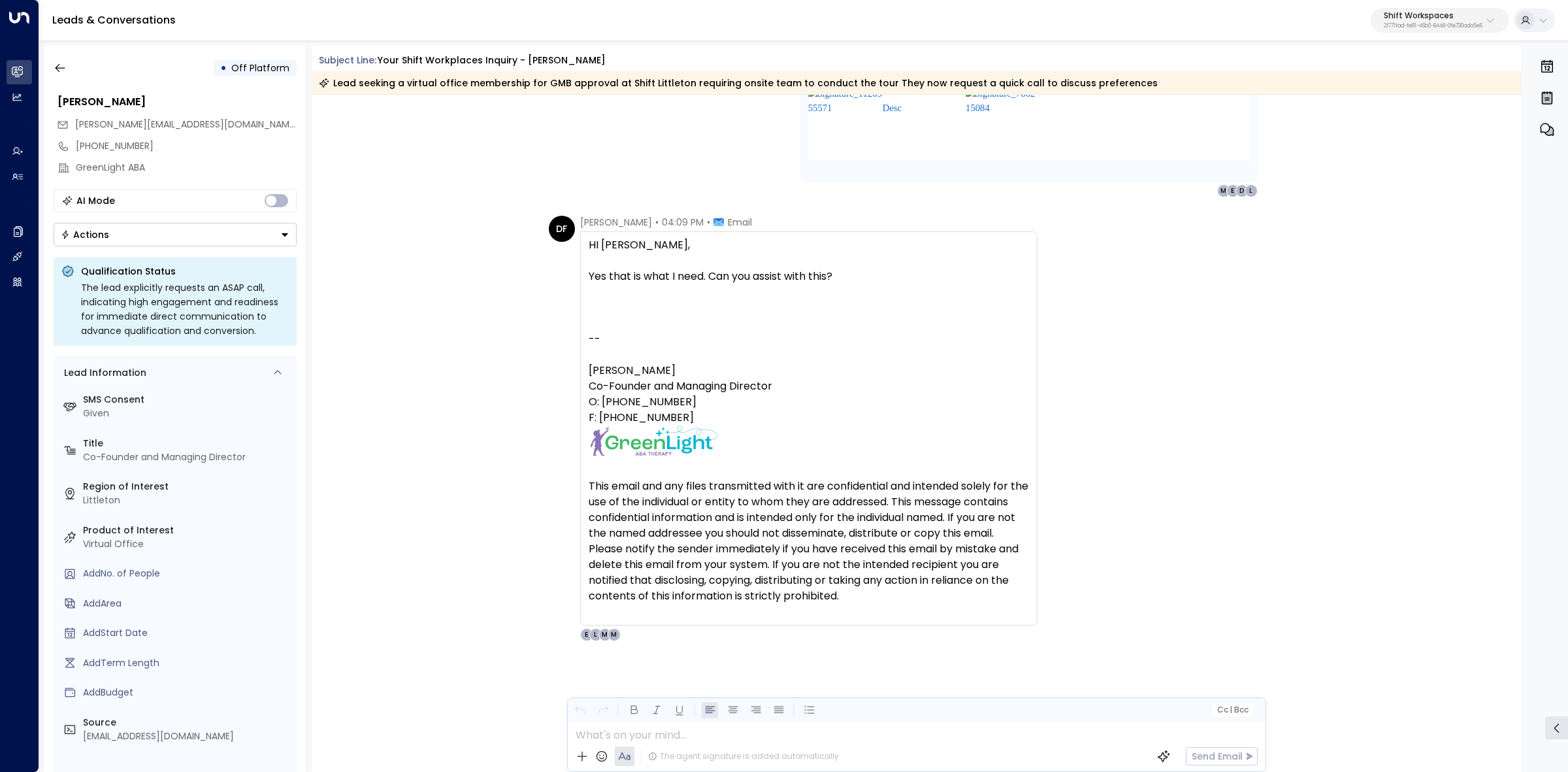
scroll to position [4427, 0]
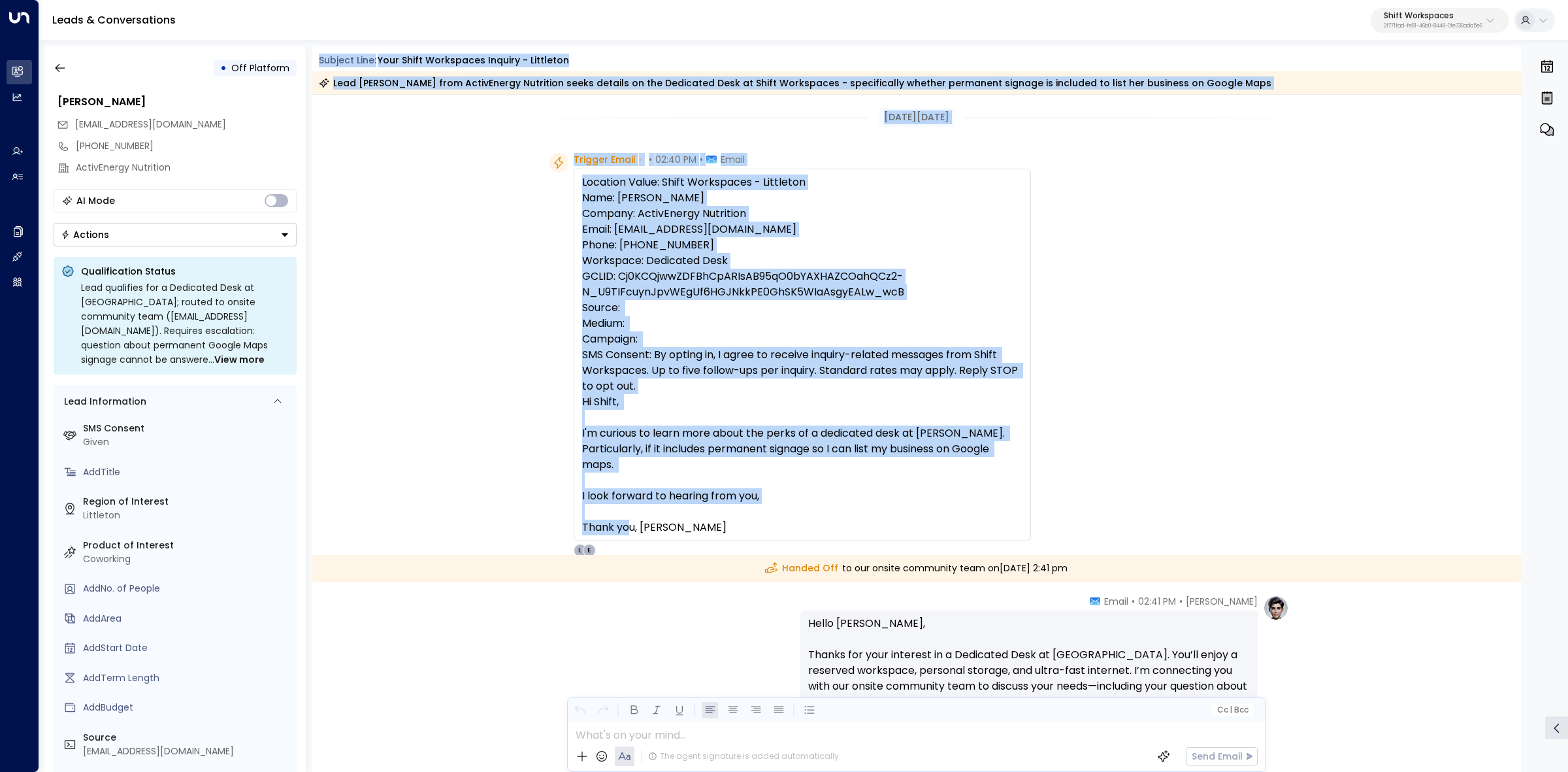
drag, startPoint x: 313, startPoint y: 62, endPoint x: 998, endPoint y: 526, distance: 827.4
click at [1003, 528] on div "Subject Line: Your Shift Workspaces Inquiry - Littleton Lead Emily Copeland fro…" at bounding box center [917, 409] width 1209 height 726
copy div "Subject Line: Your Shift Workspaces Inquiry - Littleton Lead Emily Copeland fro…"
click at [810, 453] on div "Location Value: Shift Workspaces - Littleton Name: Emily Copeland Company: Acti…" at bounding box center [803, 355] width 441 height 361
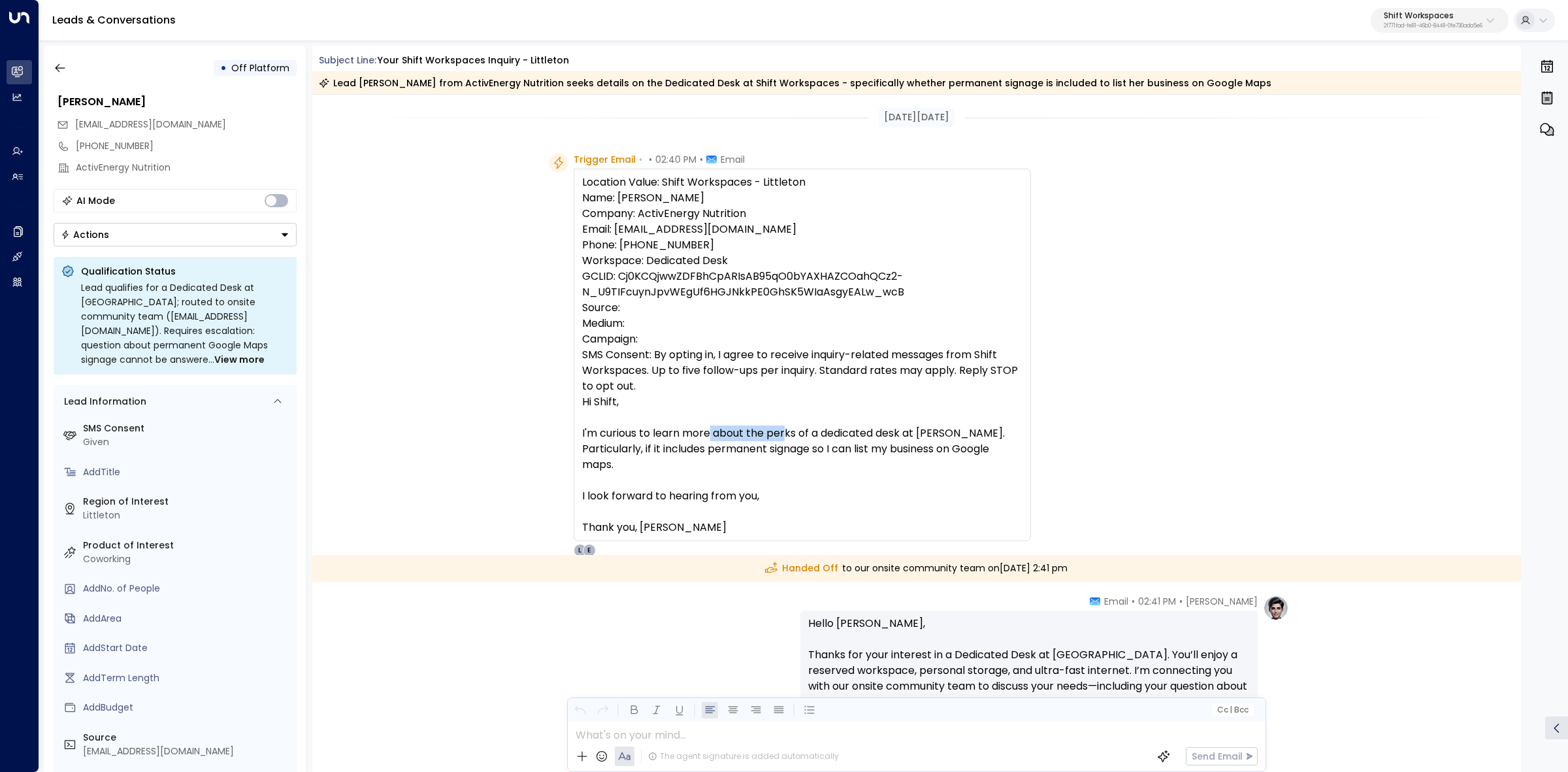
drag, startPoint x: 717, startPoint y: 436, endPoint x: 814, endPoint y: 438, distance: 97.0
click at [802, 436] on div "Location Value: Shift Workspaces - Littleton Name: Emily Copeland Company: Acti…" at bounding box center [803, 355] width 441 height 361
click at [815, 439] on div "Location Value: Shift Workspaces - Littleton Name: Emily Copeland Company: Acti…" at bounding box center [803, 355] width 441 height 361
drag, startPoint x: 745, startPoint y: 438, endPoint x: 871, endPoint y: 438, distance: 126.0
click at [838, 436] on div "Location Value: Shift Workspaces - Littleton Name: Emily Copeland Company: Acti…" at bounding box center [803, 355] width 441 height 361
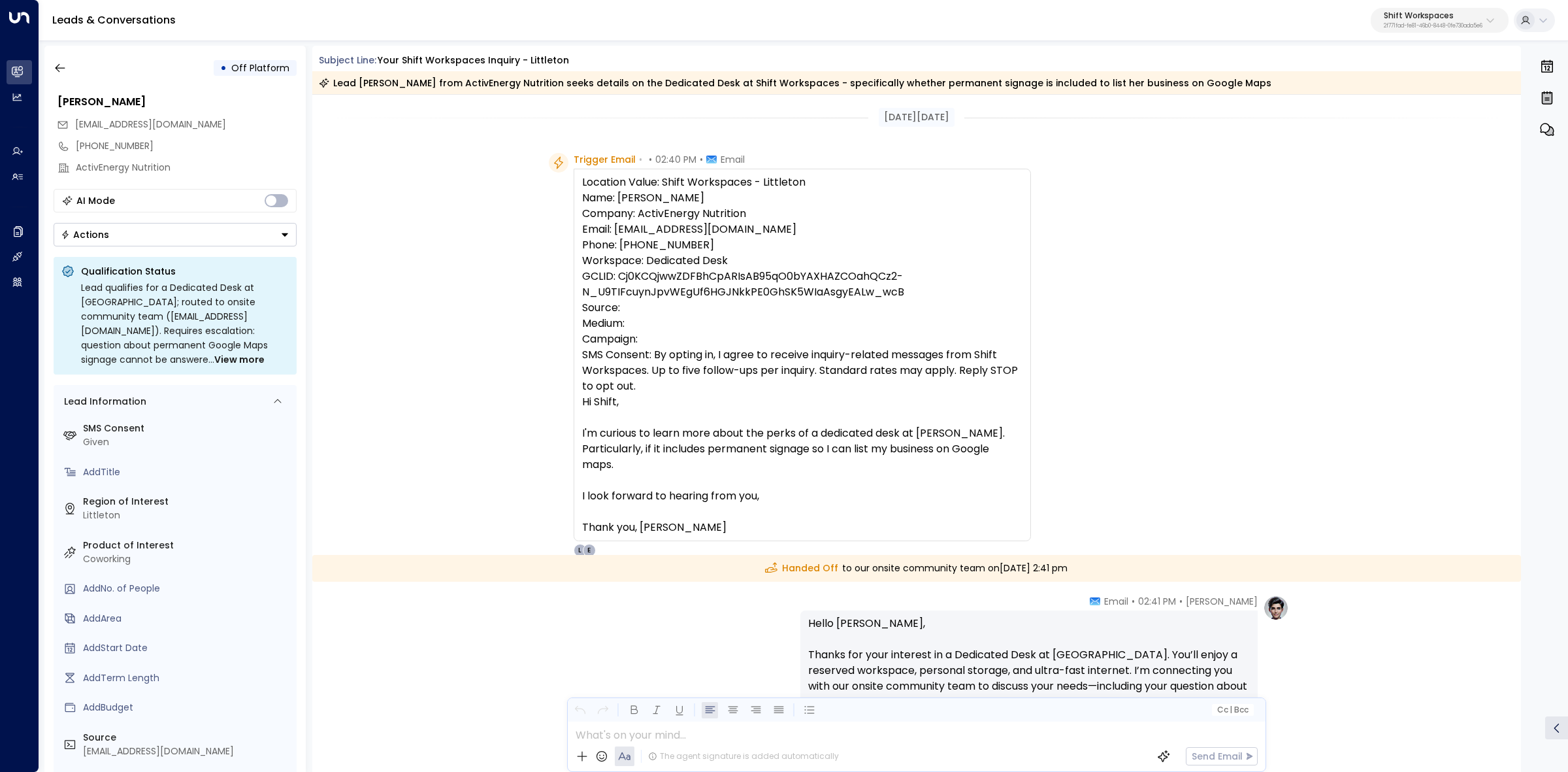
drag, startPoint x: 872, startPoint y: 438, endPoint x: 861, endPoint y: 439, distance: 11.0
click at [872, 439] on div "Location Value: Shift Workspaces - Littleton Name: Emily Copeland Company: Acti…" at bounding box center [803, 355] width 441 height 361
drag, startPoint x: 766, startPoint y: 439, endPoint x: 911, endPoint y: 440, distance: 145.0
click at [889, 439] on div "Location Value: Shift Workspaces - Littleton Name: Emily Copeland Company: Acti…" at bounding box center [803, 355] width 441 height 361
click at [911, 440] on div "Location Value: Shift Workspaces - Littleton Name: Emily Copeland Company: Acti…" at bounding box center [803, 355] width 441 height 361
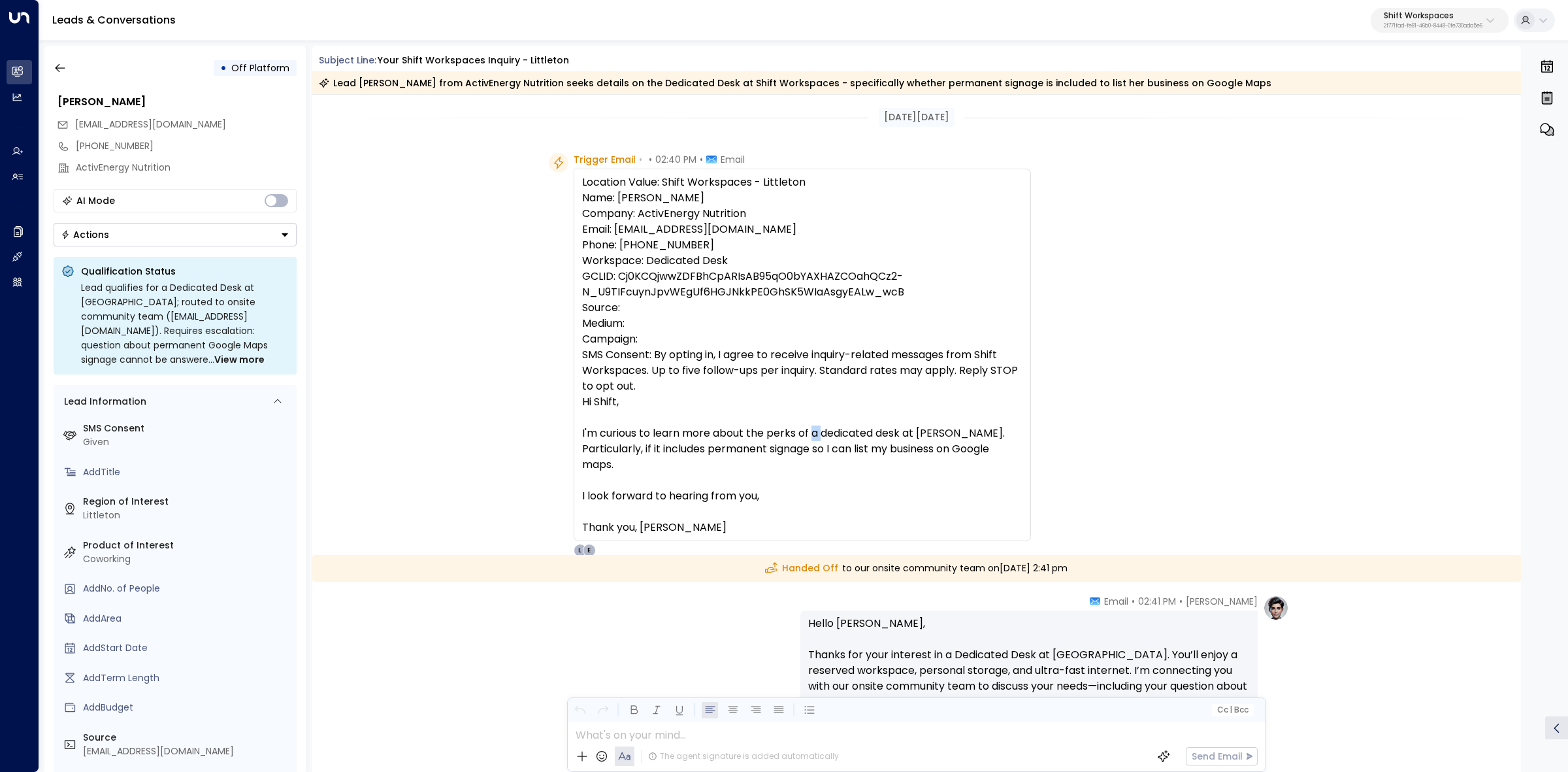
drag, startPoint x: 814, startPoint y: 439, endPoint x: 915, endPoint y: 438, distance: 101.0
click at [893, 438] on div "Location Value: Shift Workspaces - Littleton Name: Emily Copeland Company: Acti…" at bounding box center [803, 355] width 441 height 361
click at [918, 438] on div "Location Value: Shift Workspaces - Littleton Name: Emily Copeland Company: Acti…" at bounding box center [803, 355] width 441 height 361
drag, startPoint x: 830, startPoint y: 432, endPoint x: 1003, endPoint y: 431, distance: 173.0
click at [981, 429] on div "Location Value: Shift Workspaces - Littleton Name: Emily Copeland Company: Acti…" at bounding box center [803, 355] width 441 height 361
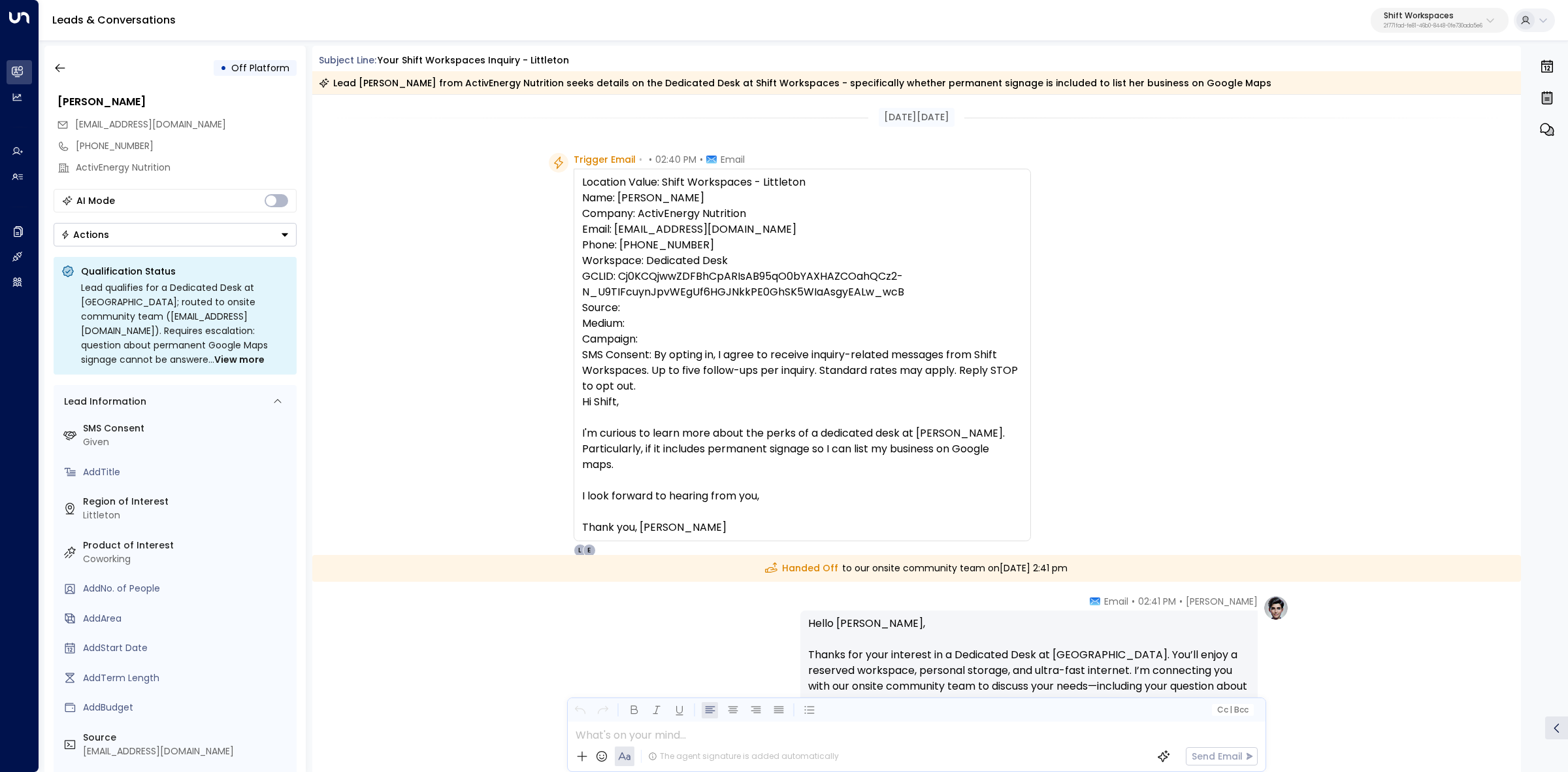
click at [1003, 431] on div "Location Value: Shift Workspaces - Littleton Name: Emily Copeland Company: Acti…" at bounding box center [803, 355] width 441 height 361
drag, startPoint x: 619, startPoint y: 456, endPoint x: 751, endPoint y: 456, distance: 132.0
click at [746, 456] on div "Location Value: Shift Workspaces - Littleton Name: Emily Copeland Company: Acti…" at bounding box center [803, 355] width 441 height 361
drag, startPoint x: 751, startPoint y: 456, endPoint x: 720, endPoint y: 458, distance: 31.1
click at [750, 458] on div "Location Value: Shift Workspaces - Littleton Name: Emily Copeland Company: Acti…" at bounding box center [803, 355] width 441 height 361
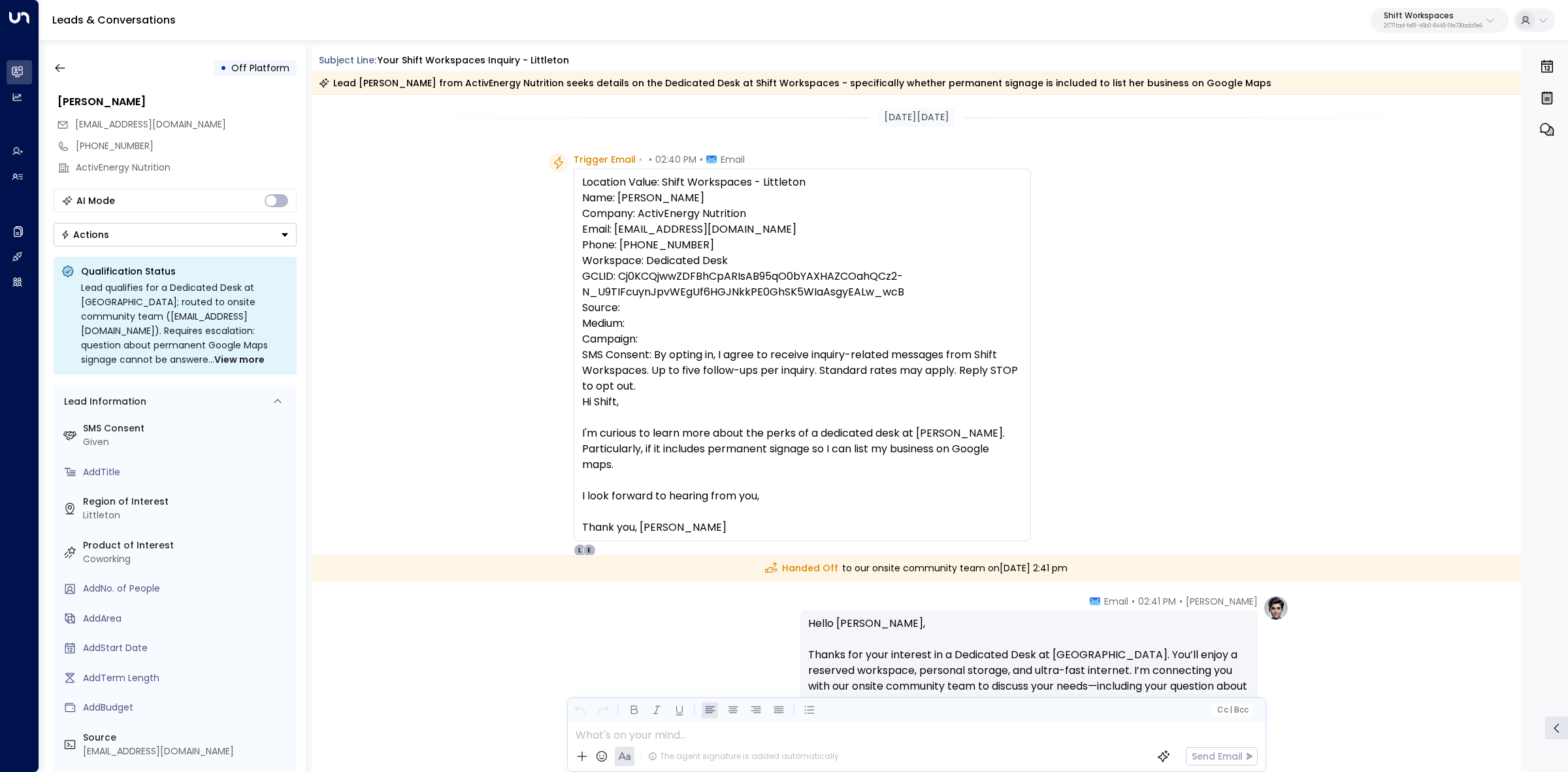
drag, startPoint x: 672, startPoint y: 458, endPoint x: 702, endPoint y: 456, distance: 30.1
click at [687, 456] on div "Location Value: Shift Workspaces - Littleton Name: Emily Copeland Company: Acti…" at bounding box center [803, 355] width 441 height 361
click at [704, 456] on div "Location Value: Shift Workspaces - Littleton Name: Emily Copeland Company: Acti…" at bounding box center [803, 355] width 441 height 361
click at [795, 459] on div "Location Value: Shift Workspaces - Littleton Name: Emily Copeland Company: Acti…" at bounding box center [803, 355] width 441 height 361
drag, startPoint x: 795, startPoint y: 459, endPoint x: 752, endPoint y: 456, distance: 43.1
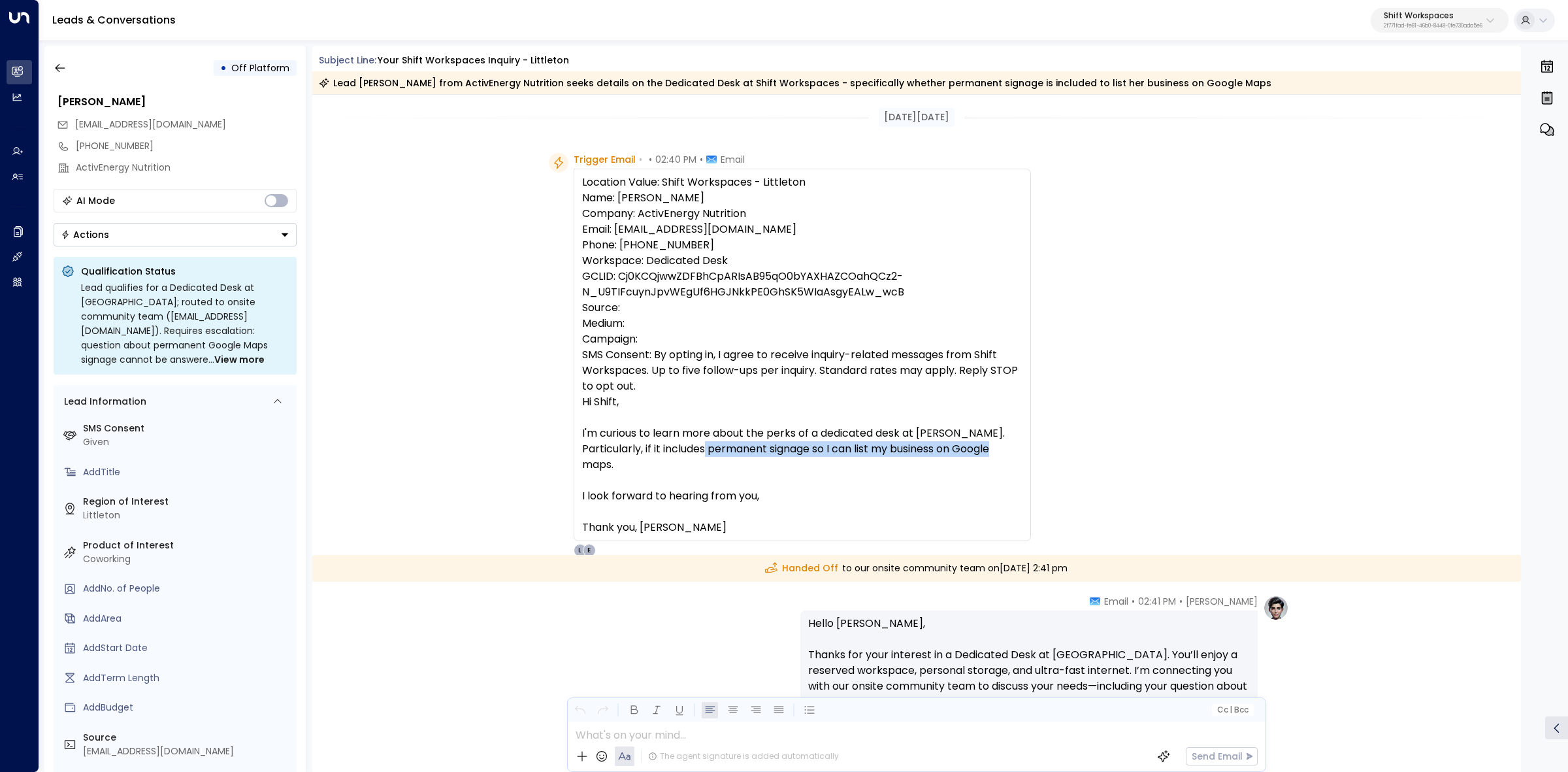
click at [795, 459] on div "Location Value: Shift Workspaces - Littleton Name: Emily Copeland Company: Acti…" at bounding box center [803, 355] width 441 height 361
click at [752, 456] on div "Location Value: Shift Workspaces - Littleton Name: Emily Copeland Company: Acti…" at bounding box center [803, 355] width 441 height 361
drag, startPoint x: 729, startPoint y: 456, endPoint x: 838, endPoint y: 456, distance: 109.0
click at [728, 455] on div "Location Value: Shift Workspaces - Littleton Name: Emily Copeland Company: Acti…" at bounding box center [803, 355] width 441 height 361
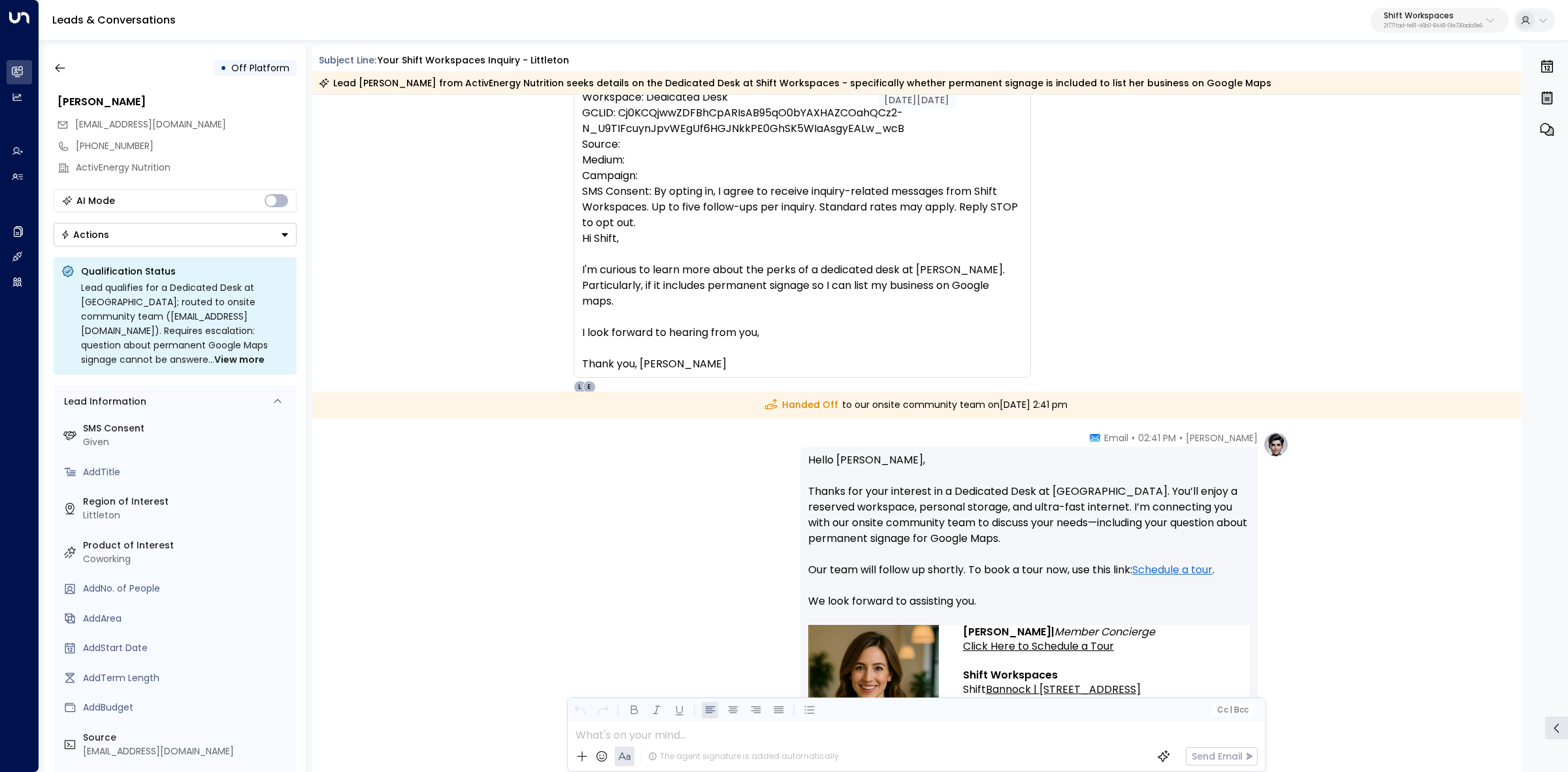
scroll to position [245, 0]
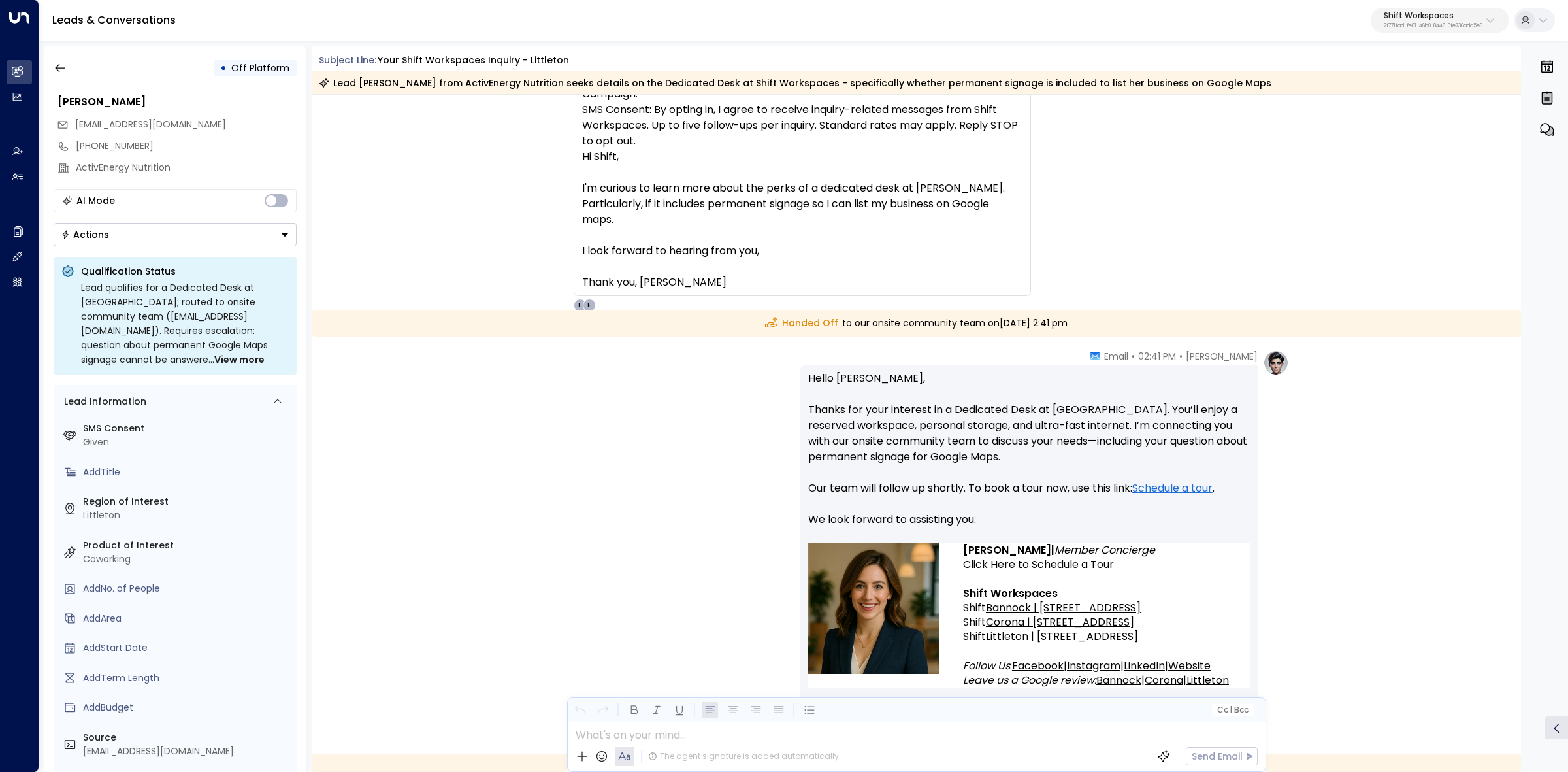
drag, startPoint x: 1054, startPoint y: 591, endPoint x: 735, endPoint y: 319, distance: 419.2
copy div "Handed Off to our onsite community team on Tuesday, Aug 19 2025 at 2:41 pm Emma…"
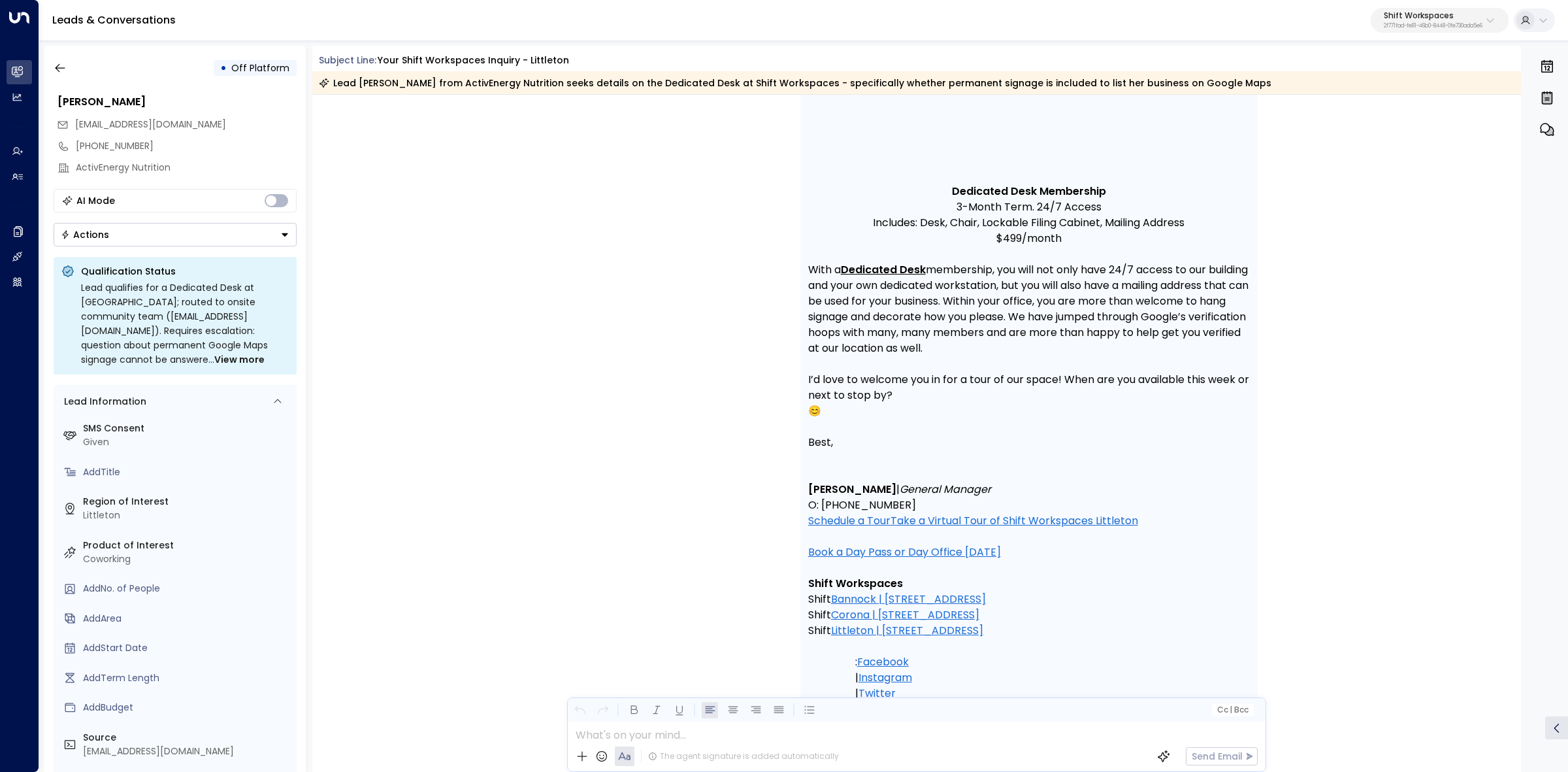
scroll to position [1307, 0]
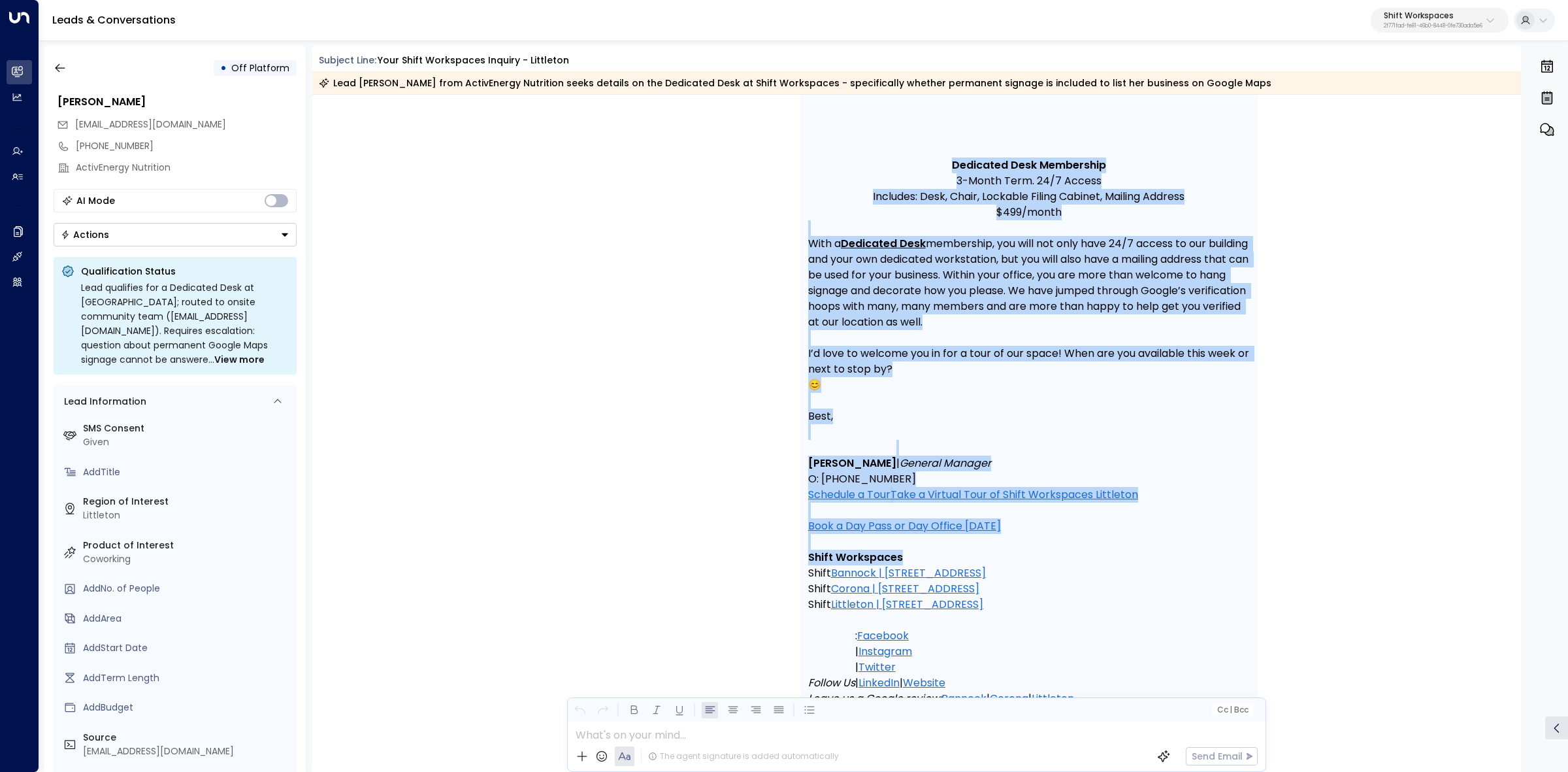
drag, startPoint x: 780, startPoint y: 439, endPoint x: 1239, endPoint y: 569, distance: 477.1
click at [1239, 569] on div "Aug 19, 15 days ago Takeover by Summer Sousa on Tuesday, Aug 19 2025 at 3:18 pm…" at bounding box center [917, 120] width 1209 height 2665
copy div "Takeover by Summer Sousa on Tuesday, Aug 19 2025 at 3:18 pm SS Summer Sousa • 0…"
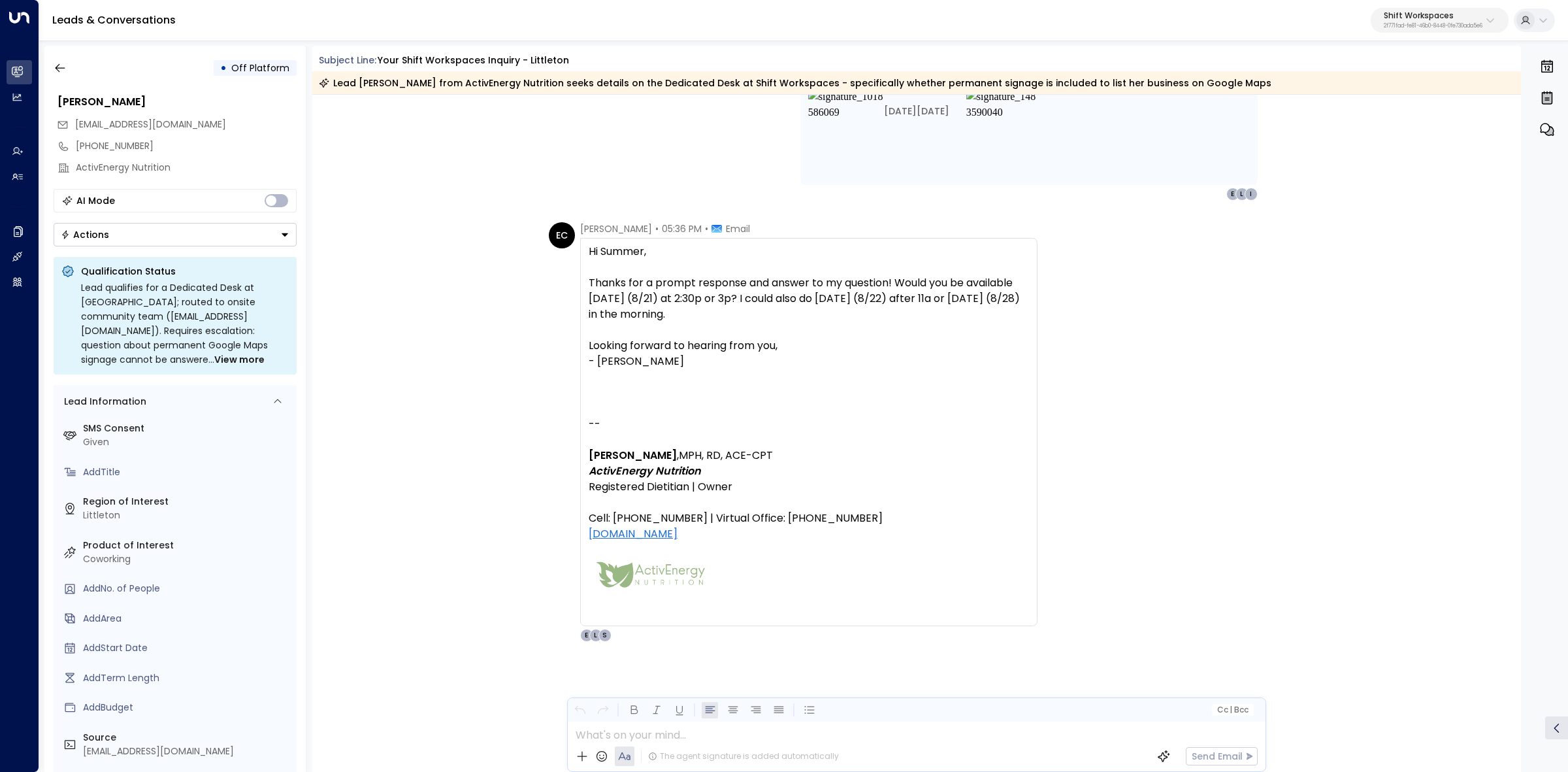
scroll to position [1988, 0]
drag, startPoint x: 737, startPoint y: 285, endPoint x: 815, endPoint y: 288, distance: 78.1
click at [800, 286] on div "Thanks for a prompt response and answer to my question! Would you be available …" at bounding box center [809, 298] width 441 height 47
click at [815, 288] on div "Thanks for a prompt response and answer to my question! Would you be available …" at bounding box center [809, 298] width 441 height 47
drag, startPoint x: 780, startPoint y: 284, endPoint x: 968, endPoint y: 290, distance: 188.1
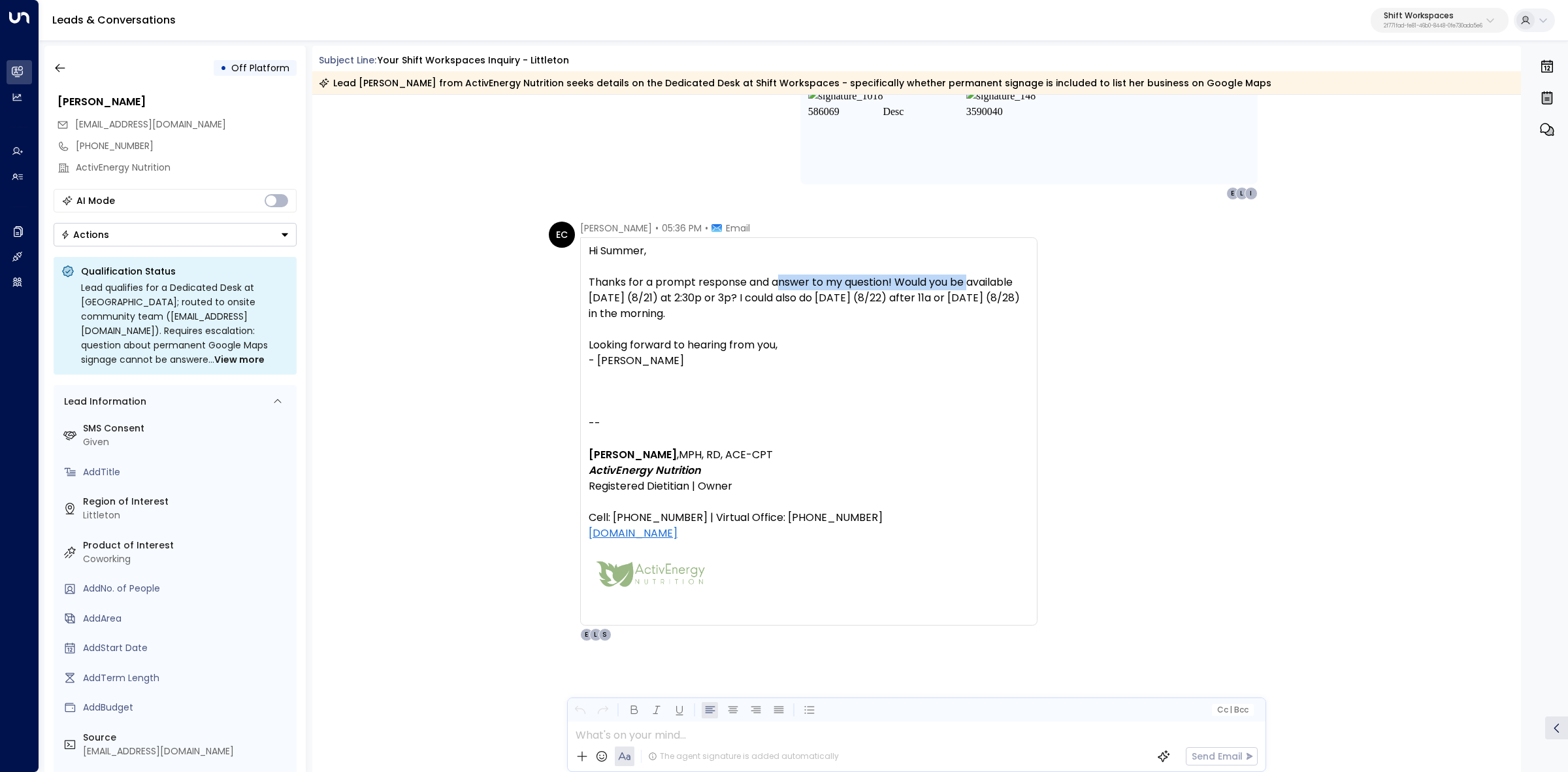
click at [968, 290] on div "Thanks for a prompt response and answer to my question! Would you be available …" at bounding box center [809, 298] width 441 height 47
drag, startPoint x: 926, startPoint y: 290, endPoint x: 931, endPoint y: 309, distance: 19.6
click at [931, 309] on div "Thanks for a prompt response and answer to my question! Would you be available …" at bounding box center [809, 298] width 441 height 47
click at [931, 311] on div "Thanks for a prompt response and answer to my question! Would you be available …" at bounding box center [809, 298] width 441 height 47
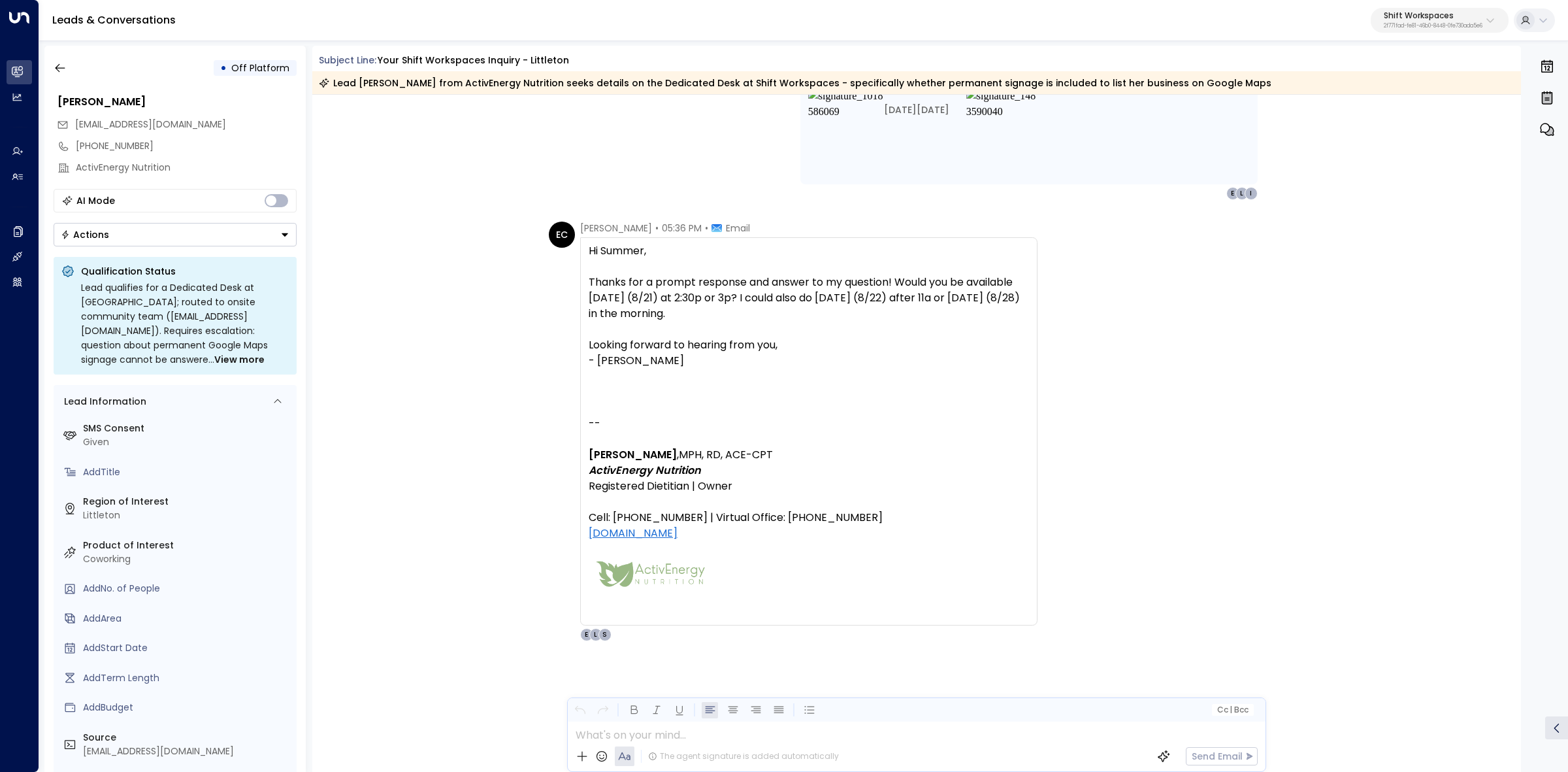
click at [1019, 430] on div "Hi Summer, Thanks for a prompt response and answer to my question! Would you be…" at bounding box center [809, 431] width 441 height 376
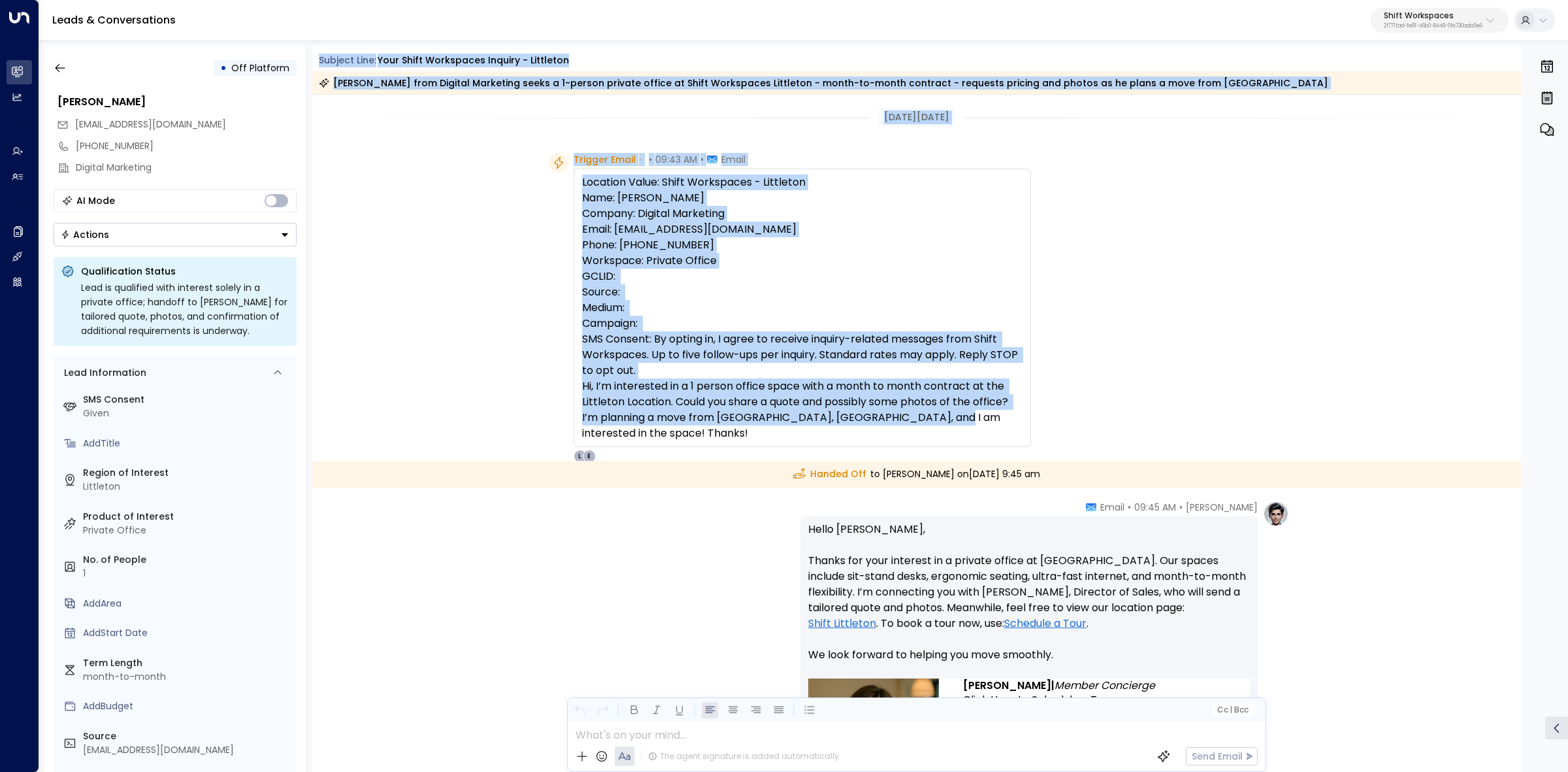
drag, startPoint x: 318, startPoint y: 57, endPoint x: 1073, endPoint y: 433, distance: 843.4
click at [1075, 432] on div "Subject Line: Your Shift Workspaces Inquiry - Littleton [PERSON_NAME] from Digi…" at bounding box center [917, 409] width 1209 height 726
copy div "Subject Line: Your Shift Workspaces Inquiry - Littleton [PERSON_NAME] from Digi…"
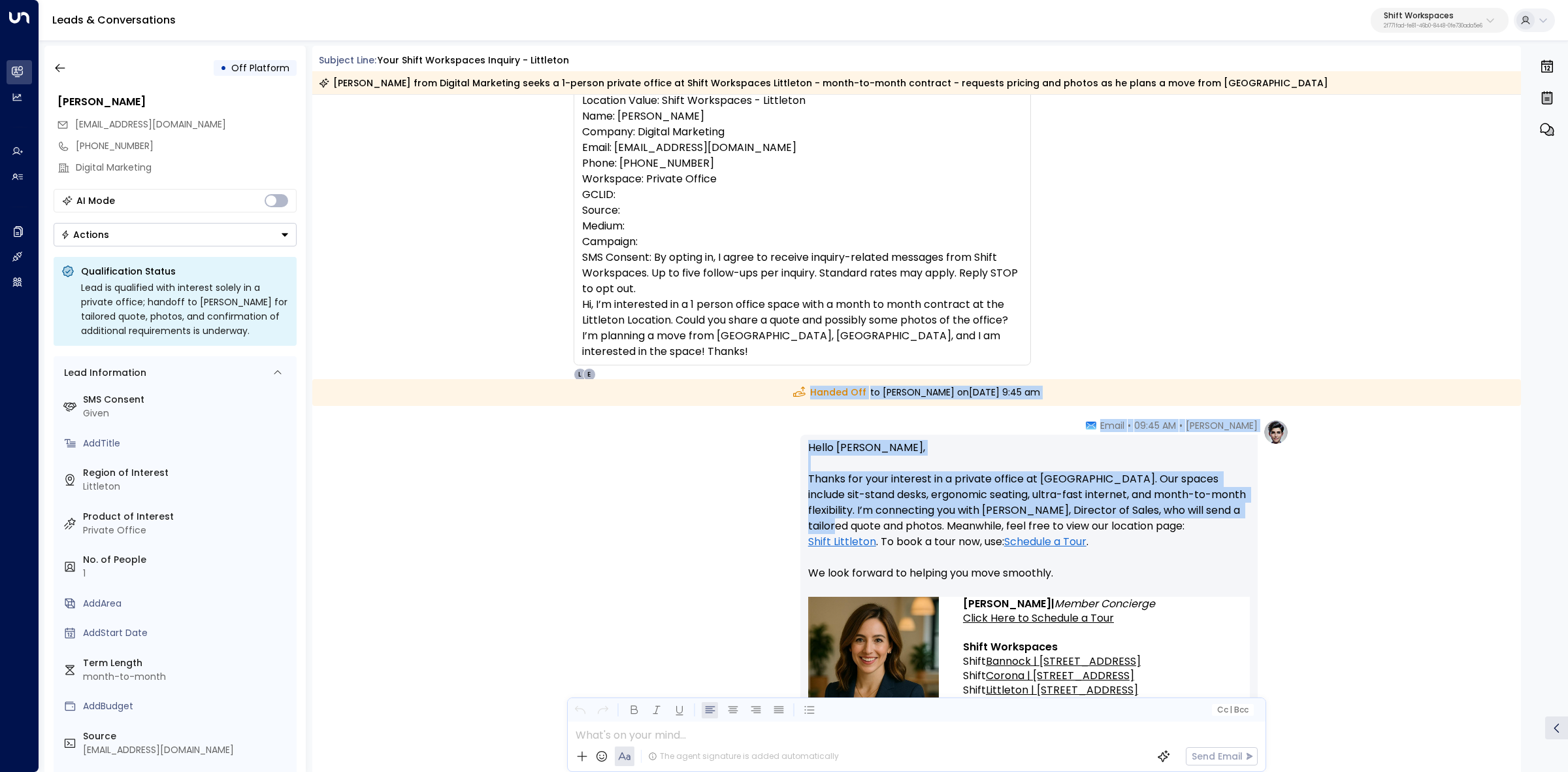
scroll to position [163, 0]
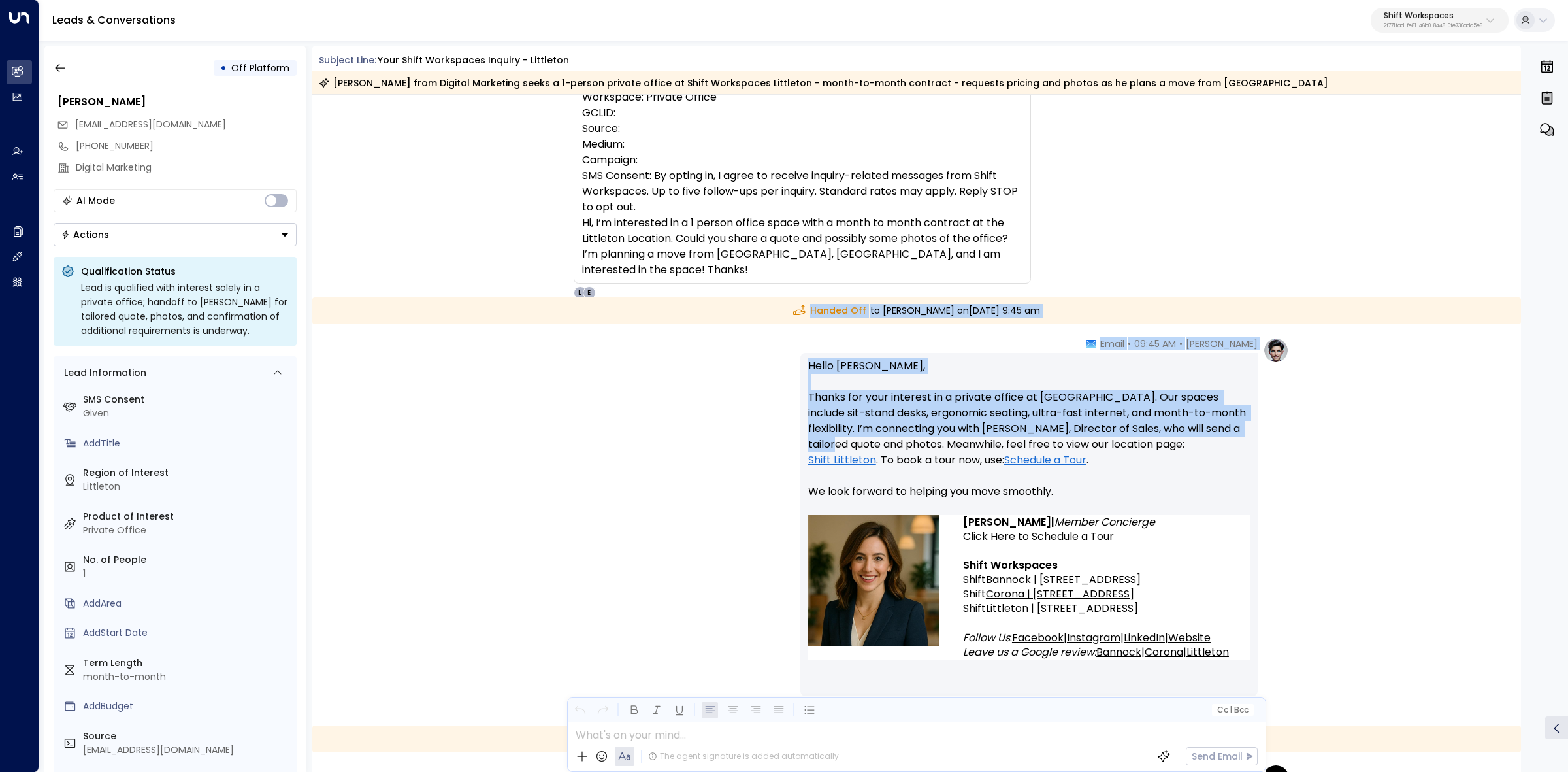
drag, startPoint x: 779, startPoint y: 477, endPoint x: 1127, endPoint y: 566, distance: 359.2
click at [1127, 566] on div "[DATE][DATE] Trigger Email • • 09:43 AM • Email Location Value: Shift Workspace…" at bounding box center [917, 651] width 1209 height 1440
copy div "Handed Off to [PERSON_NAME] [DATE][DATE] 9:45 am [PERSON_NAME] • 09:45 AM • Ema…"
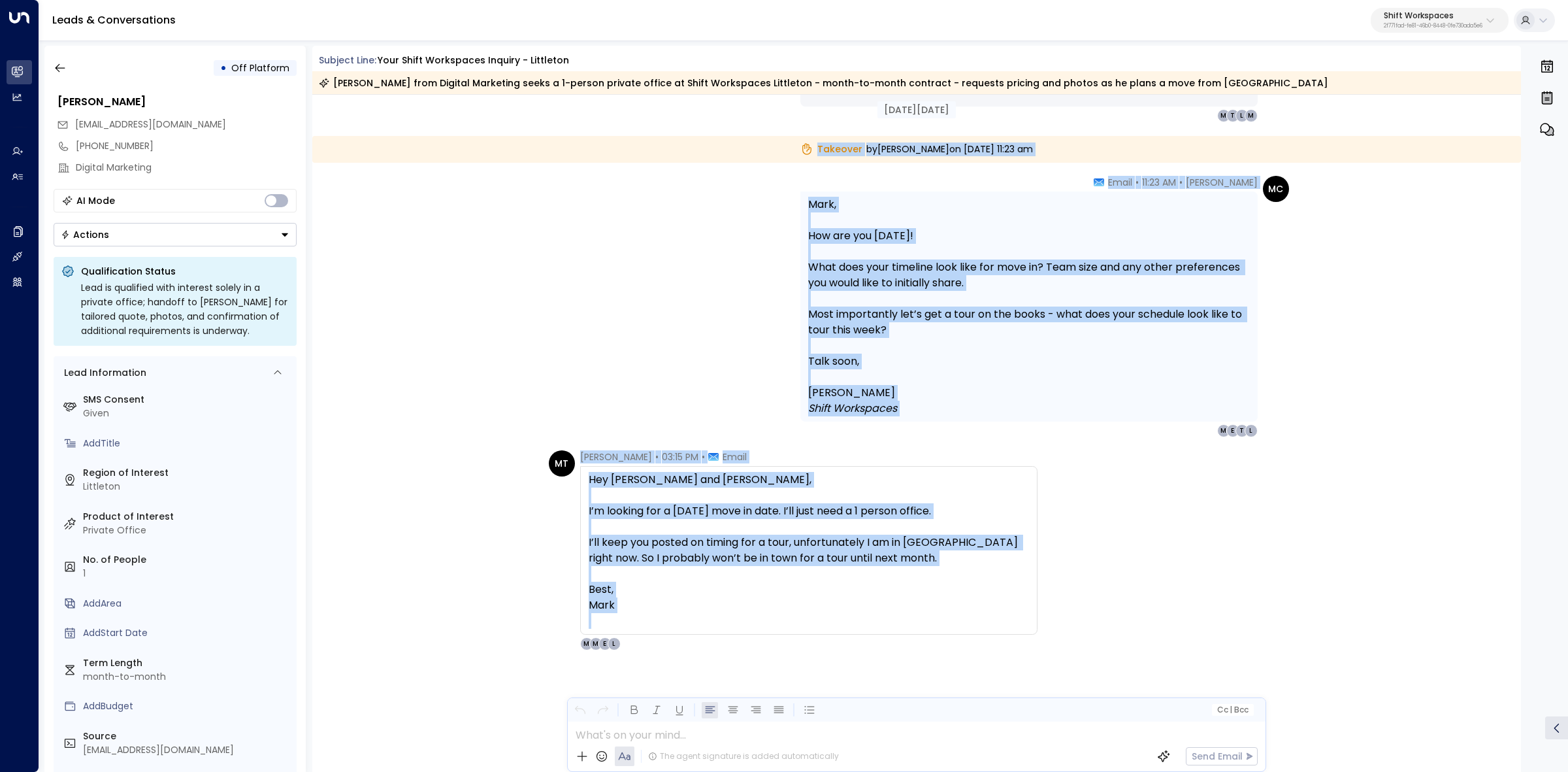
scroll to position [762, 0]
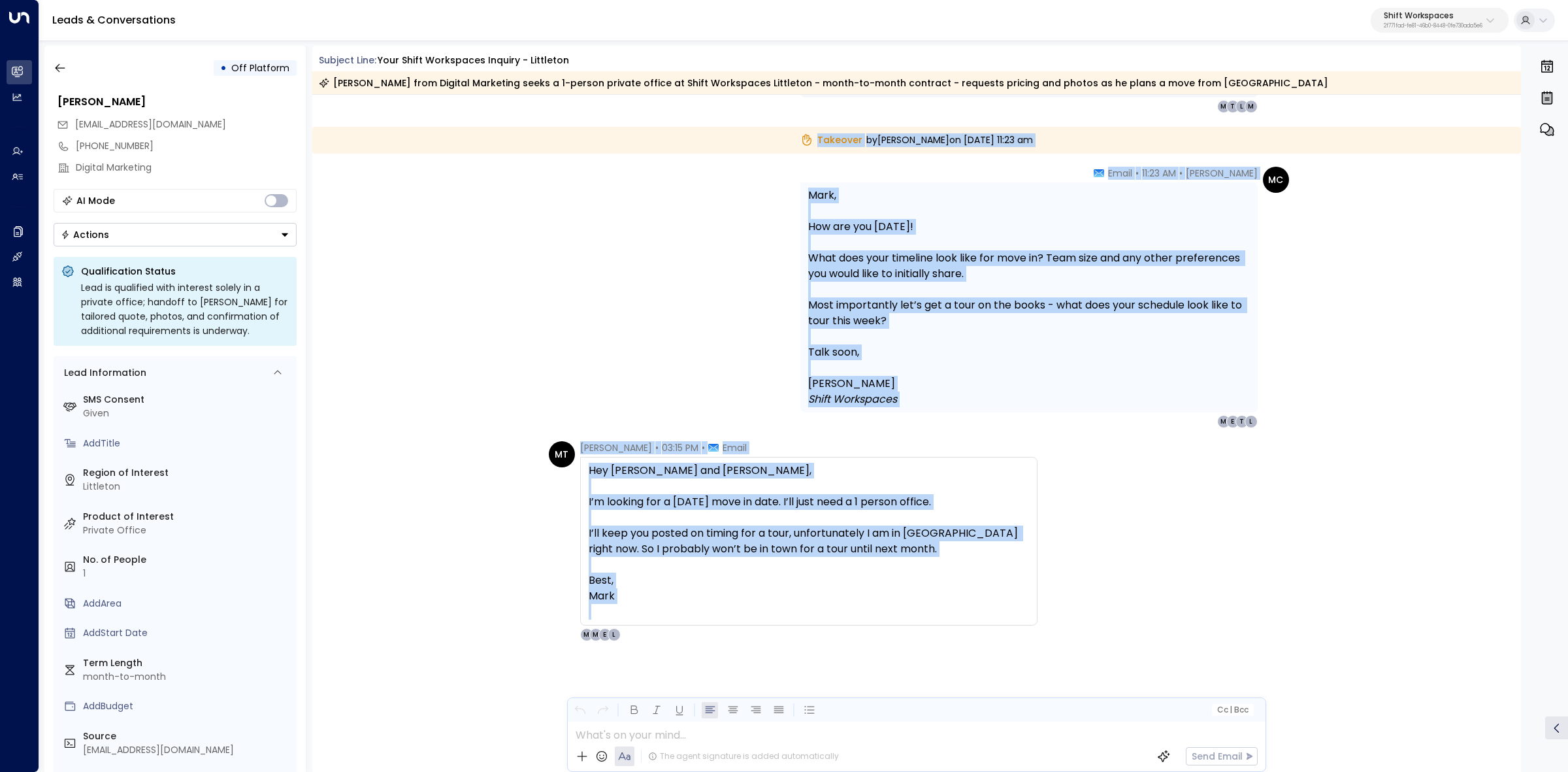
drag, startPoint x: 793, startPoint y: 406, endPoint x: 1014, endPoint y: 608, distance: 299.4
click at [1014, 608] on div "[DATE][DATE] [DATE][DATE] Handed Off to [PERSON_NAME] [DATE][DATE] 9:45 am [PER…" at bounding box center [917, 53] width 1209 height 1440
copy div "Takeover by [PERSON_NAME] [DATE][DATE] 11:23 am MC [PERSON_NAME] • 11:23 AM • E…"
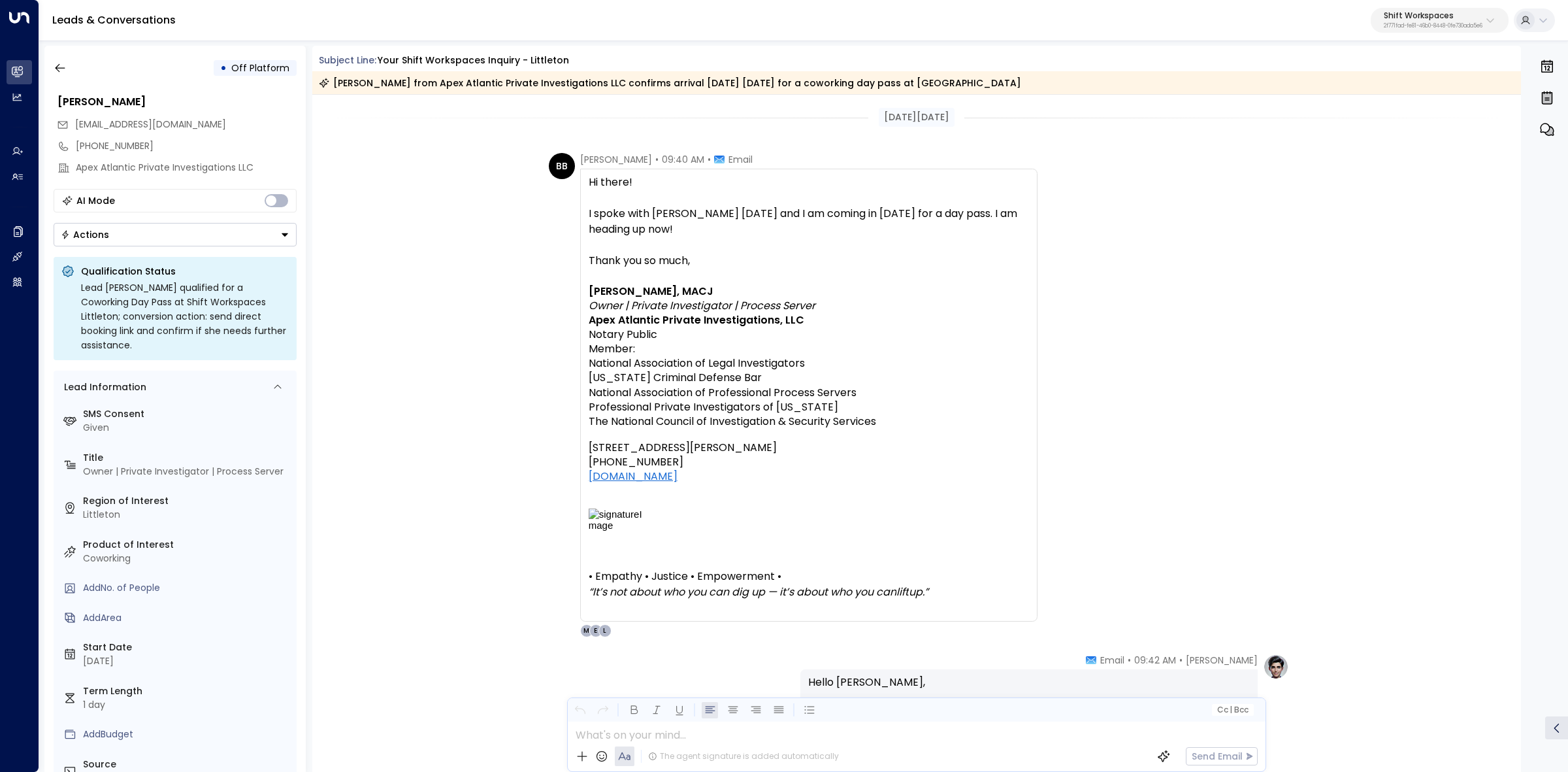
drag, startPoint x: 318, startPoint y: 62, endPoint x: 1053, endPoint y: 90, distance: 735.5
click at [1053, 90] on div "Subject Line: Your Shift Workspaces Inquiry - [PERSON_NAME] [PERSON_NAME] from …" at bounding box center [917, 74] width 1209 height 41
copy div "Subject Line: Your Shift Workspaces Inquiry - [PERSON_NAME] [PERSON_NAME] from …"
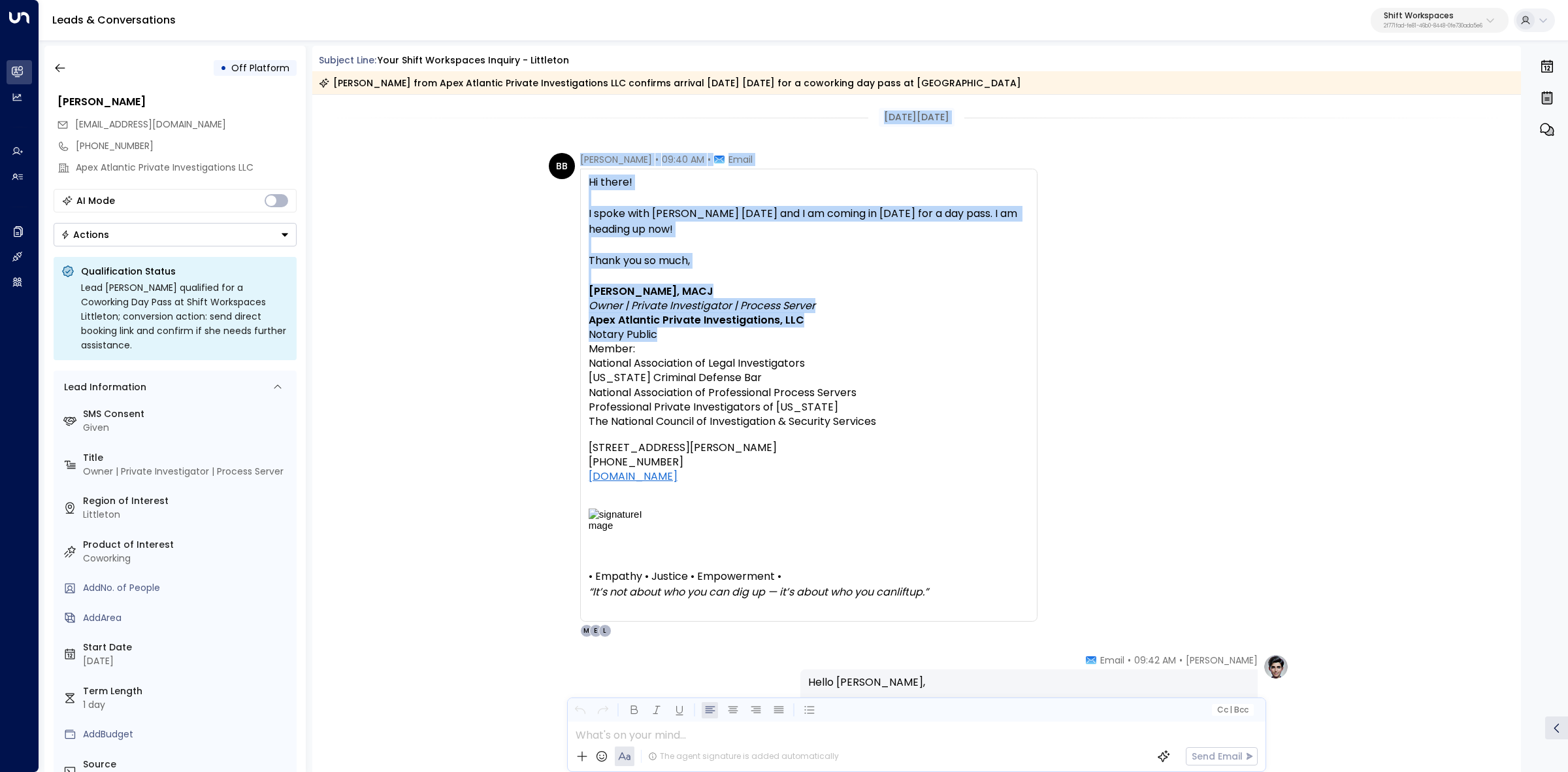
drag, startPoint x: 866, startPoint y: 113, endPoint x: 802, endPoint y: 336, distance: 232.0
copy div "[DATE][DATE] BB [PERSON_NAME] • 09:40 AM • Email Hi there! I spoke with [PERSON…"
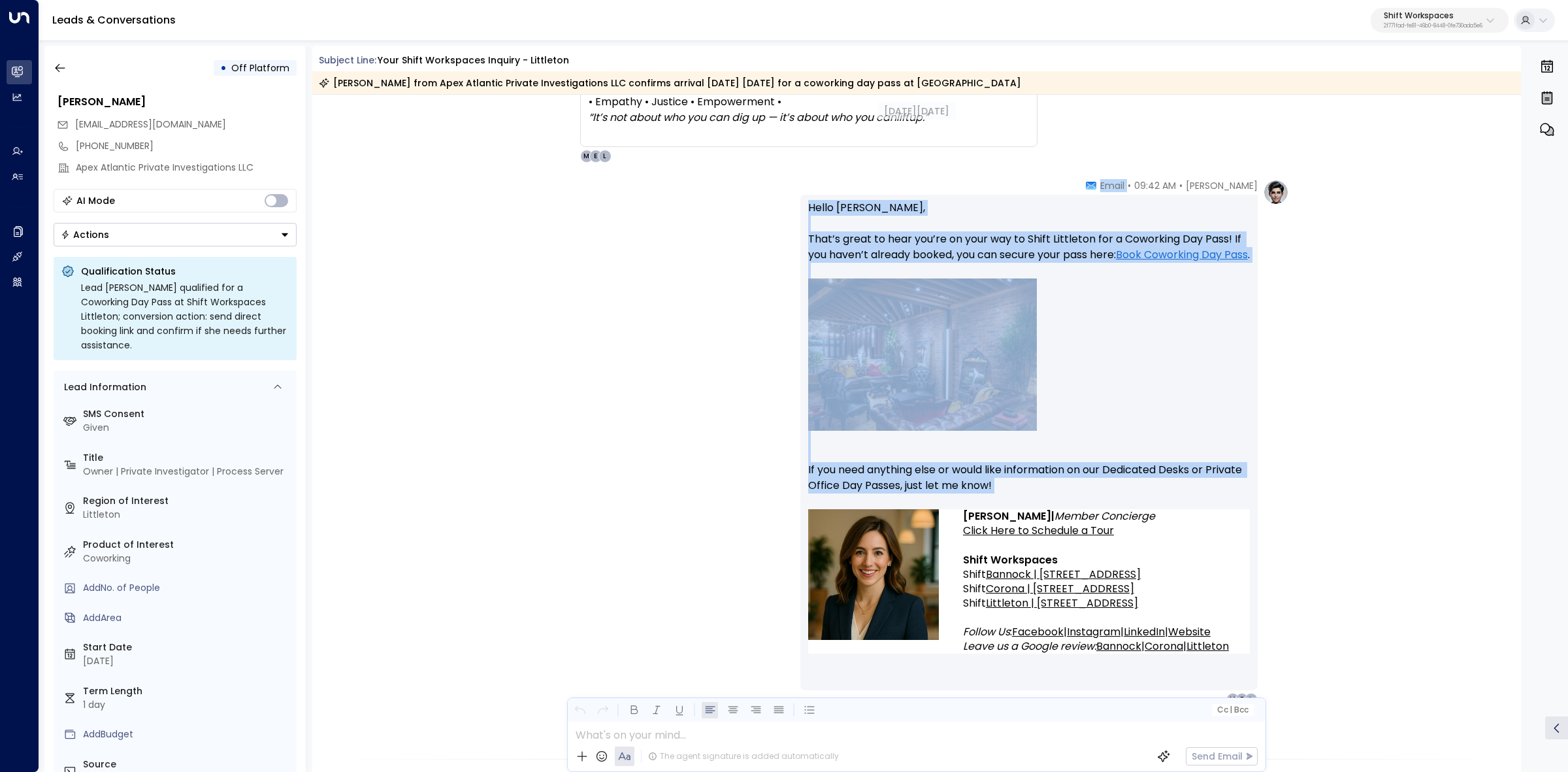
scroll to position [490, 0]
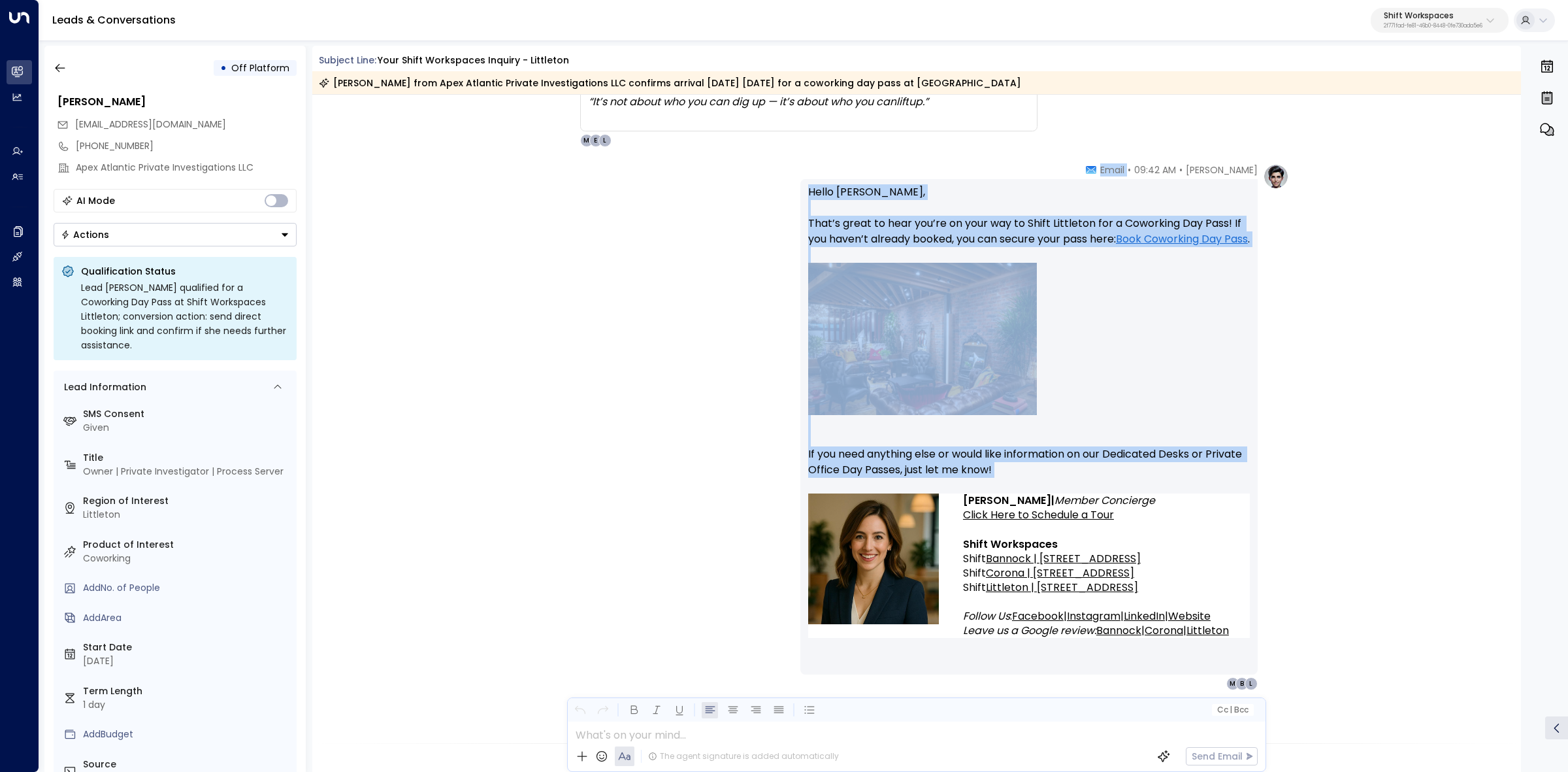
drag, startPoint x: 1124, startPoint y: 492, endPoint x: 1204, endPoint y: 537, distance: 91.8
click at [1204, 537] on div "[PERSON_NAME] • 09:42 AM • Email Hello [PERSON_NAME], That’s great to hear you’…" at bounding box center [1029, 426] width 457 height 527
copy div "Email Hello [PERSON_NAME], That’s great to hear you’re on your way to Shift Lit…"
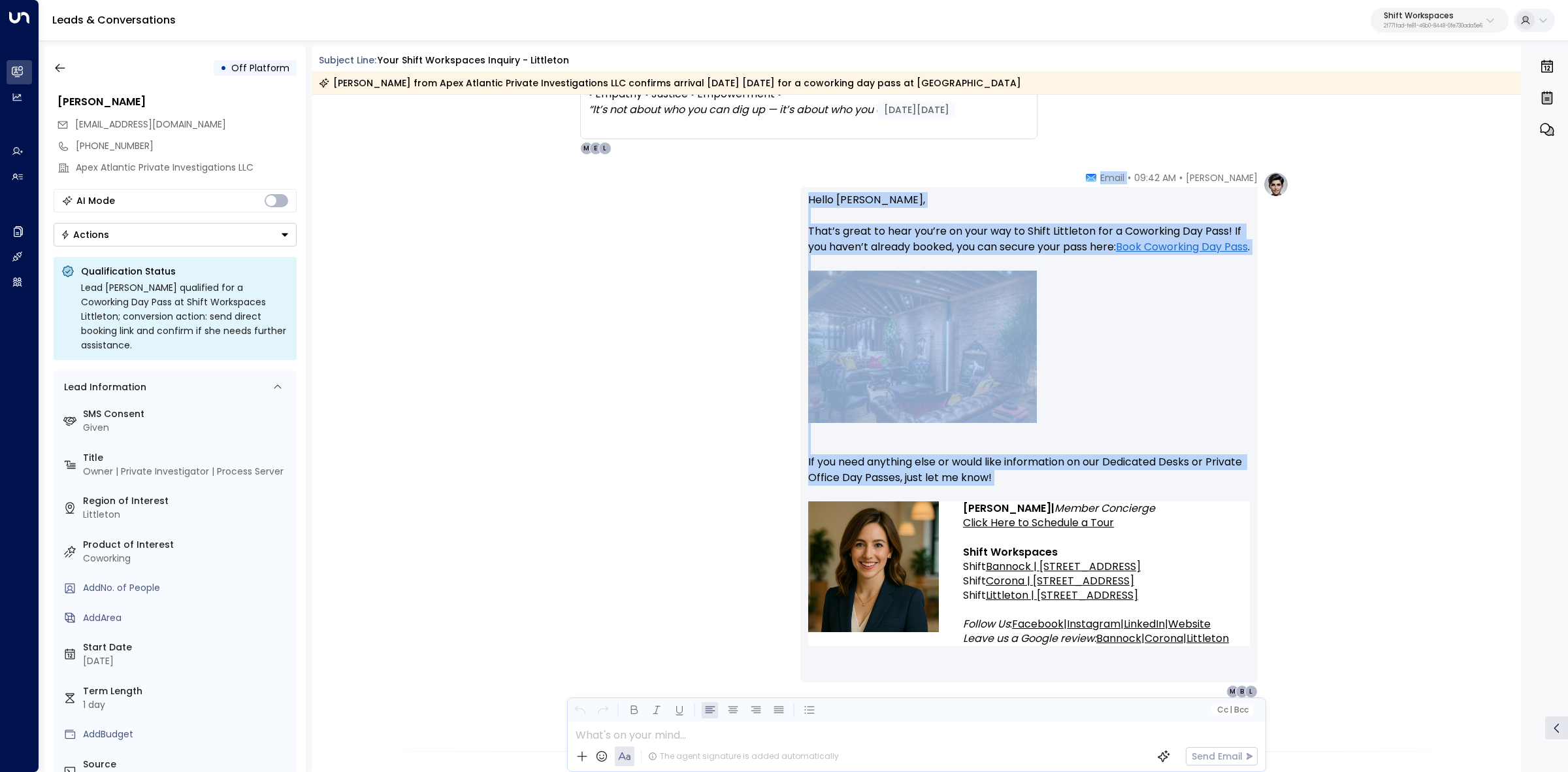
drag, startPoint x: 1076, startPoint y: 554, endPoint x: 1225, endPoint y: 183, distance: 399.8
click at [1225, 183] on div "[PERSON_NAME] • 09:42 AM • Email Hello [PERSON_NAME], That’s great to hear you’…" at bounding box center [1029, 434] width 457 height 527
copy div "[PERSON_NAME] • 09:42 AM • Email Hello [PERSON_NAME], That’s great to hear you’…"
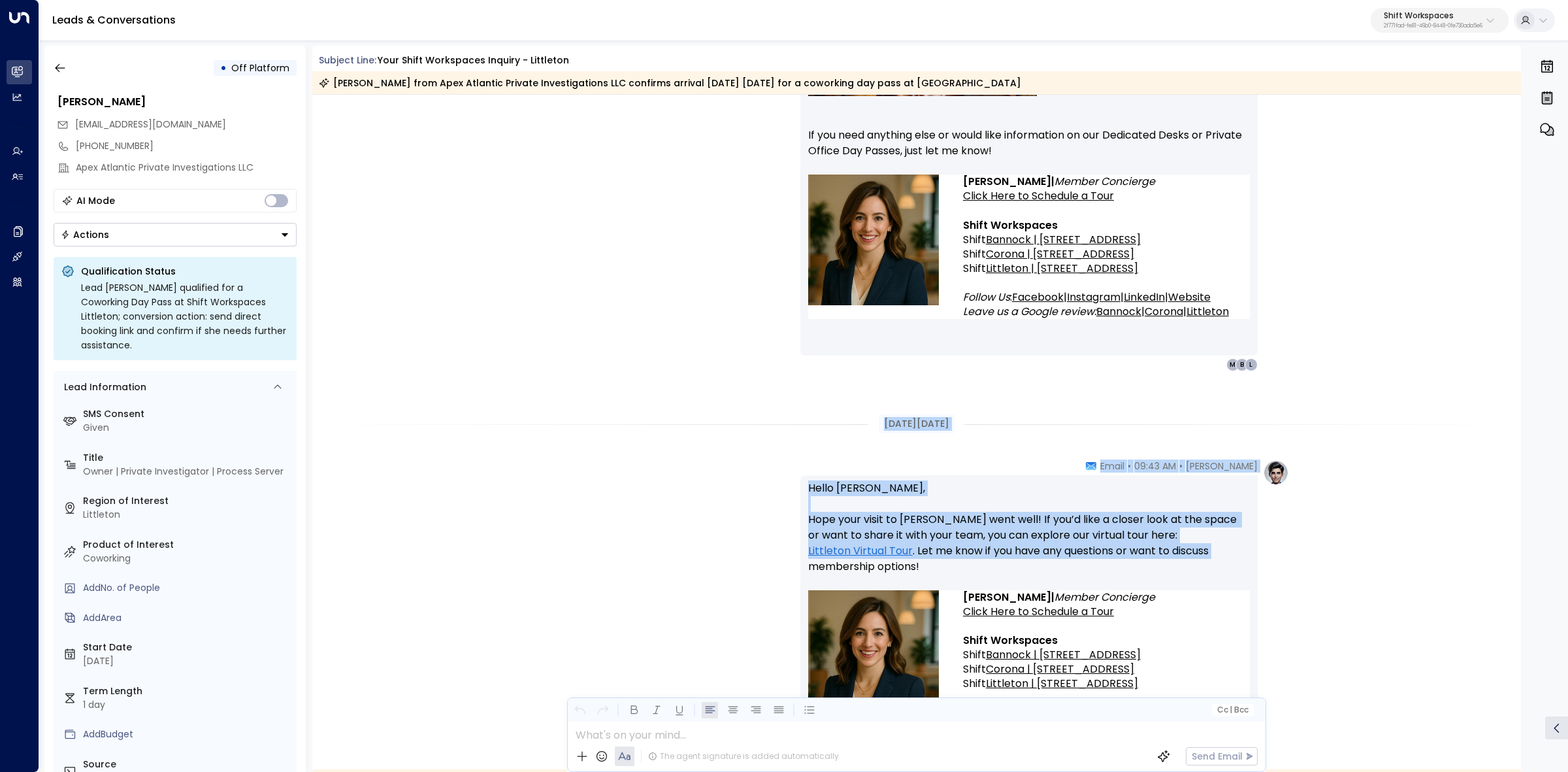
scroll to position [891, 0]
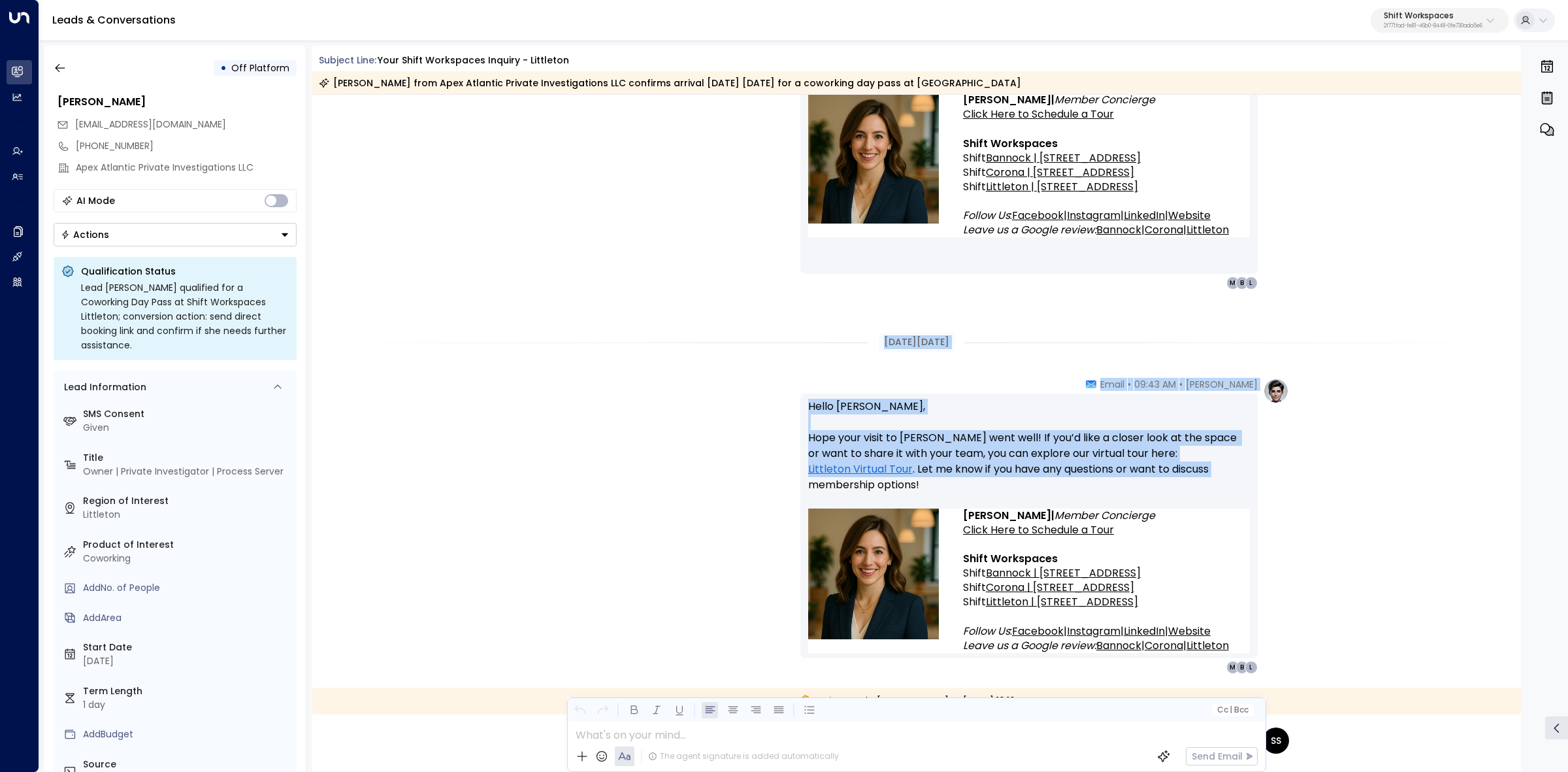
drag, startPoint x: 1152, startPoint y: 464, endPoint x: 1152, endPoint y: 565, distance: 101.0
click at [1152, 565] on div "[DATE][DATE] BB [PERSON_NAME] • 09:40 AM • Email Hi there! I spoke with [PERSON…" at bounding box center [917, 711] width 1209 height 3014
copy div "[DATE][DATE] [PERSON_NAME] • 09:43 AM • Email Hello [PERSON_NAME], Hope your vi…"
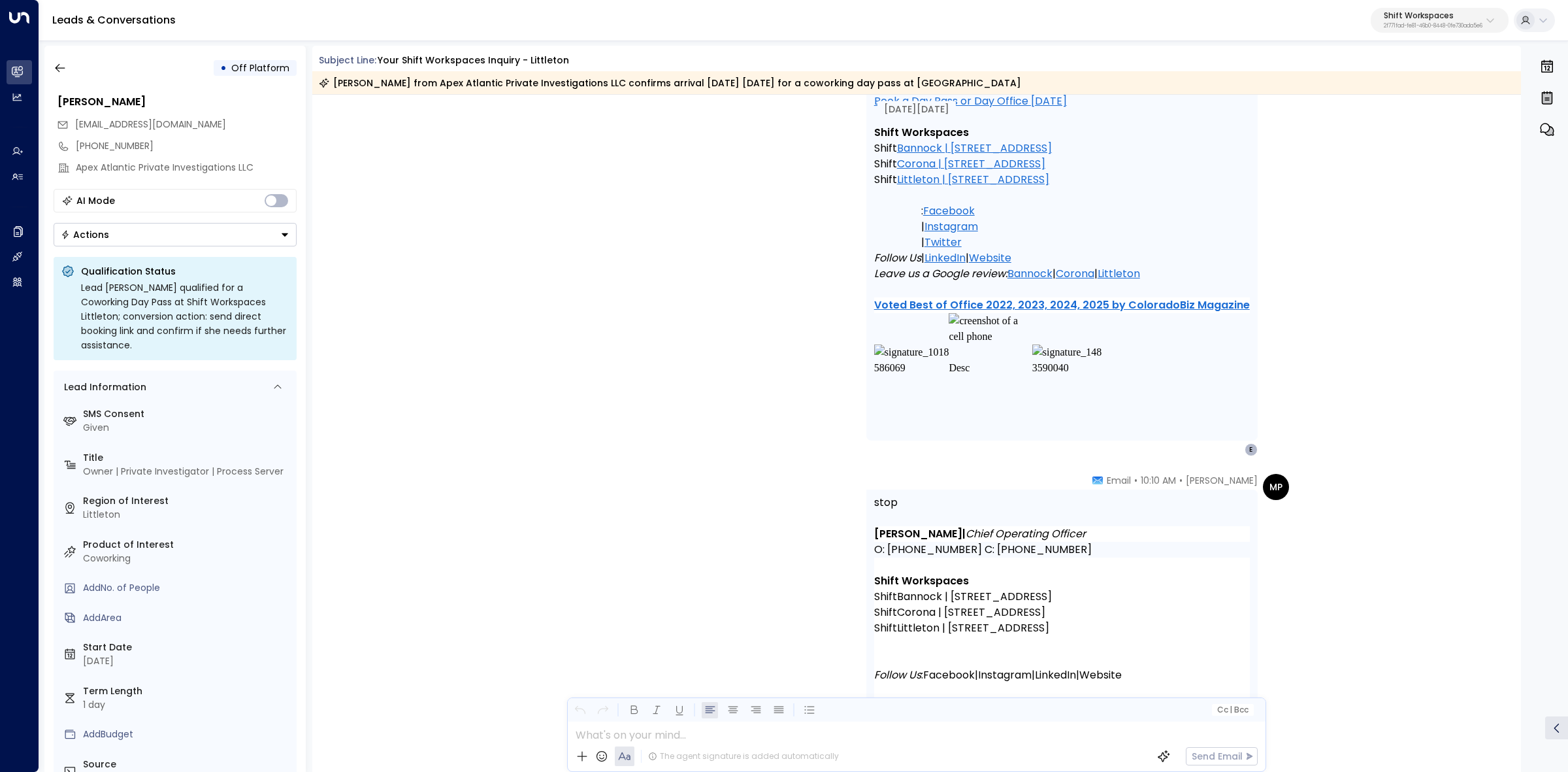
scroll to position [1707, 0]
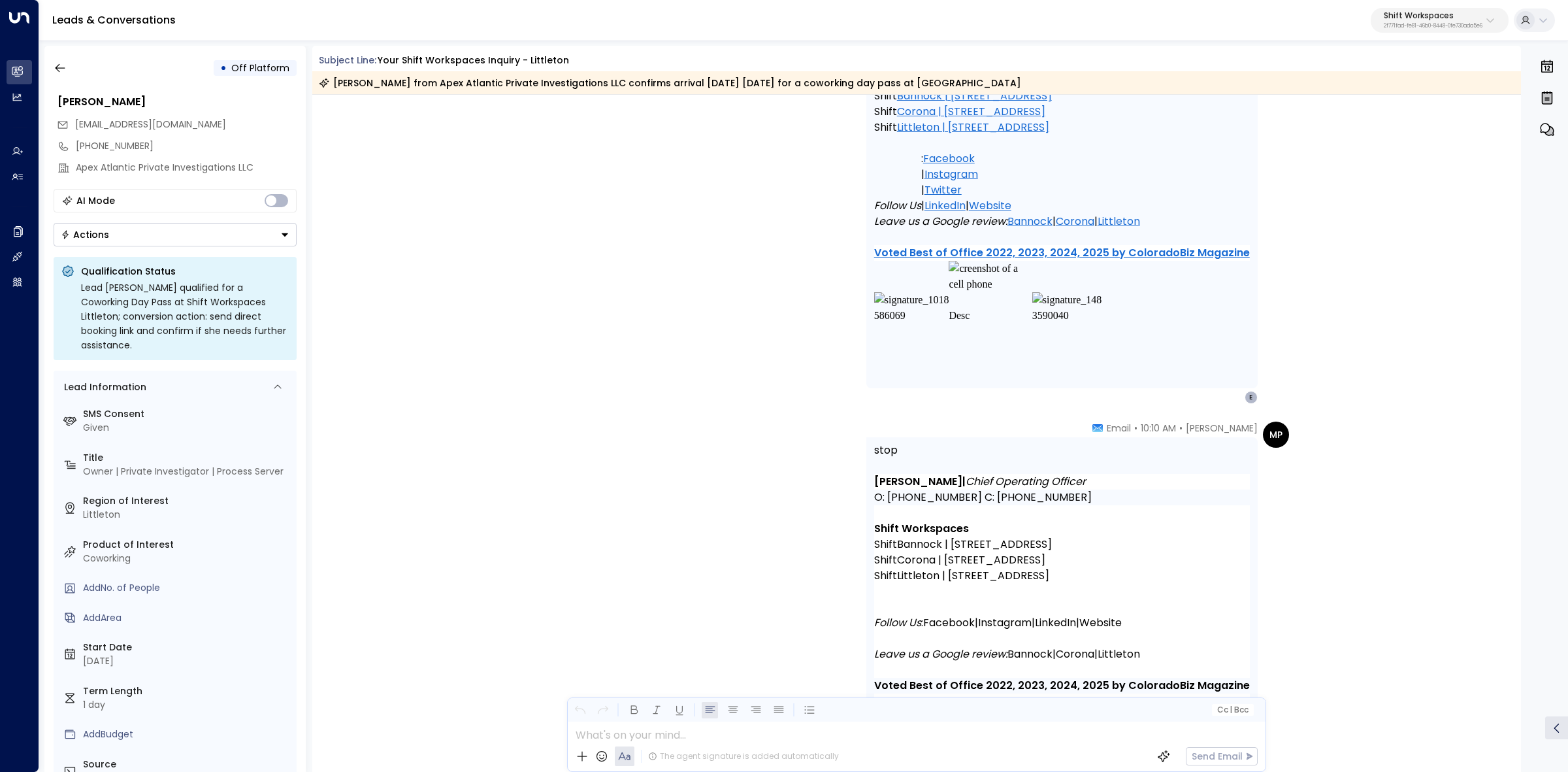
copy div "akeover by [PERSON_NAME] [DATE][DATE] 10:10 am SS Summer [PERSON_NAME] • 10:10 …"
drag, startPoint x: 778, startPoint y: 374, endPoint x: 1239, endPoint y: 541, distance: 490.3
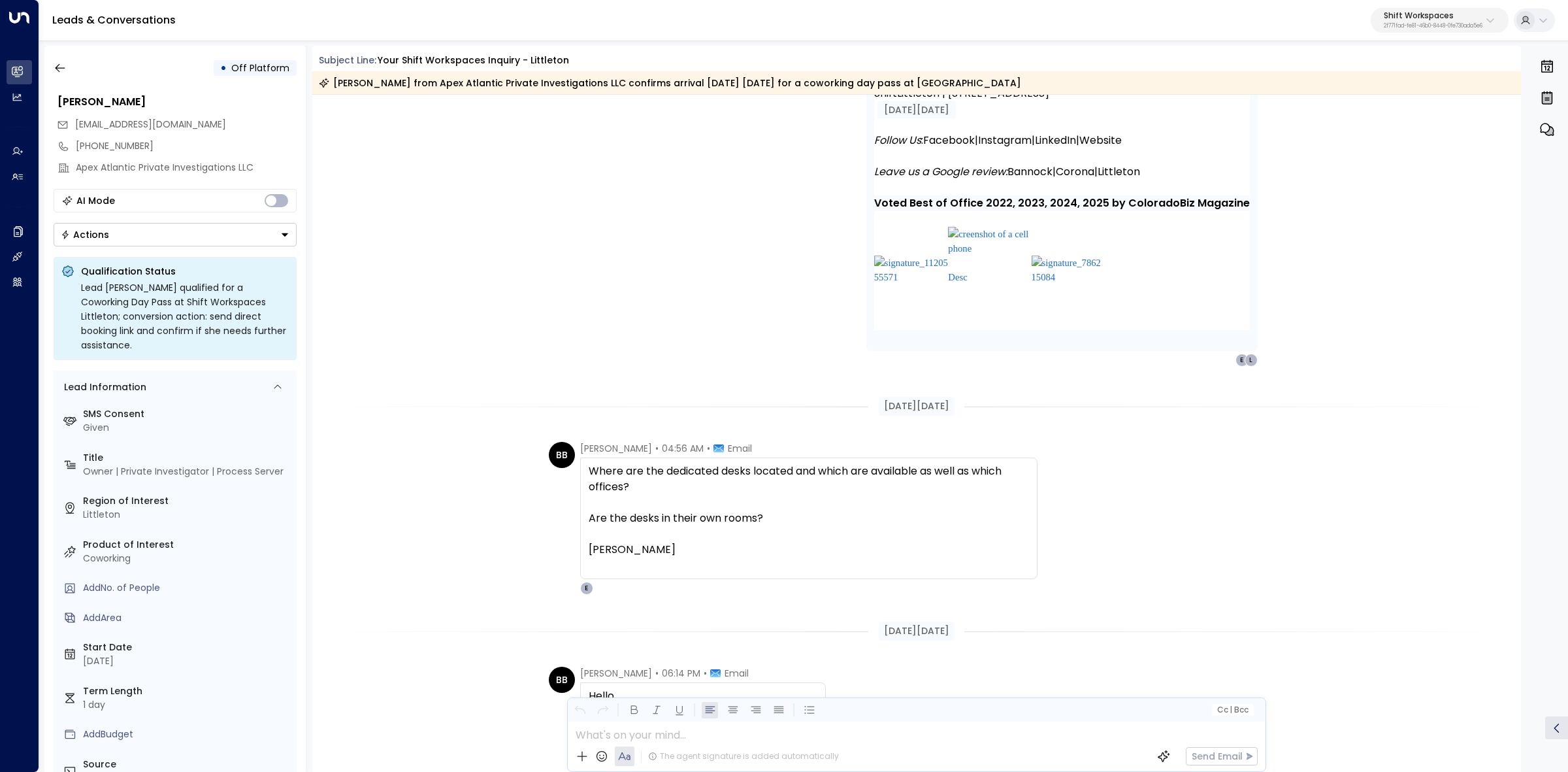
scroll to position [2197, 0]
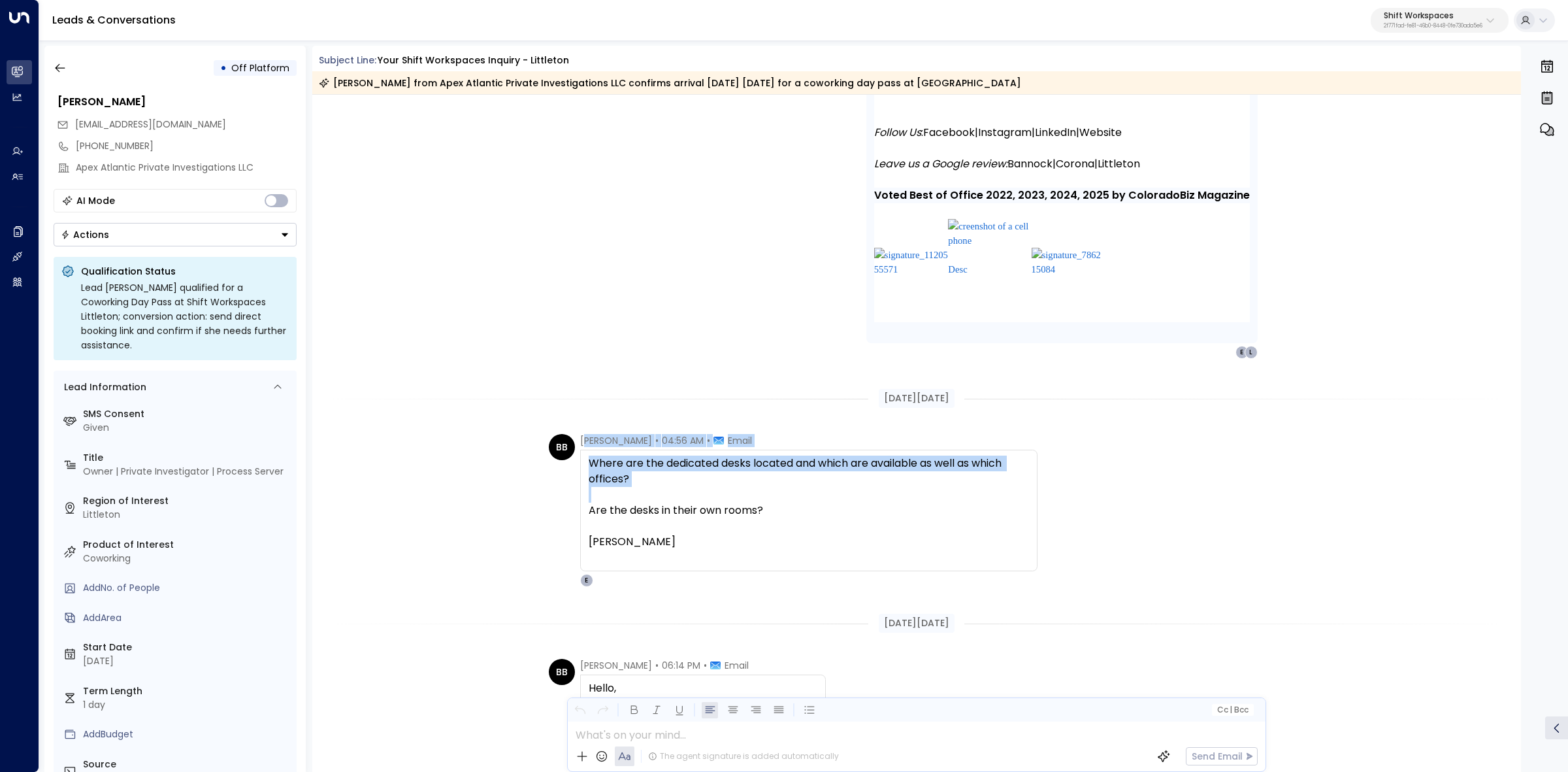
drag, startPoint x: 652, startPoint y: 442, endPoint x: 1200, endPoint y: 500, distance: 551.1
click at [1112, 494] on div "BB [PERSON_NAME] • 04:56 AM • Email Where are the dedicated desks located and w…" at bounding box center [918, 510] width 740 height 153
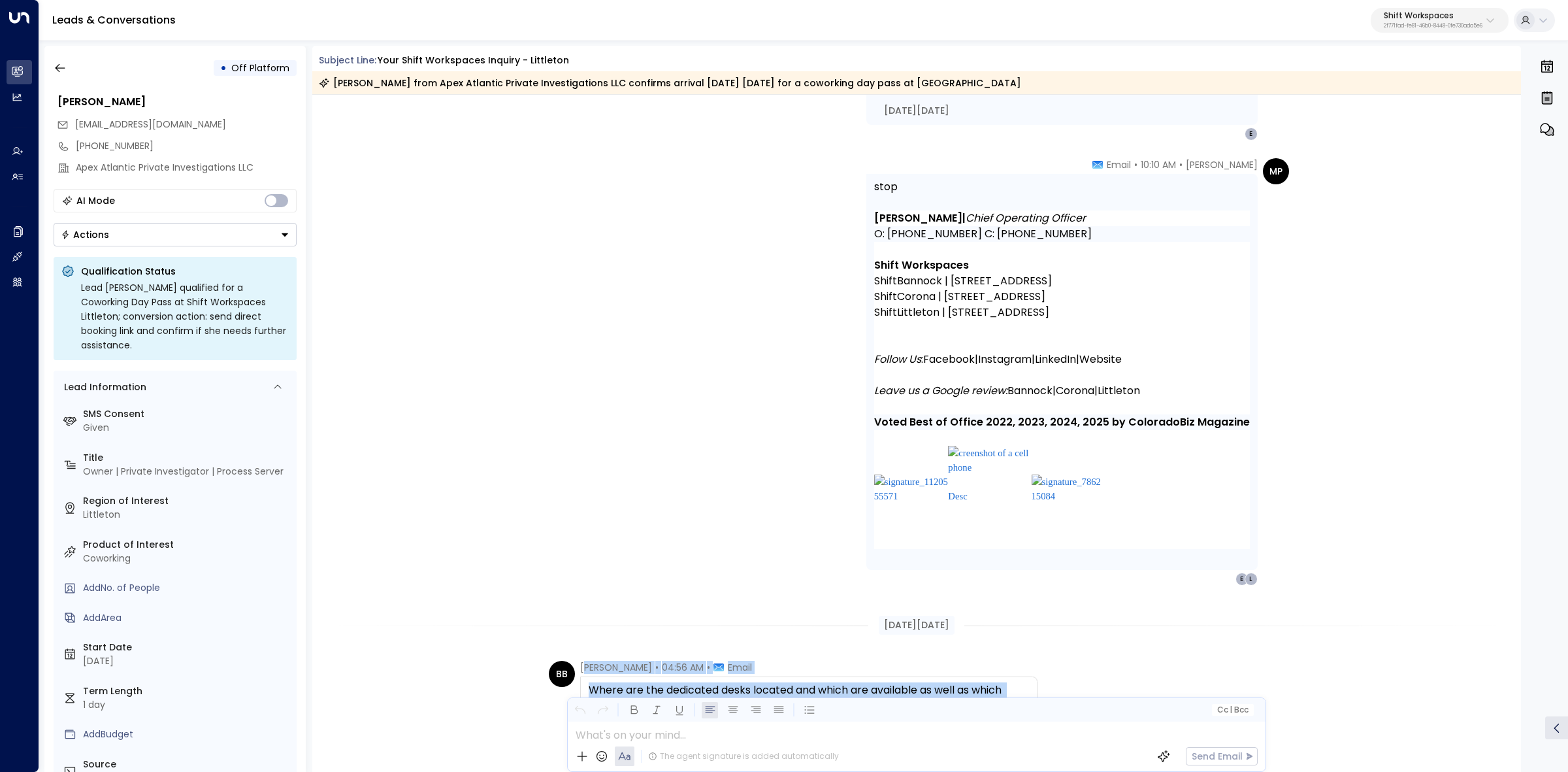
scroll to position [1953, 0]
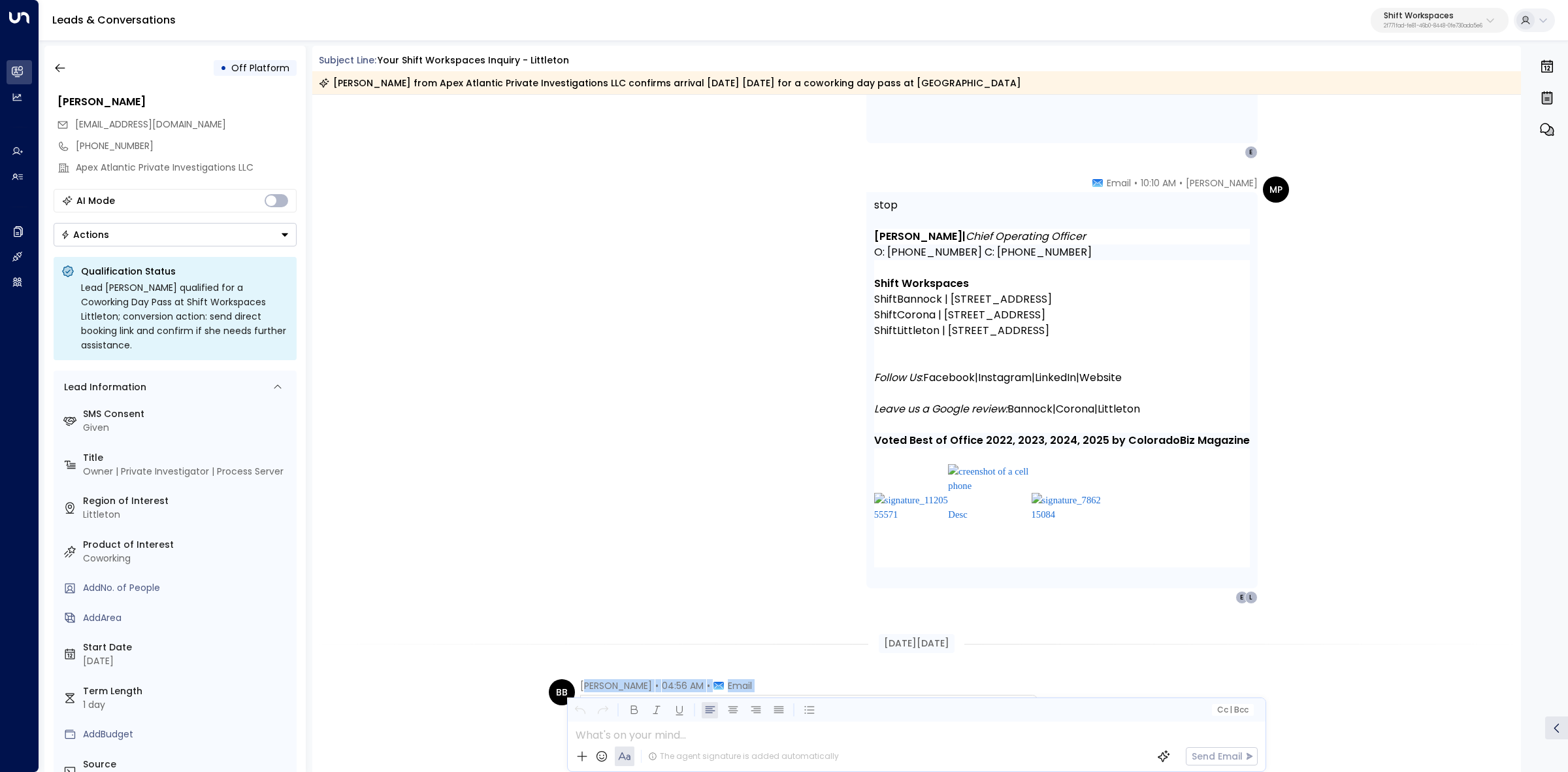
drag, startPoint x: 1220, startPoint y: 595, endPoint x: 1157, endPoint y: 665, distance: 94.2
click at [1141, 658] on div "[DATE][DATE]" at bounding box center [917, 643] width 1209 height 45
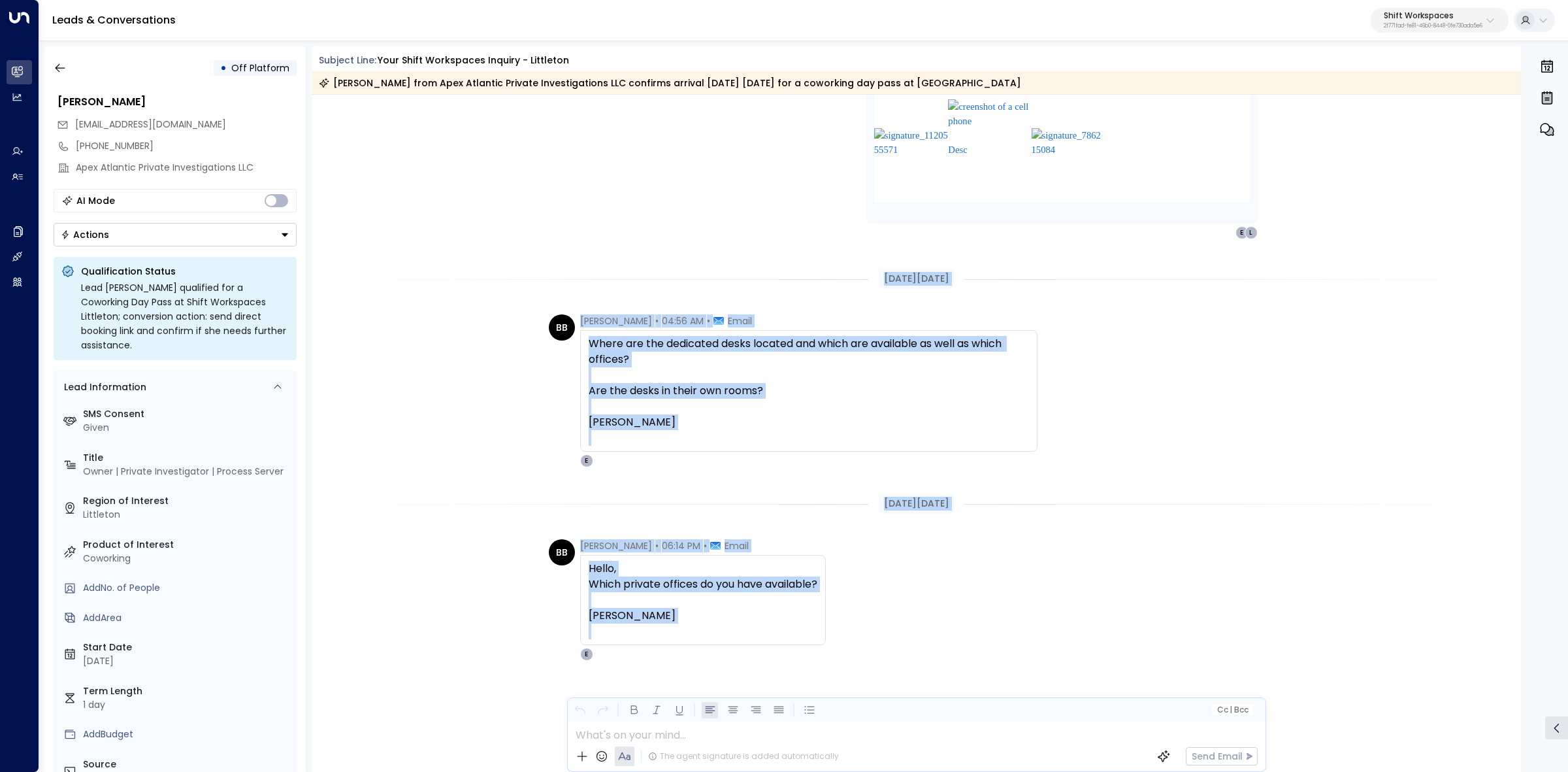
scroll to position [2337, 0]
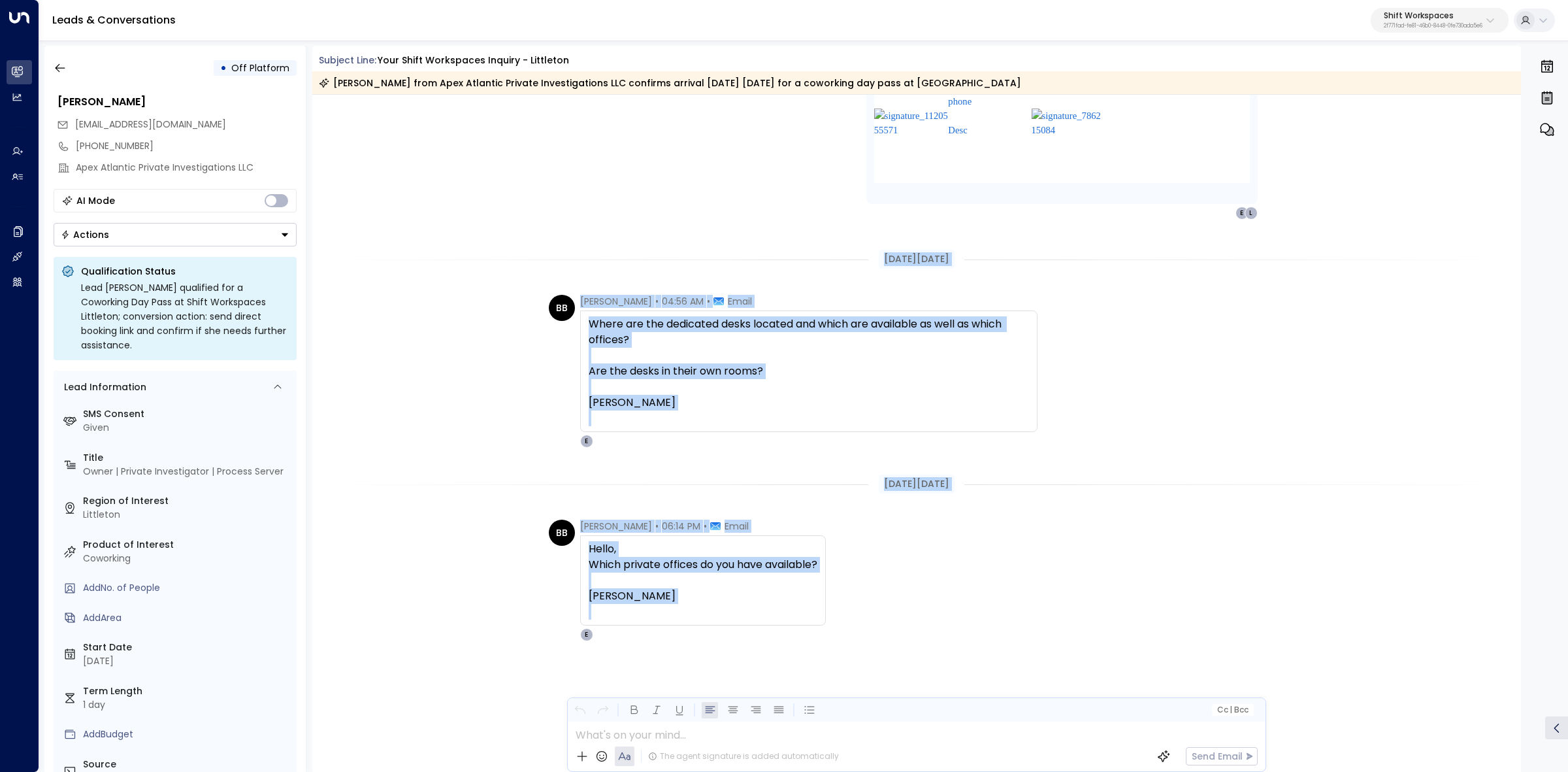
drag, startPoint x: 855, startPoint y: 642, endPoint x: 1046, endPoint y: 659, distance: 191.8
copy div "[DATE][DATE] BB [PERSON_NAME] • 04:56 AM • Email Where are the dedicated desks …"
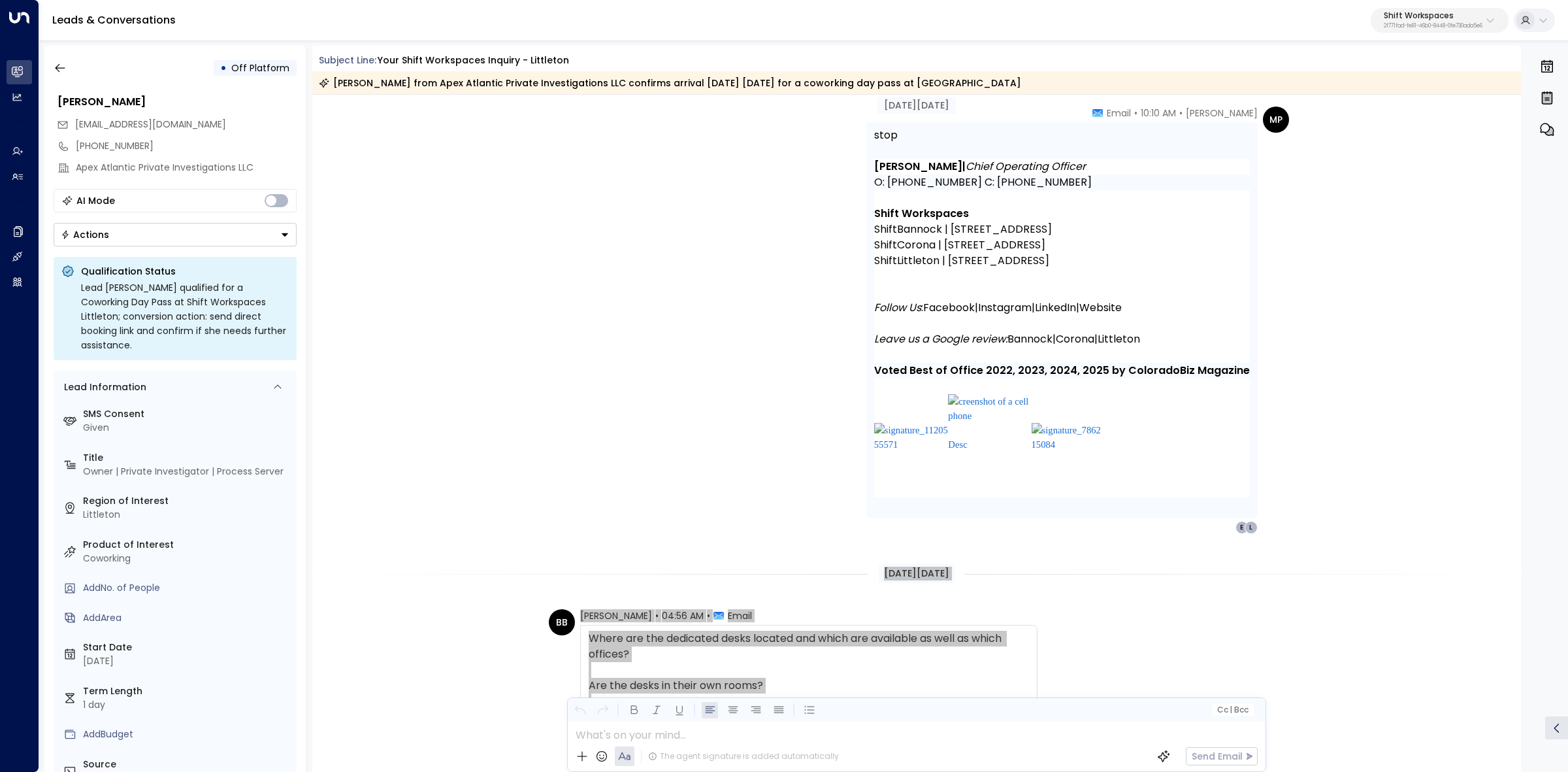
scroll to position [2010, 0]
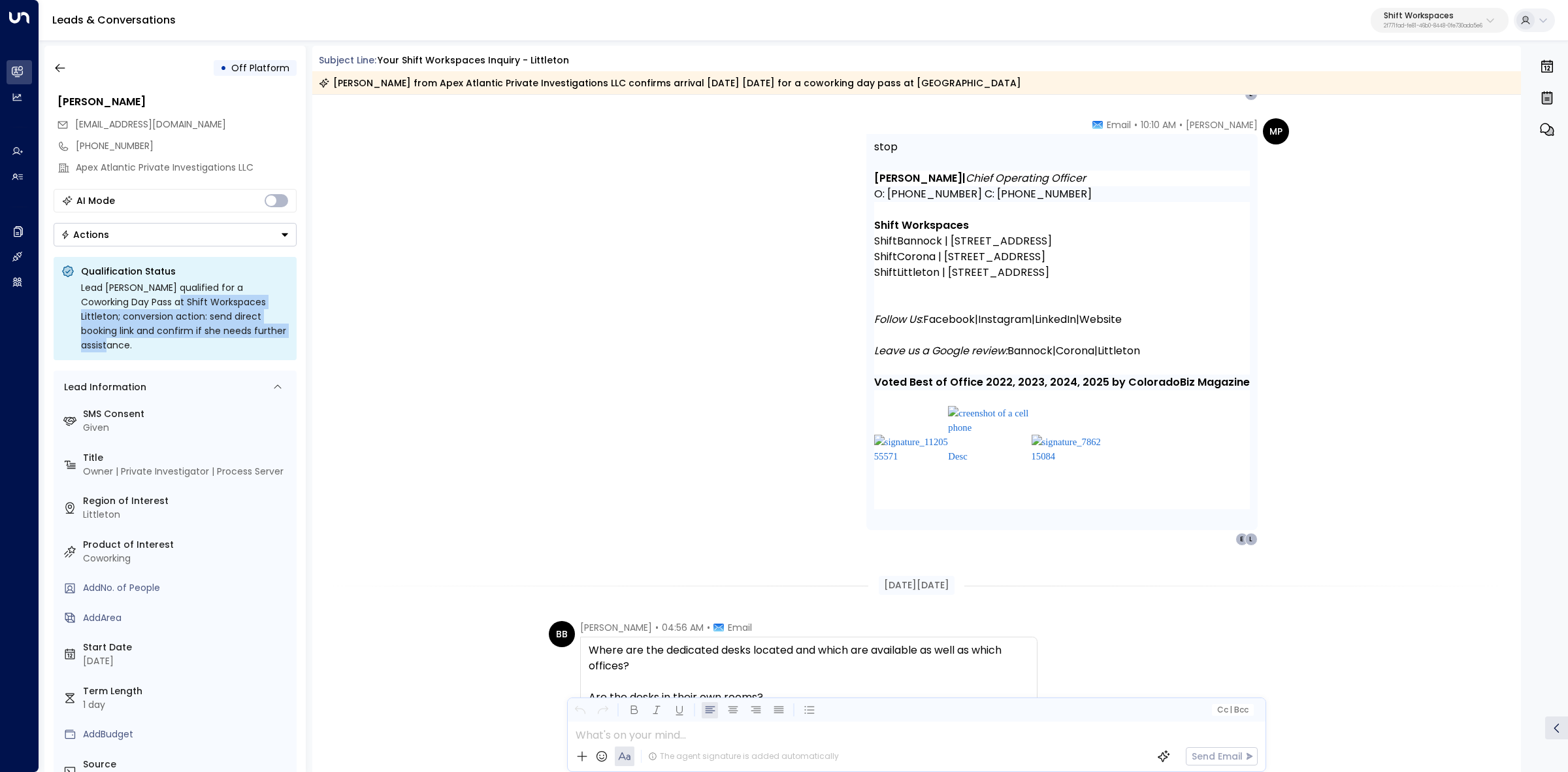
drag, startPoint x: 131, startPoint y: 311, endPoint x: 232, endPoint y: 328, distance: 102.4
click at [232, 328] on div "Lead [PERSON_NAME] qualified for a Coworking Day Pass at Shift Workspaces Littl…" at bounding box center [185, 316] width 207 height 72
click at [234, 328] on div "Lead [PERSON_NAME] qualified for a Coworking Day Pass at Shift Workspaces Littl…" at bounding box center [185, 316] width 207 height 72
drag, startPoint x: 106, startPoint y: 319, endPoint x: 197, endPoint y: 317, distance: 91.0
click at [195, 317] on div "Lead [PERSON_NAME] qualified for a Coworking Day Pass at Shift Workspaces Littl…" at bounding box center [185, 316] width 207 height 72
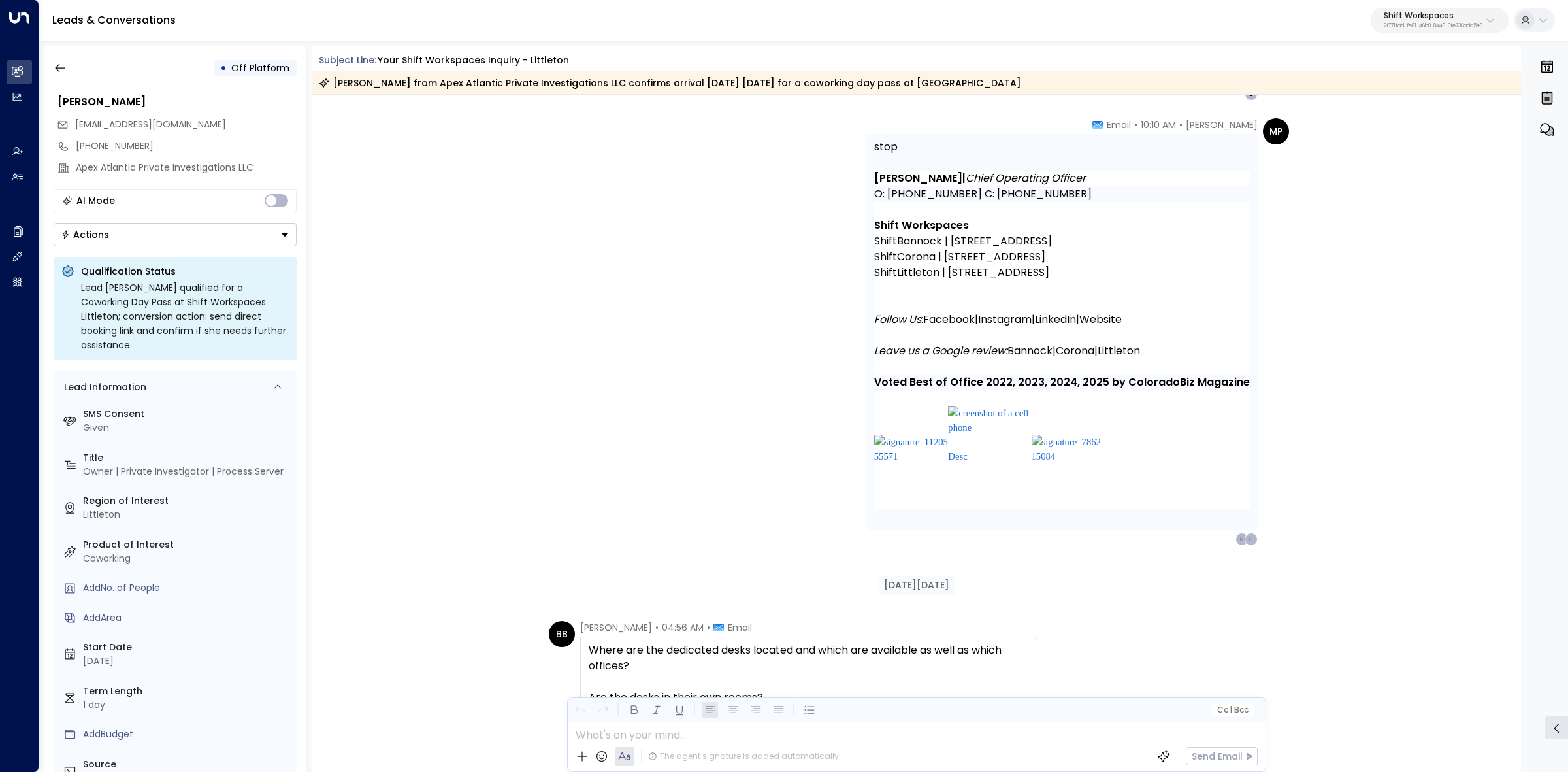
drag, startPoint x: 197, startPoint y: 317, endPoint x: 141, endPoint y: 317, distance: 56.0
click at [194, 317] on div "Lead [PERSON_NAME] qualified for a Coworking Day Pass at Shift Workspaces Littl…" at bounding box center [185, 316] width 207 height 72
drag, startPoint x: 113, startPoint y: 315, endPoint x: 239, endPoint y: 331, distance: 127.0
click at [239, 331] on div "Lead [PERSON_NAME] qualified for a Coworking Day Pass at Shift Workspaces Littl…" at bounding box center [185, 316] width 207 height 72
click at [240, 331] on div "Lead [PERSON_NAME] qualified for a Coworking Day Pass at Shift Workspaces Littl…" at bounding box center [185, 316] width 207 height 72
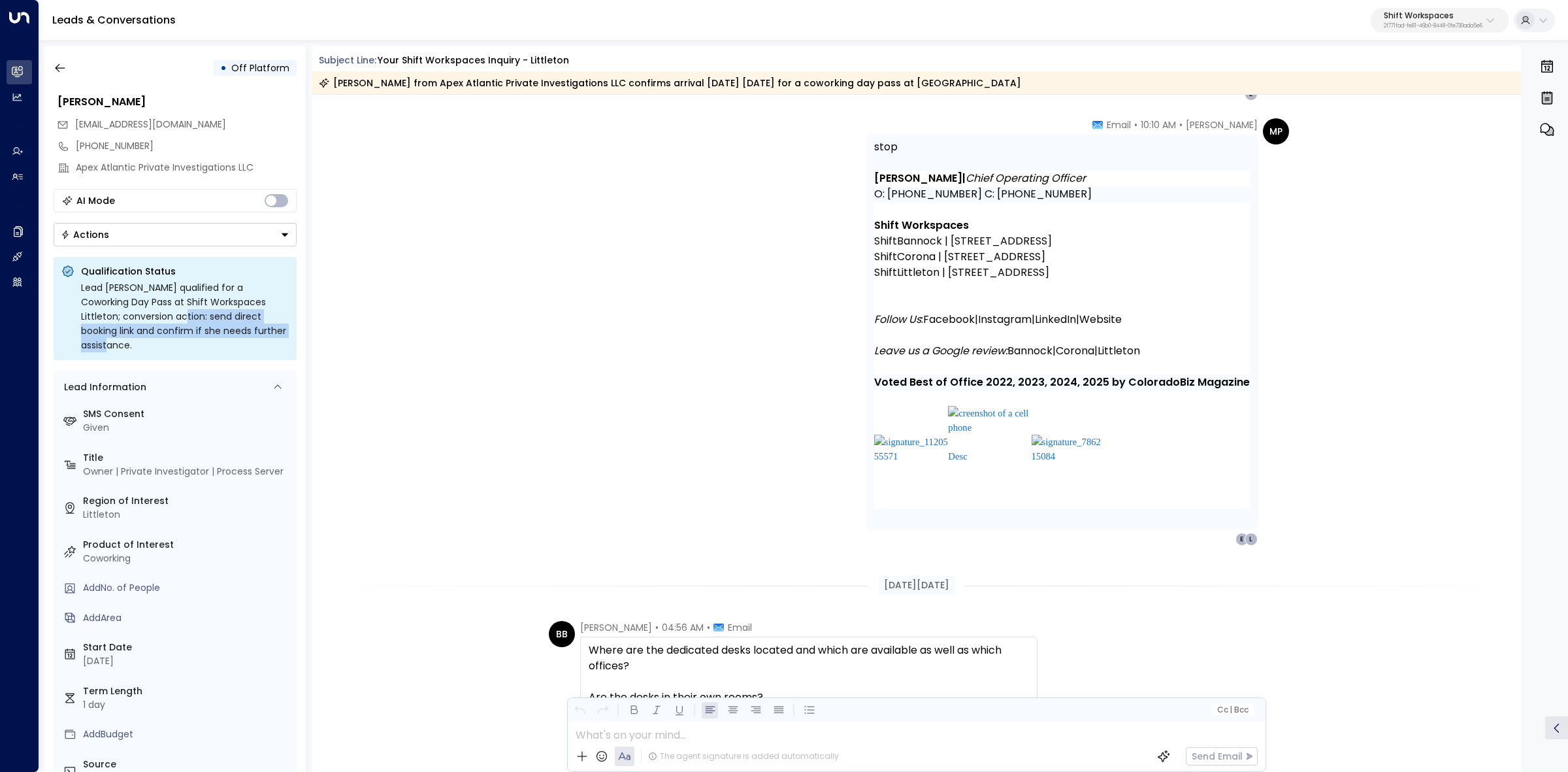
click at [230, 328] on div "Lead [PERSON_NAME] qualified for a Coworking Day Pass at Shift Workspaces Littl…" at bounding box center [185, 316] width 207 height 72
drag, startPoint x: 207, startPoint y: 318, endPoint x: 253, endPoint y: 335, distance: 49.0
click at [253, 335] on div "Lead [PERSON_NAME] qualified for a Coworking Day Pass at Shift Workspaces Littl…" at bounding box center [185, 316] width 207 height 72
click at [255, 336] on div "Lead [PERSON_NAME] qualified for a Coworking Day Pass at Shift Workspaces Littl…" at bounding box center [185, 316] width 207 height 72
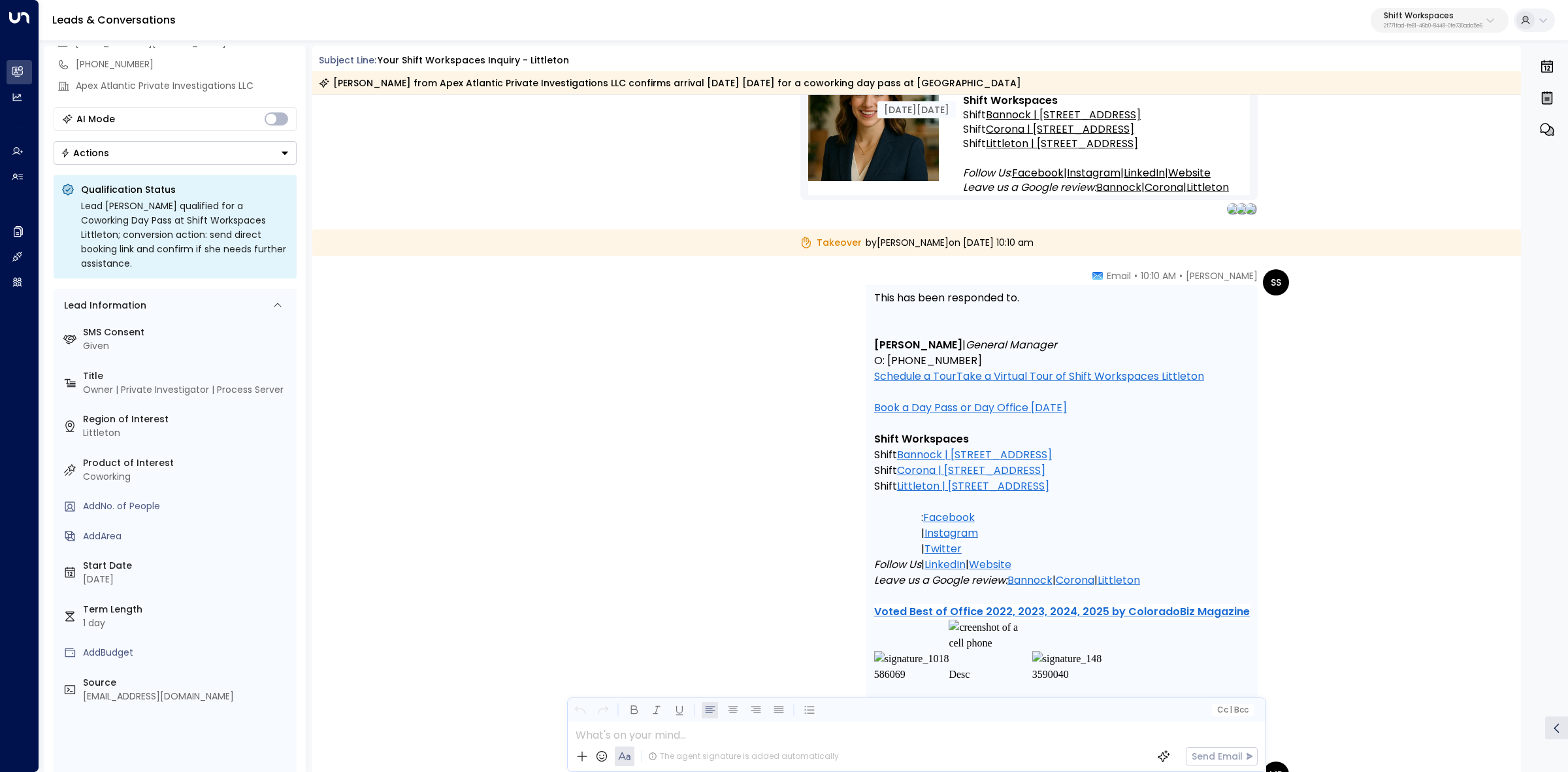
scroll to position [1203, 0]
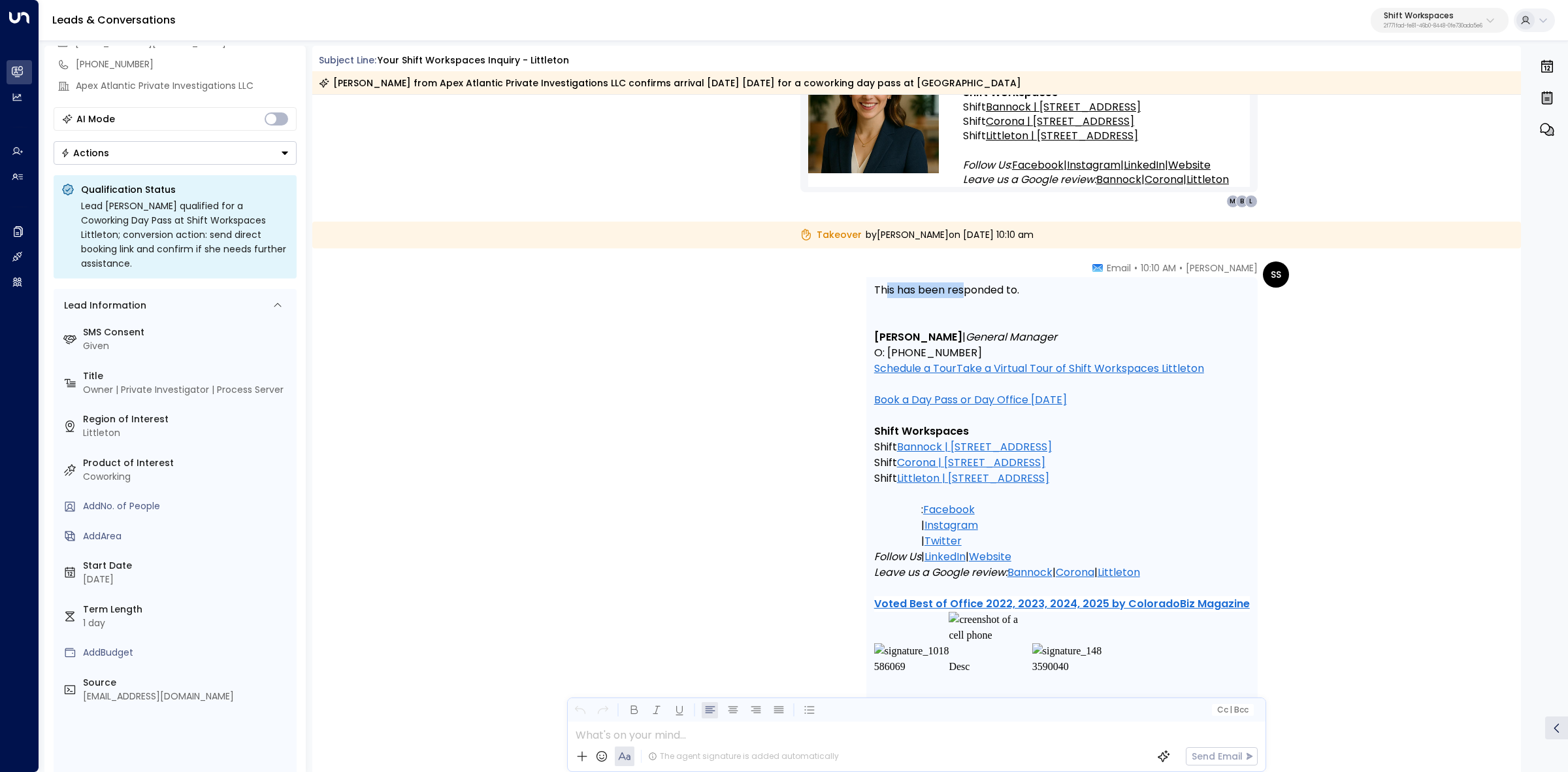
drag, startPoint x: 901, startPoint y: 289, endPoint x: 1042, endPoint y: 294, distance: 141.1
click at [1019, 294] on span "This has been responded to." at bounding box center [946, 290] width 145 height 16
click at [1042, 294] on p "This has been responded to." at bounding box center [1062, 290] width 376 height 16
drag, startPoint x: 916, startPoint y: 302, endPoint x: 1007, endPoint y: 302, distance: 91.0
click at [994, 302] on p at bounding box center [1062, 306] width 376 height 16
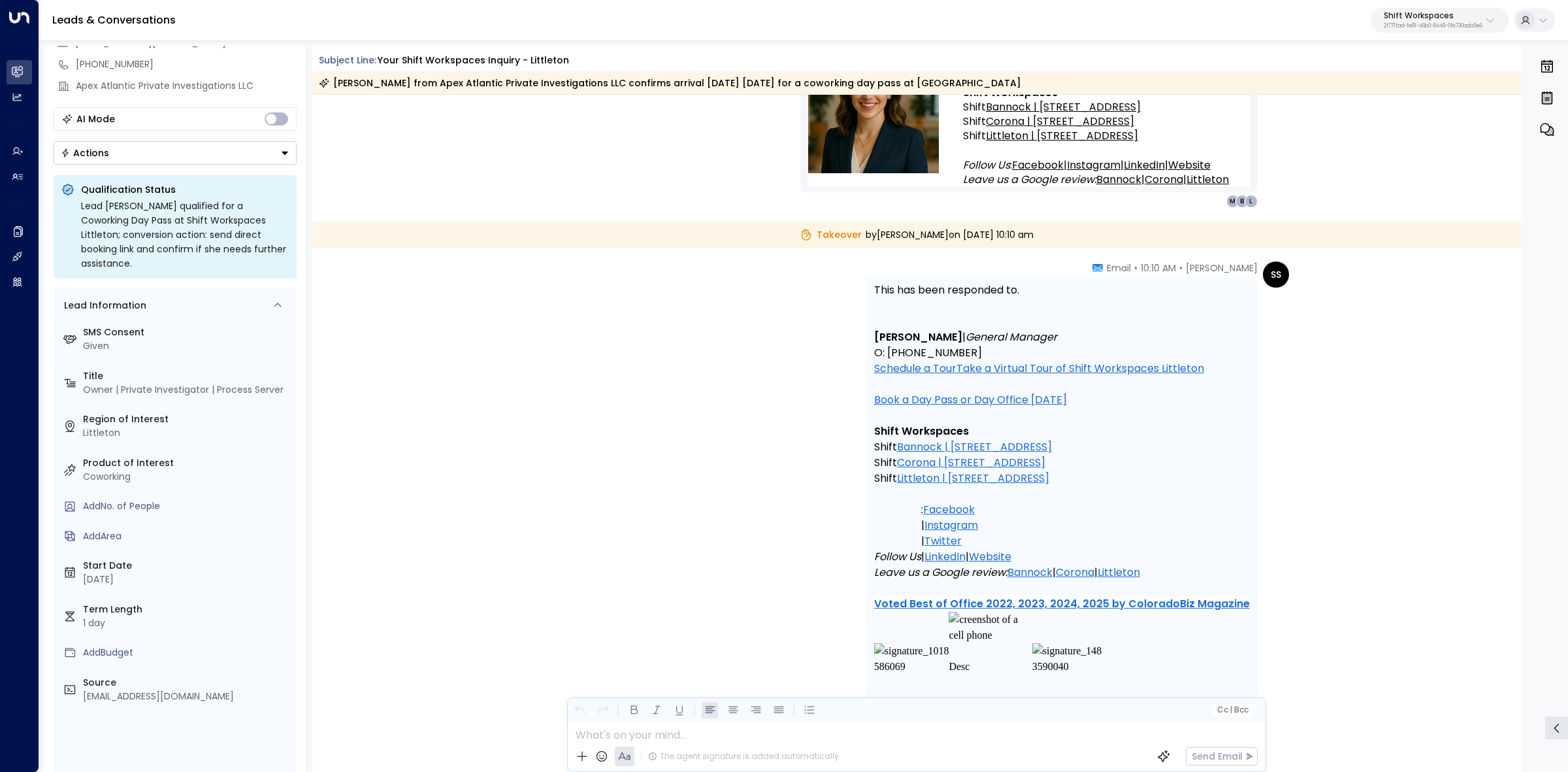
click at [1007, 303] on p at bounding box center [1062, 306] width 376 height 16
drag, startPoint x: 931, startPoint y: 294, endPoint x: 1037, endPoint y: 294, distance: 106.0
click at [1019, 294] on span "This has been responded to." at bounding box center [946, 290] width 145 height 16
click at [1019, 295] on span "This has been responded to." at bounding box center [946, 290] width 145 height 16
drag, startPoint x: 931, startPoint y: 298, endPoint x: 1056, endPoint y: 296, distance: 125.0
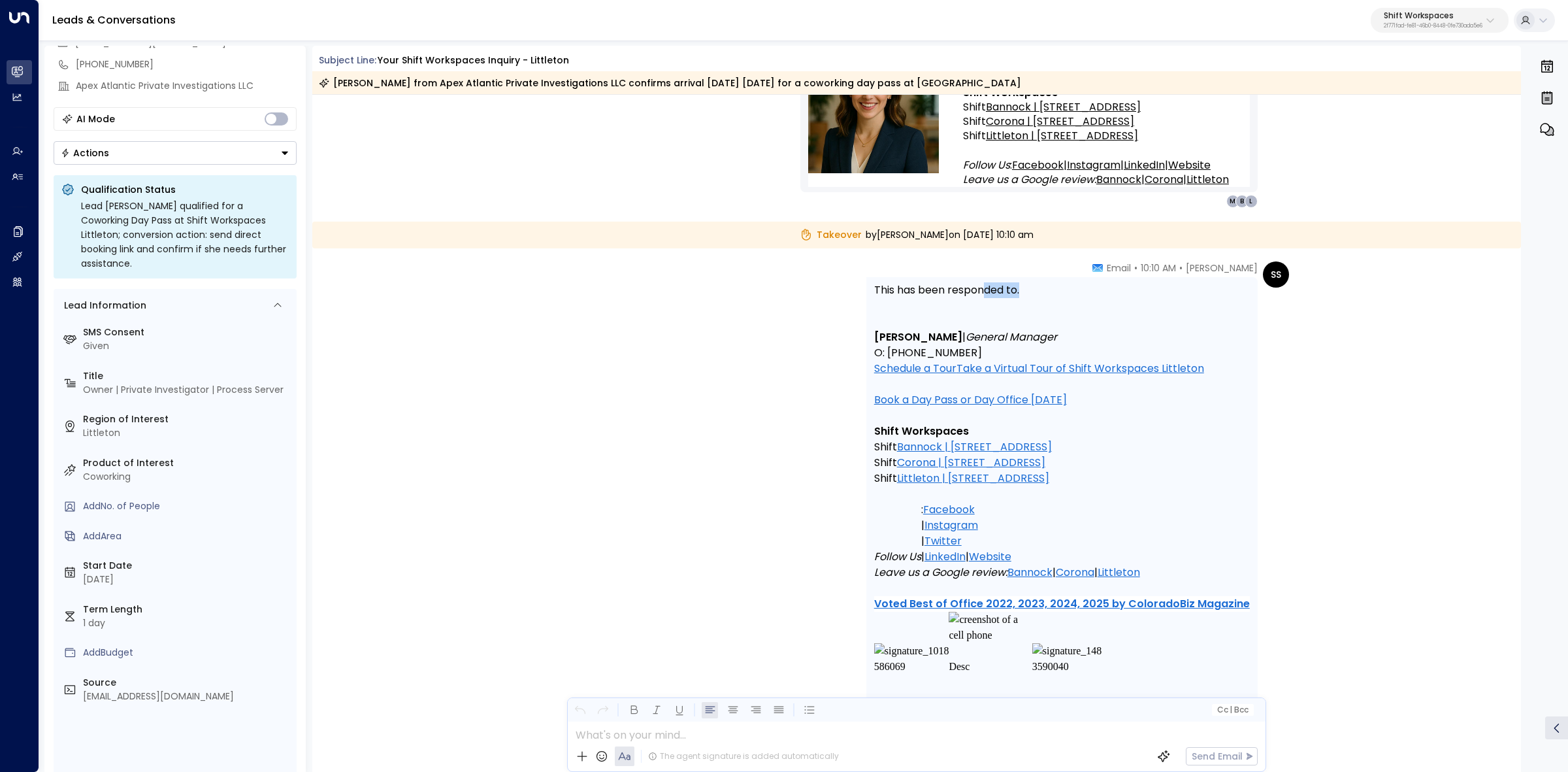
click at [1032, 293] on div "This has been responded to. [PERSON_NAME] | General Manager O: [PHONE_NUMBER] S…" at bounding box center [1062, 508] width 376 height 451
click at [1057, 296] on p "This has been responded to." at bounding box center [1062, 290] width 376 height 16
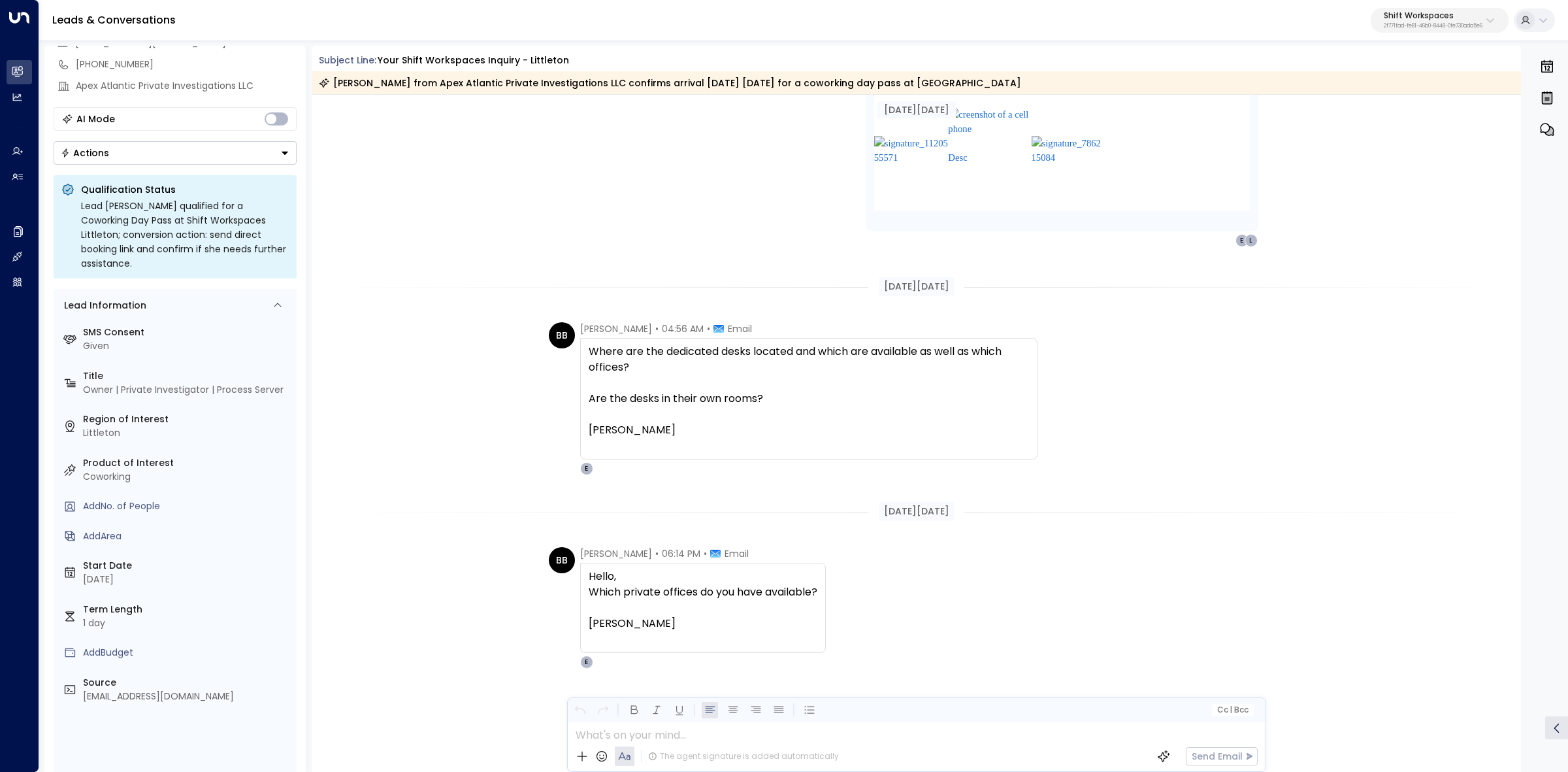
scroll to position [2184, 0]
